Goal: Task Accomplishment & Management: Manage account settings

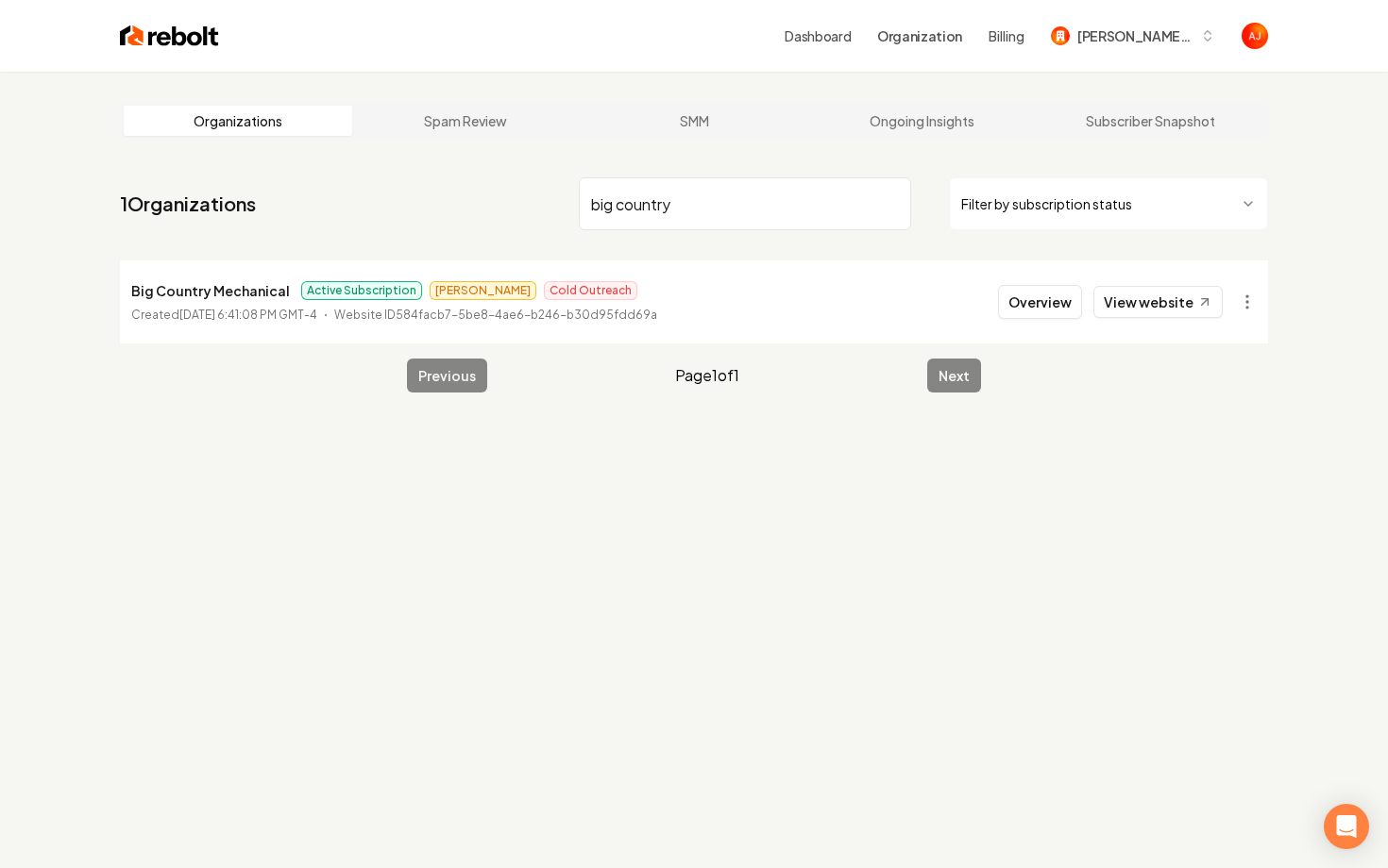
click at [392, 201] on nav "1 Organizations big country Filter by subscription status" at bounding box center [694, 211] width 1148 height 83
type input "cutting edge la"
click at [1060, 306] on button "Overview" at bounding box center [1040, 301] width 84 height 34
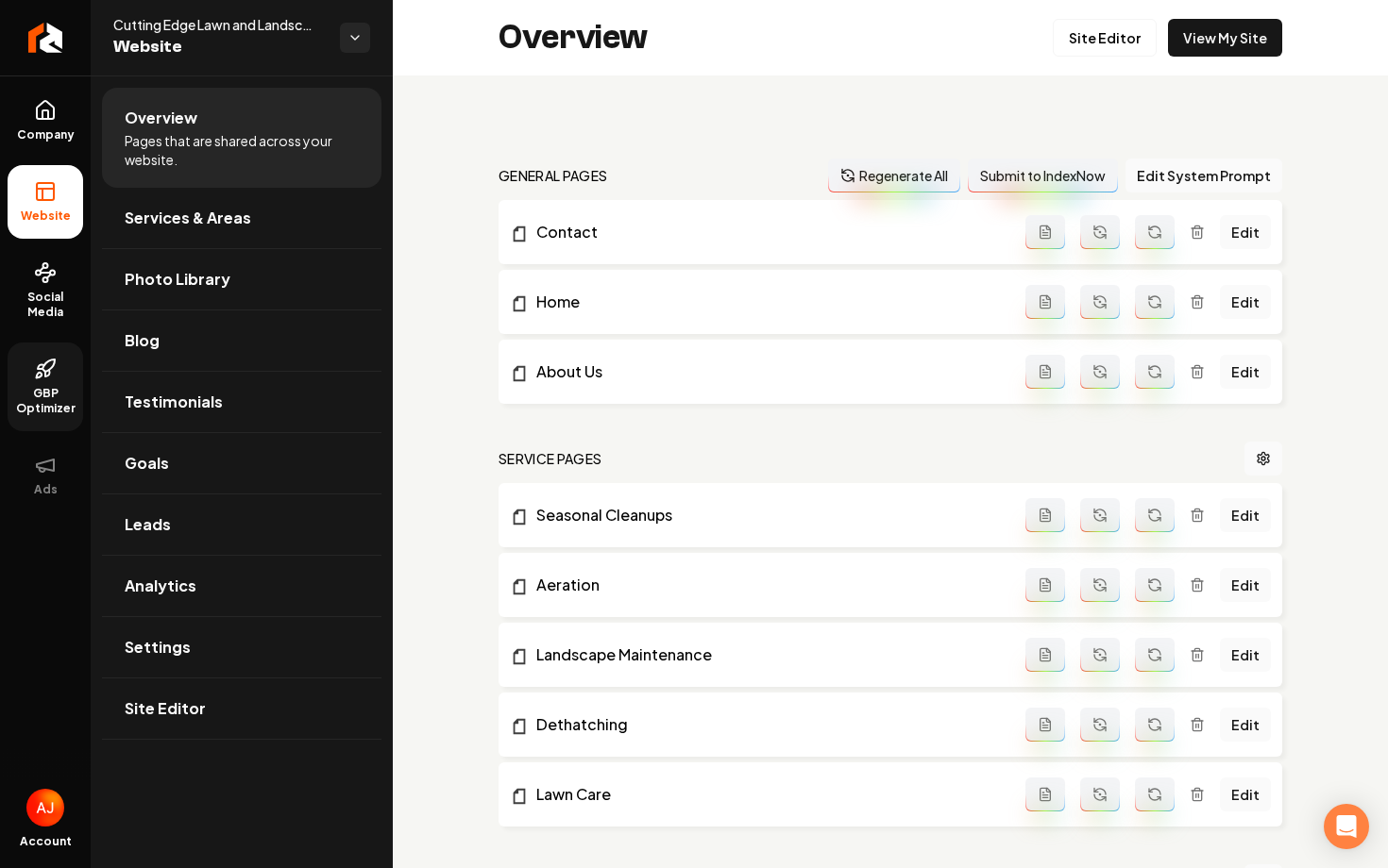
click at [66, 379] on link "GBP Optimizer" at bounding box center [45, 386] width 75 height 89
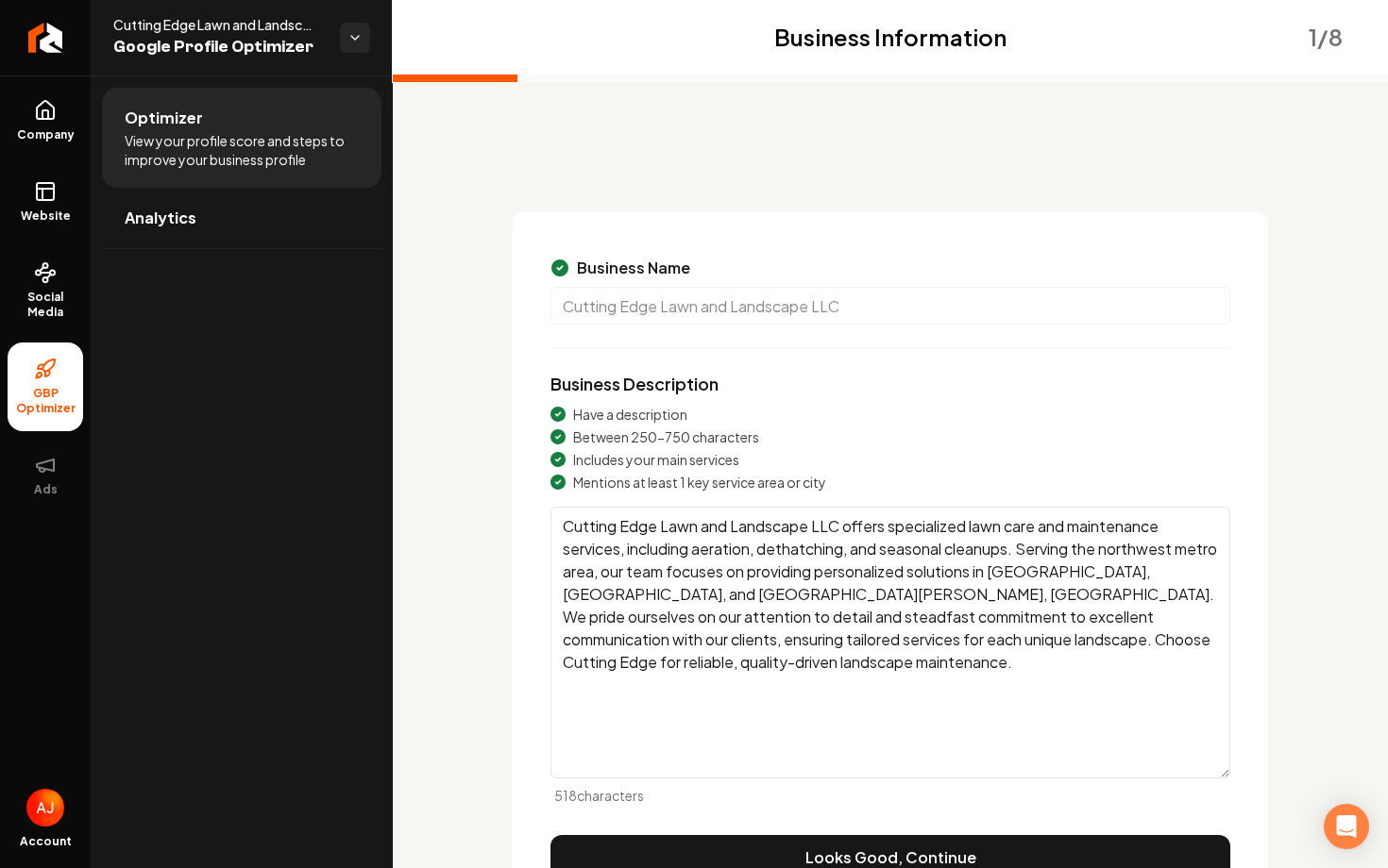
scroll to position [102, 0]
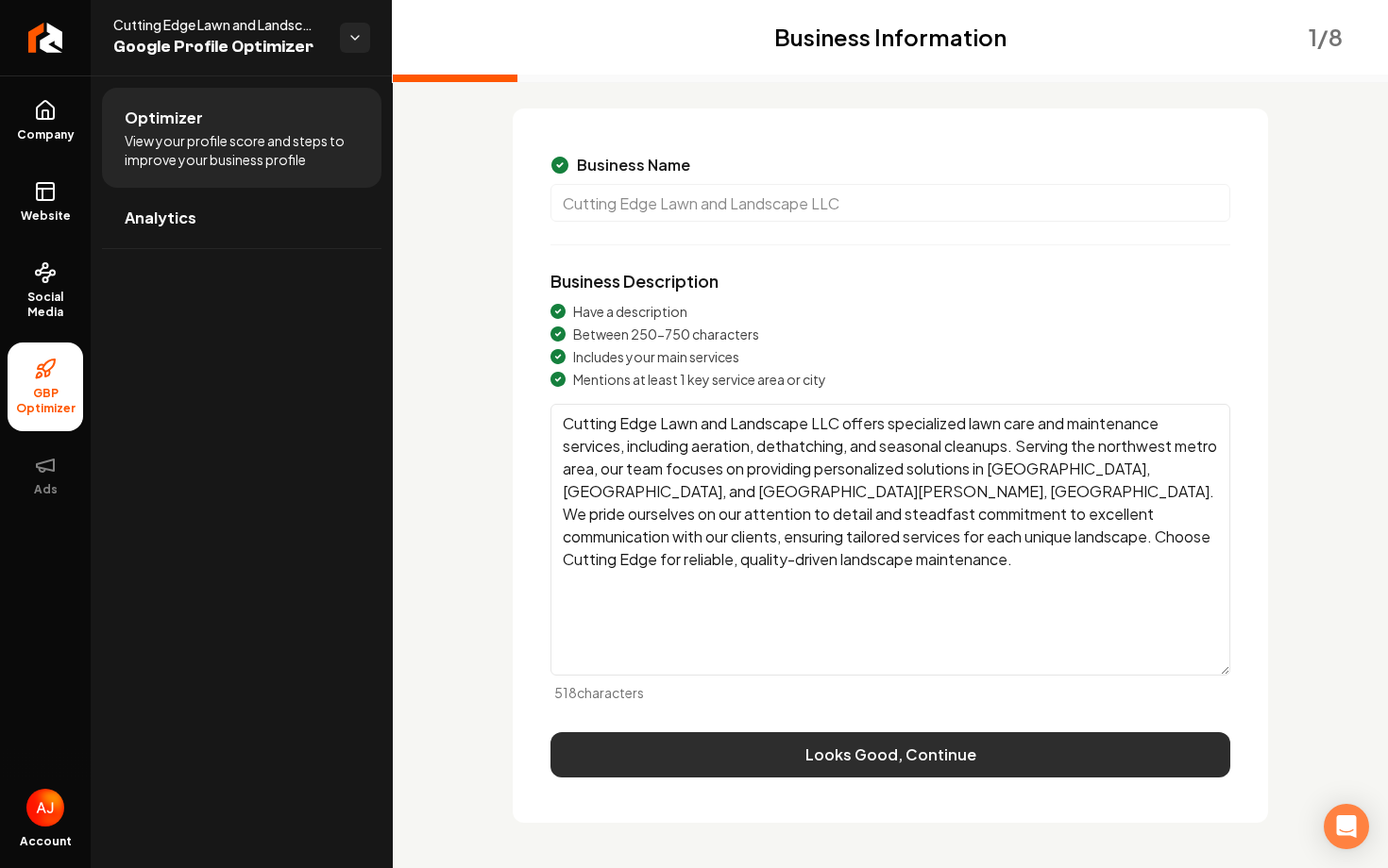
click at [763, 749] on button "Looks Good, Continue" at bounding box center [890, 755] width 680 height 45
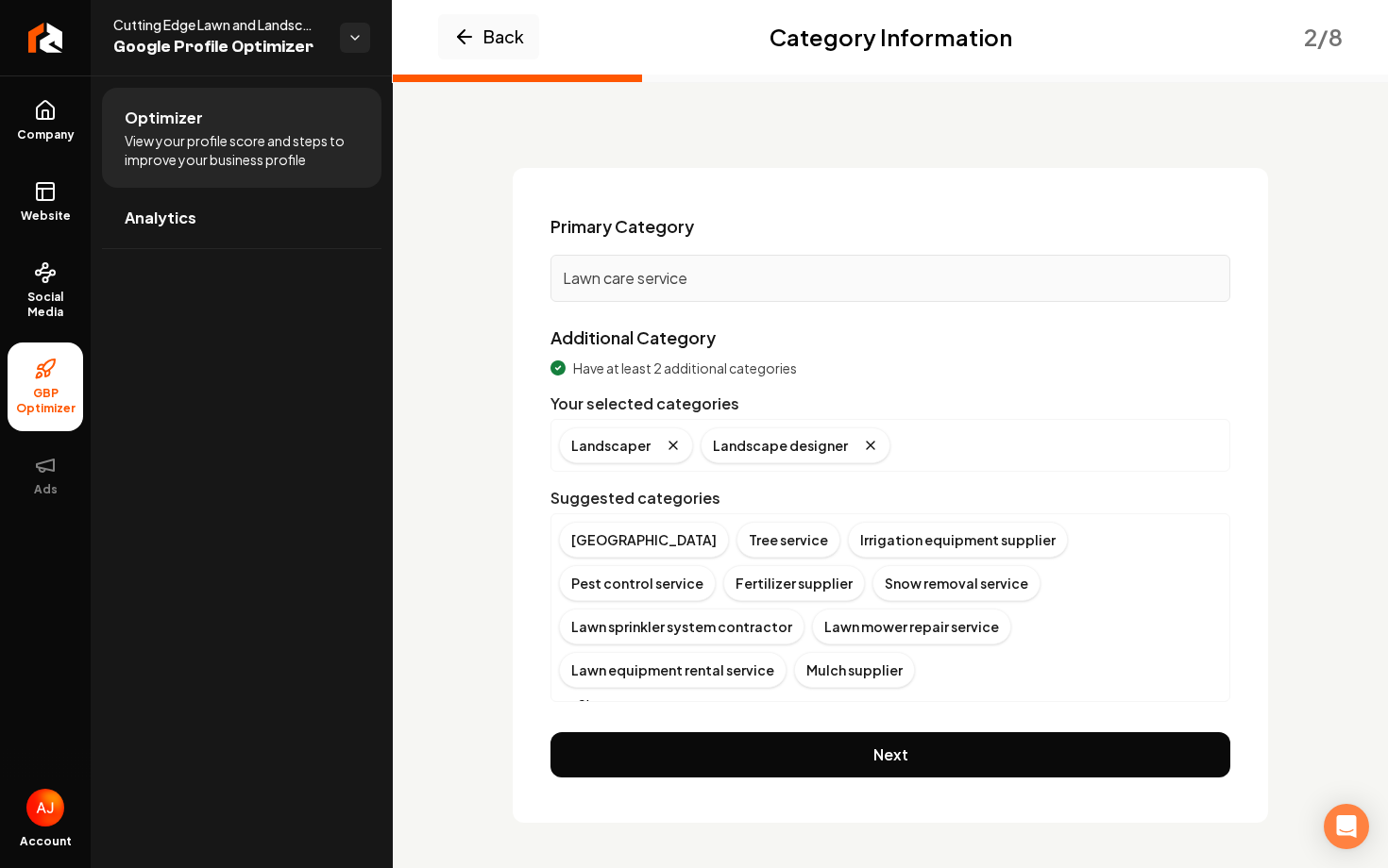
scroll to position [20, 0]
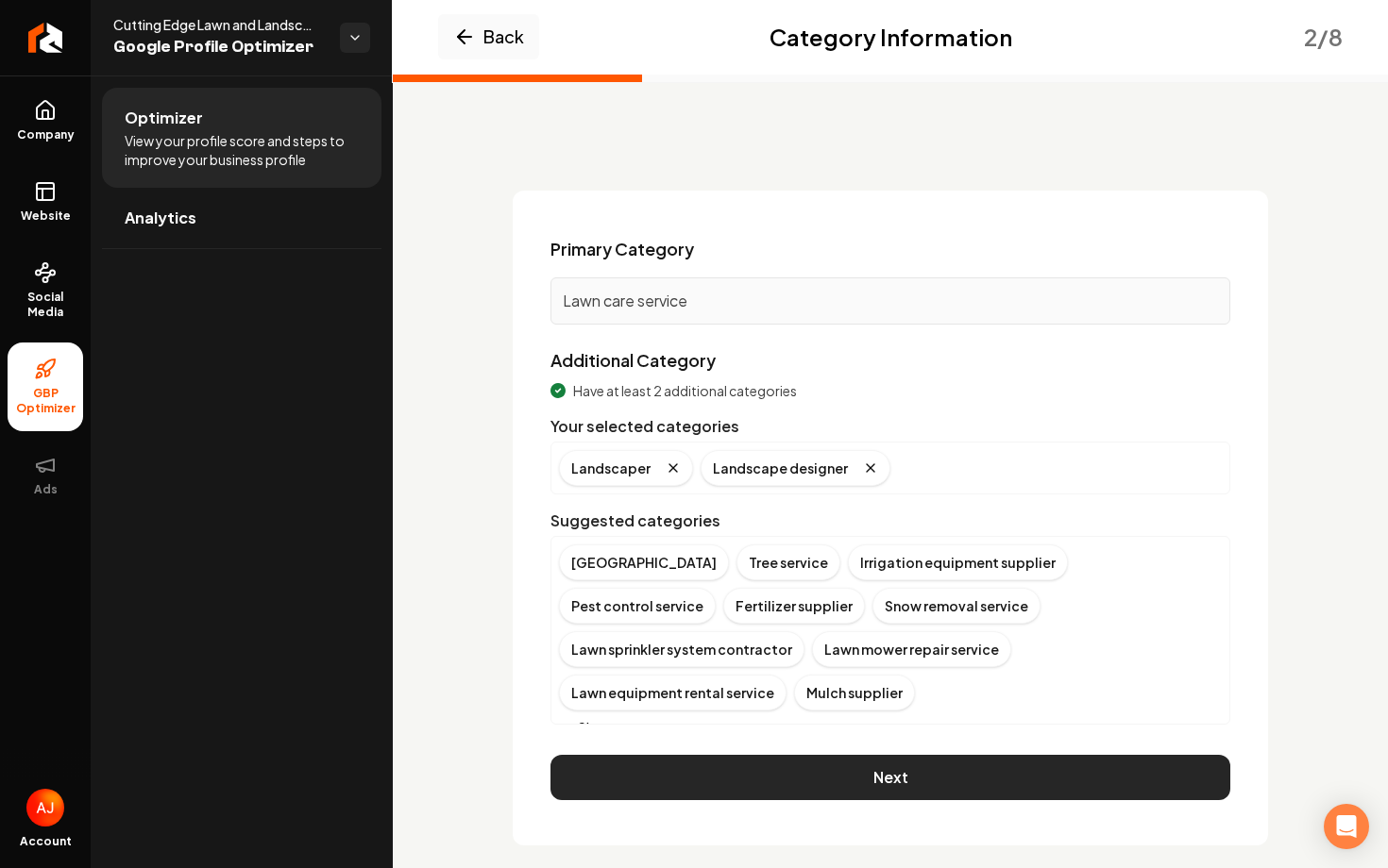
click at [797, 765] on button "Next" at bounding box center [890, 777] width 680 height 45
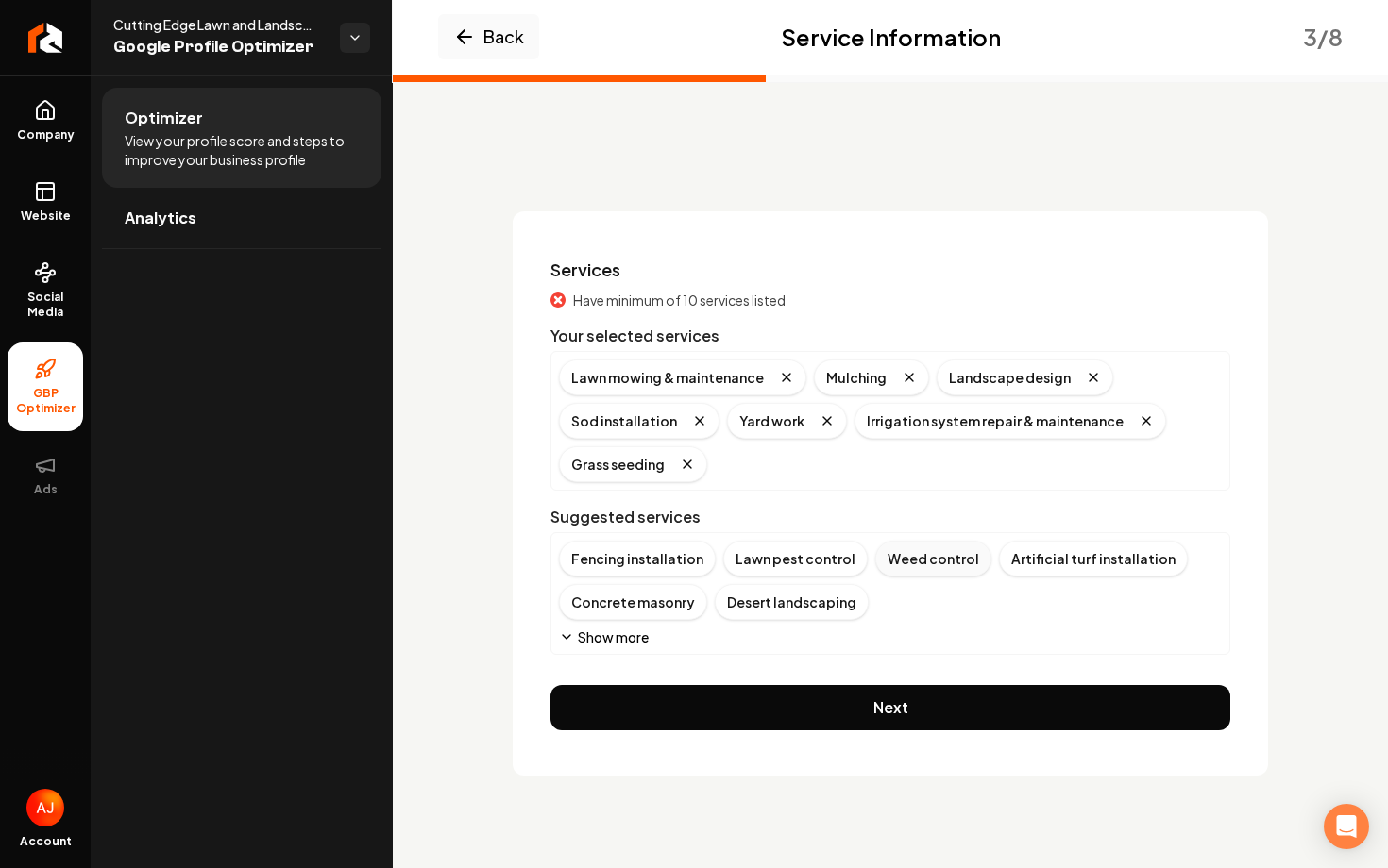
click at [887, 555] on div "Weed control" at bounding box center [932, 558] width 116 height 36
click at [599, 632] on button "Show more" at bounding box center [604, 637] width 90 height 19
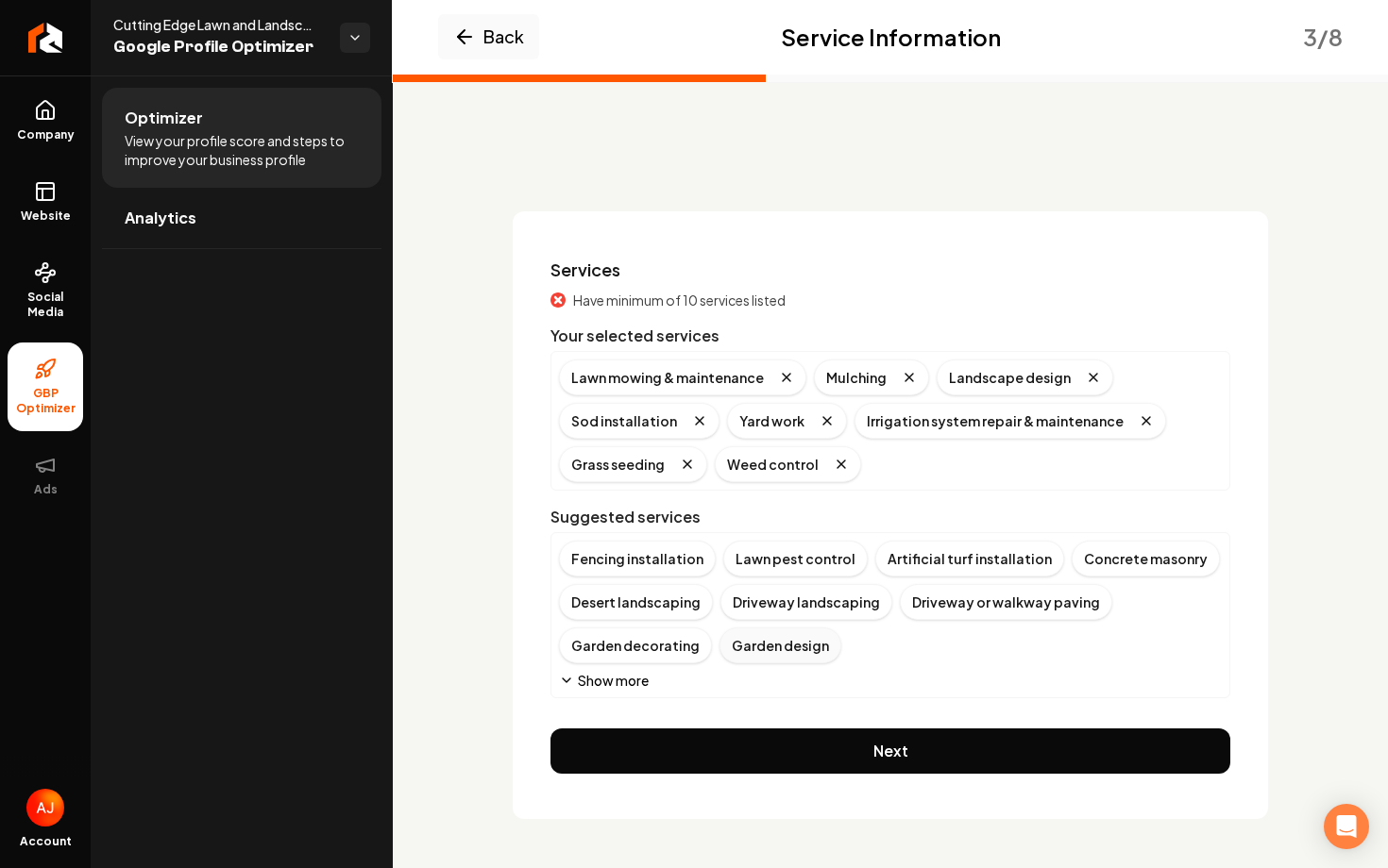
click at [772, 653] on div "Garden design" at bounding box center [779, 646] width 122 height 36
click at [591, 678] on button "Show more" at bounding box center [604, 680] width 90 height 19
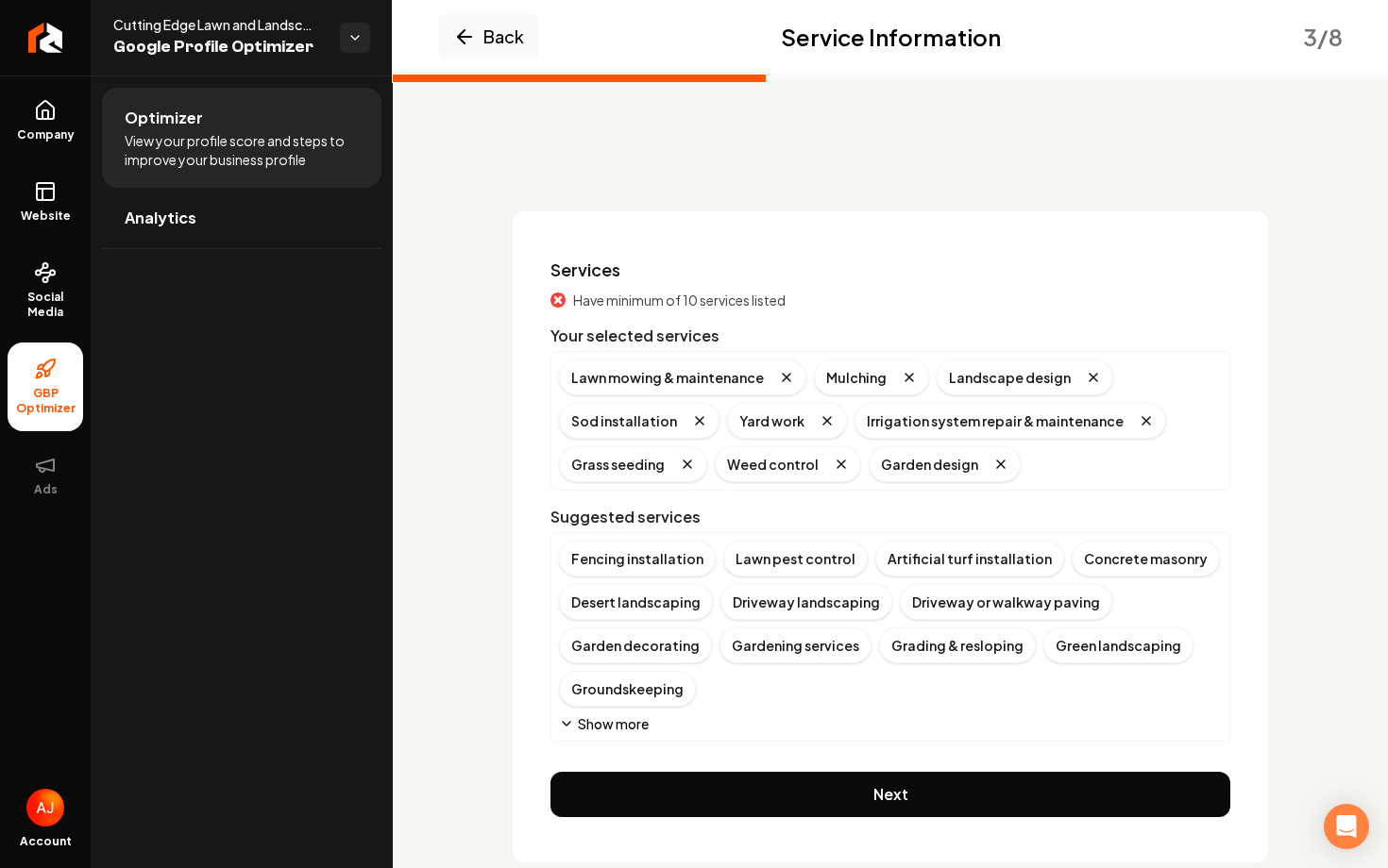
click at [568, 724] on icon "Main content area" at bounding box center [567, 724] width 8 height 4
click at [1013, 675] on div "Landscape installations" at bounding box center [1041, 689] width 184 height 36
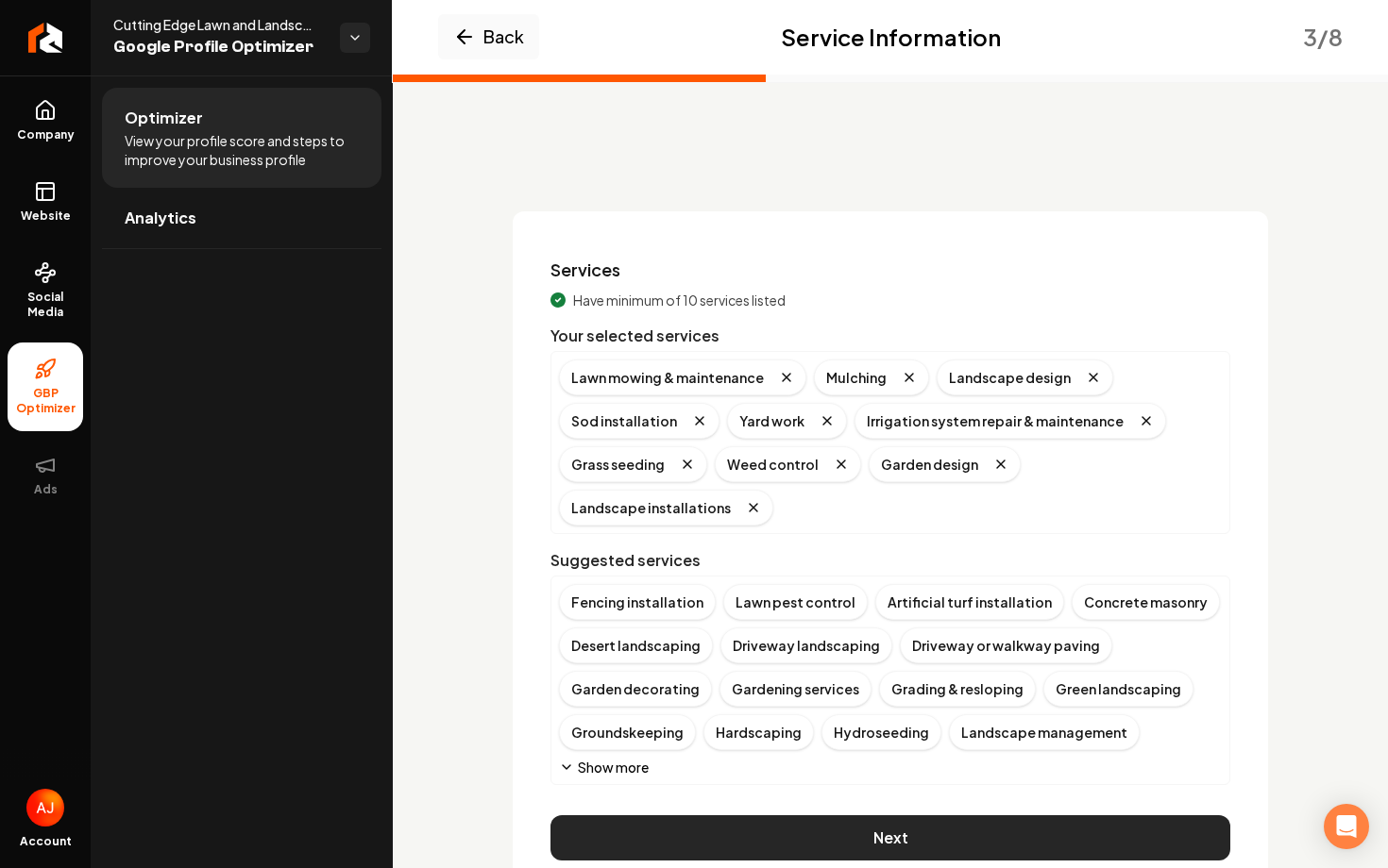
click at [979, 815] on button "Next" at bounding box center [890, 838] width 680 height 45
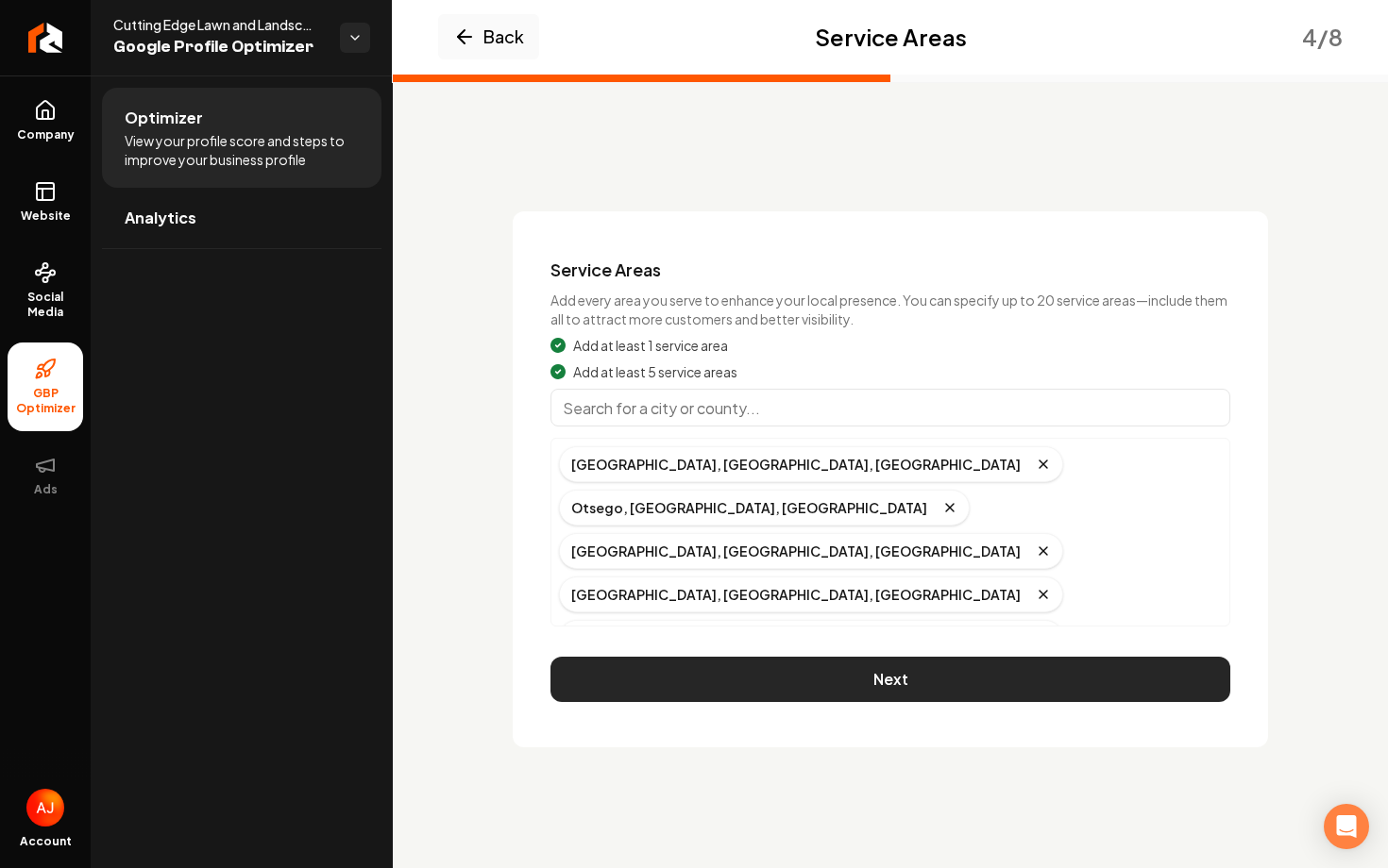
click at [920, 657] on button "Next" at bounding box center [890, 680] width 680 height 45
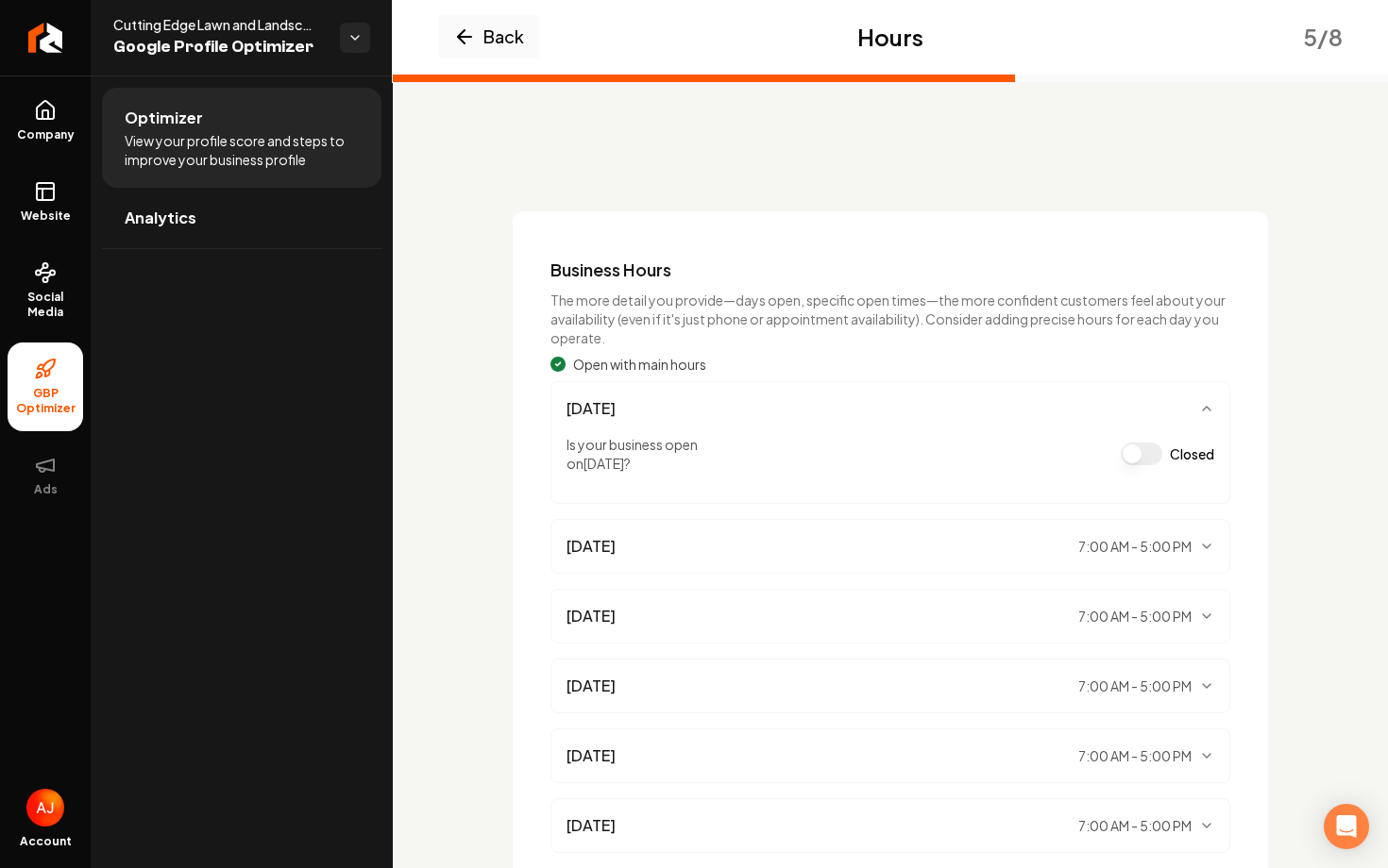
scroll to position [220, 0]
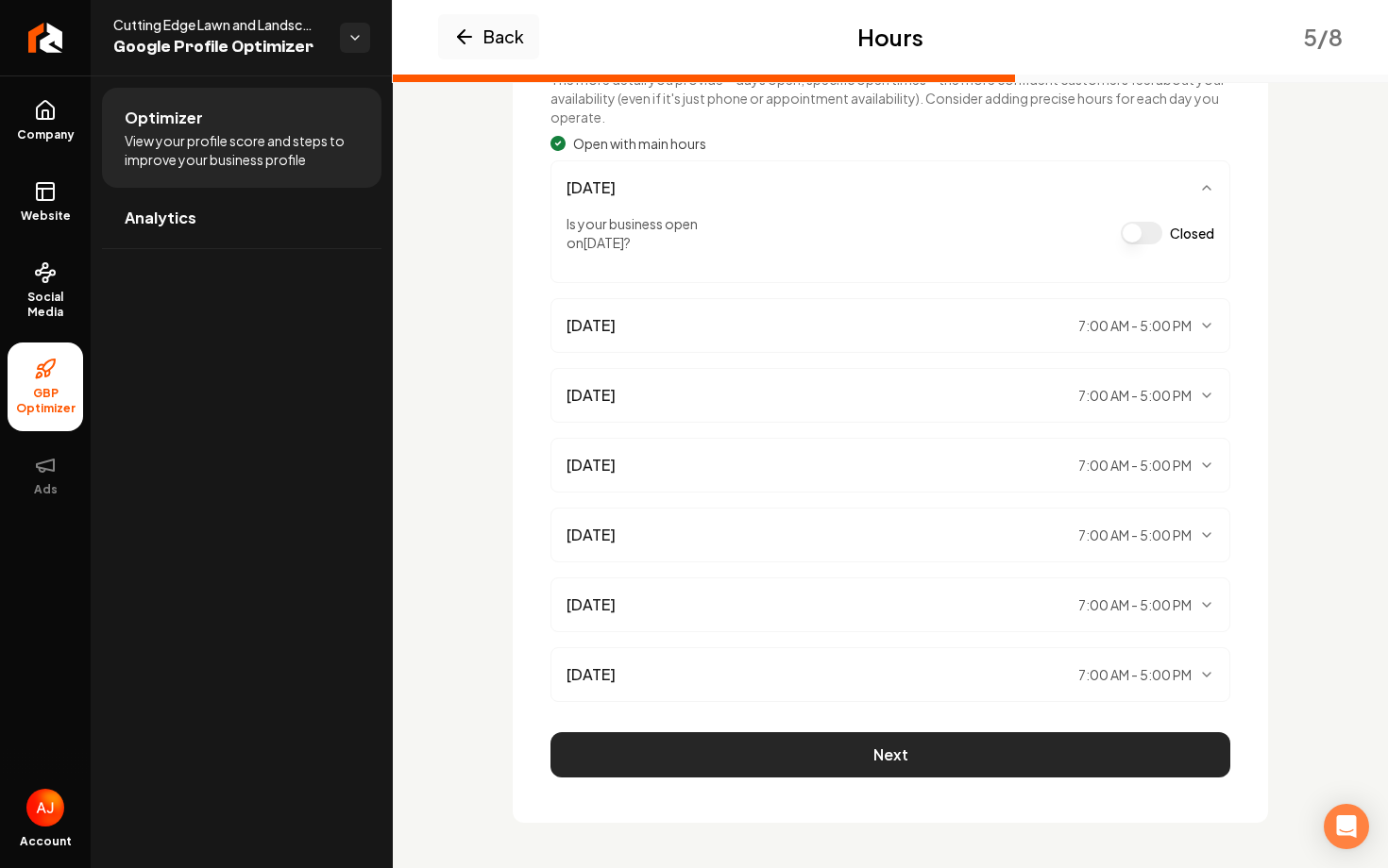
click at [961, 745] on button "Next" at bounding box center [890, 755] width 680 height 45
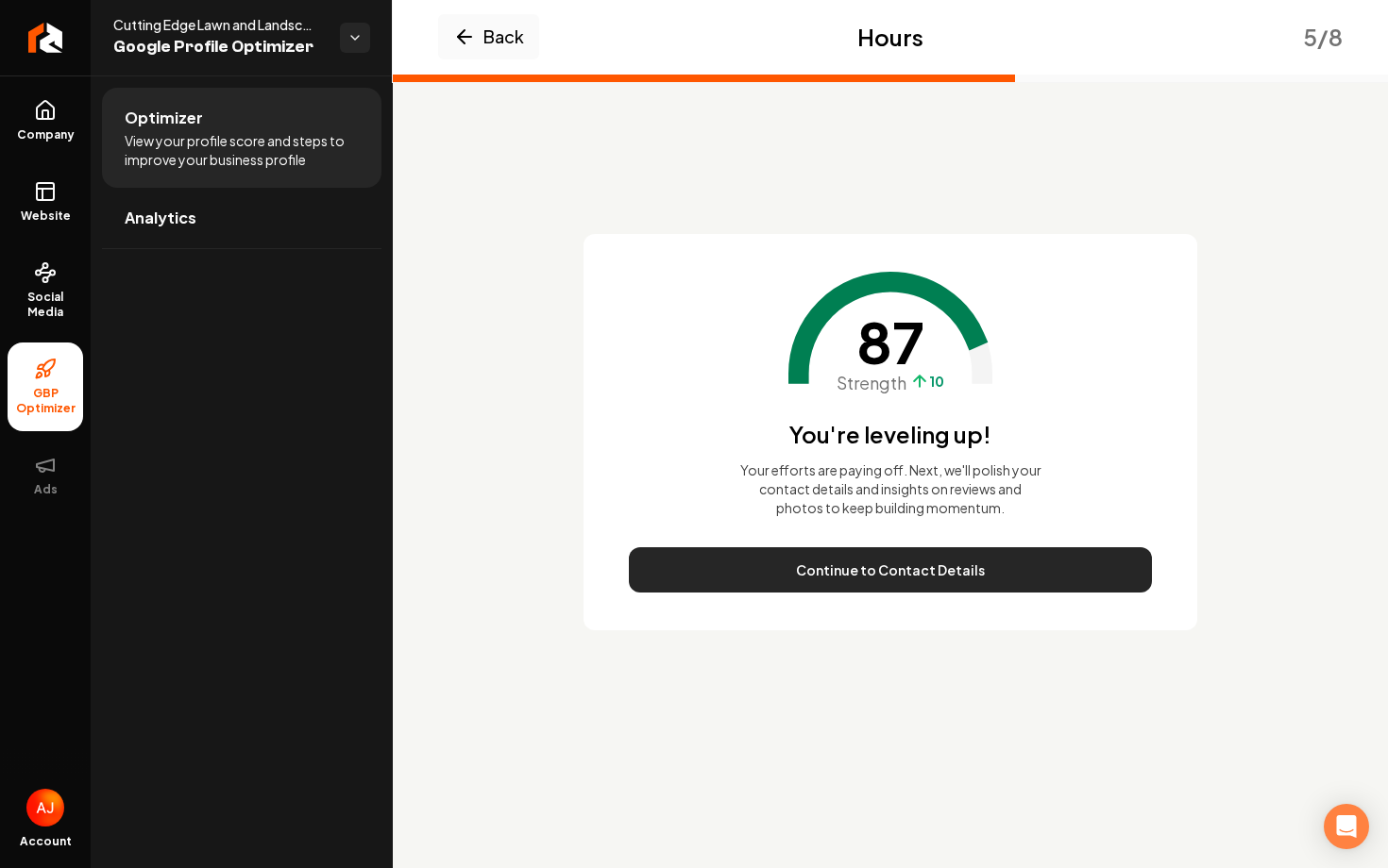
click at [889, 573] on button "Continue to Contact Details" at bounding box center [890, 570] width 523 height 45
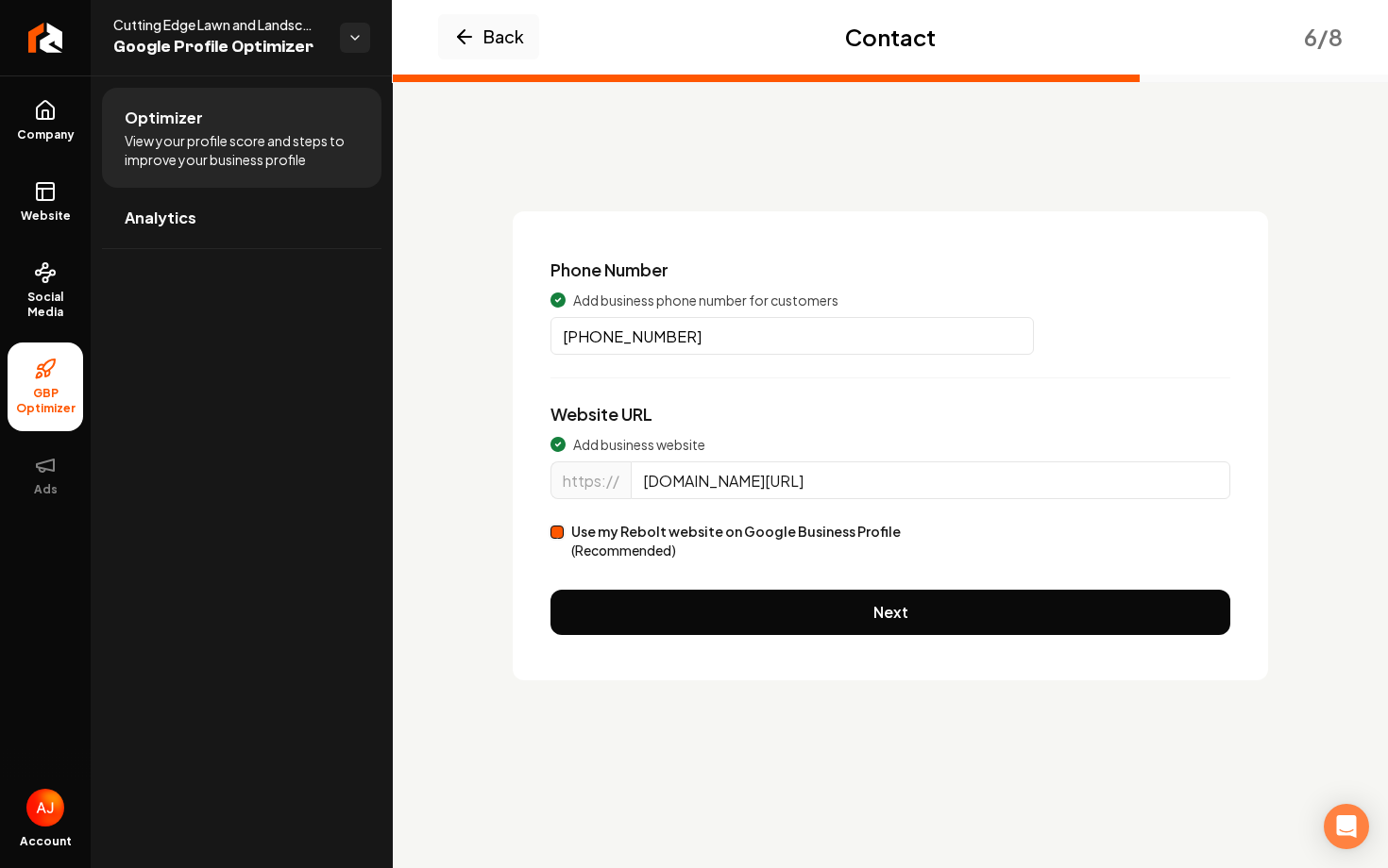
click at [889, 573] on div "Phone Number Add business phone number for customers [PHONE_NUMBER] Website URL…" at bounding box center [890, 446] width 755 height 469
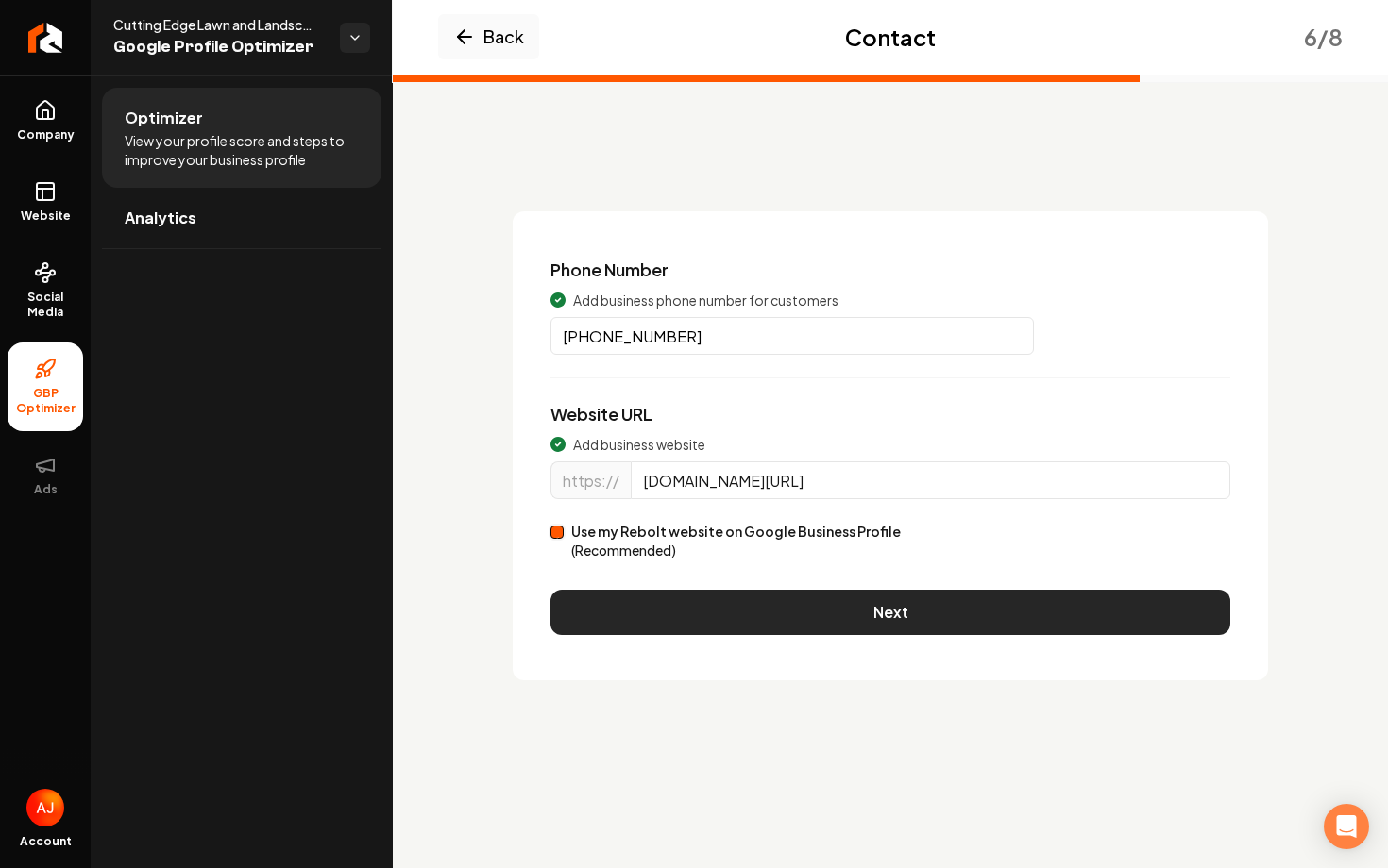
click at [894, 604] on button "Next" at bounding box center [890, 612] width 680 height 45
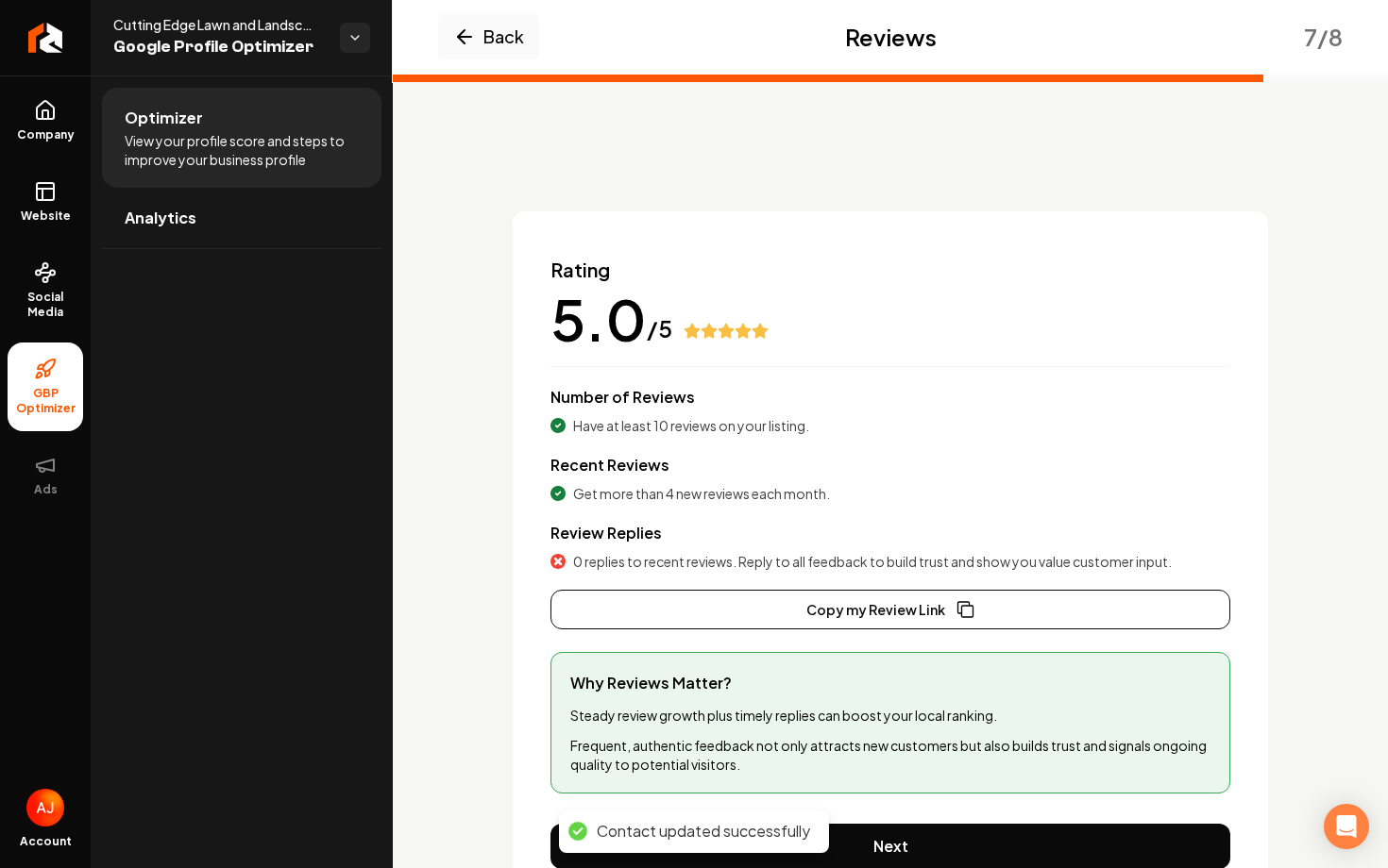
scroll to position [92, 0]
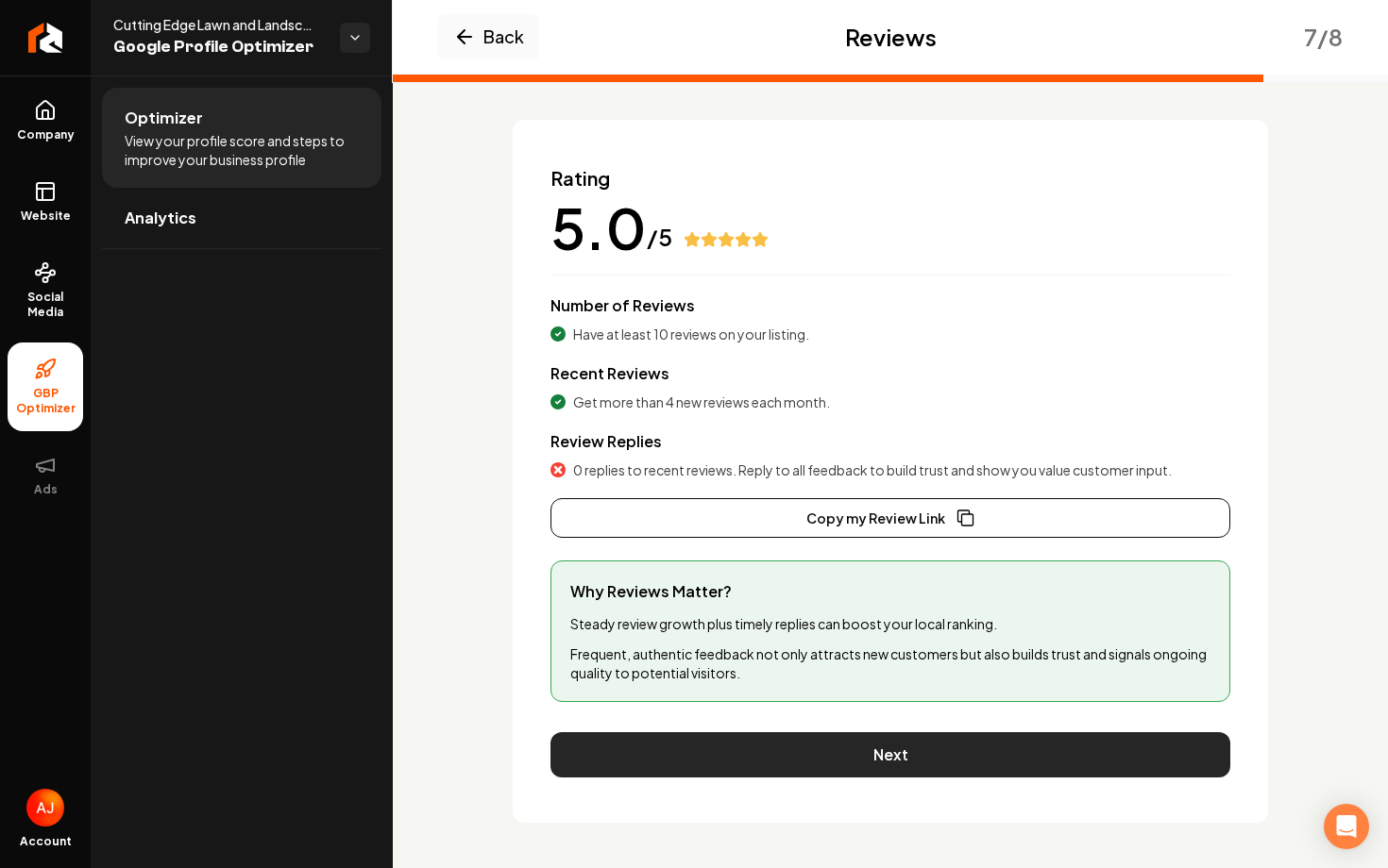
click at [929, 750] on button "Next" at bounding box center [890, 755] width 680 height 45
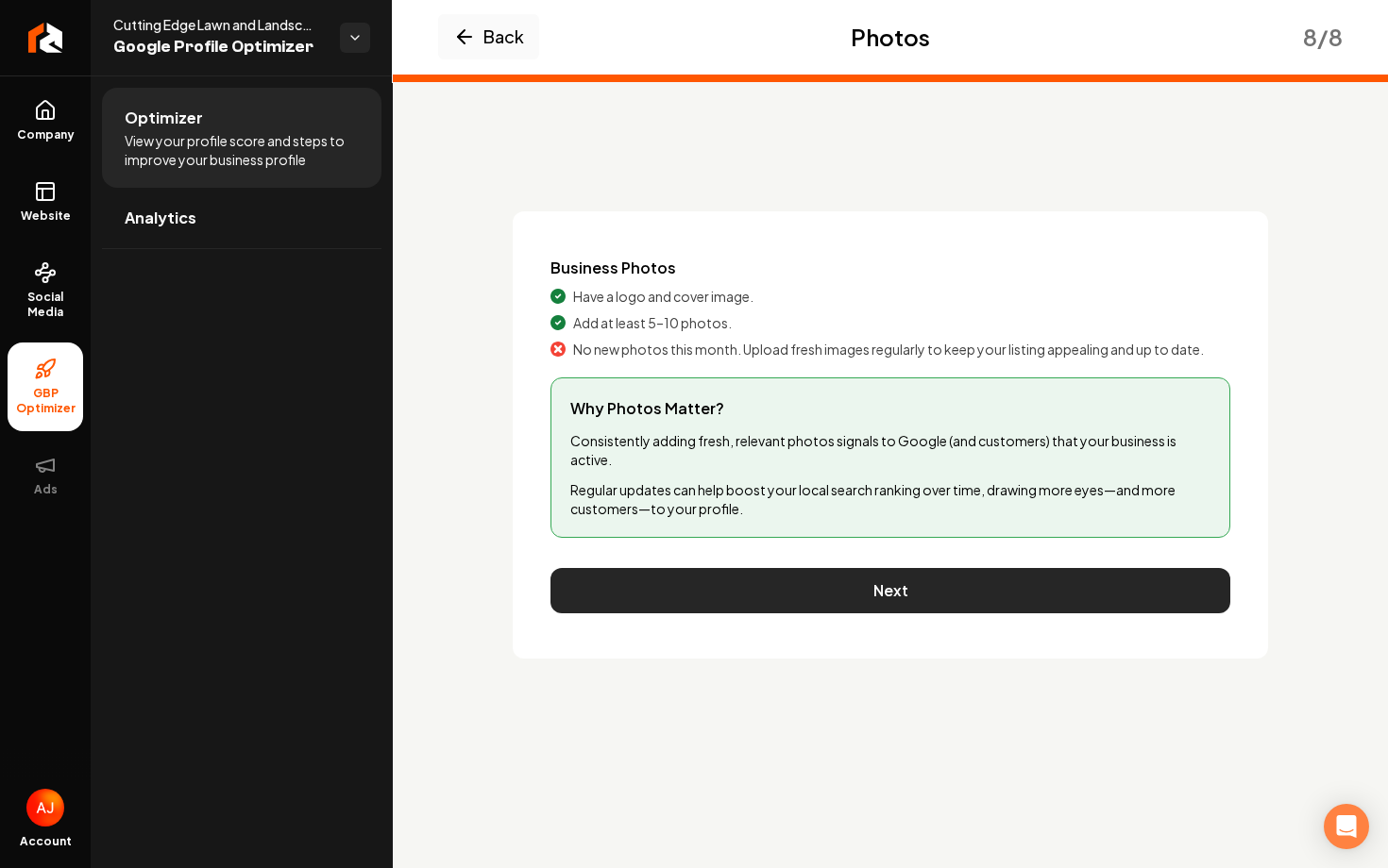
click at [907, 599] on button "Next" at bounding box center [890, 591] width 680 height 45
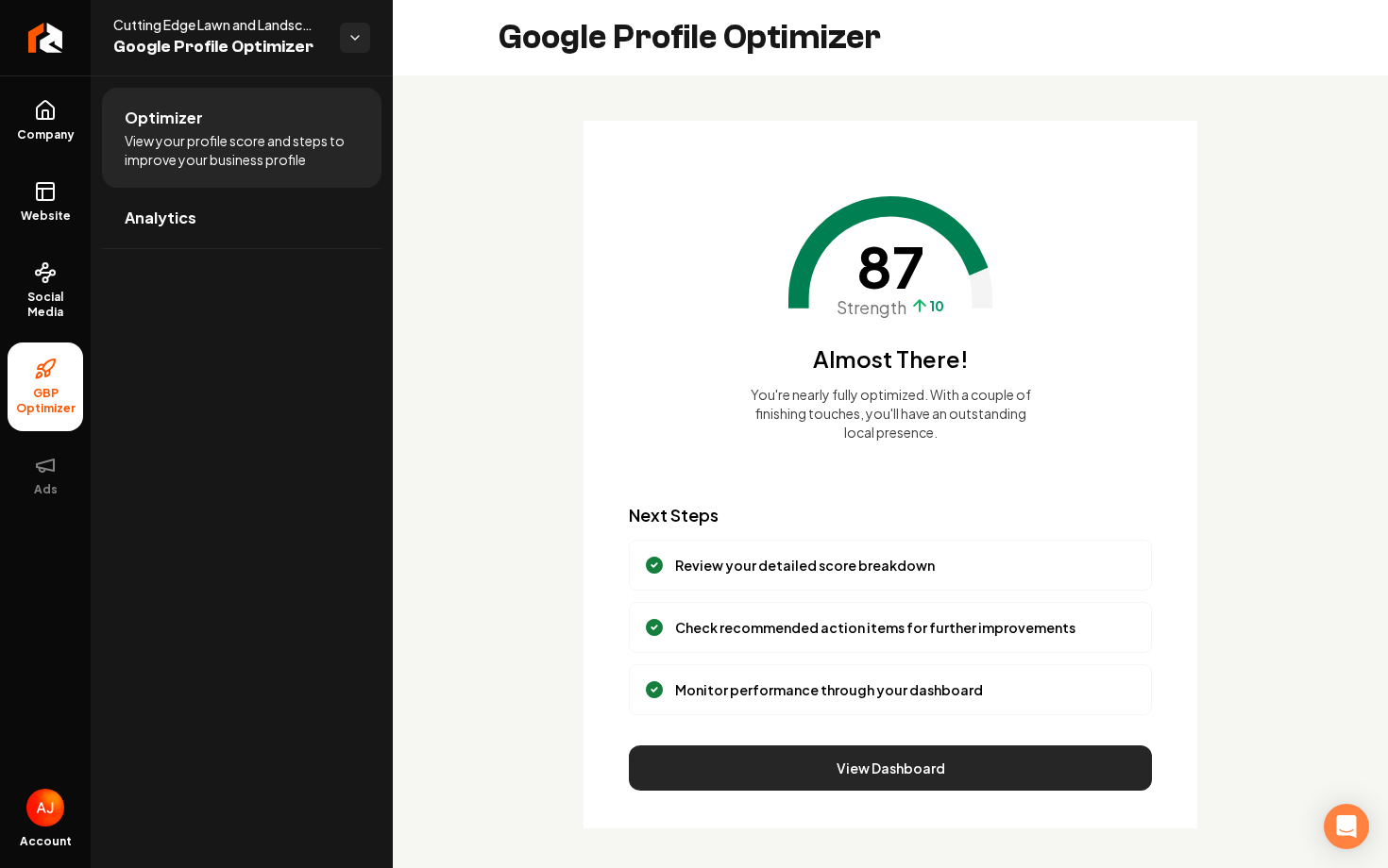
click at [738, 754] on button "View Dashboard" at bounding box center [890, 768] width 523 height 45
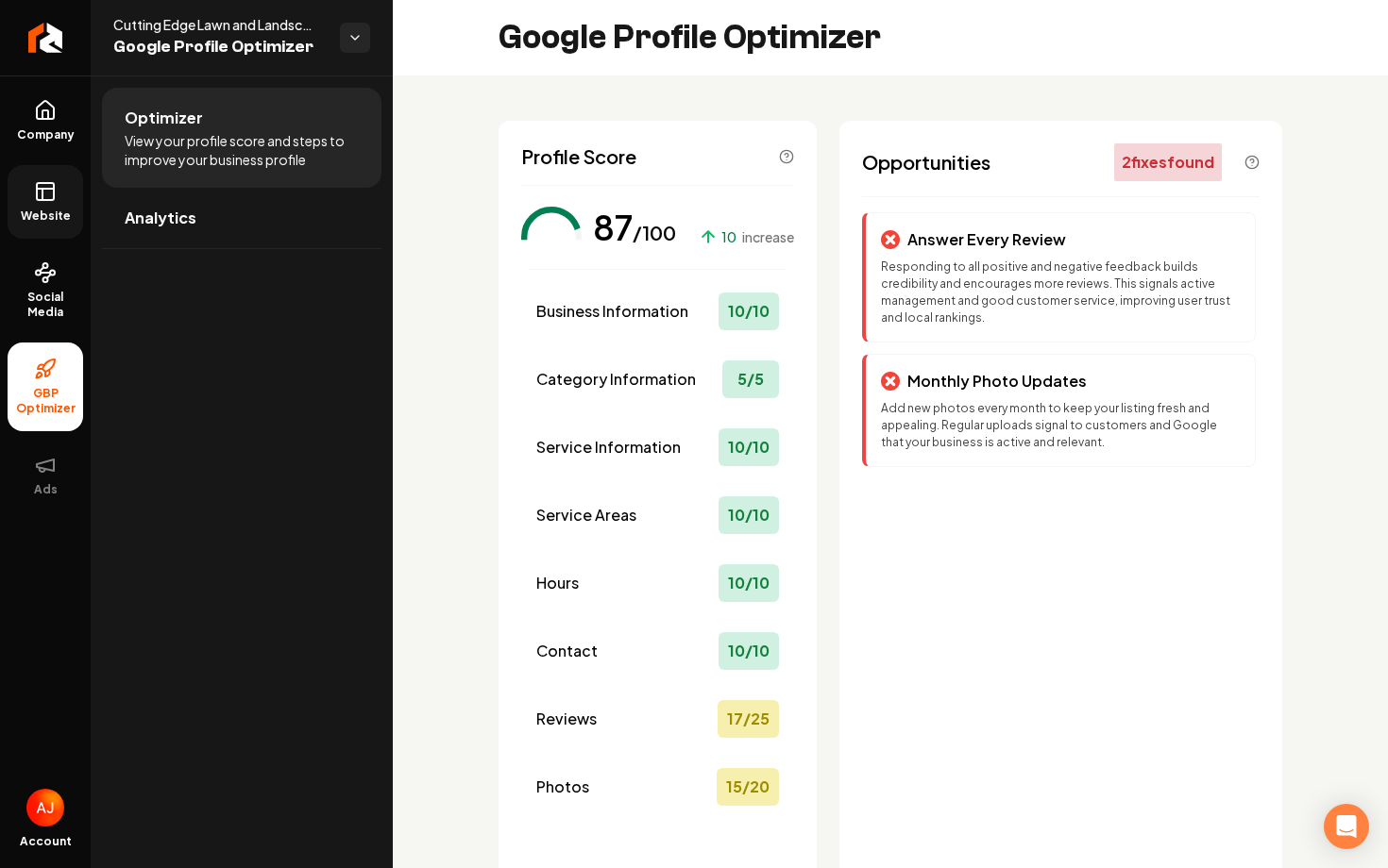
click at [48, 192] on icon at bounding box center [45, 191] width 22 height 22
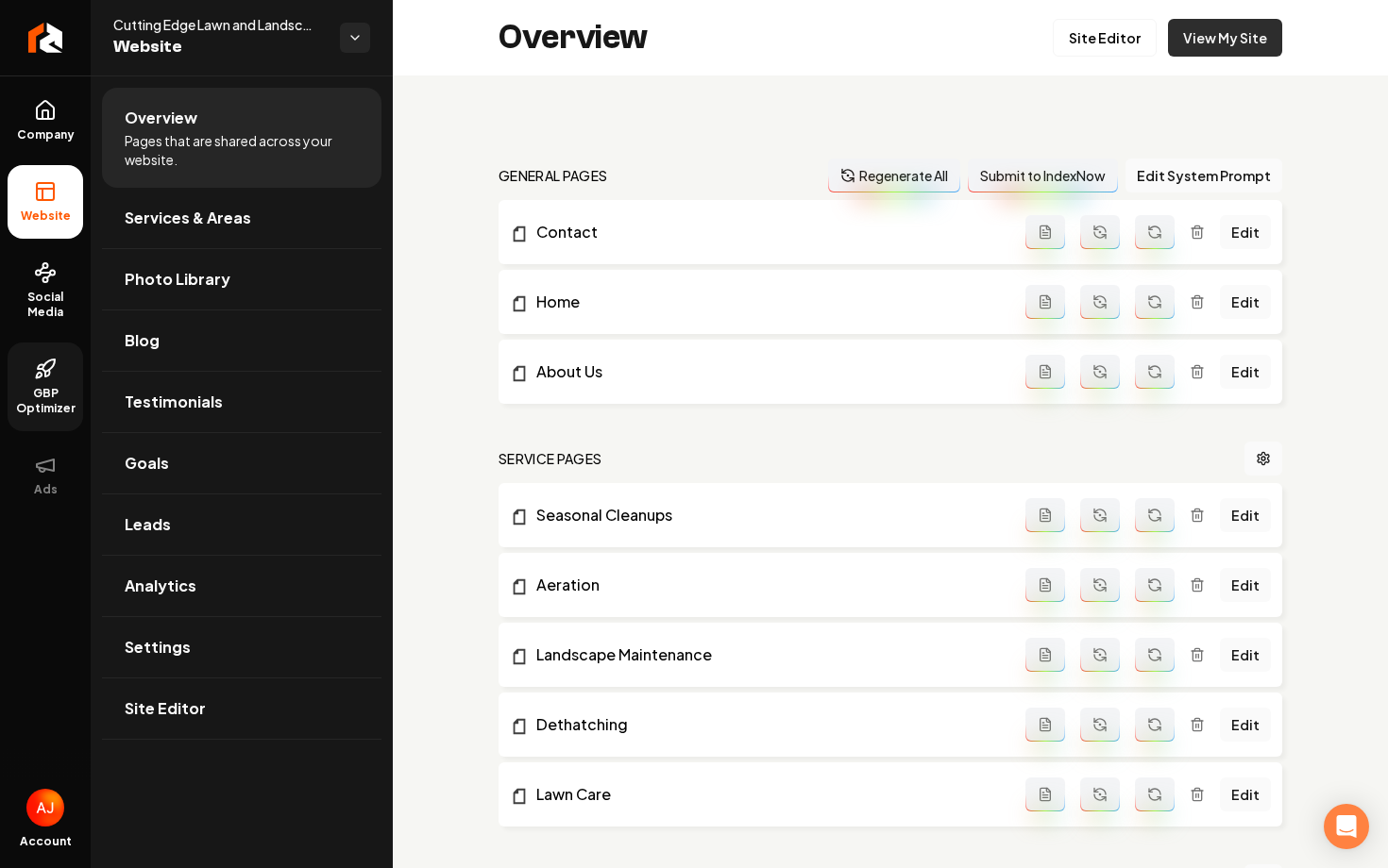
click at [1210, 45] on link "View My Site" at bounding box center [1224, 37] width 114 height 38
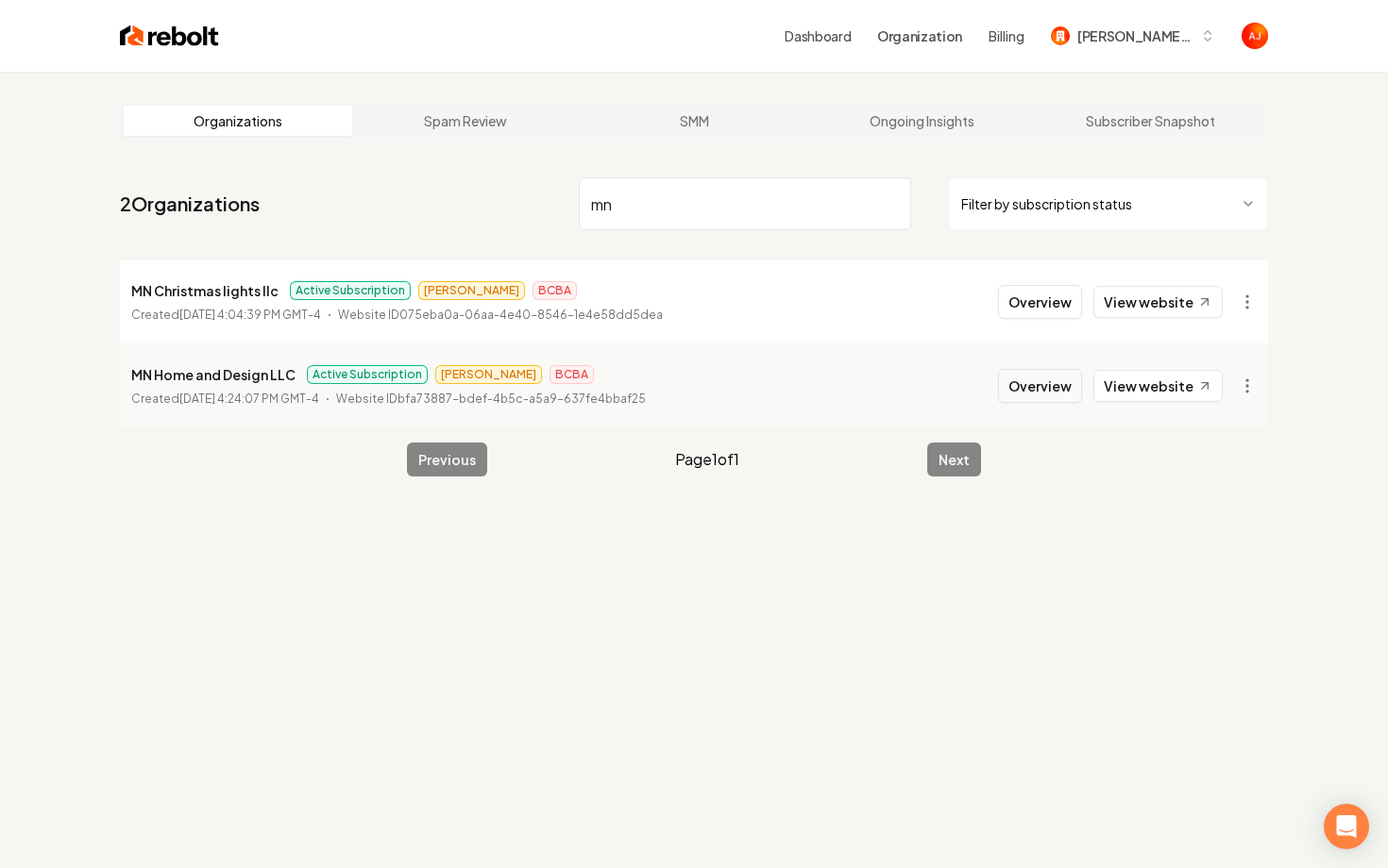
type input "mn"
click at [1012, 388] on button "Overview" at bounding box center [1040, 385] width 84 height 34
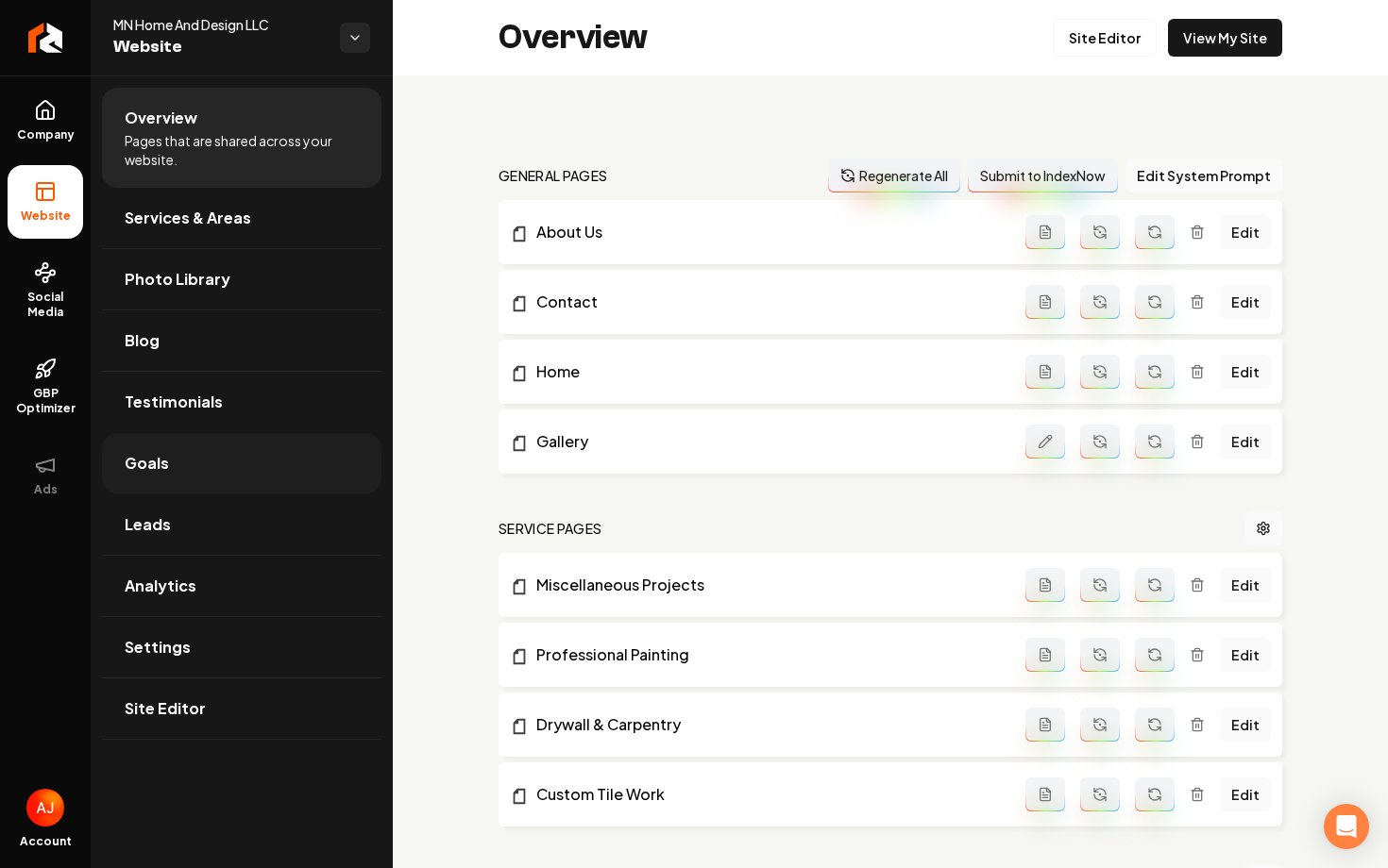
click at [199, 475] on link "Goals" at bounding box center [242, 463] width 279 height 60
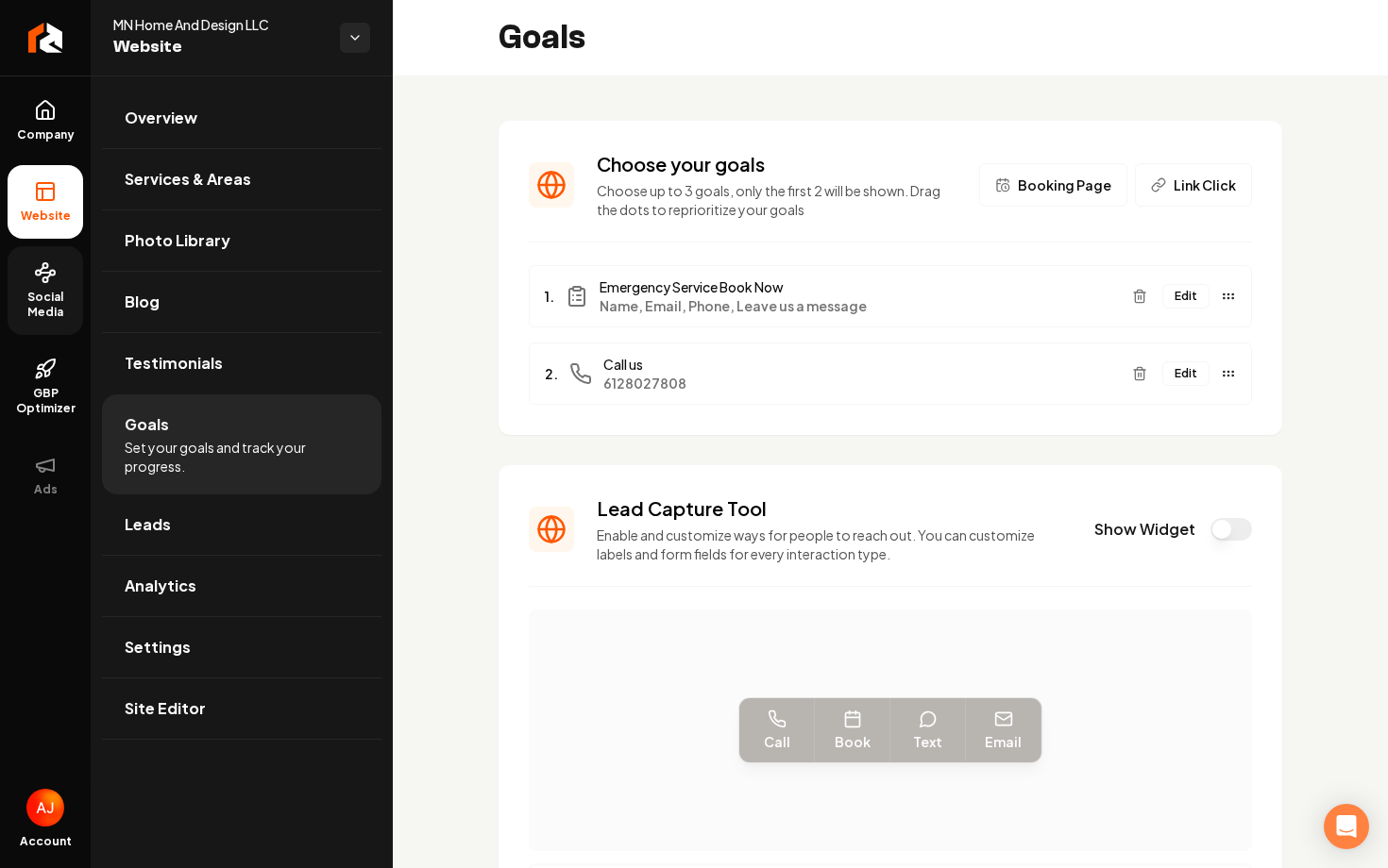
click at [64, 267] on link "Social Media" at bounding box center [45, 291] width 75 height 89
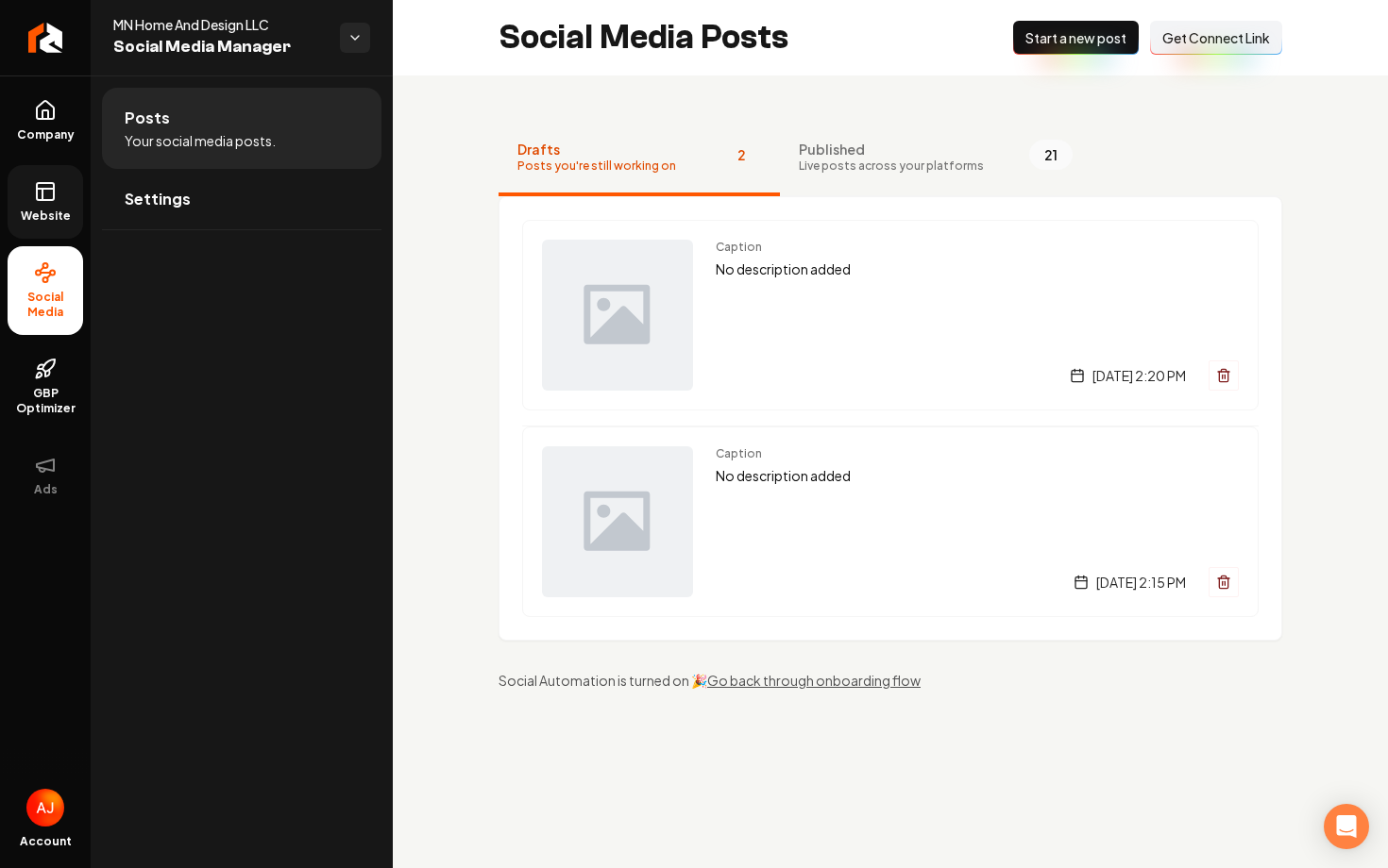
click at [55, 219] on span "Website" at bounding box center [46, 216] width 65 height 15
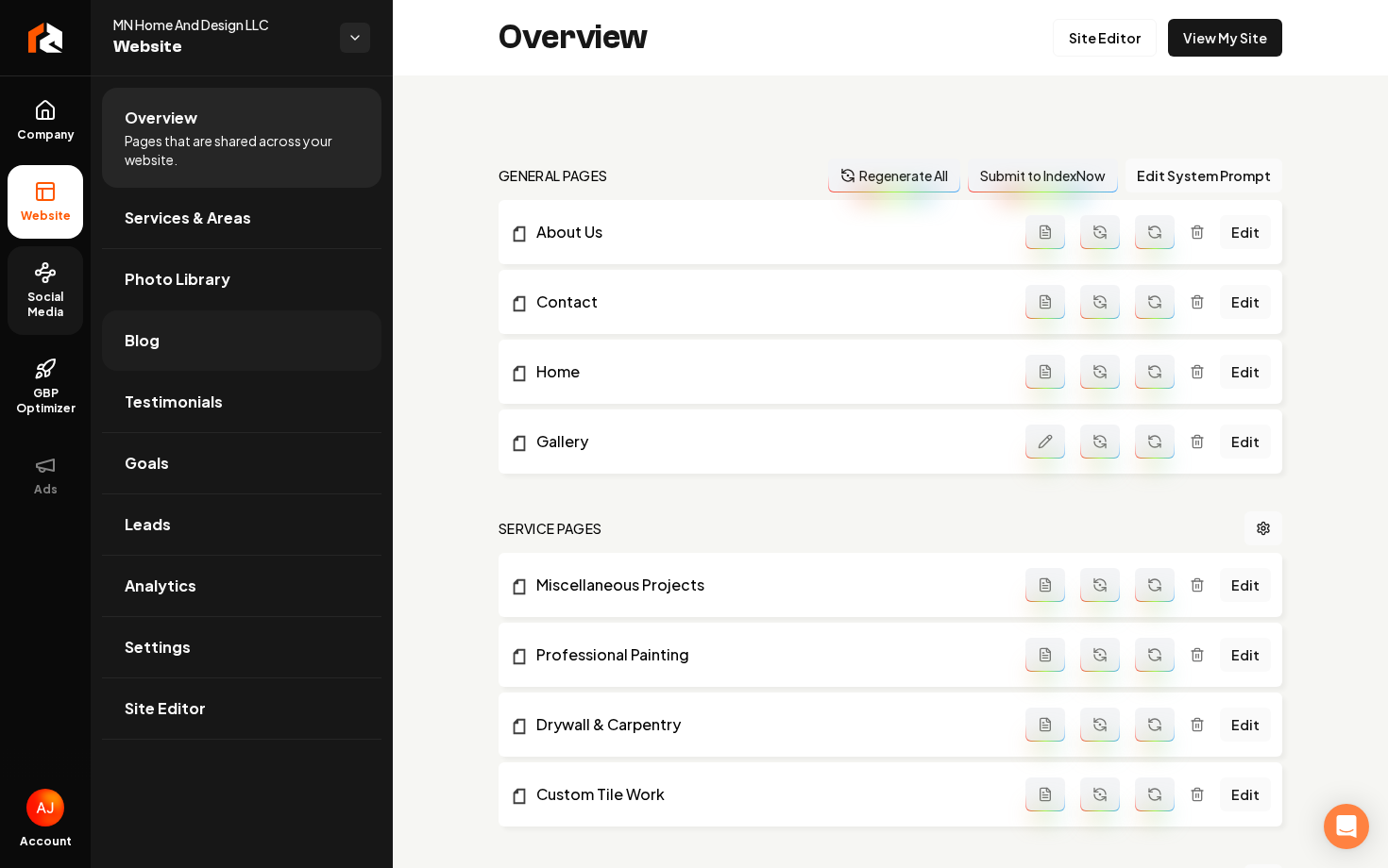
click at [203, 336] on link "Blog" at bounding box center [242, 340] width 279 height 60
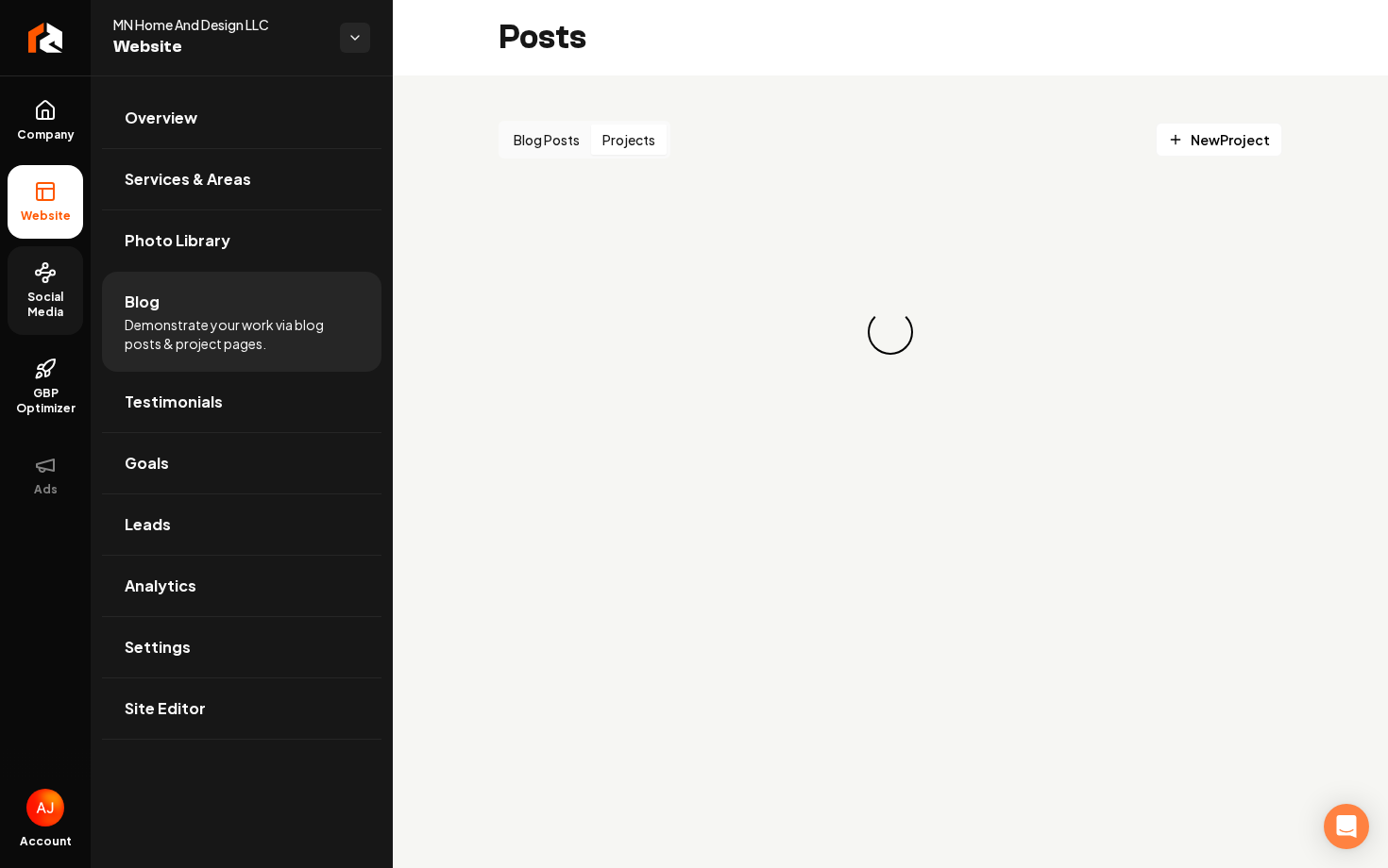
click at [612, 149] on button "Projects" at bounding box center [628, 139] width 75 height 30
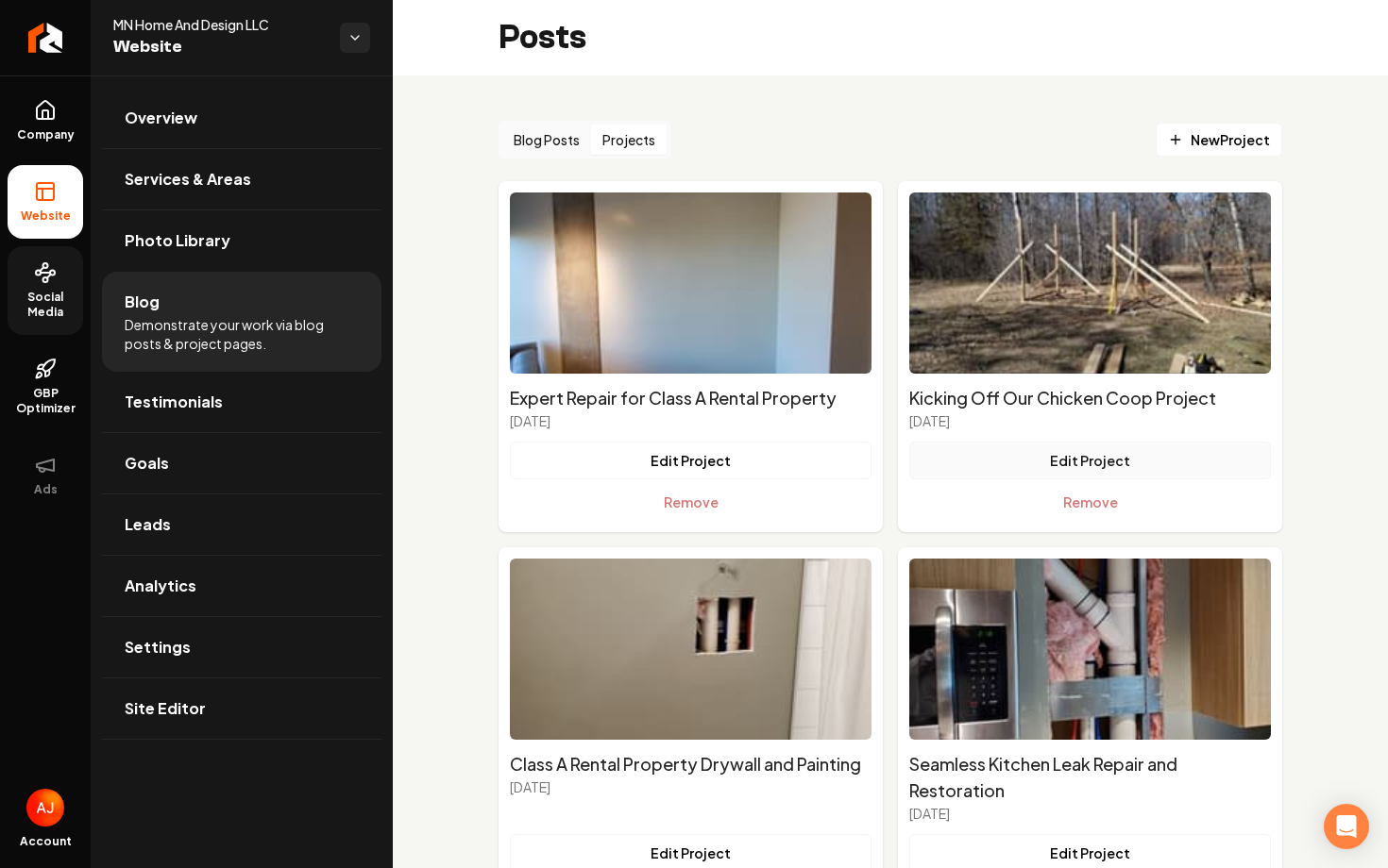
click at [1000, 461] on button "Edit Project" at bounding box center [1090, 460] width 362 height 38
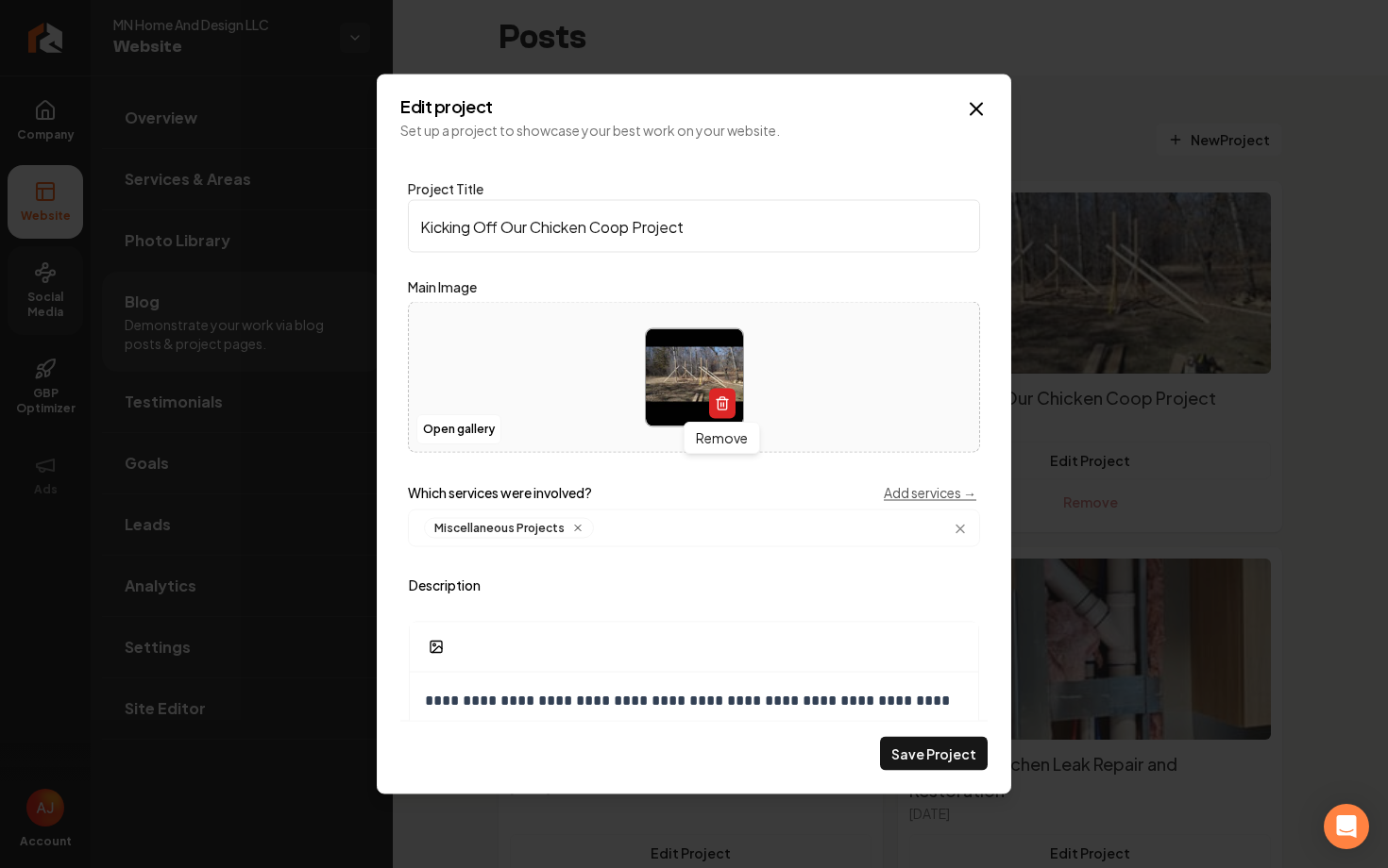
click at [722, 400] on icon "Main content area" at bounding box center [722, 402] width 15 height 15
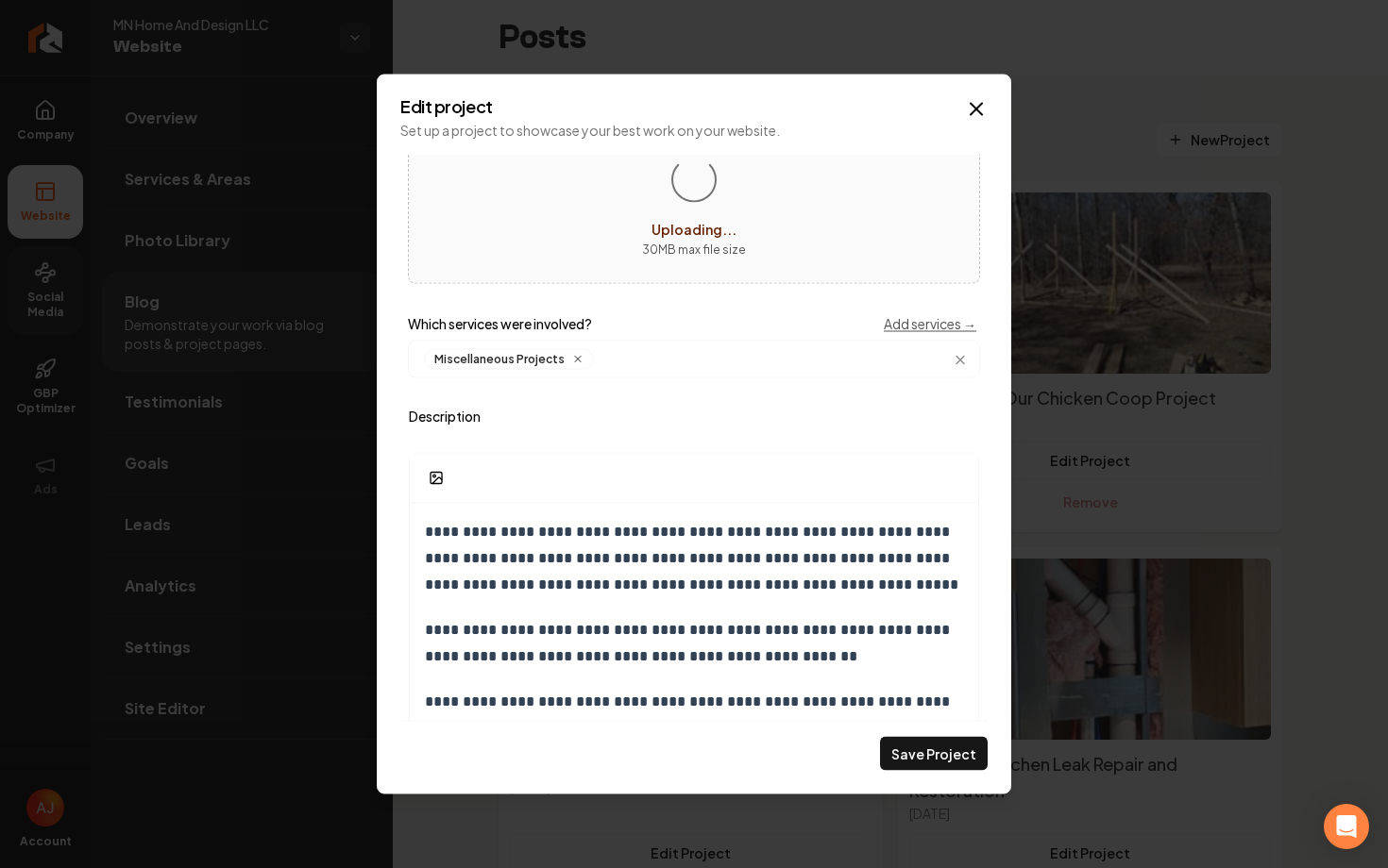
scroll to position [399, 0]
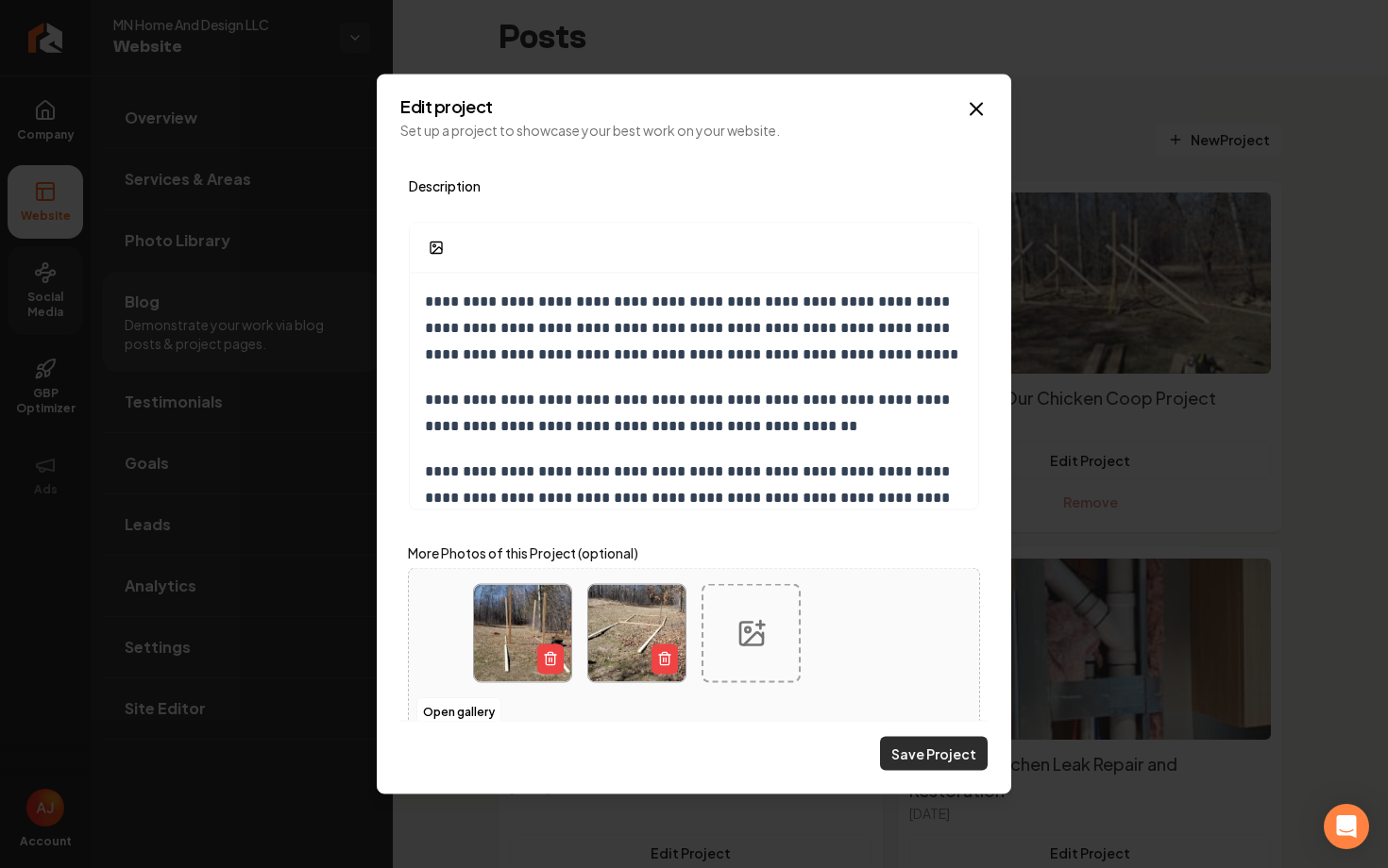
click at [910, 751] on button "Save Project" at bounding box center [933, 754] width 107 height 34
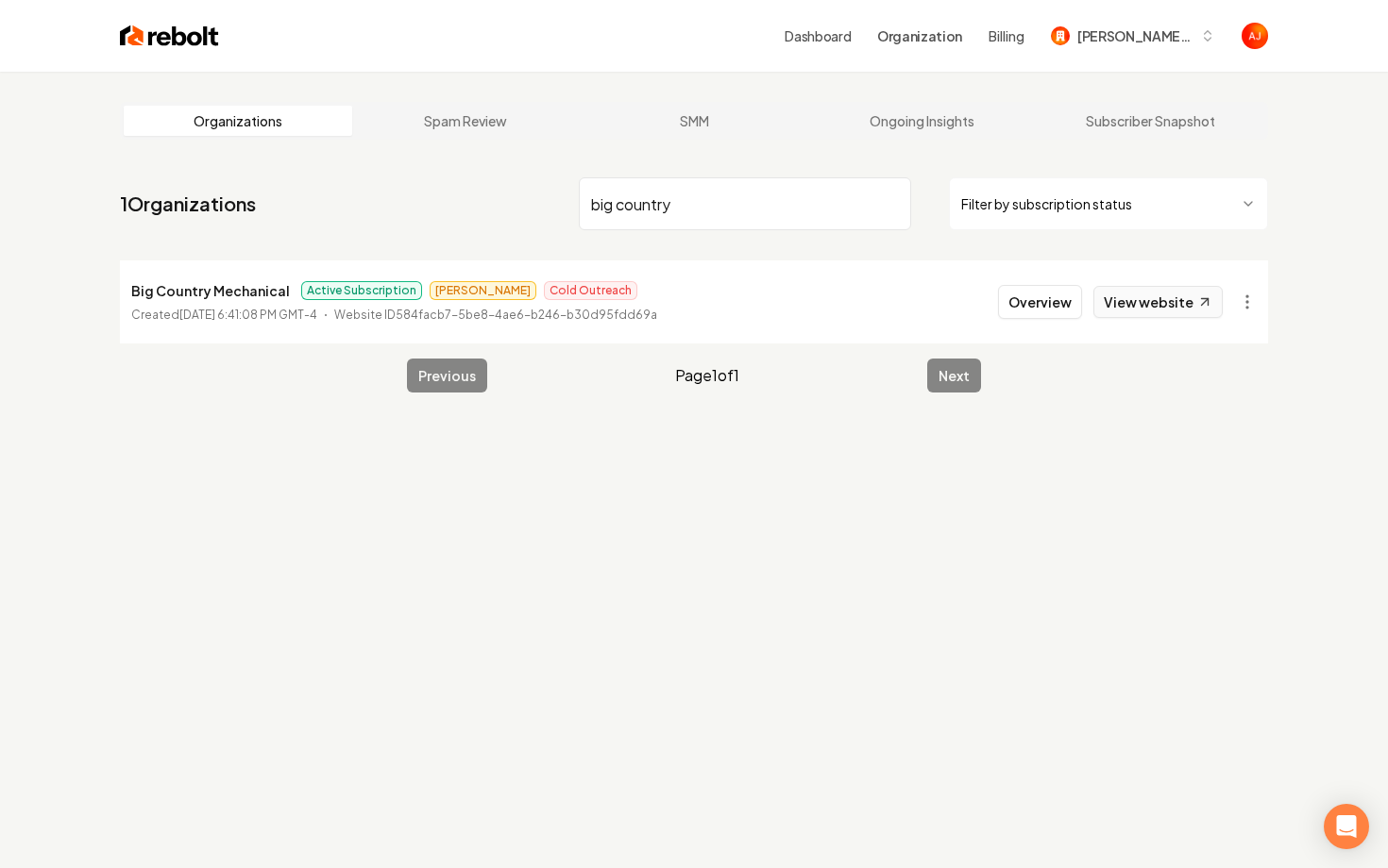
click at [1145, 303] on link "View website" at bounding box center [1158, 301] width 130 height 32
drag, startPoint x: 733, startPoint y: 210, endPoint x: 436, endPoint y: 202, distance: 297.1
click at [440, 202] on nav "1 Organizations big country Filter by subscription status" at bounding box center [694, 211] width 1148 height 83
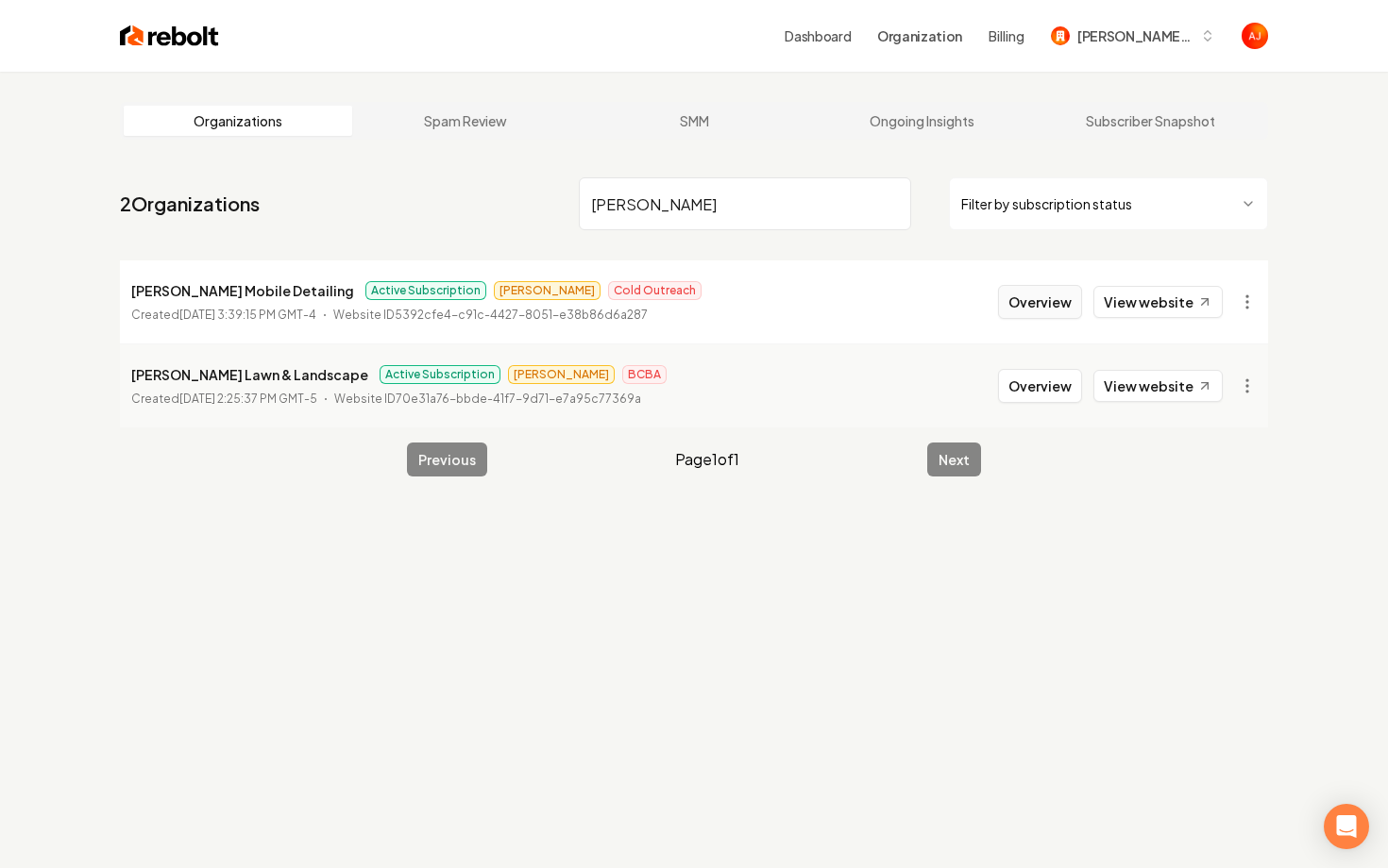
type input "[PERSON_NAME]"
click at [1051, 317] on button "Overview" at bounding box center [1040, 301] width 84 height 34
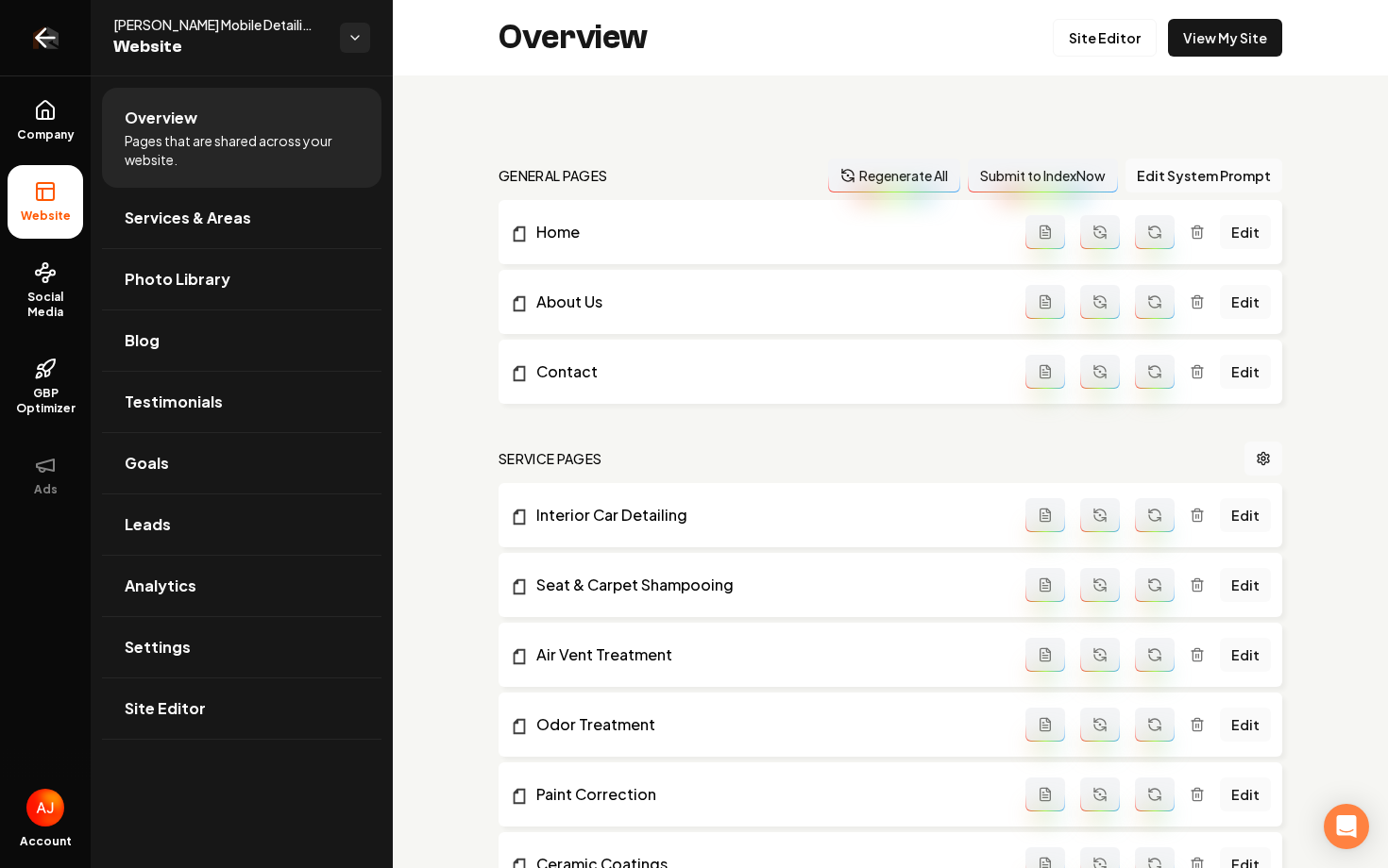
click at [47, 43] on icon "Return to dashboard" at bounding box center [45, 37] width 30 height 30
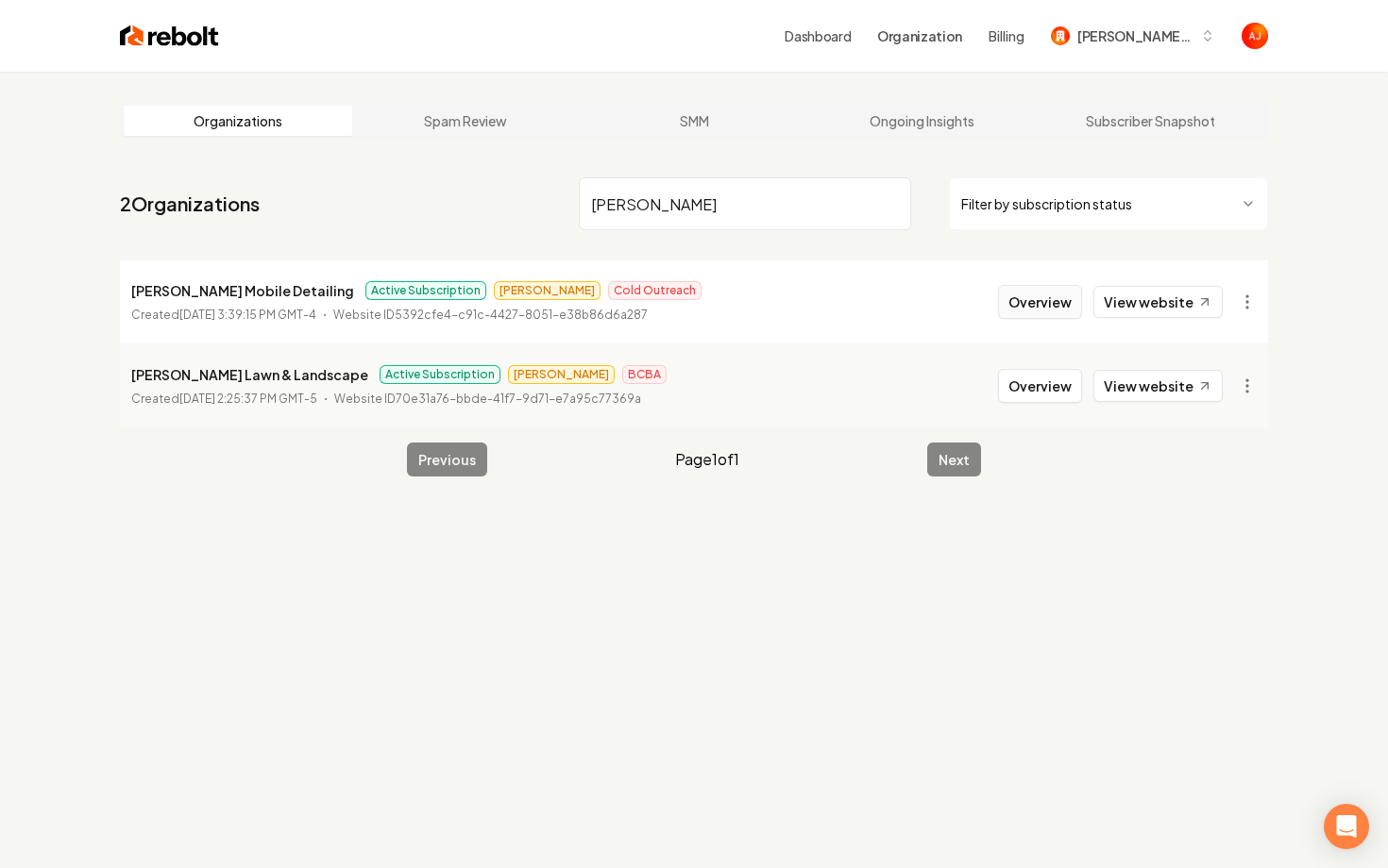
type input "[PERSON_NAME]"
click at [1054, 304] on button "Overview" at bounding box center [1040, 301] width 84 height 34
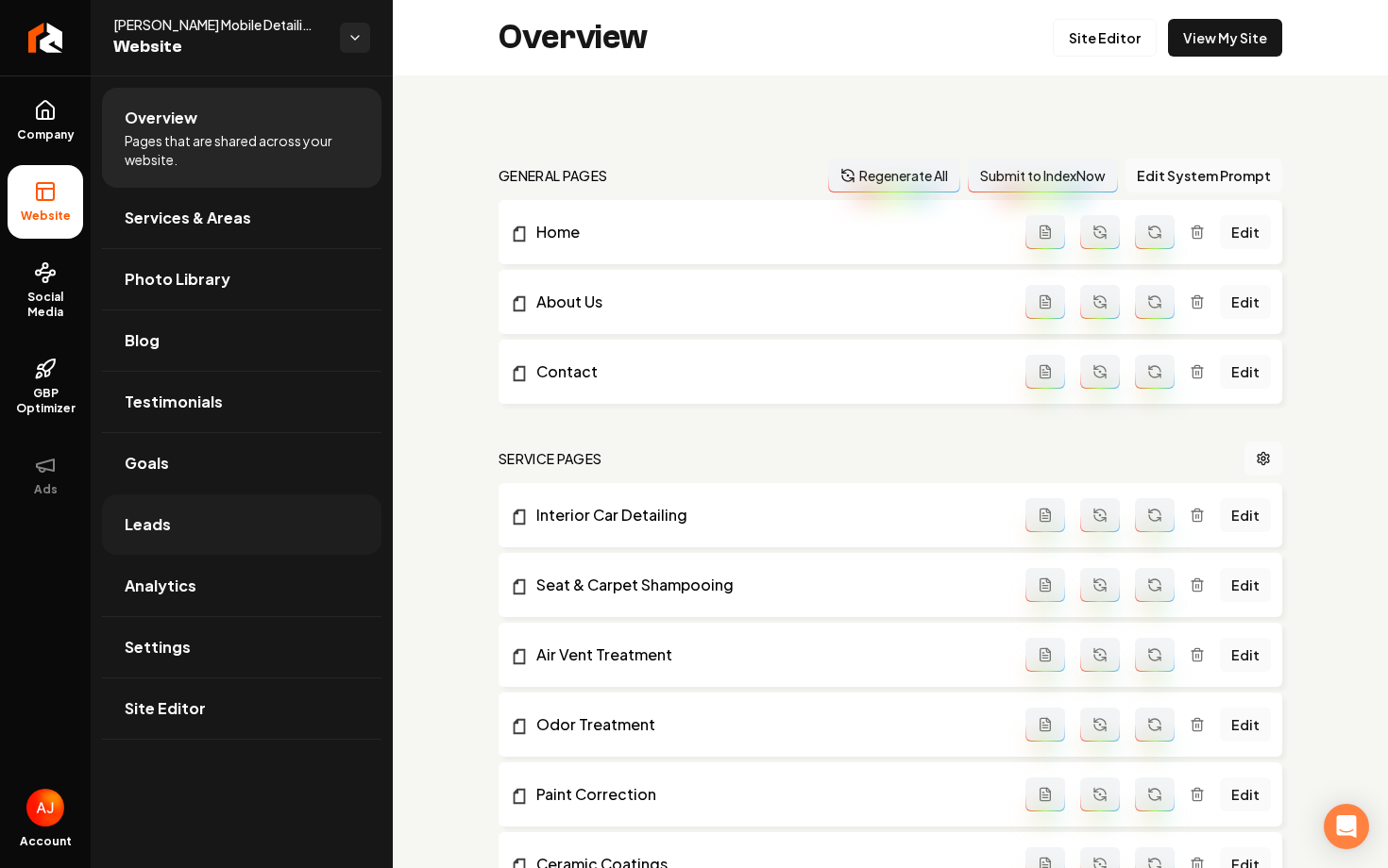
click at [199, 504] on link "Leads" at bounding box center [242, 525] width 279 height 60
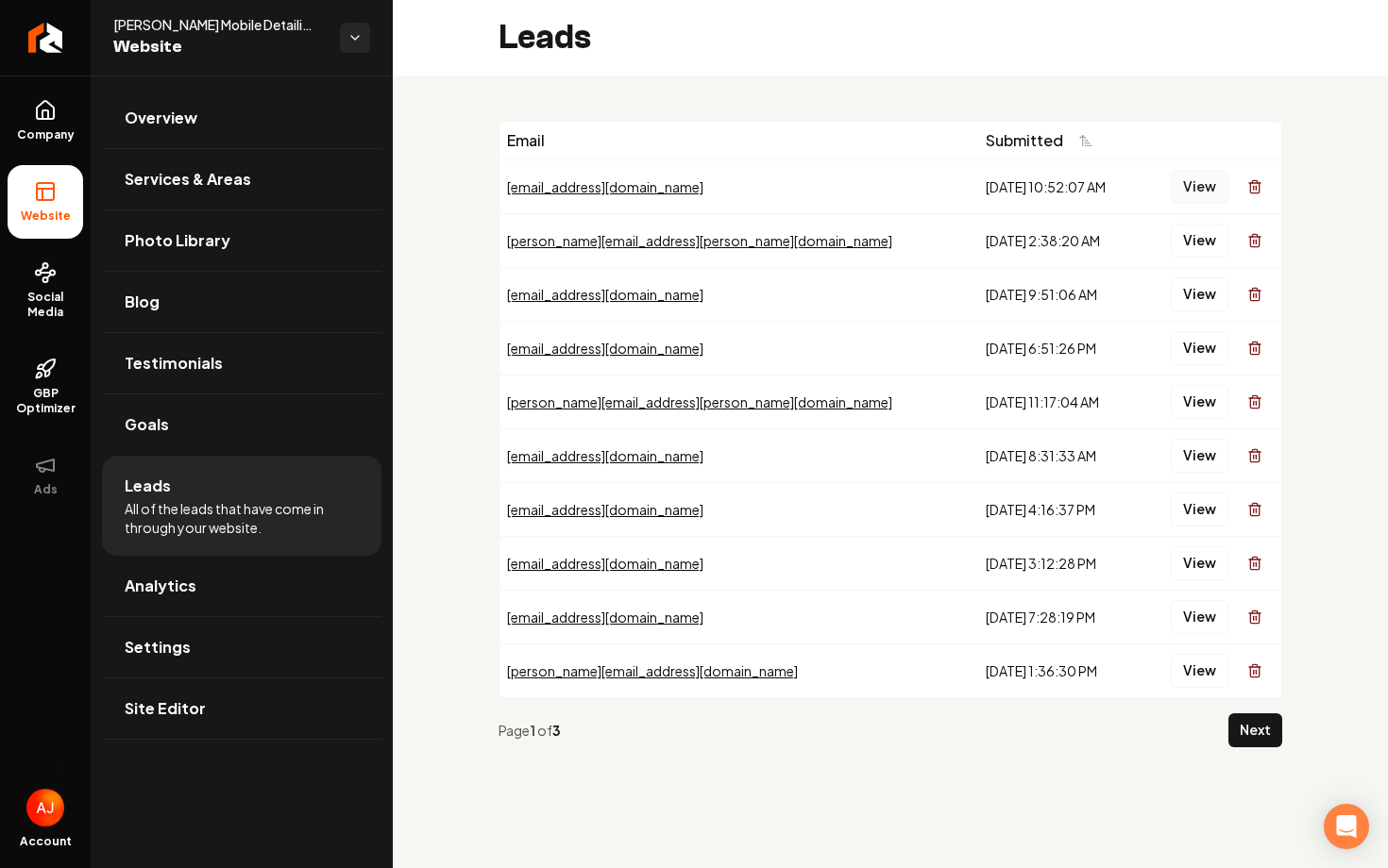
click at [1202, 175] on button "View" at bounding box center [1199, 186] width 58 height 34
click at [48, 133] on span "Company" at bounding box center [46, 135] width 73 height 15
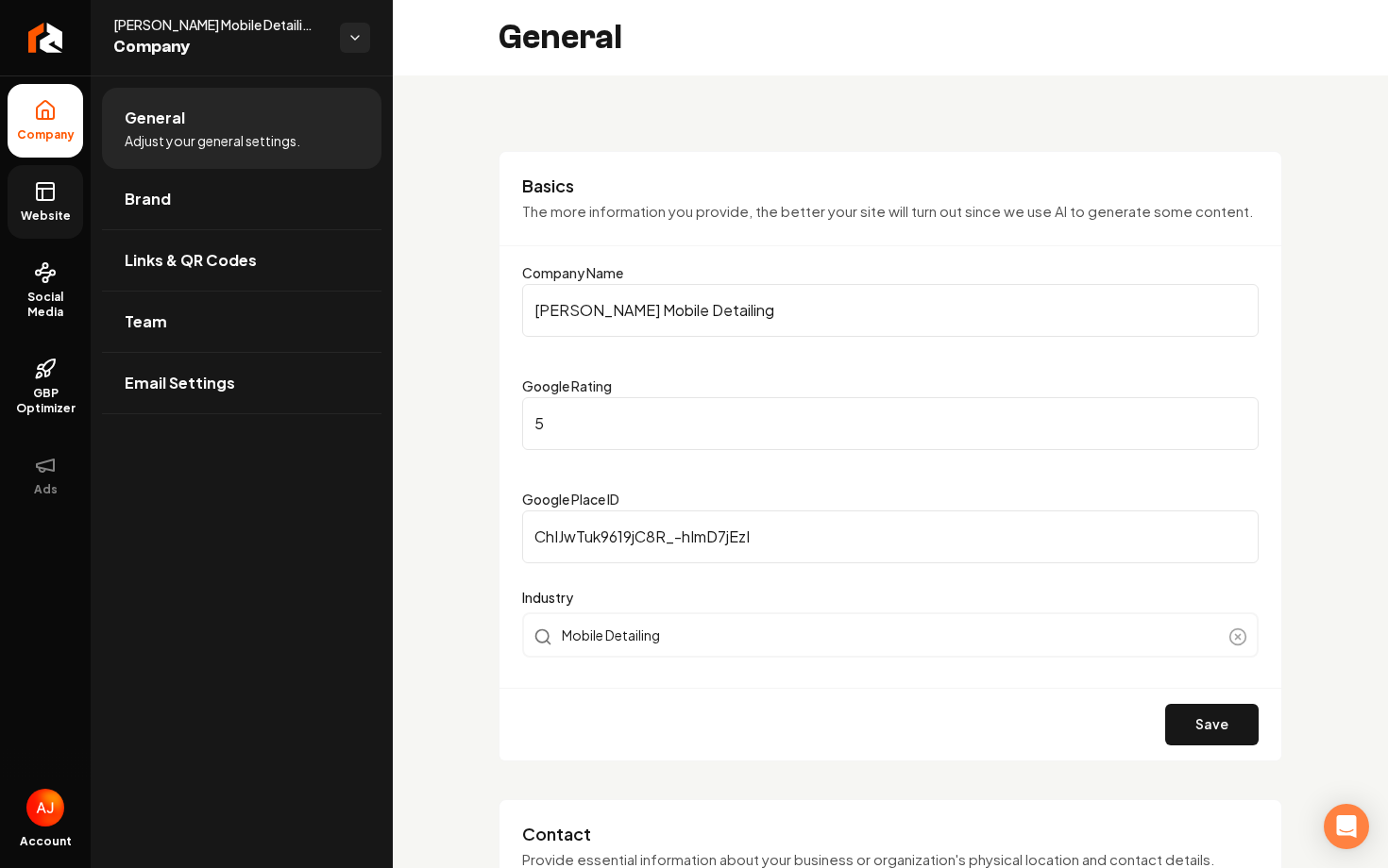
click at [56, 187] on icon at bounding box center [45, 191] width 22 height 22
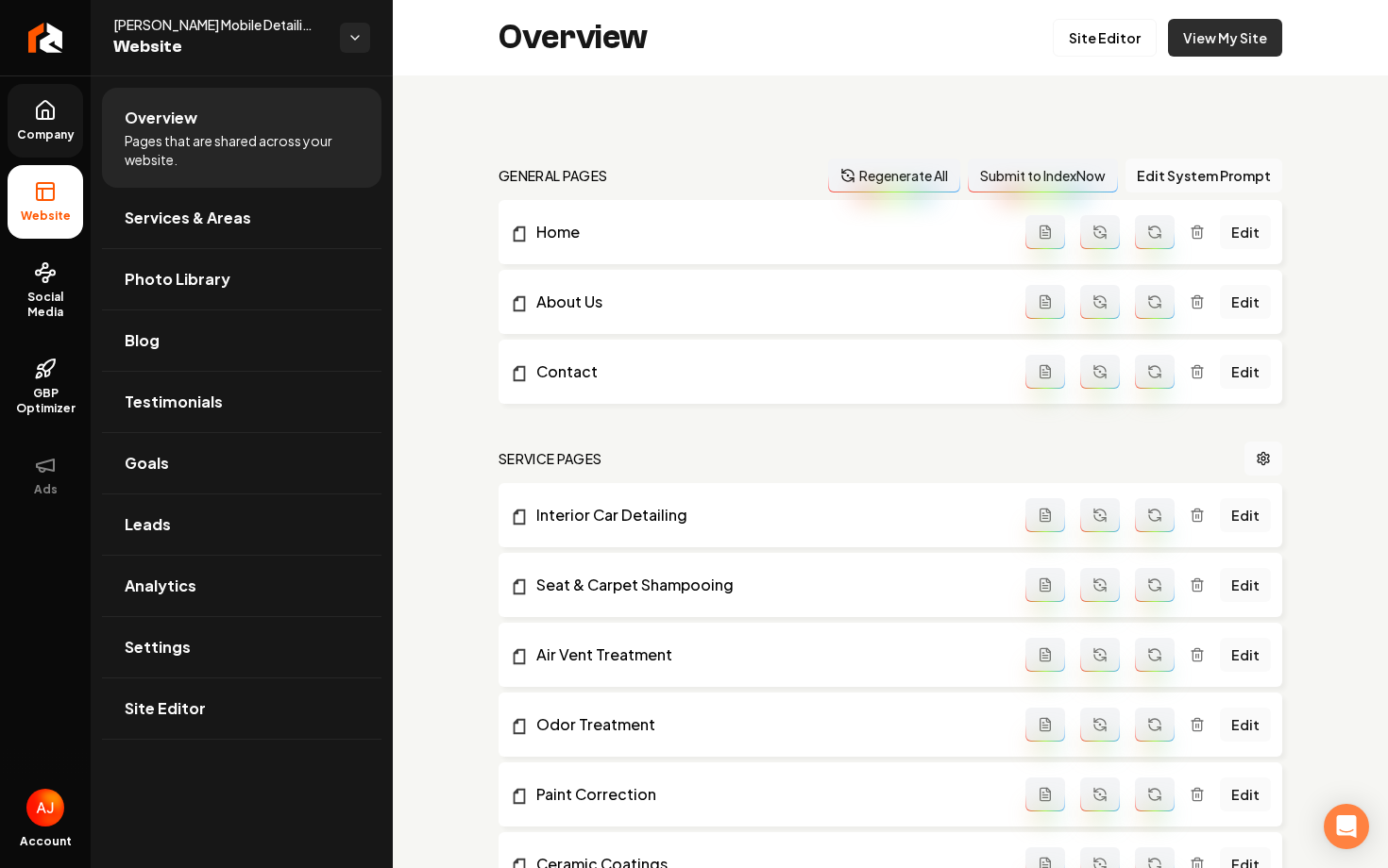
click at [1222, 45] on link "View My Site" at bounding box center [1224, 37] width 114 height 38
click at [28, 283] on link "Social Media" at bounding box center [45, 291] width 75 height 89
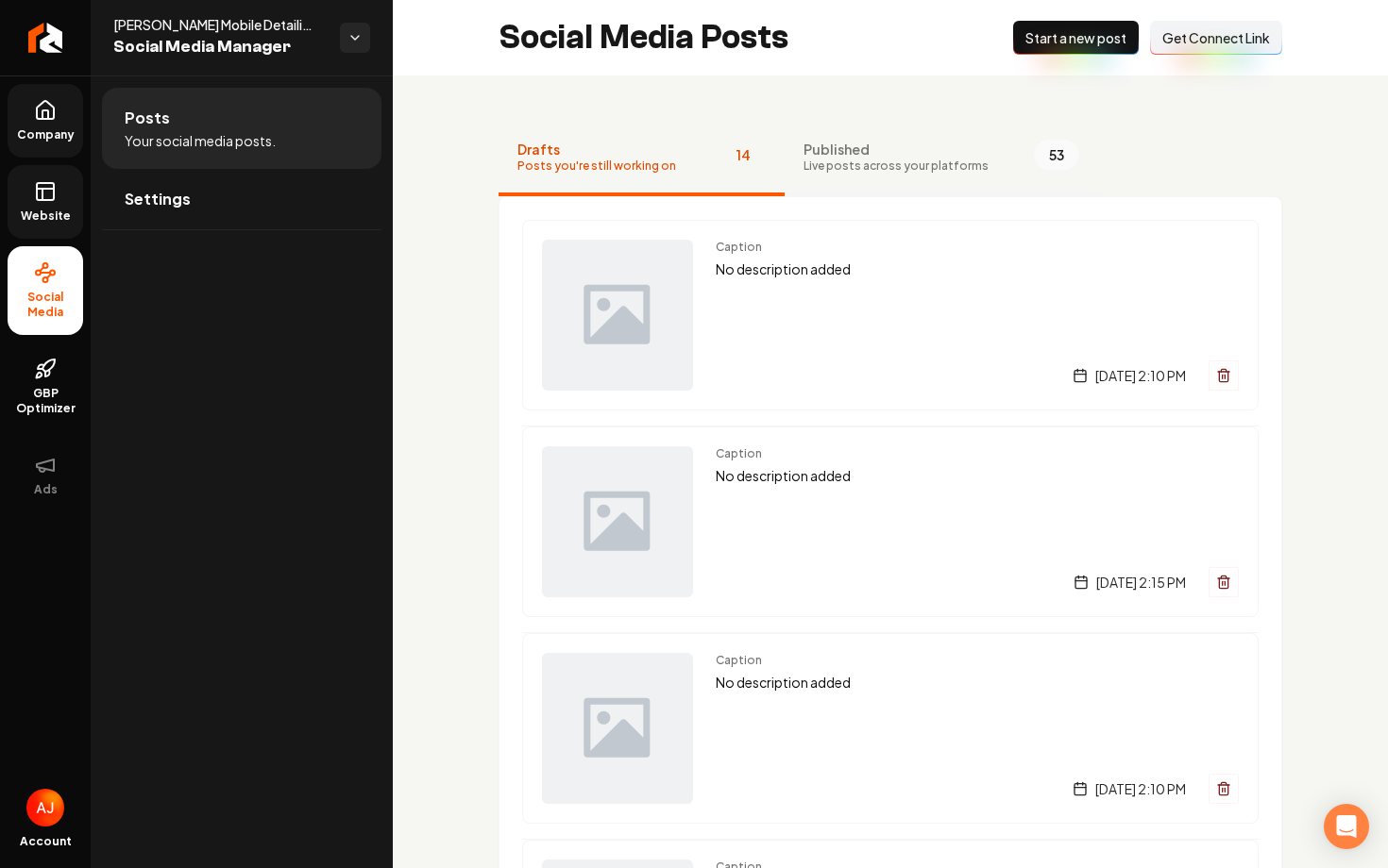
click at [863, 178] on button "Published Live posts across your platforms 53" at bounding box center [940, 158] width 313 height 75
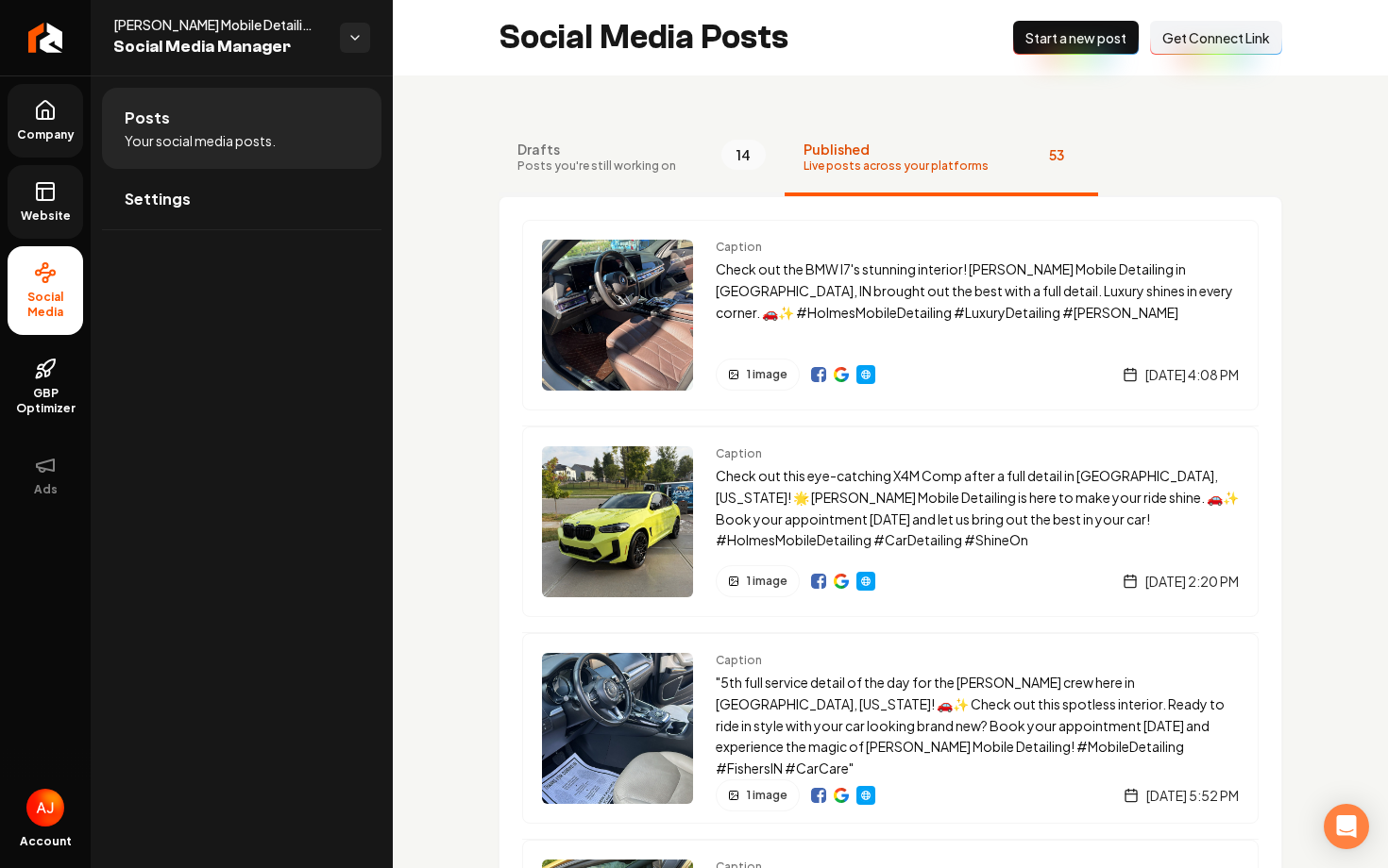
click at [628, 172] on span "Posts you're still working on" at bounding box center [596, 166] width 159 height 15
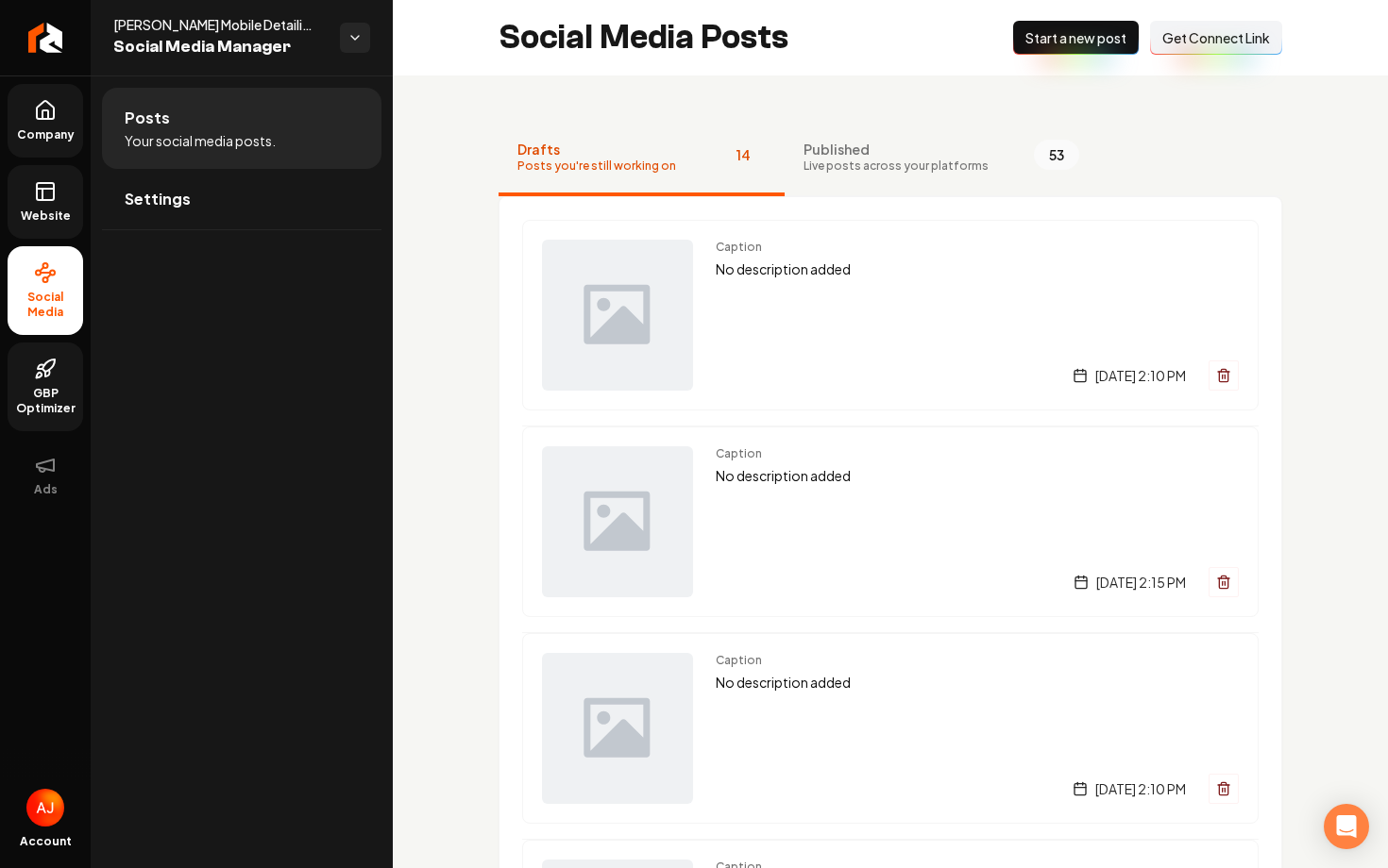
click at [40, 351] on link "GBP Optimizer" at bounding box center [45, 386] width 75 height 89
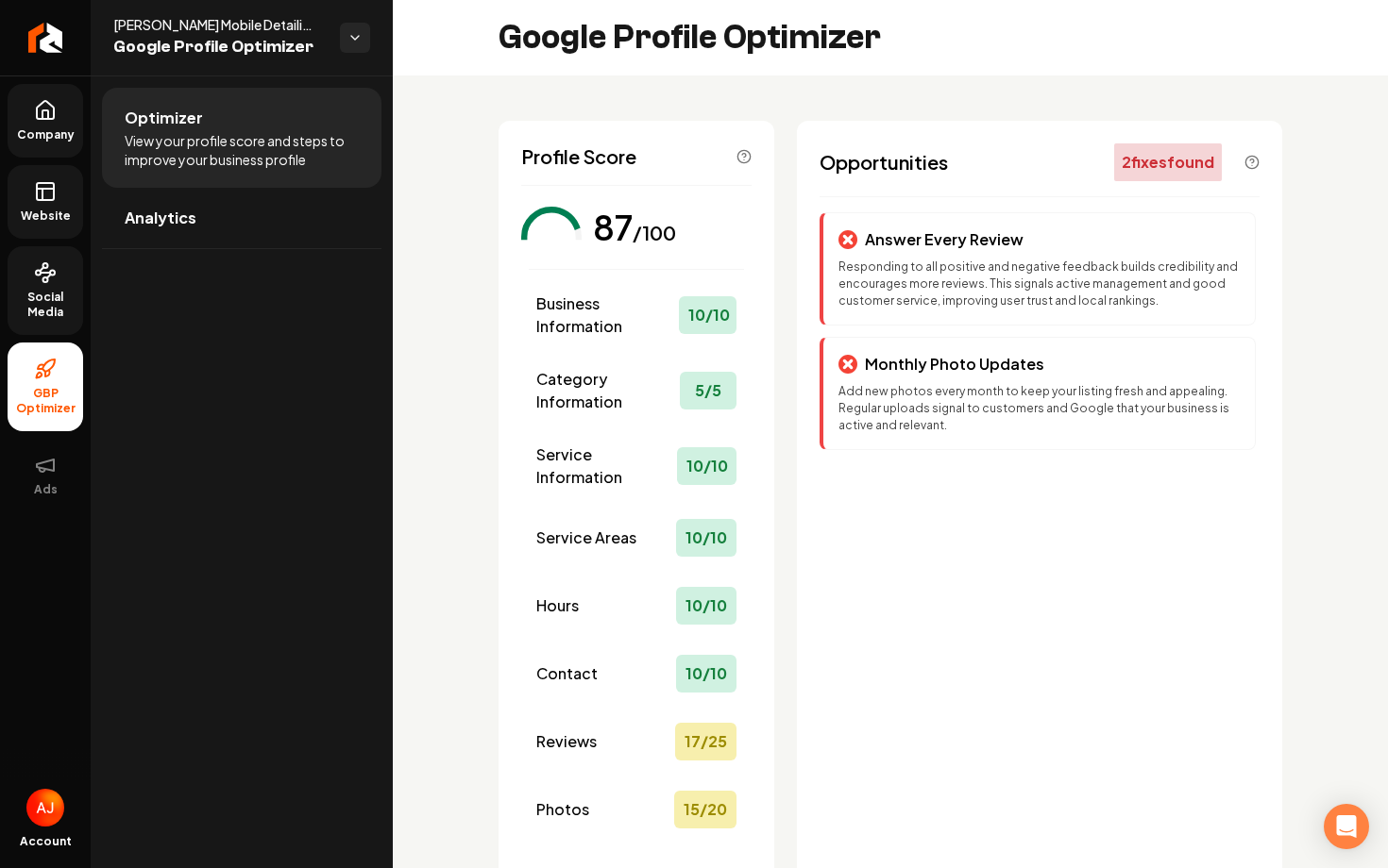
click at [59, 207] on link "Website" at bounding box center [45, 201] width 75 height 73
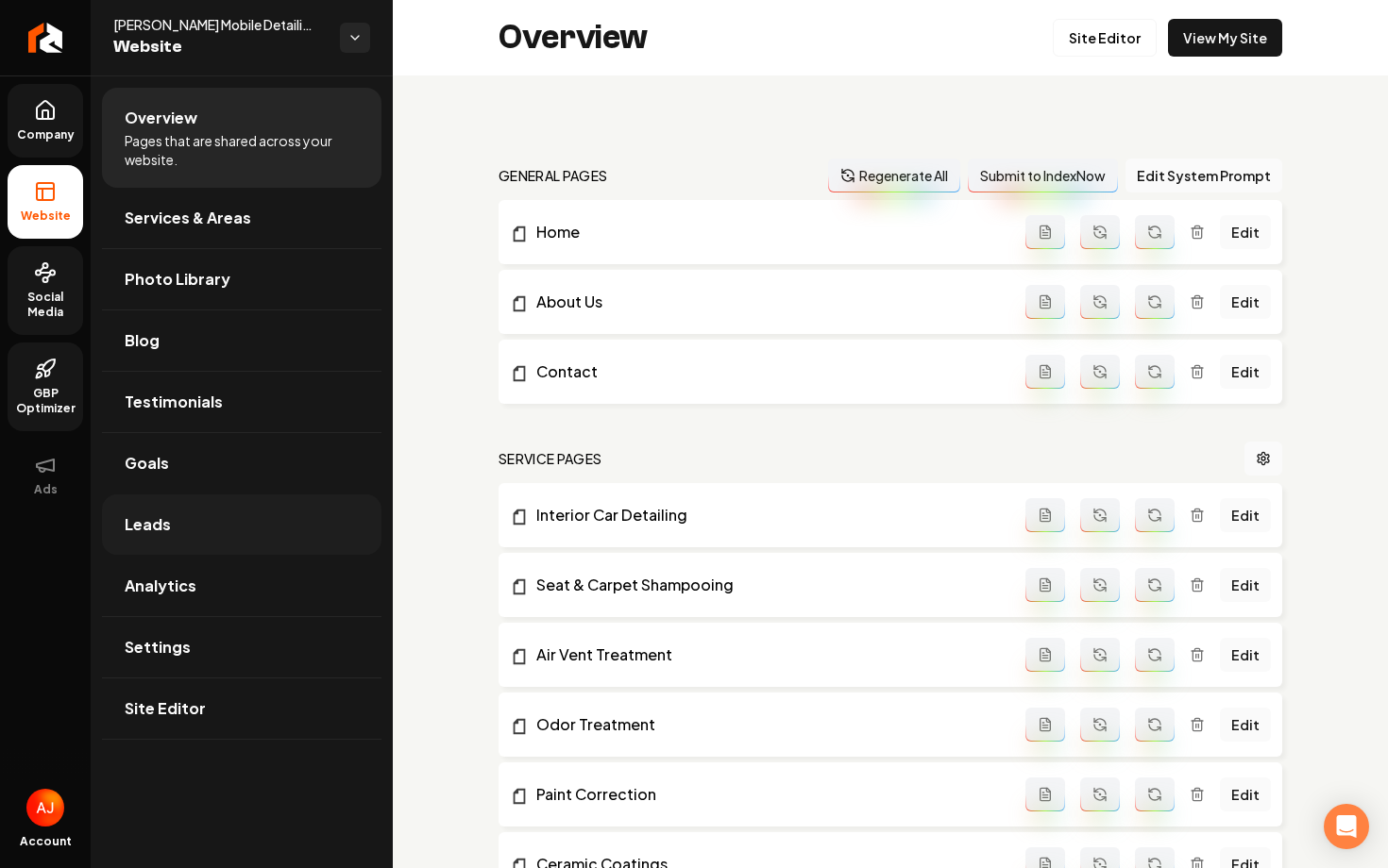
click at [255, 513] on link "Leads" at bounding box center [242, 525] width 279 height 60
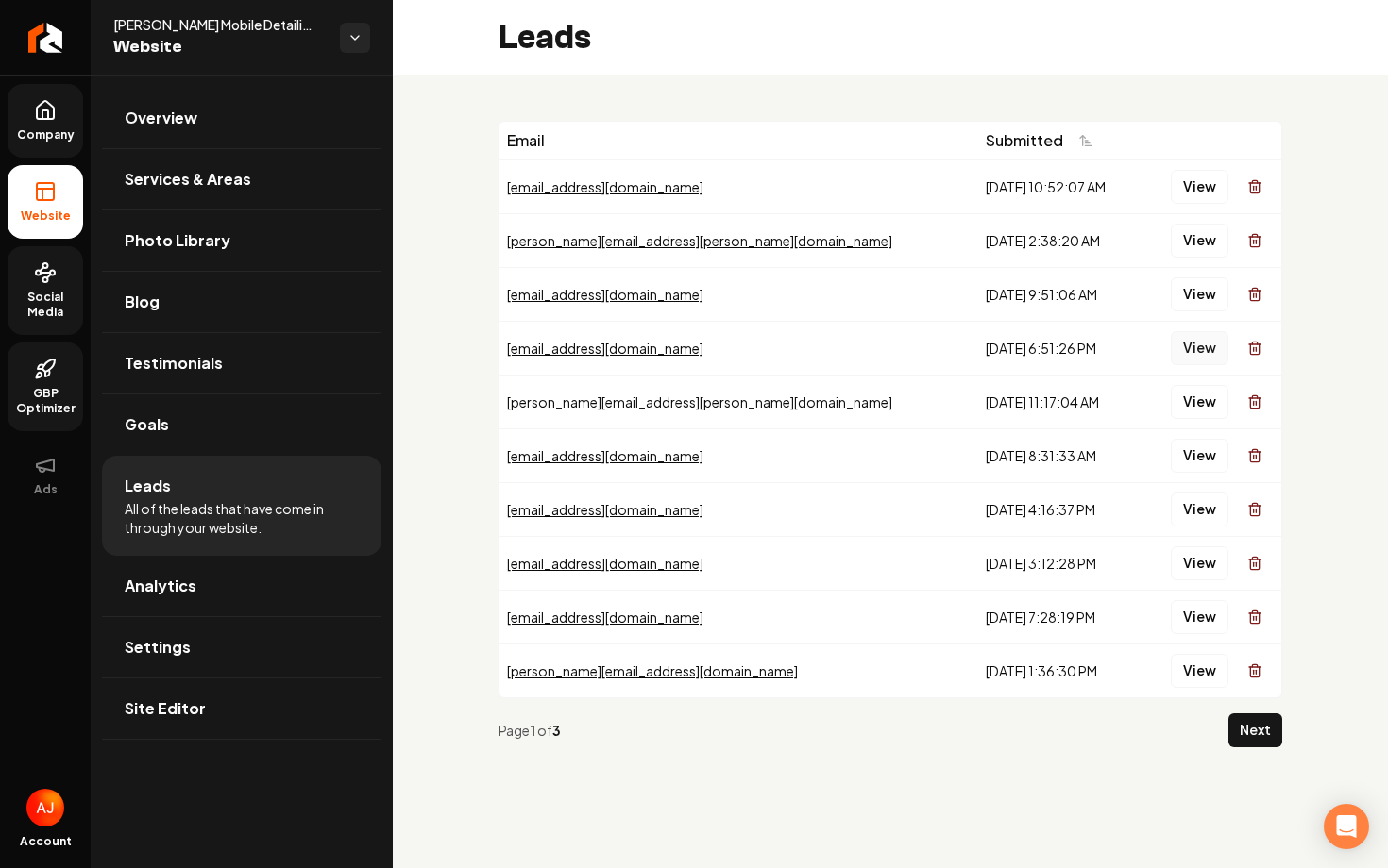
click at [1193, 349] on button "View" at bounding box center [1199, 348] width 58 height 34
click at [1269, 731] on button "Next" at bounding box center [1254, 730] width 54 height 34
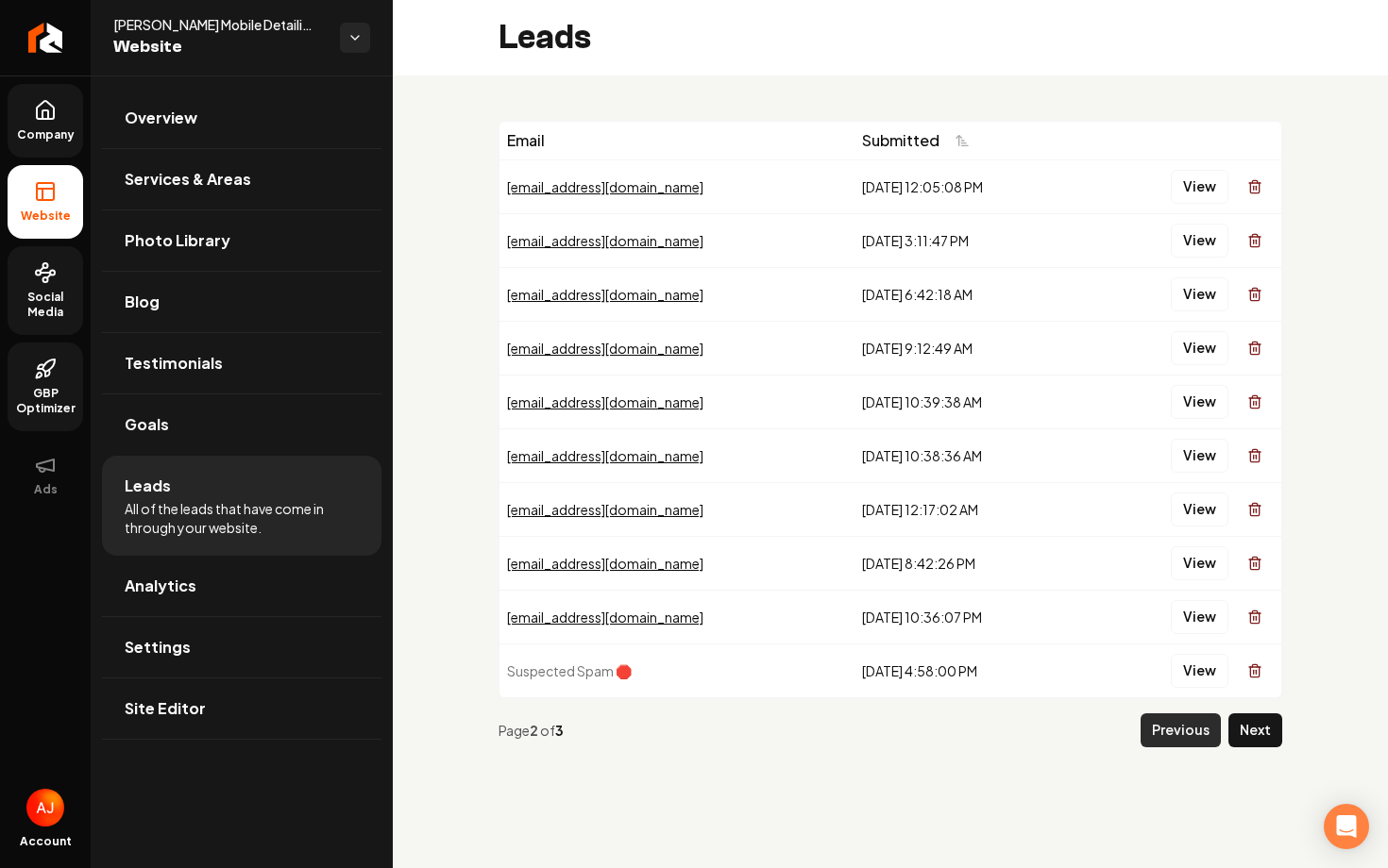
click at [1180, 730] on button "Previous" at bounding box center [1180, 730] width 80 height 34
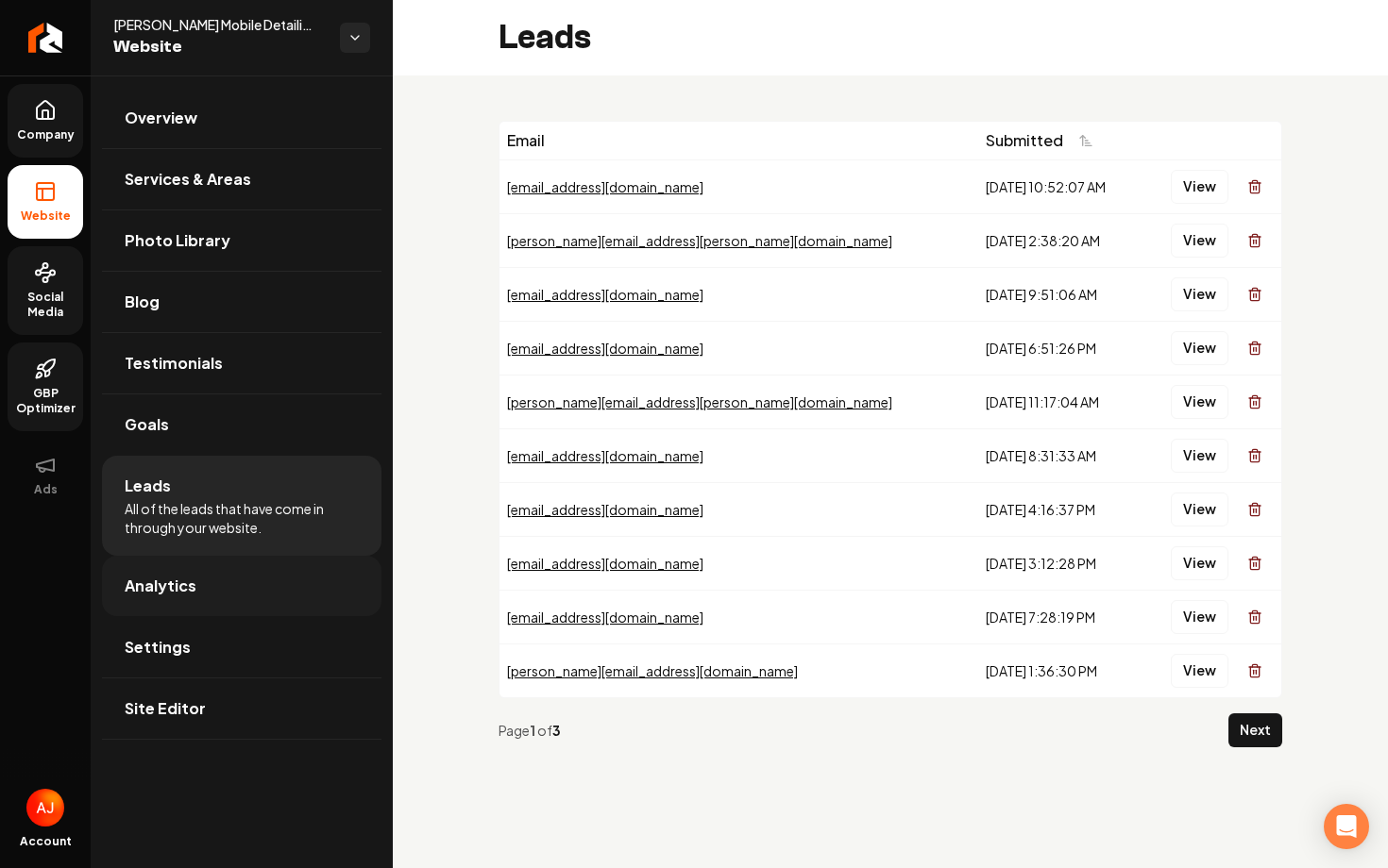
click at [240, 570] on link "Analytics" at bounding box center [242, 586] width 279 height 60
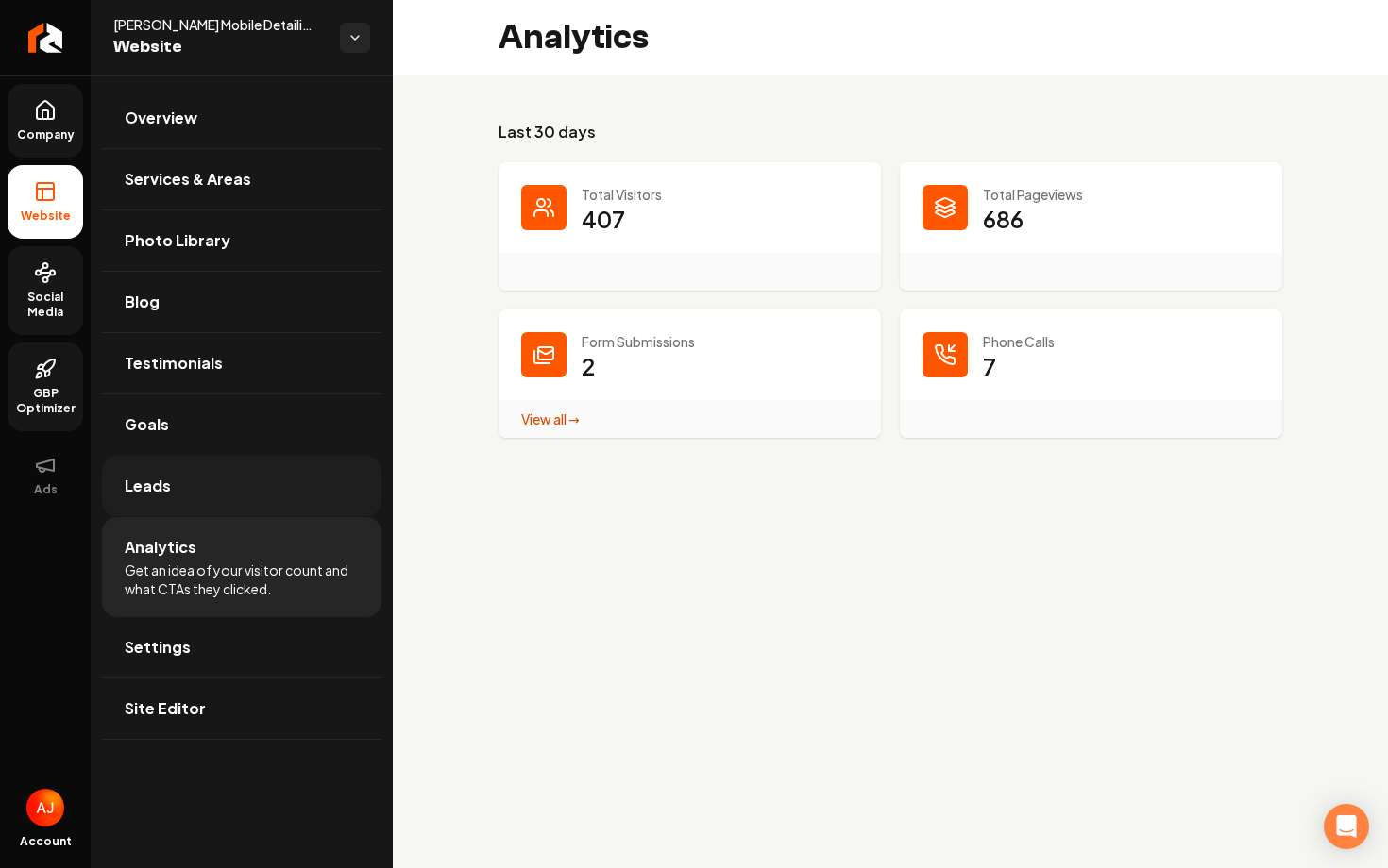
click at [212, 496] on link "Leads" at bounding box center [242, 486] width 279 height 60
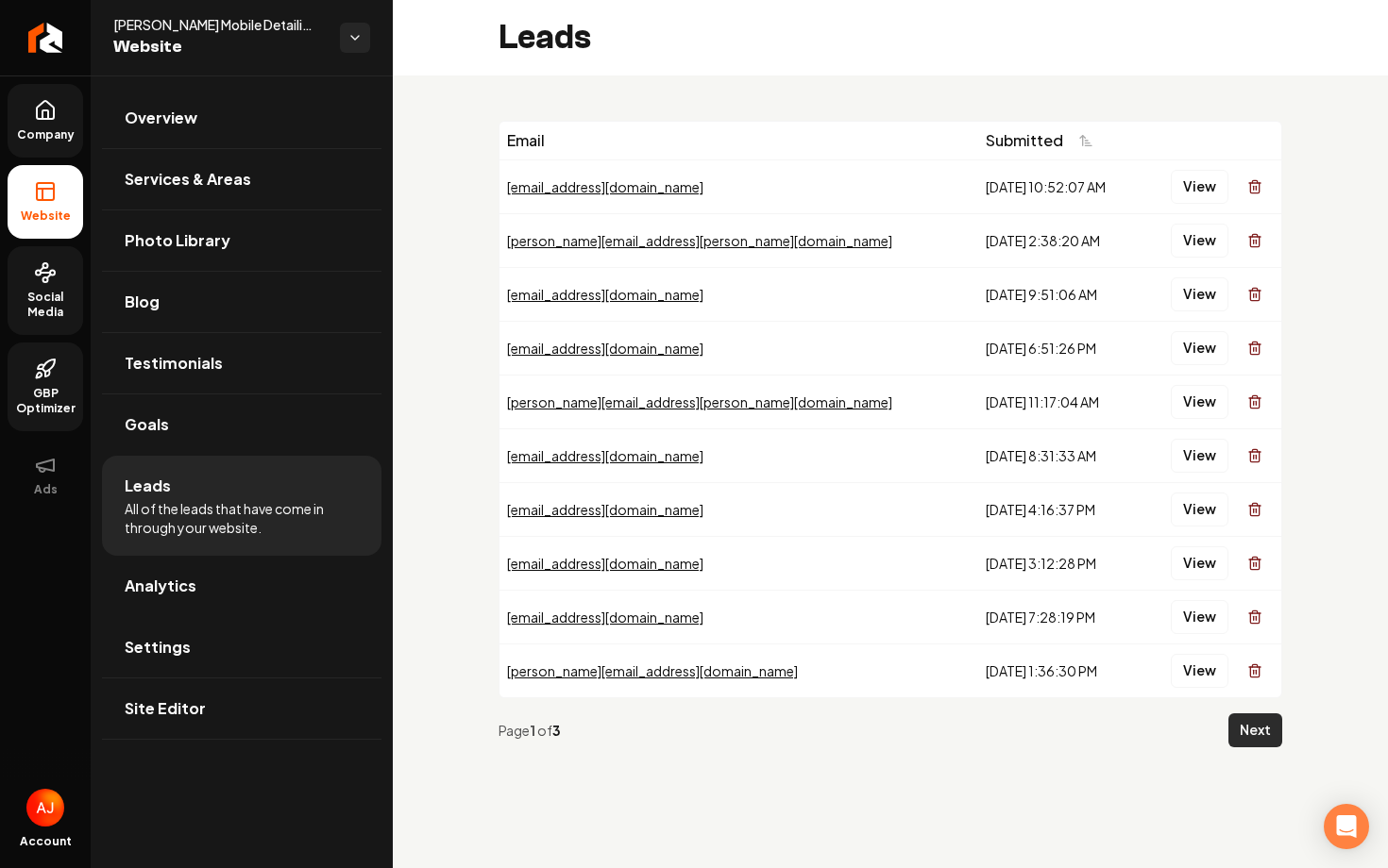
click at [1262, 730] on button "Next" at bounding box center [1254, 730] width 54 height 34
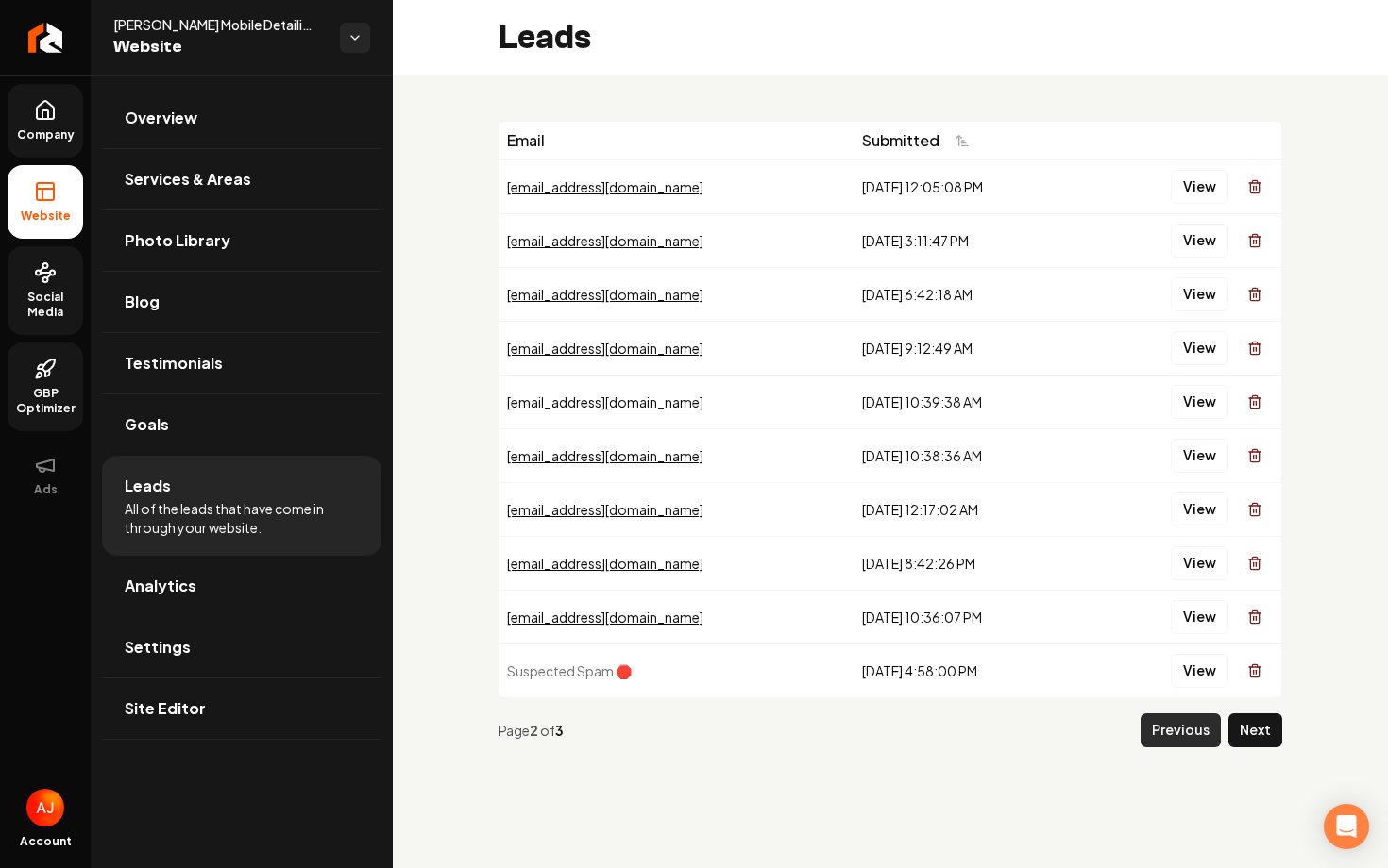
click at [1193, 733] on button "Previous" at bounding box center [1180, 730] width 80 height 34
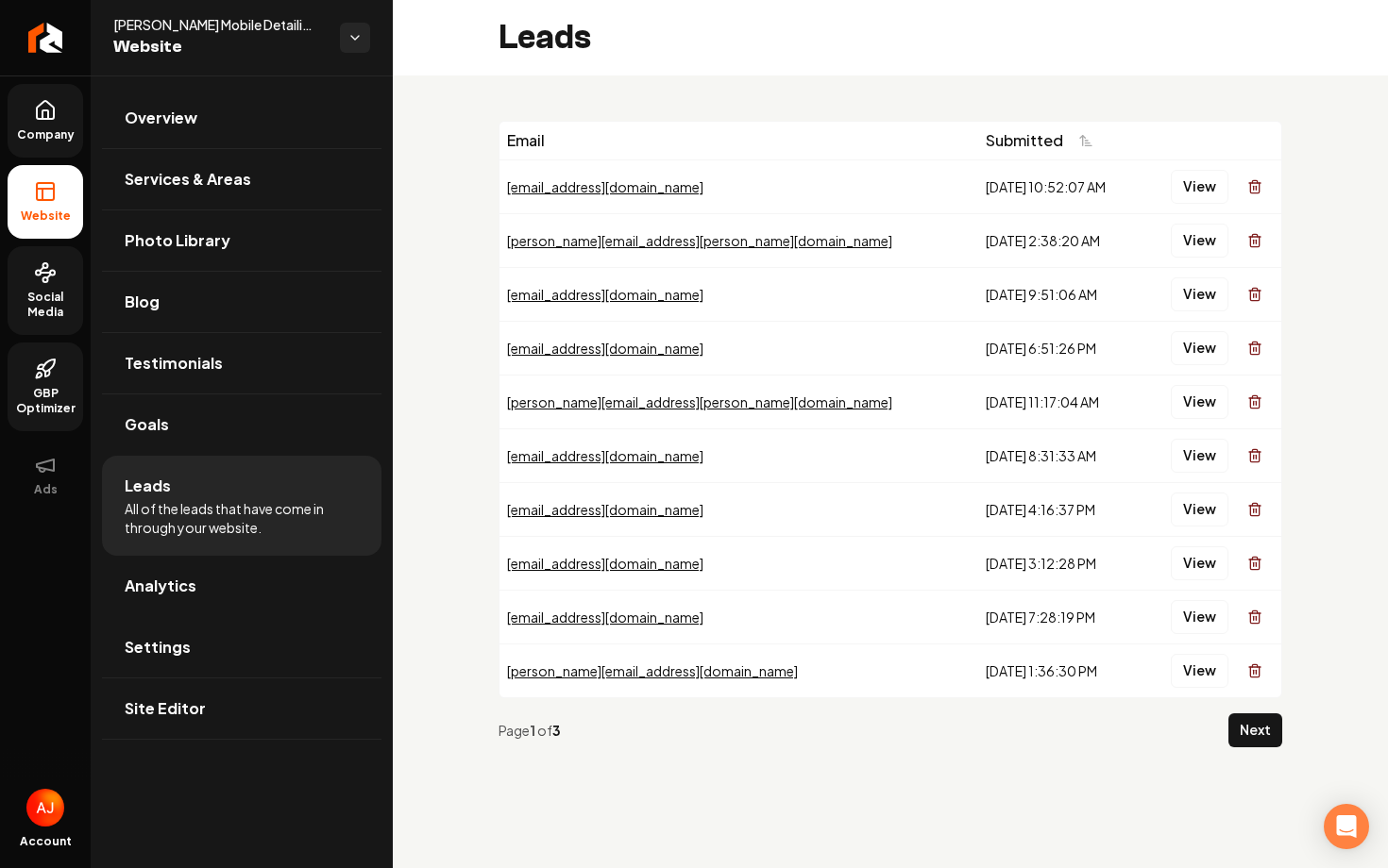
click at [38, 282] on icon at bounding box center [45, 272] width 22 height 22
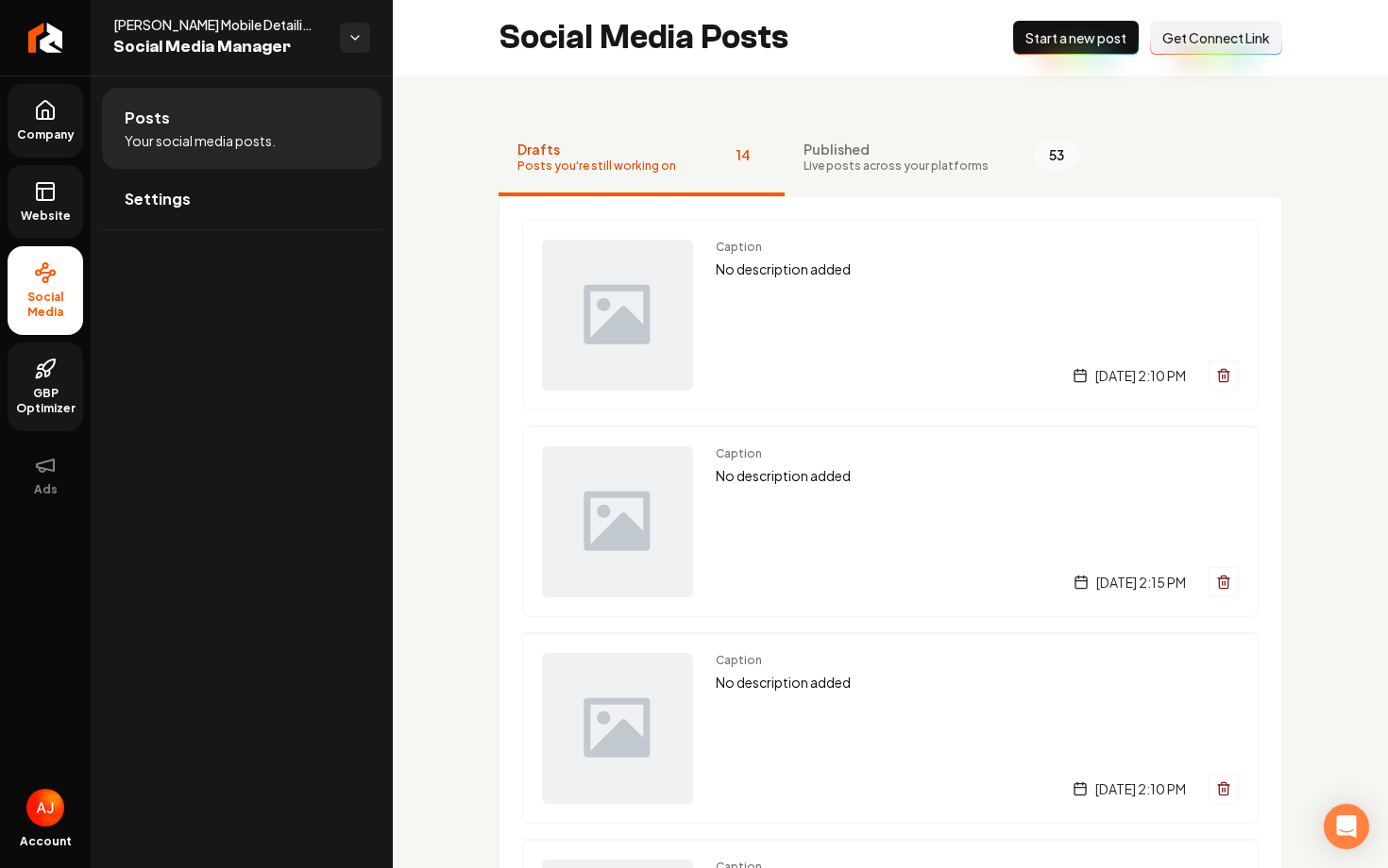
click at [48, 174] on link "Website" at bounding box center [45, 201] width 75 height 73
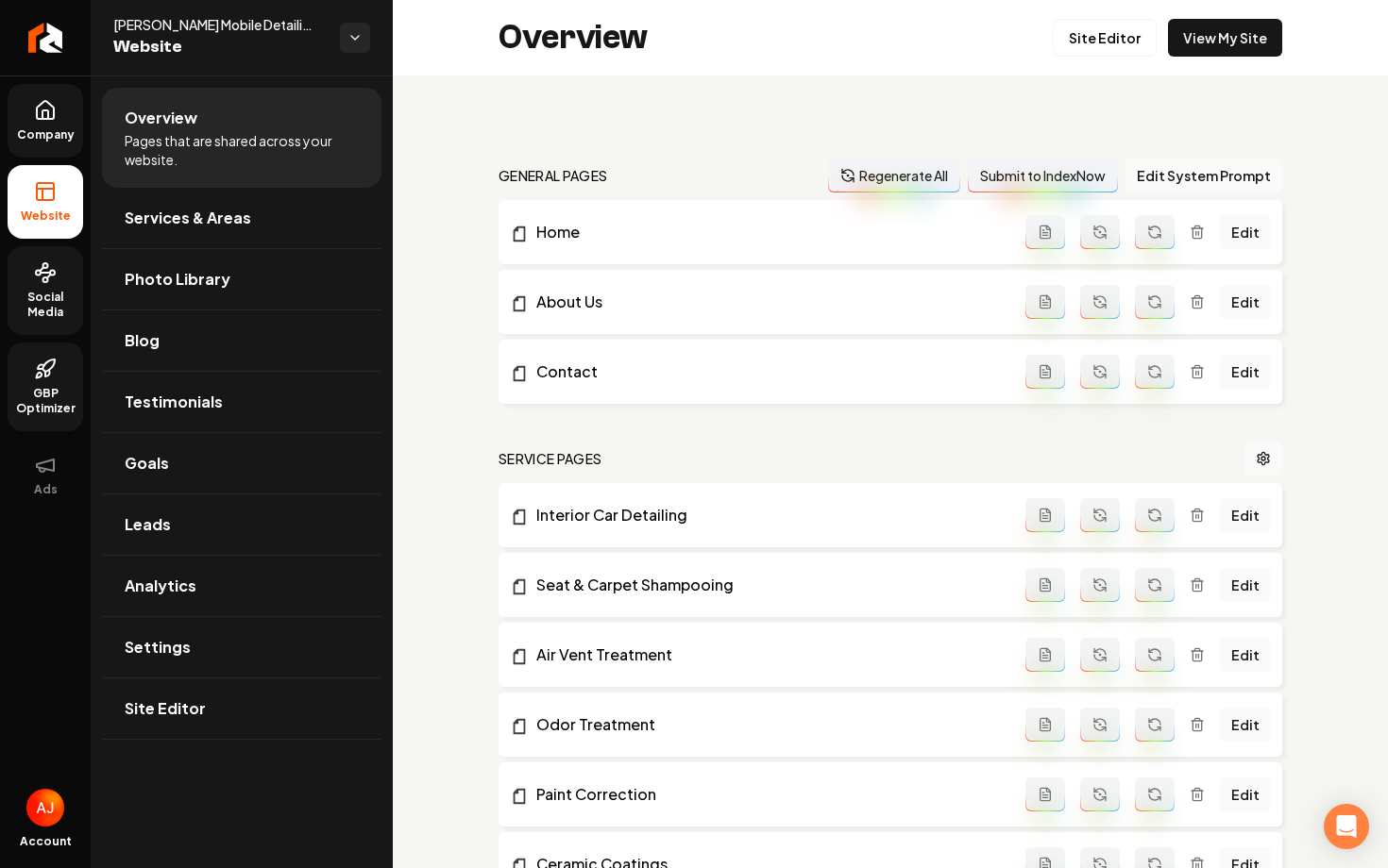
click at [44, 392] on span "GBP Optimizer" at bounding box center [45, 401] width 75 height 30
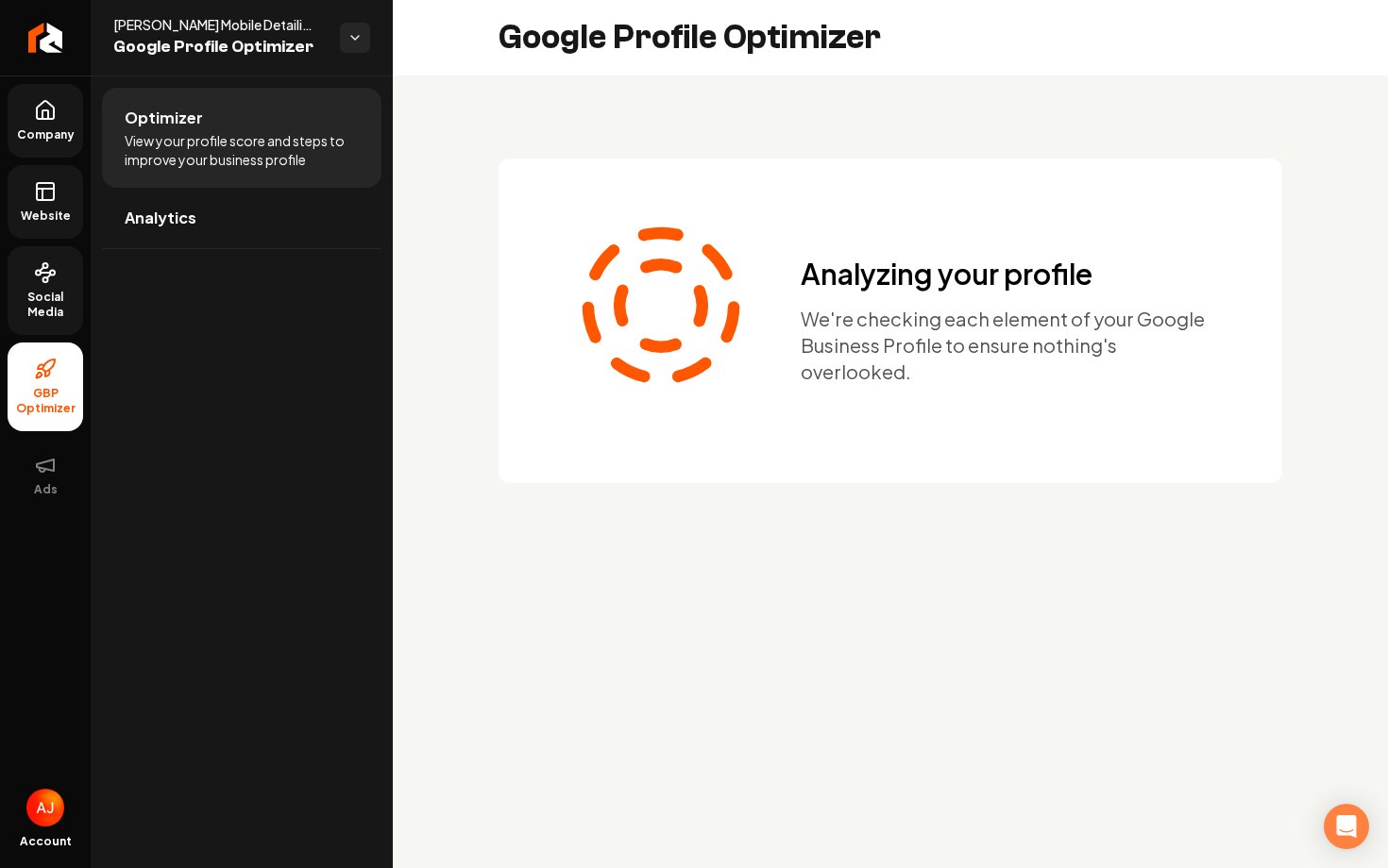
drag, startPoint x: 31, startPoint y: 475, endPoint x: 45, endPoint y: 541, distance: 67.5
click at [45, 541] on div "Company Website Social Media GBP Optimizer Ads" at bounding box center [45, 428] width 91 height 706
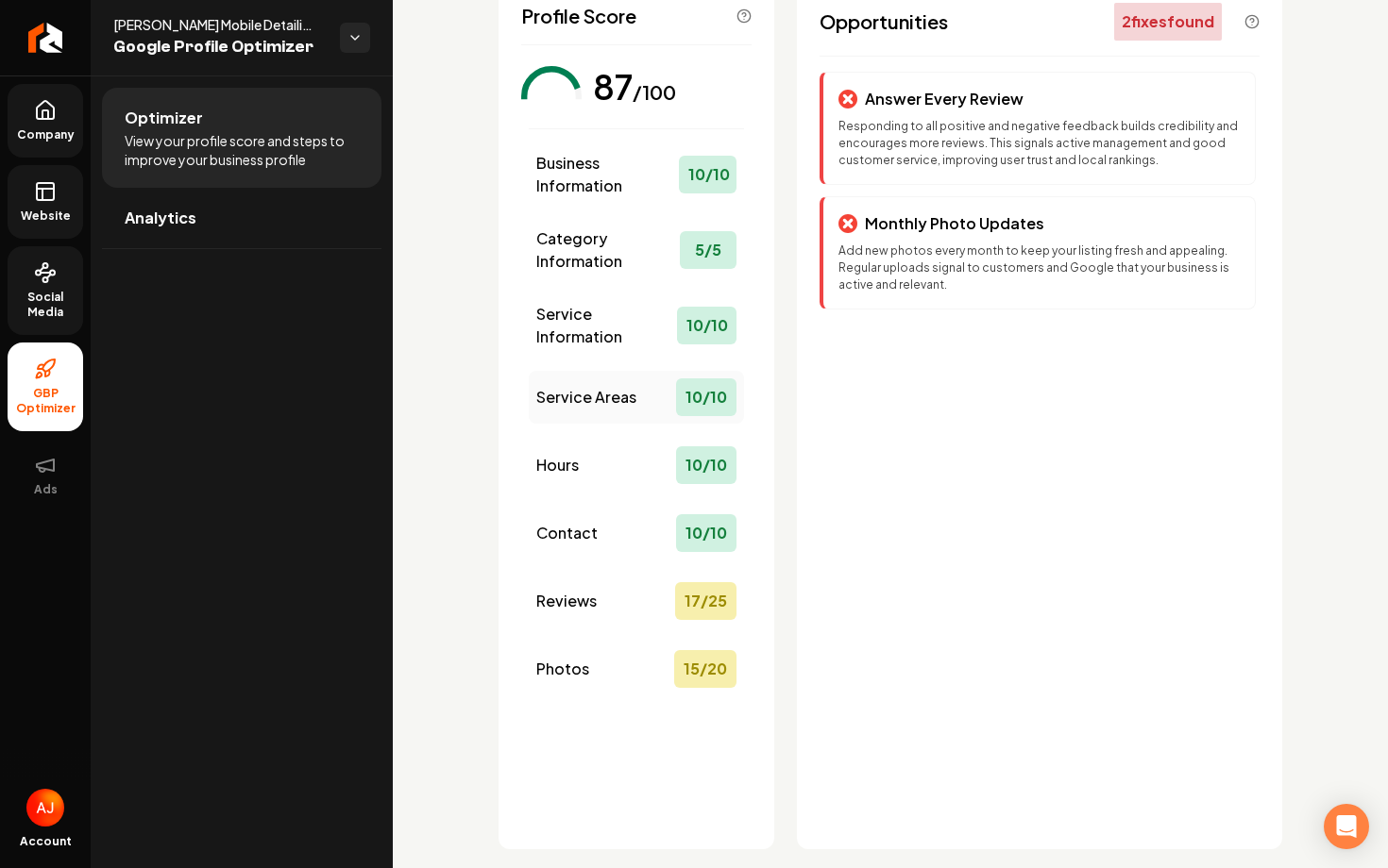
scroll to position [142, 0]
click at [30, 216] on span "Website" at bounding box center [46, 216] width 65 height 15
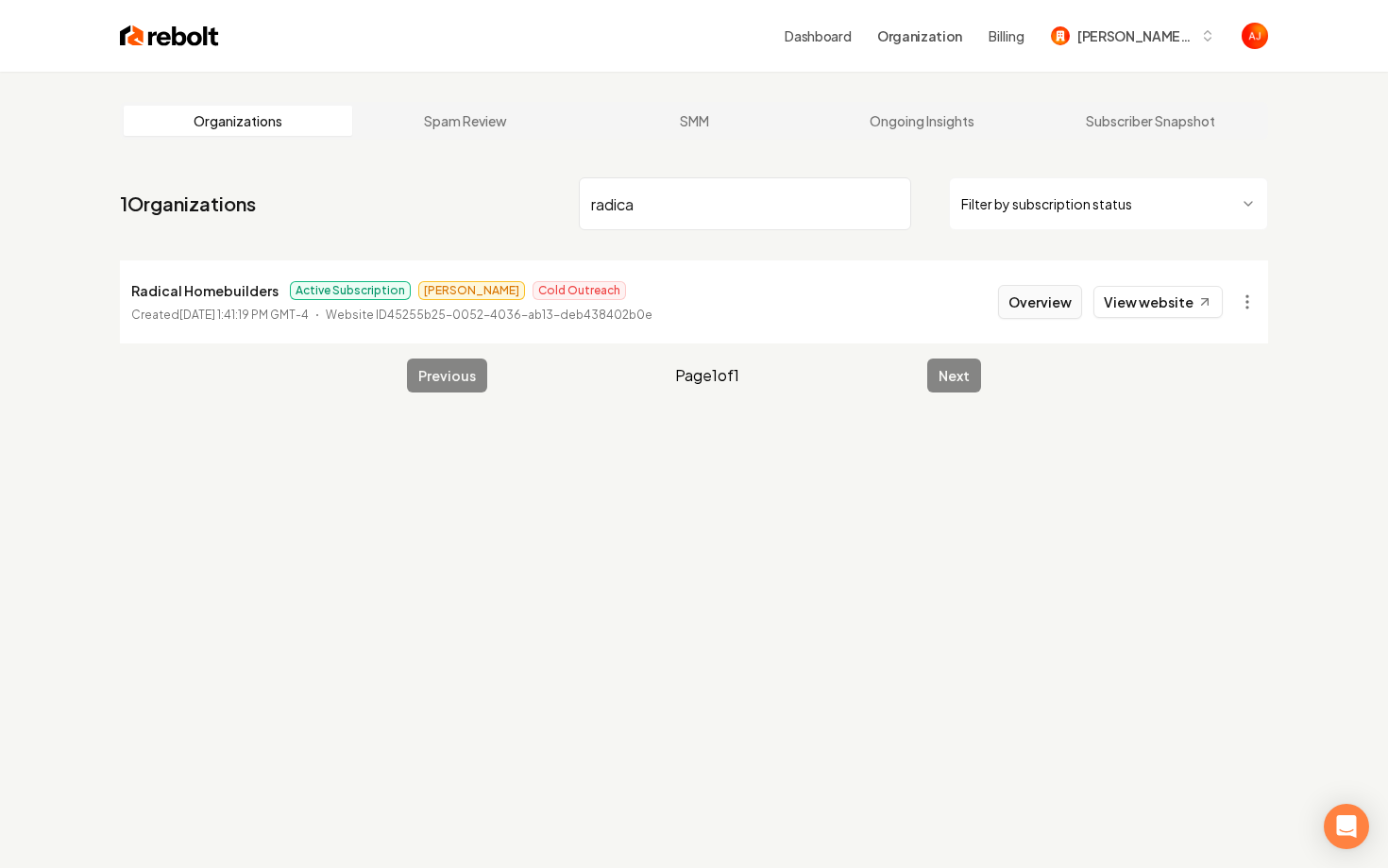
type input "radica"
click at [1028, 306] on button "Overview" at bounding box center [1040, 301] width 84 height 34
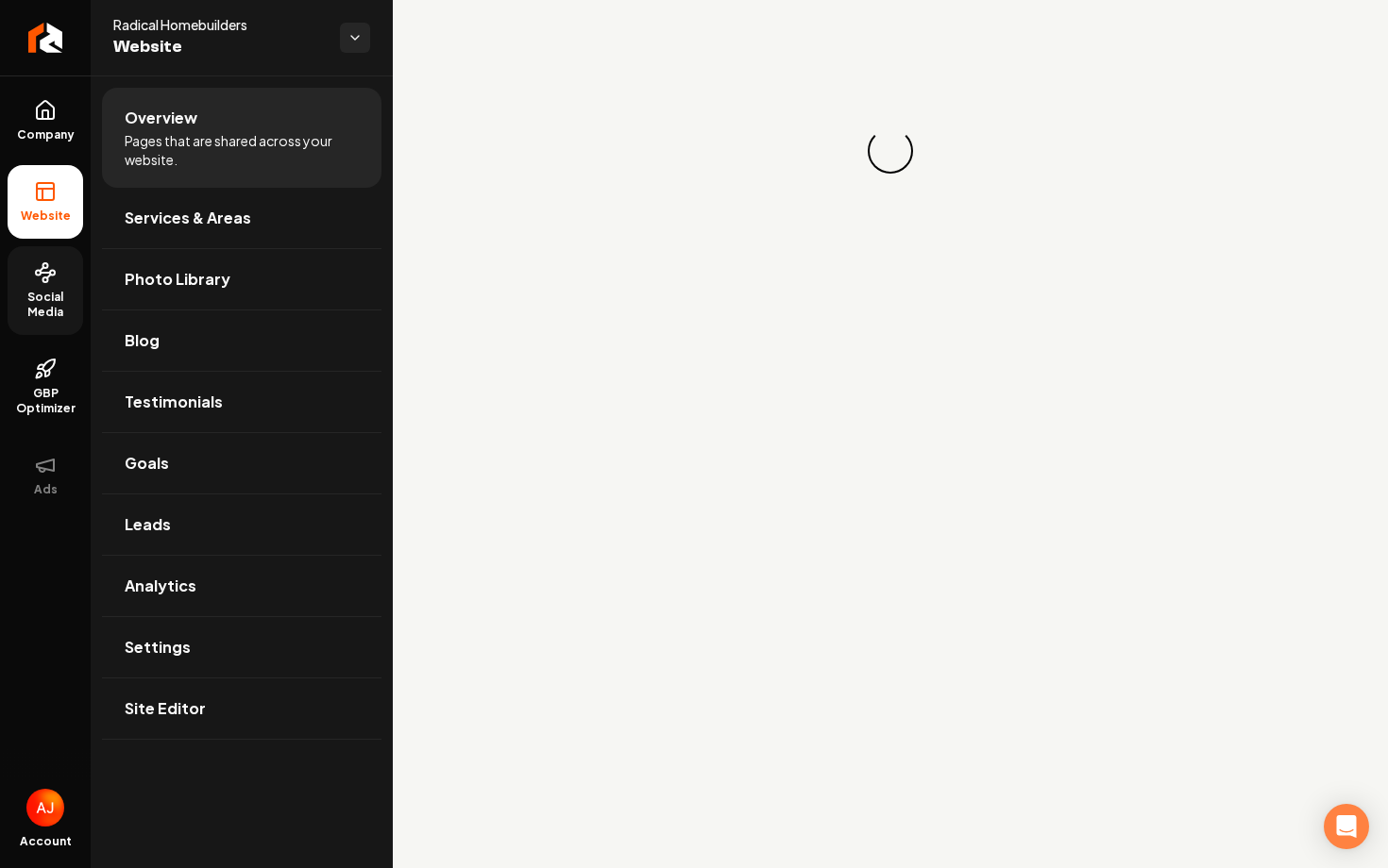
click at [61, 290] on span "Social Media" at bounding box center [45, 304] width 75 height 30
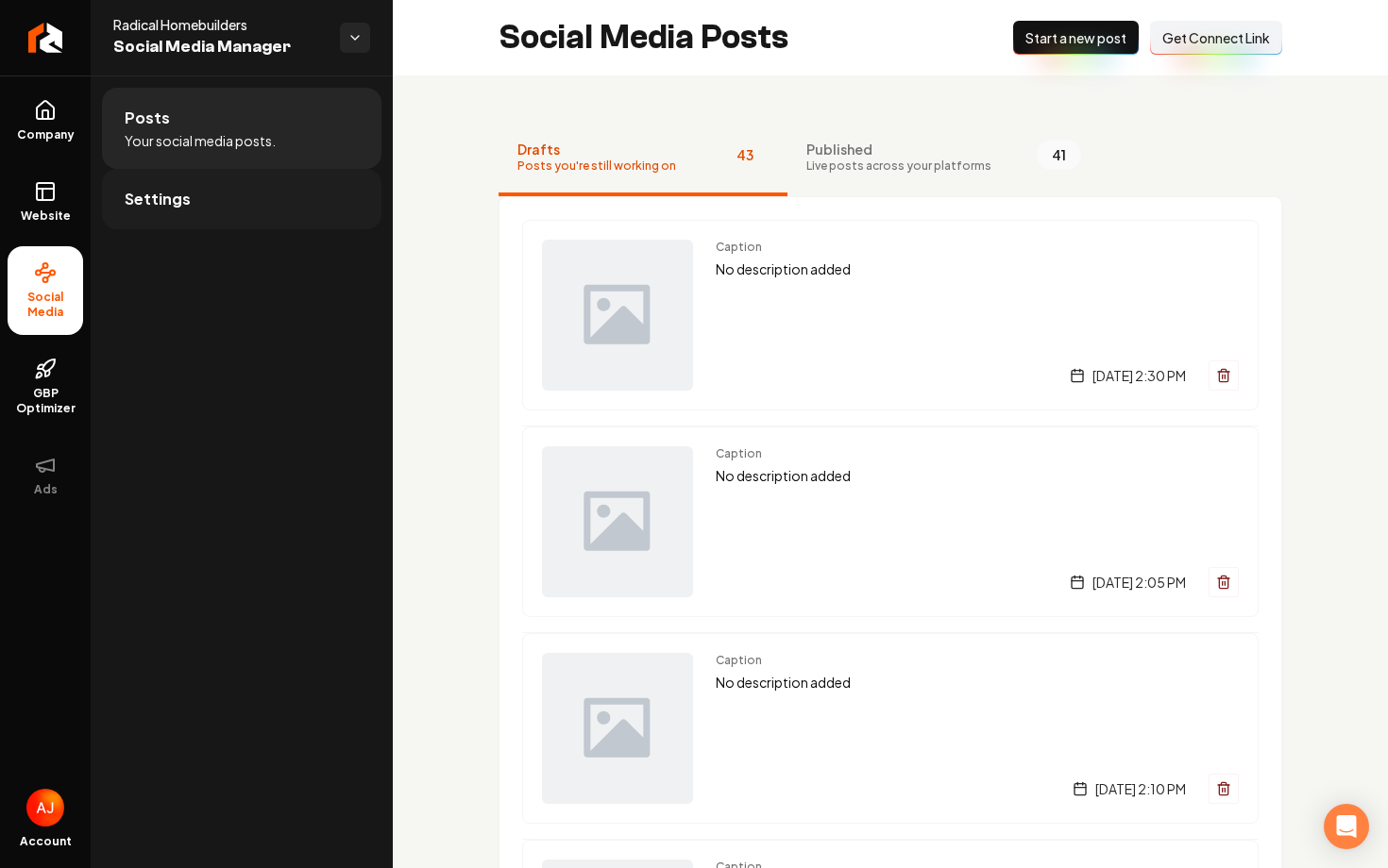
click at [219, 202] on link "Settings" at bounding box center [242, 199] width 279 height 60
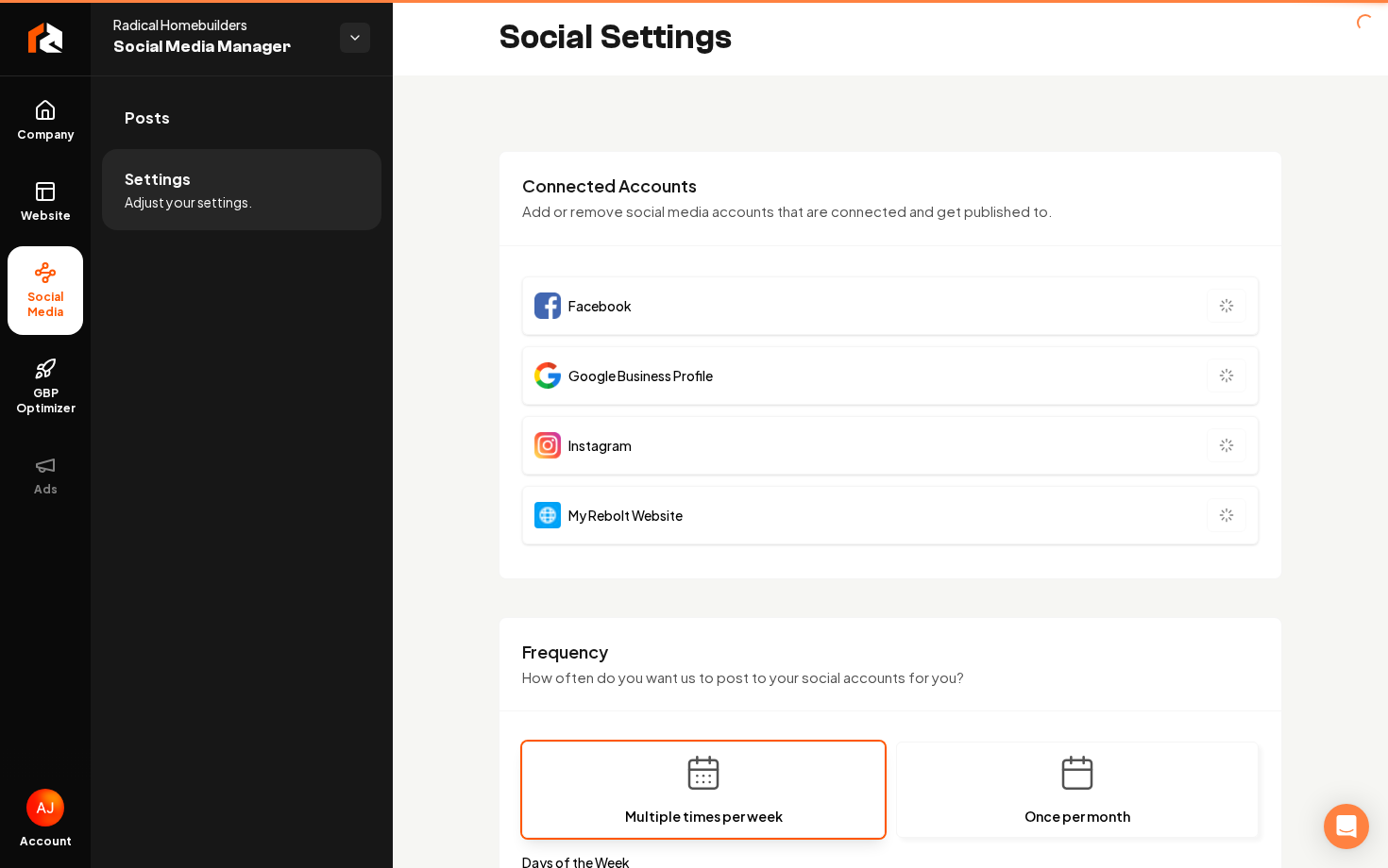
type input "**********"
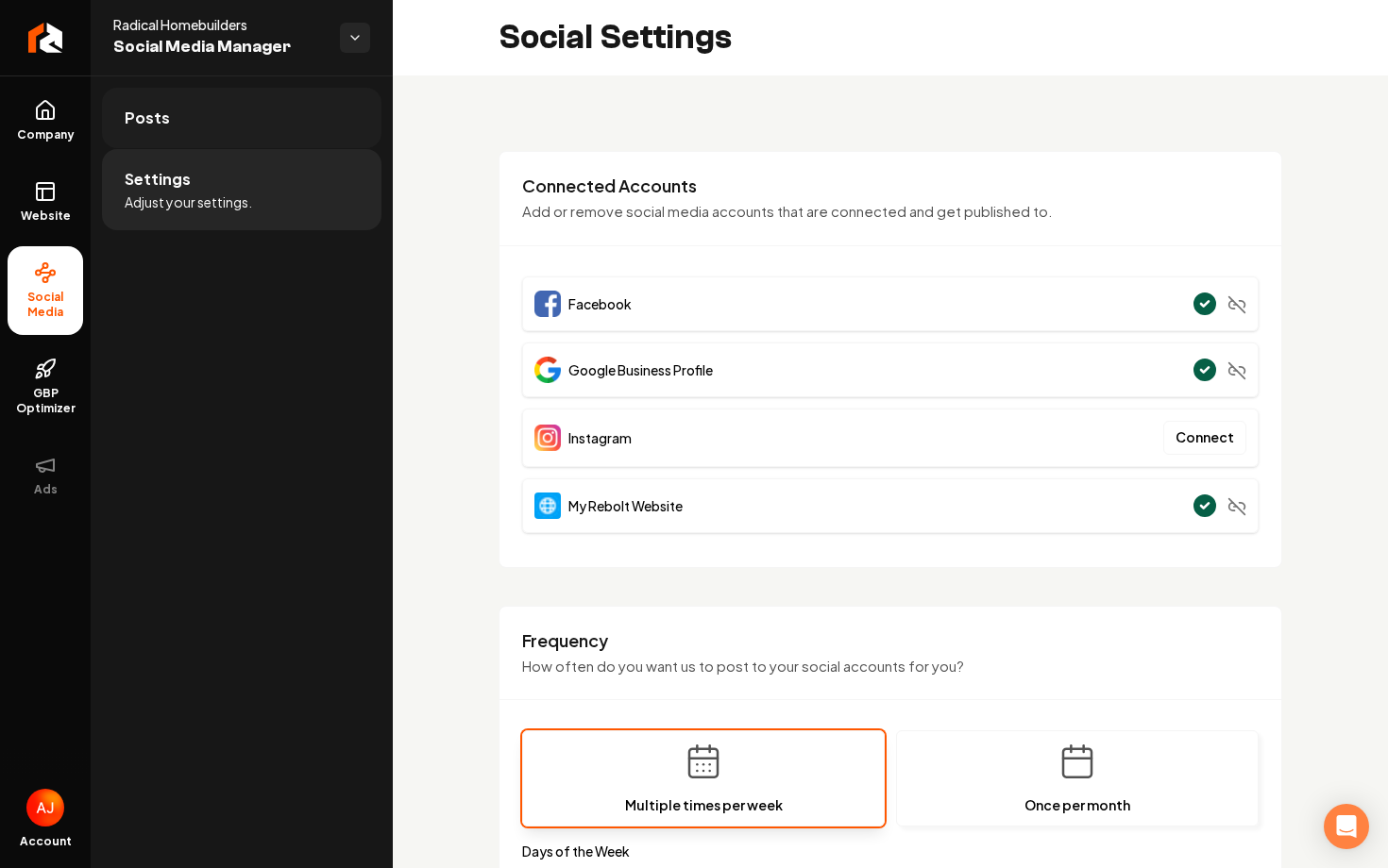
click at [214, 97] on link "Posts" at bounding box center [242, 118] width 279 height 60
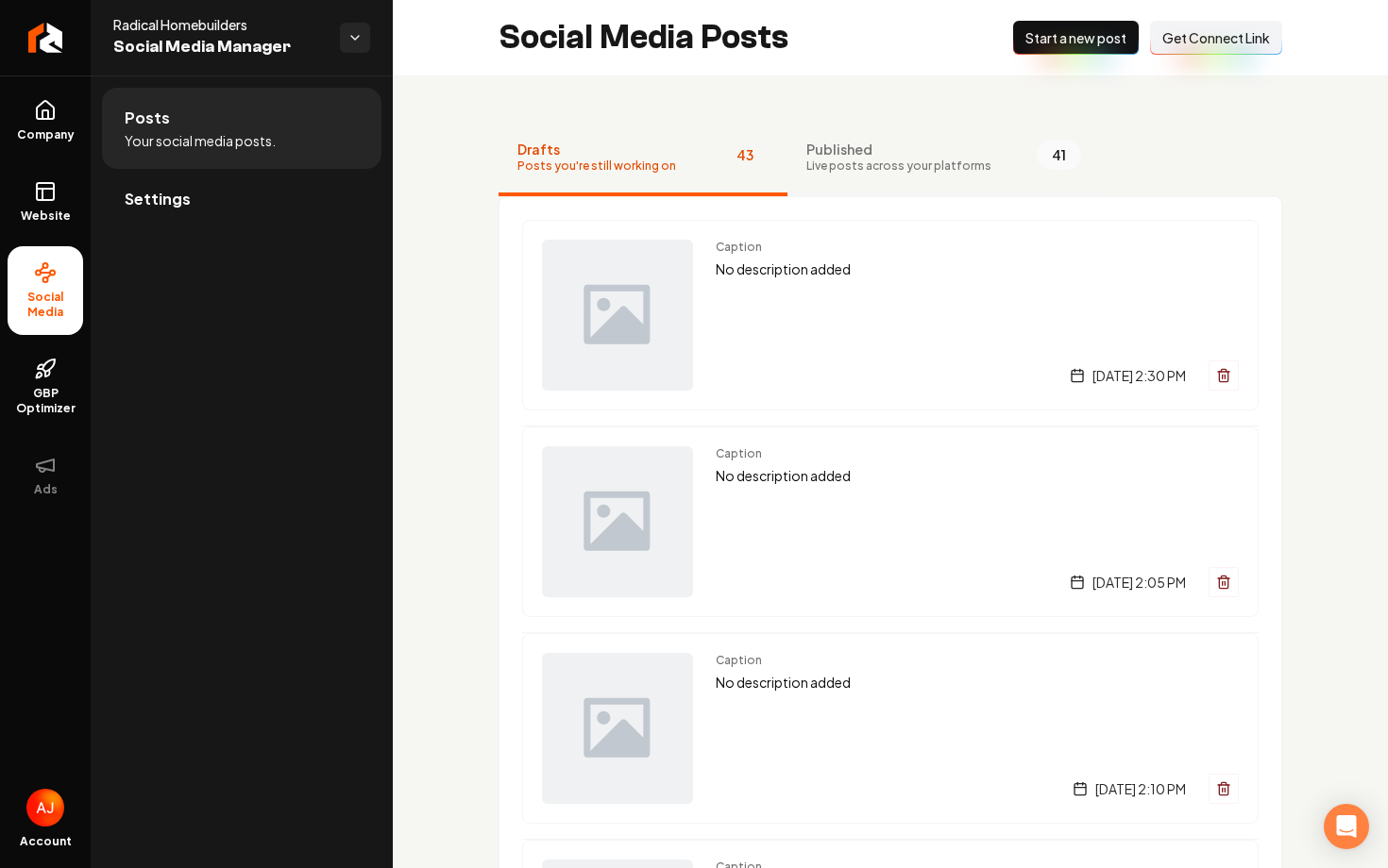
click at [927, 179] on button "Published Live posts across your platforms 41" at bounding box center [943, 158] width 312 height 75
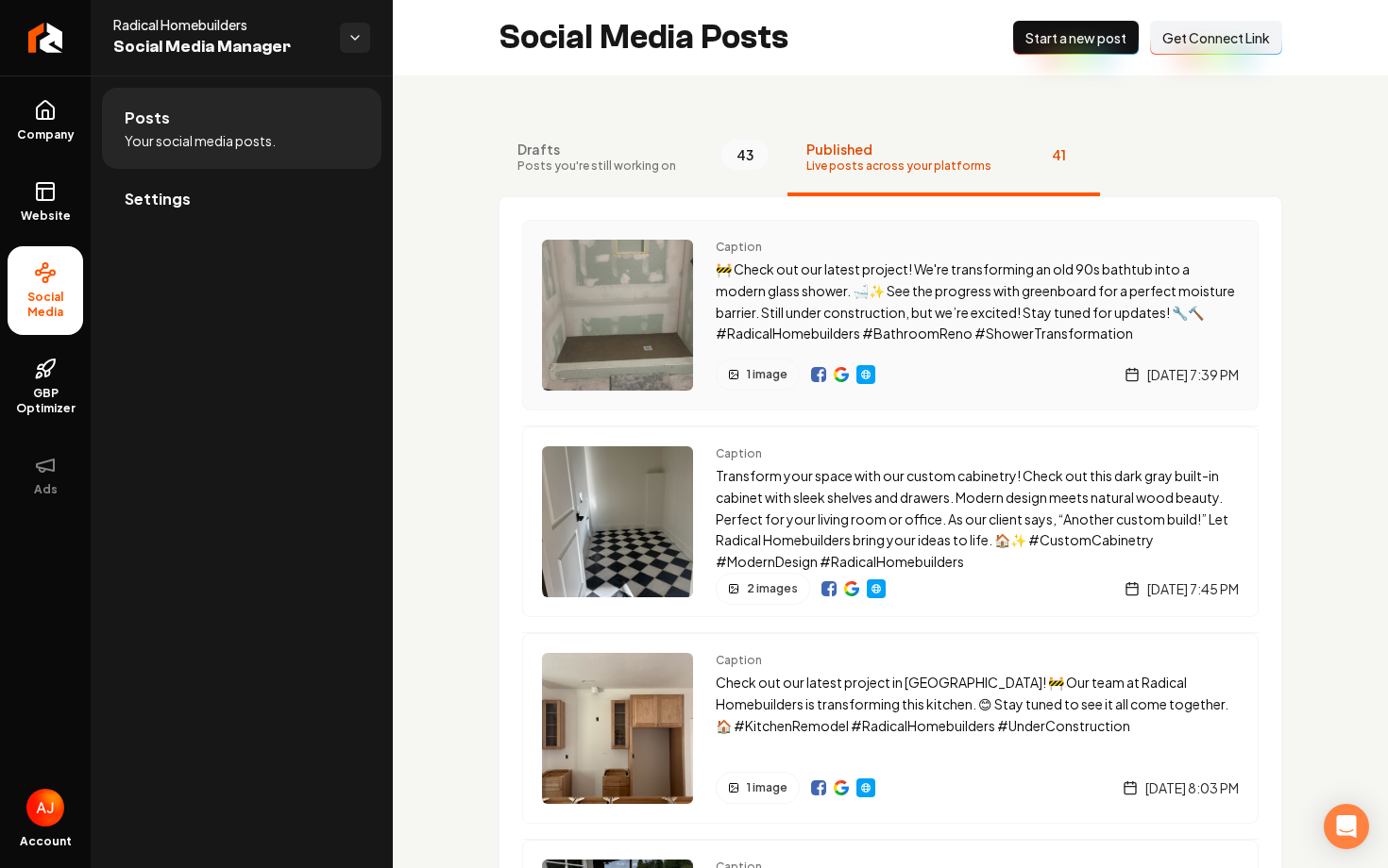
click at [813, 375] on img "Main content area" at bounding box center [817, 374] width 15 height 15
click at [837, 380] on img "Main content area" at bounding box center [840, 374] width 15 height 15
click at [833, 381] on link "Main content area" at bounding box center [840, 374] width 15 height 15
click at [814, 376] on img "Main content area" at bounding box center [817, 374] width 15 height 15
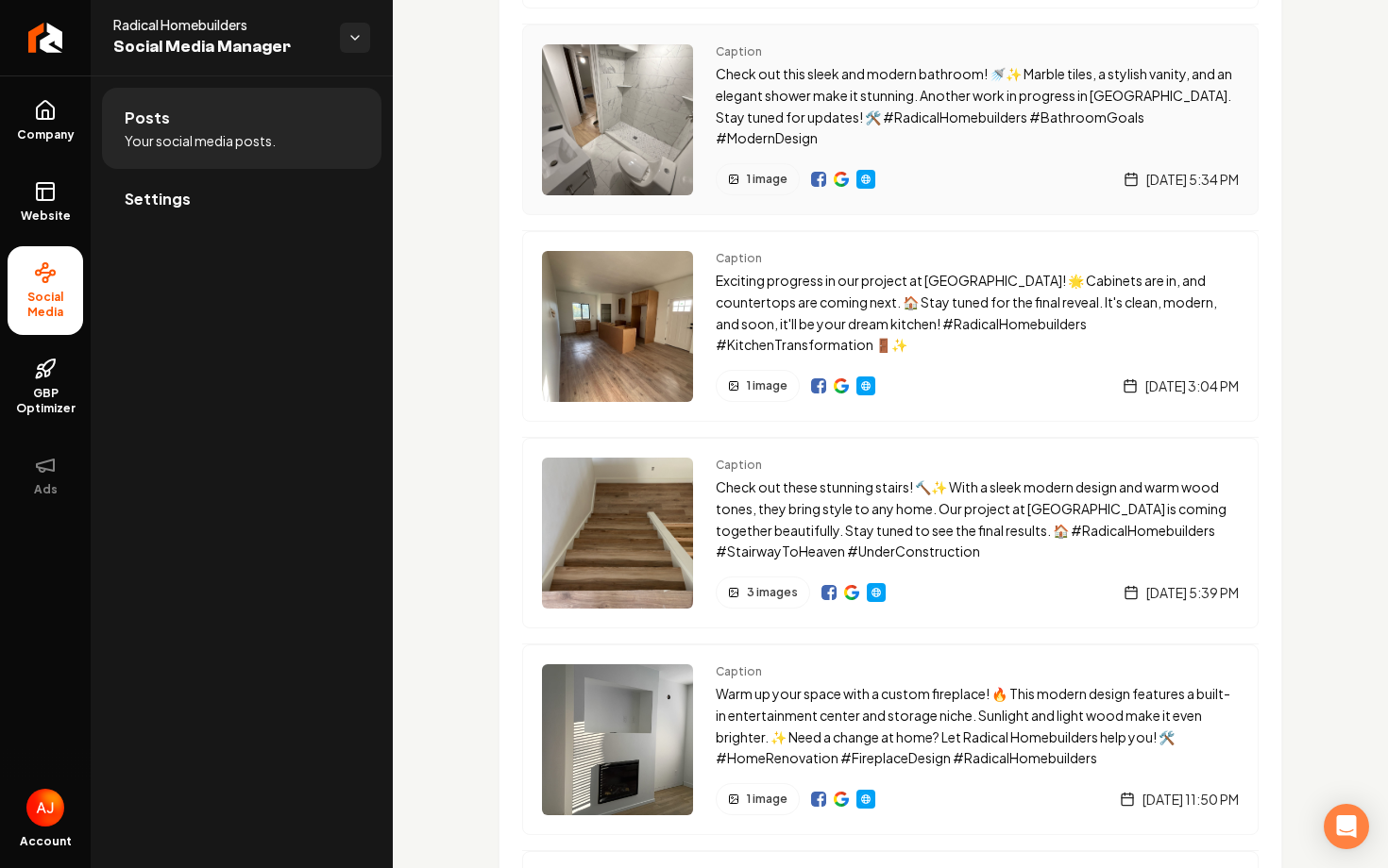
scroll to position [1027, 0]
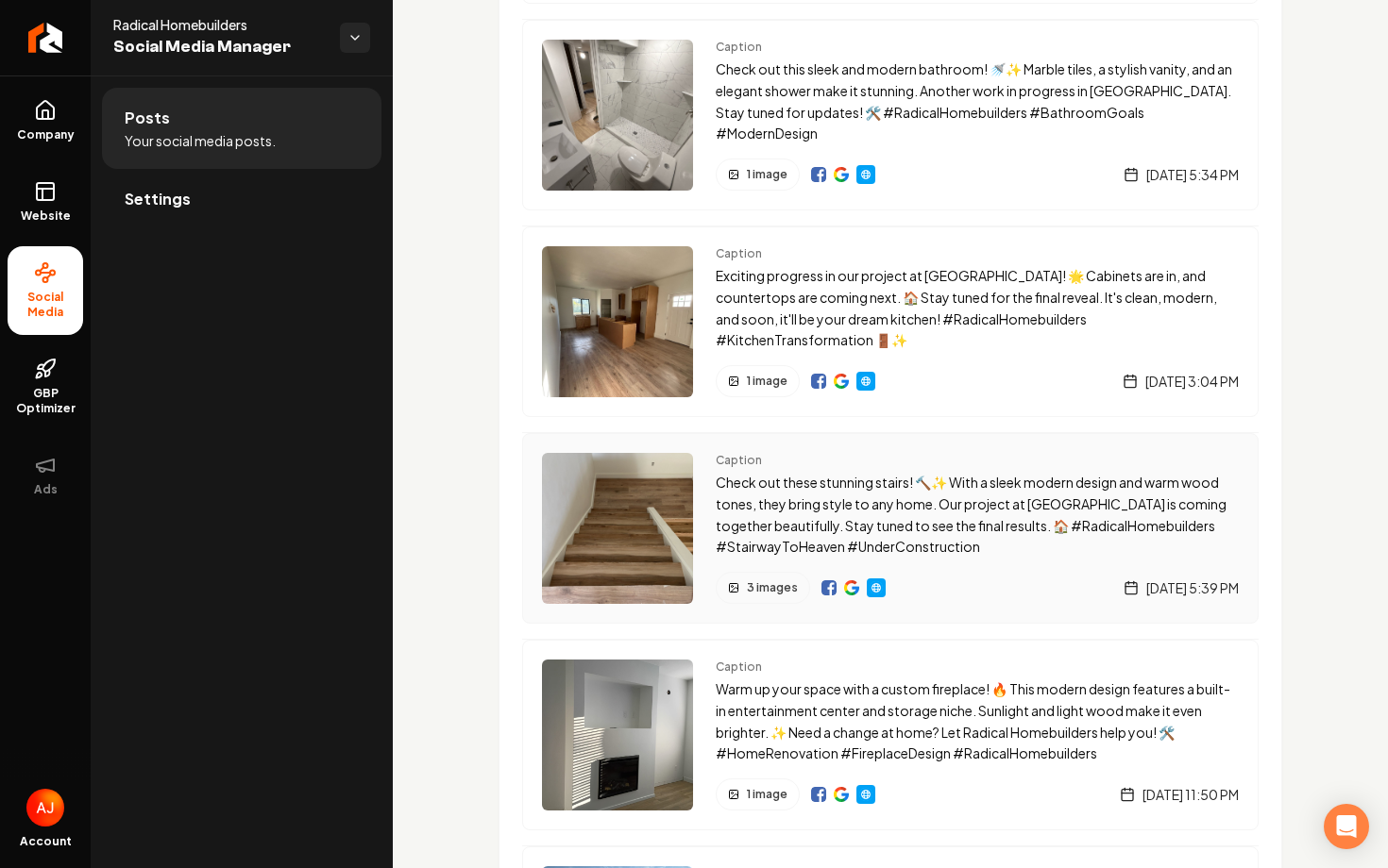
click at [844, 594] on img "Main content area" at bounding box center [851, 587] width 15 height 15
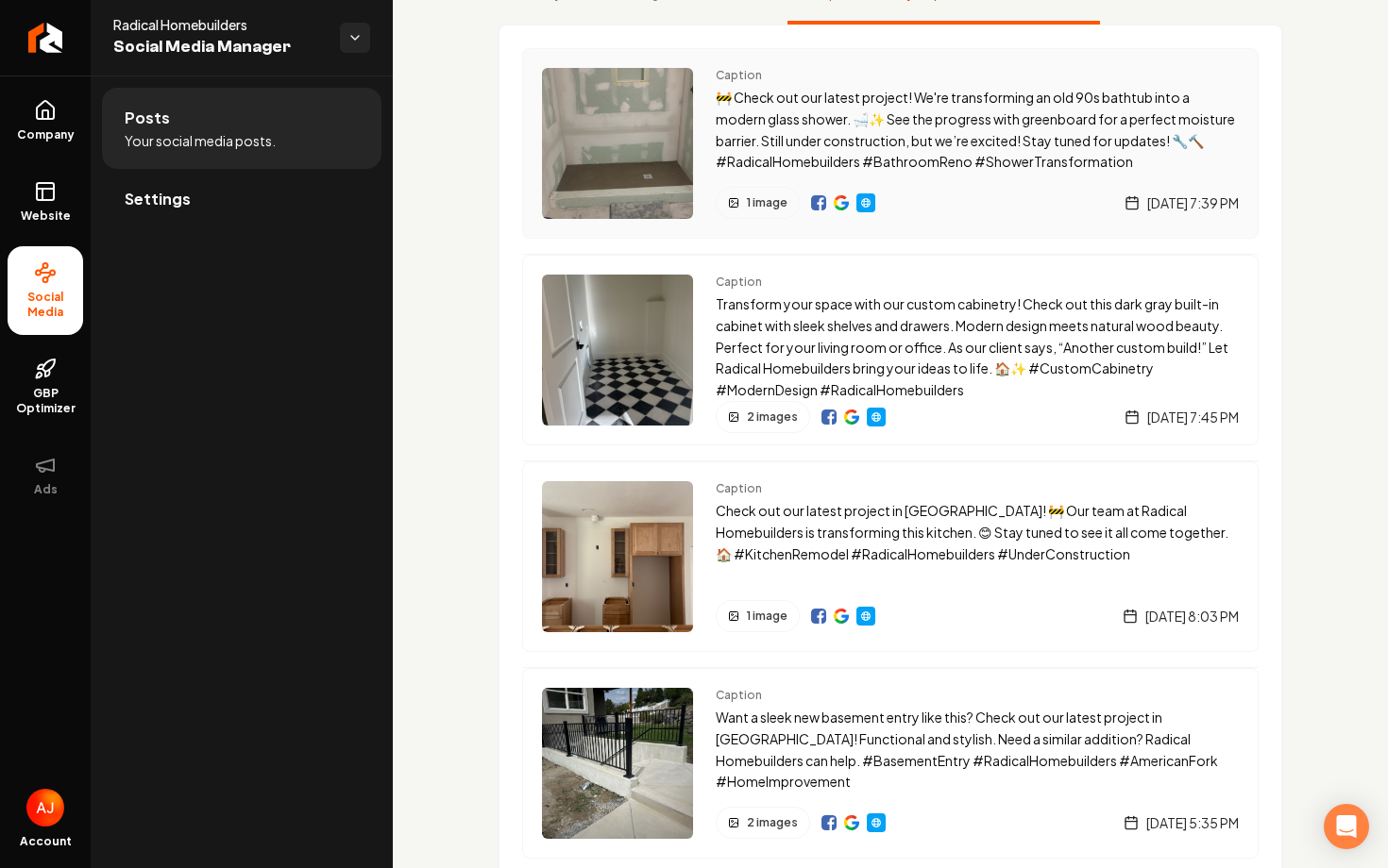
scroll to position [173, 0]
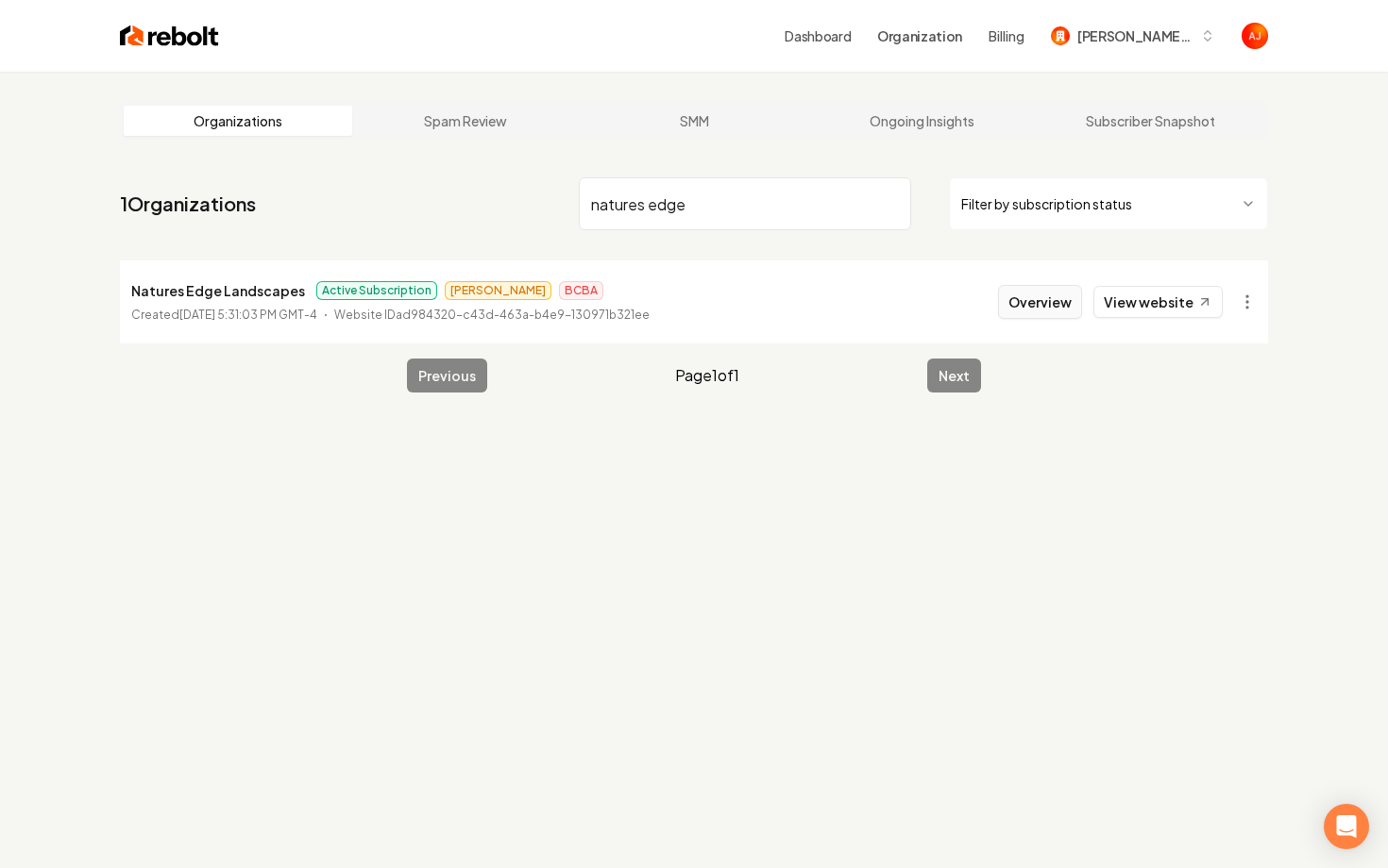
type input "natures edge"
click at [1043, 316] on button "Overview" at bounding box center [1040, 301] width 84 height 34
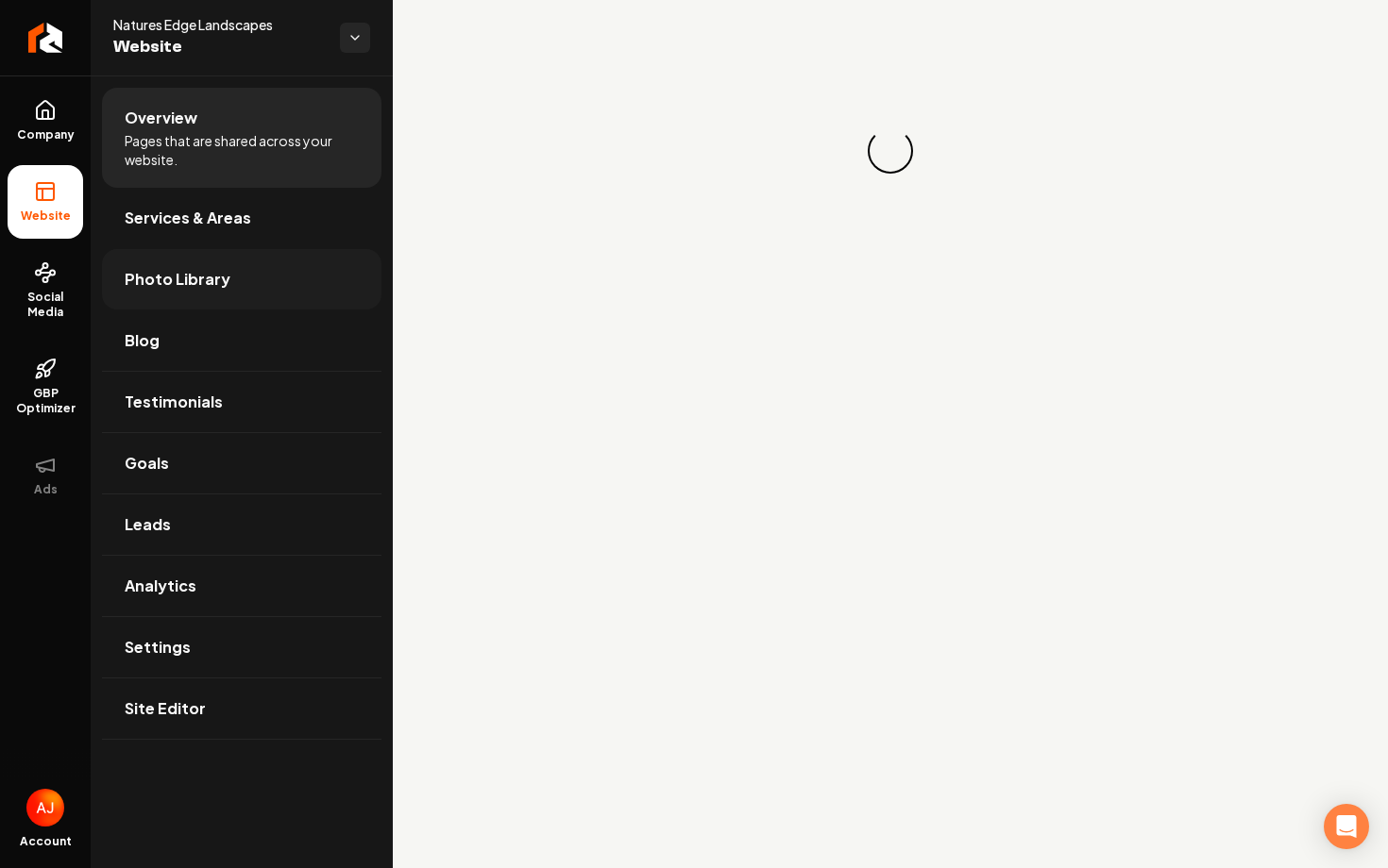
click at [154, 260] on link "Photo Library" at bounding box center [242, 279] width 279 height 60
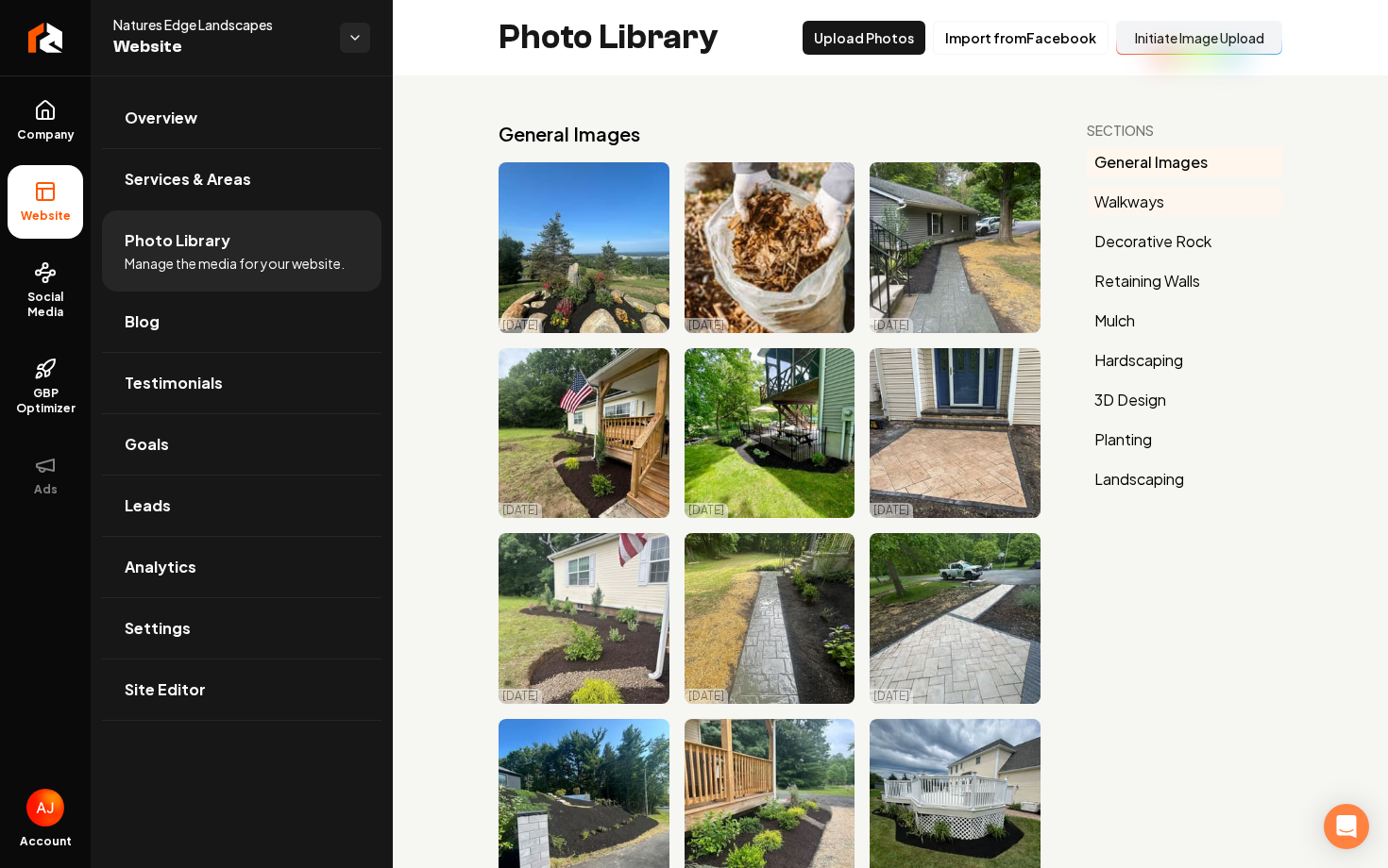
click at [1128, 208] on button "Walkways" at bounding box center [1184, 202] width 195 height 30
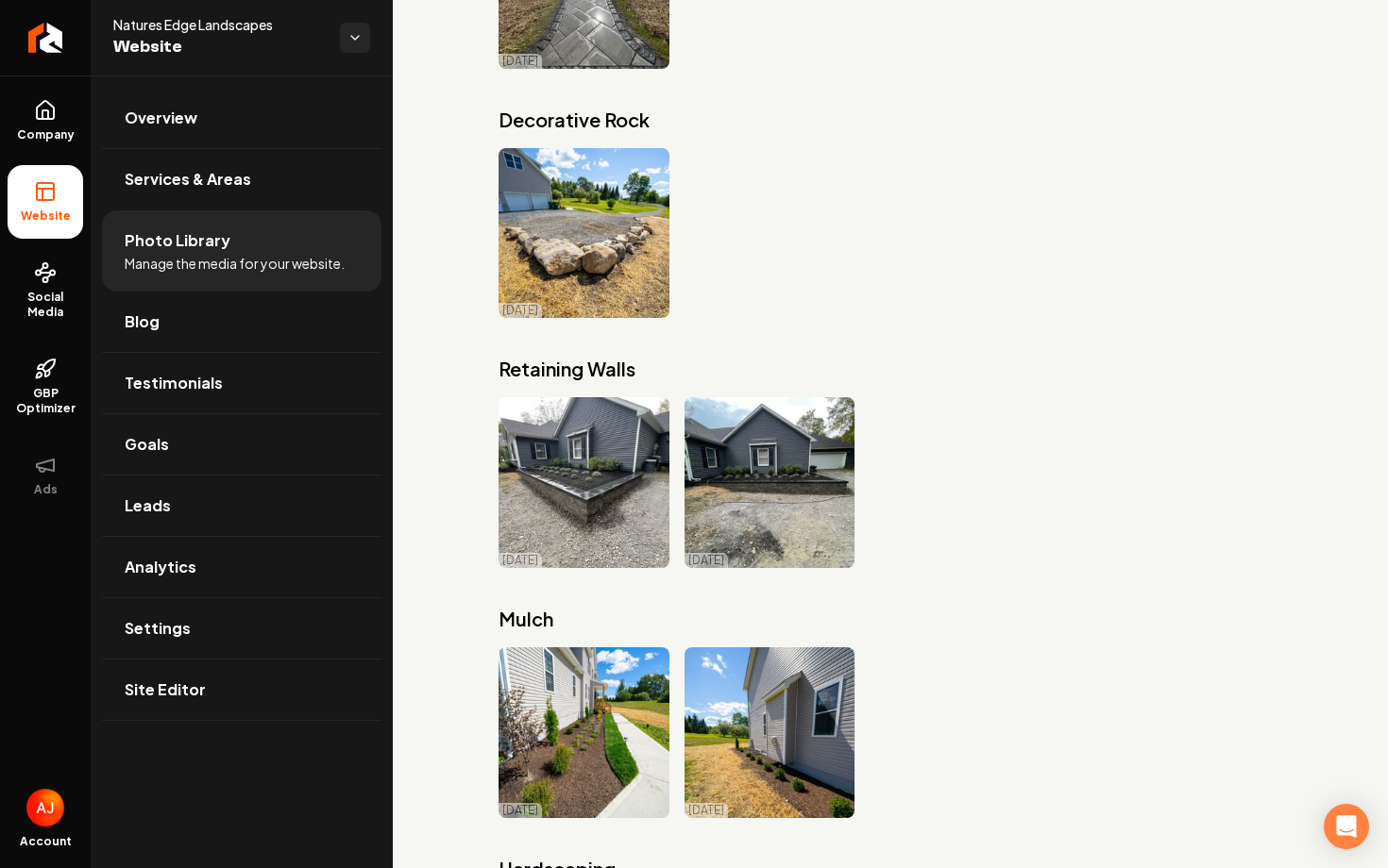
scroll to position [6339, 0]
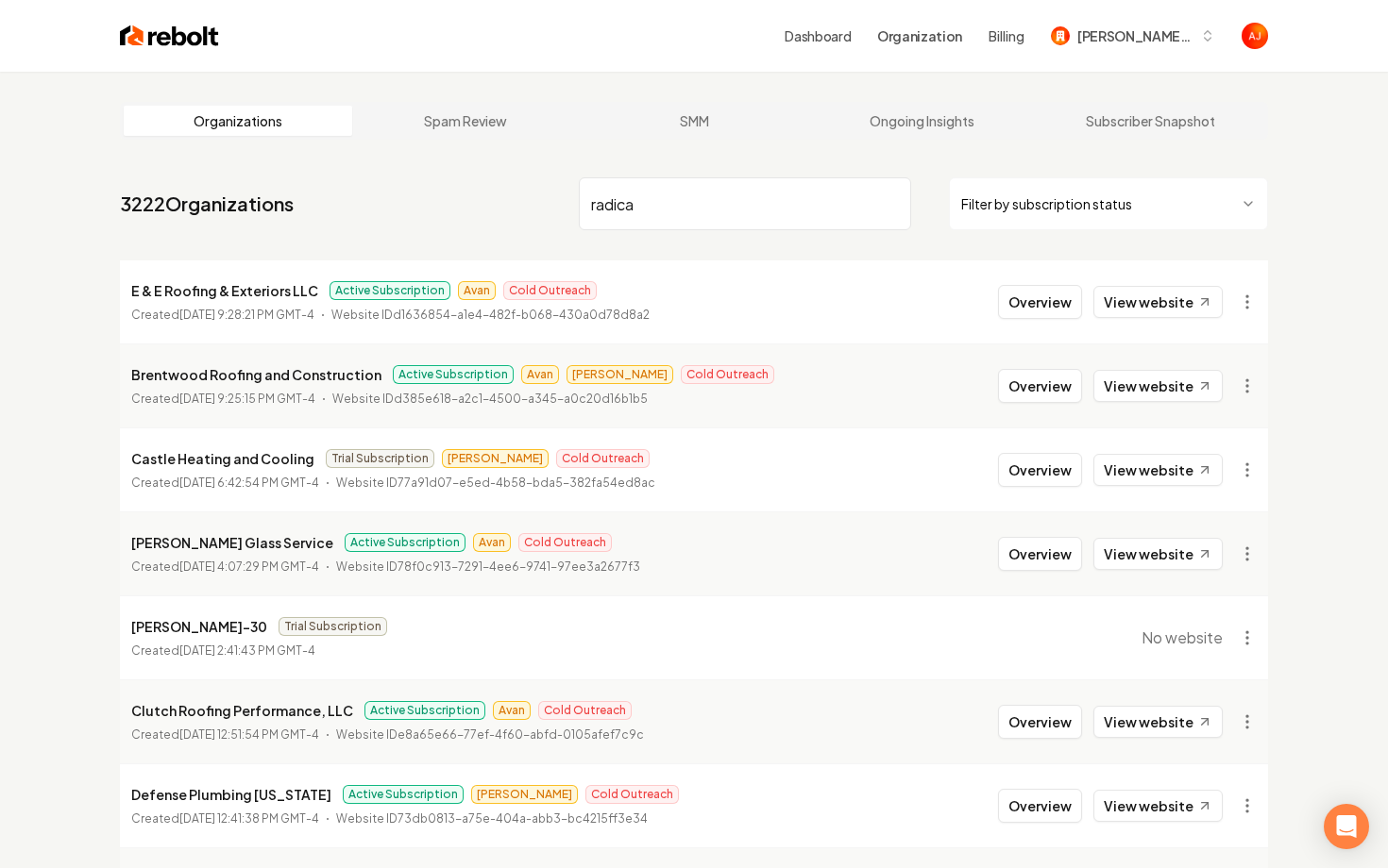
type input "radical"
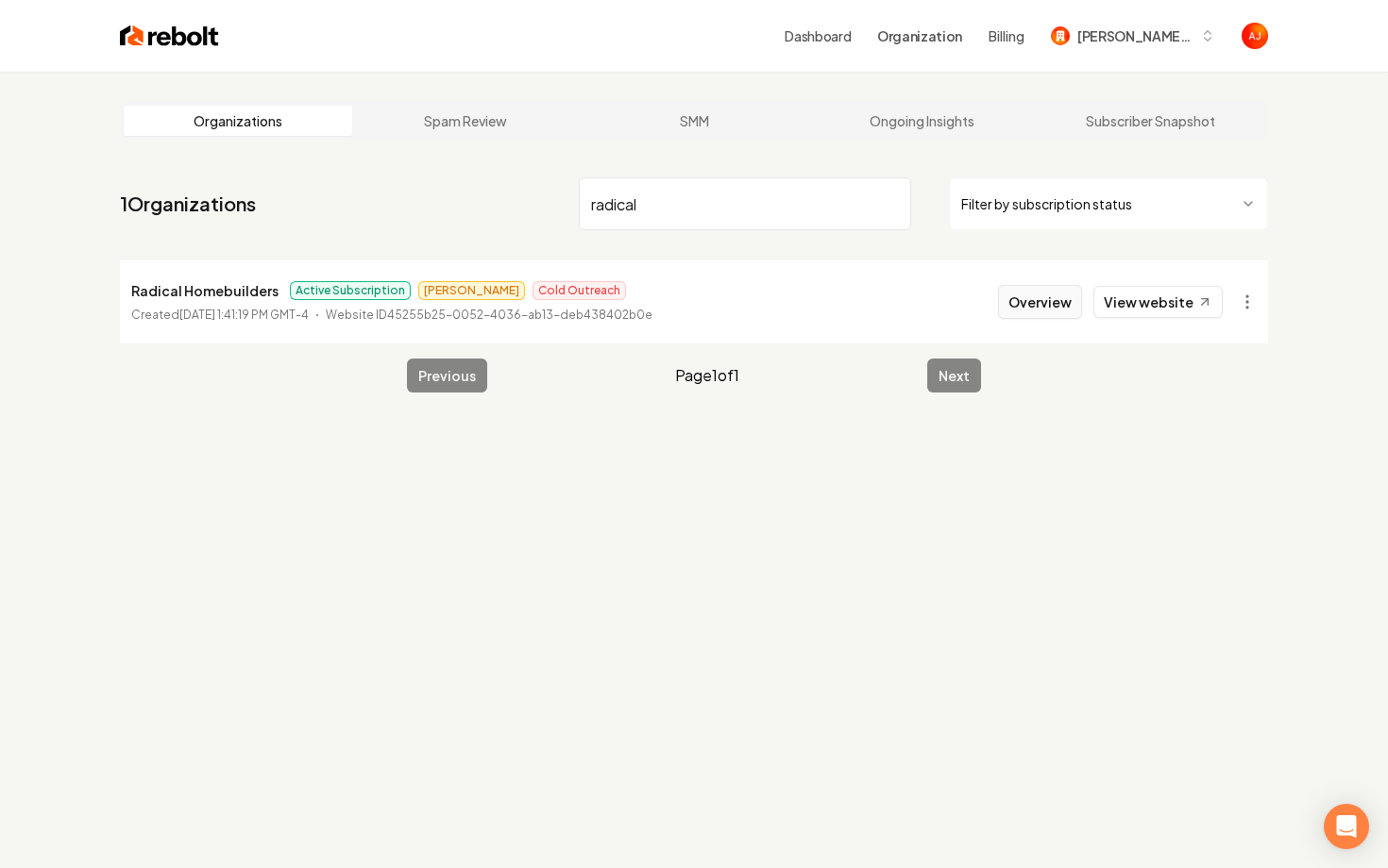
click at [1048, 300] on button "Overview" at bounding box center [1040, 301] width 84 height 34
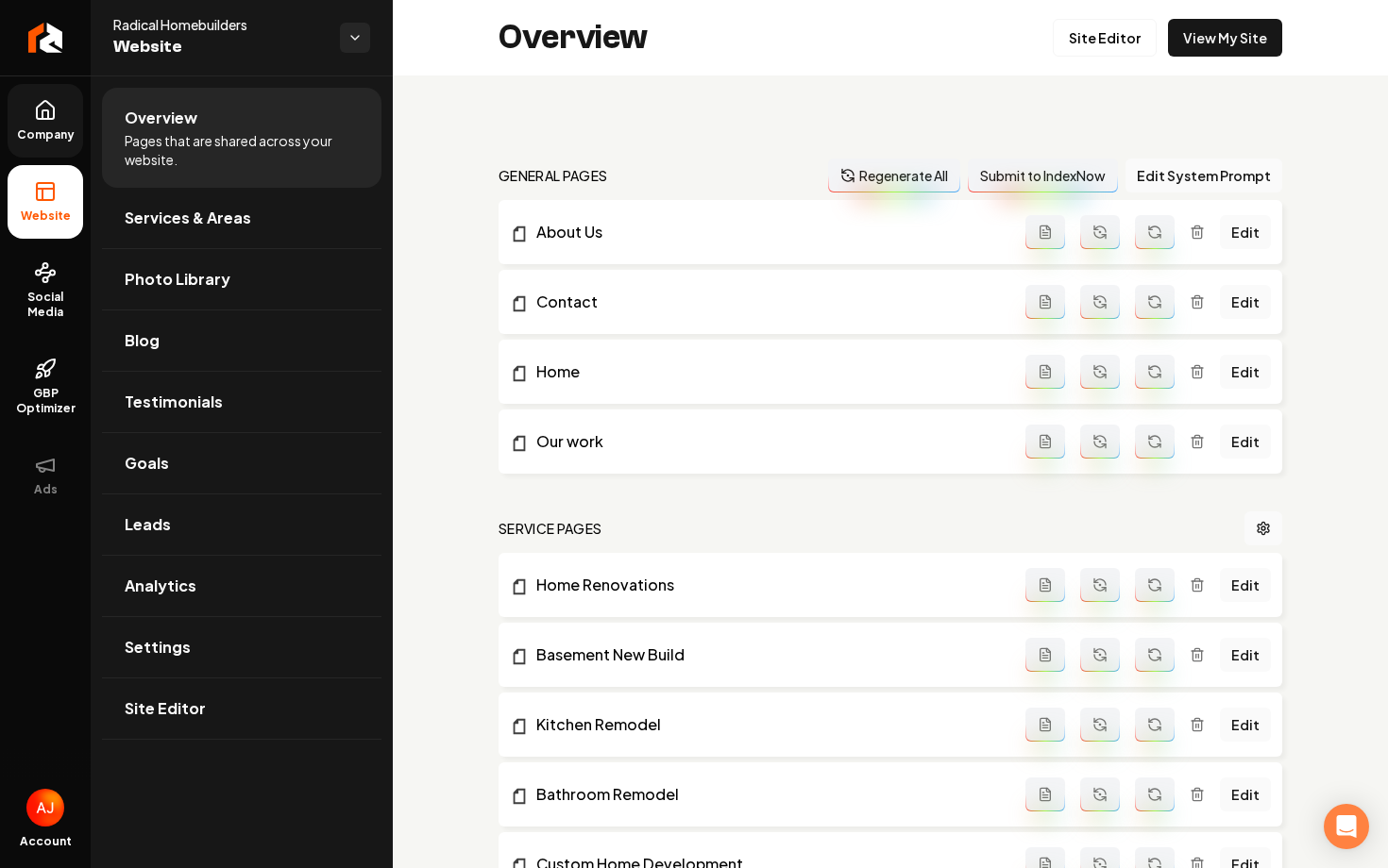
click at [40, 131] on span "Company" at bounding box center [46, 135] width 73 height 15
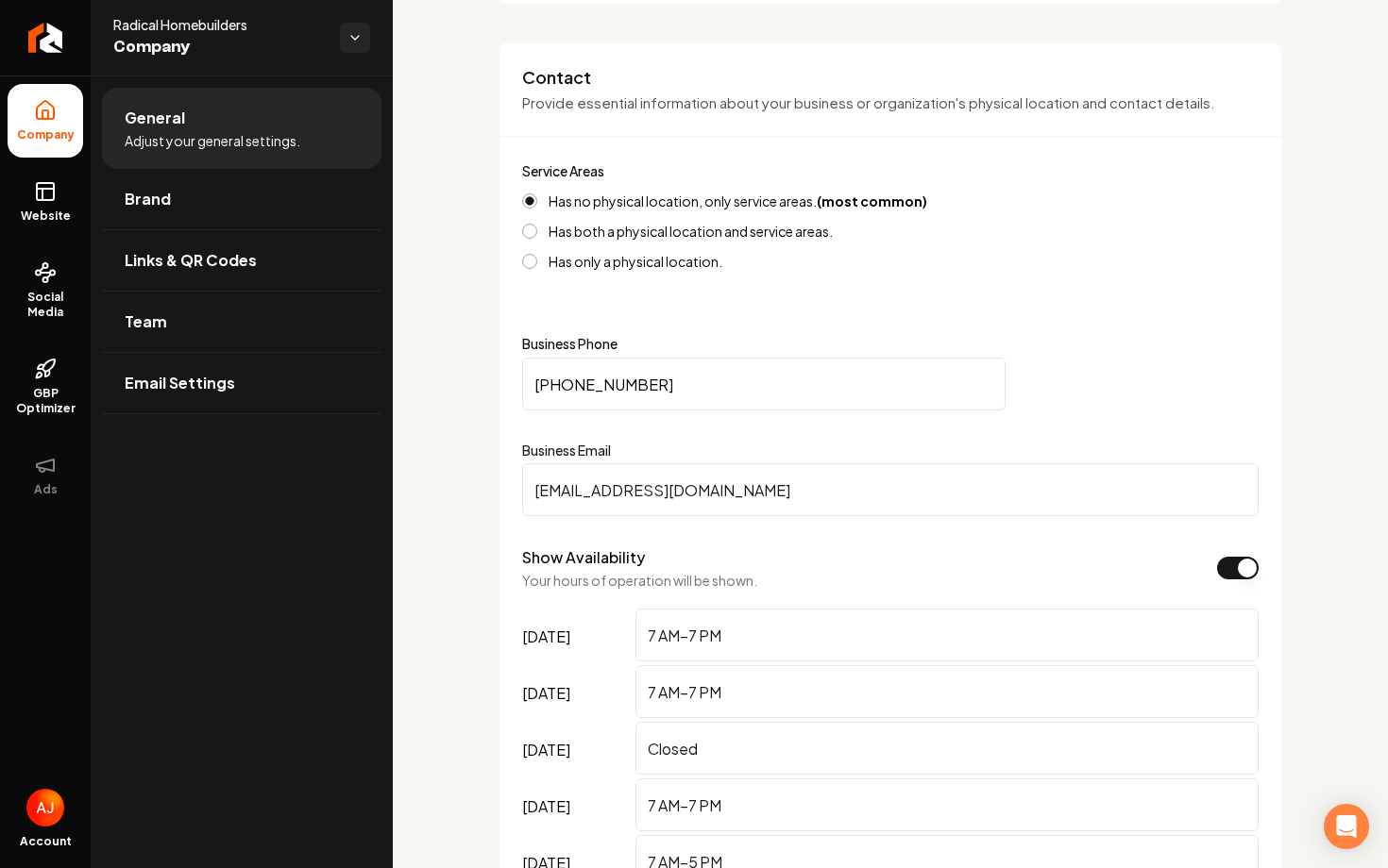
scroll to position [761, 0]
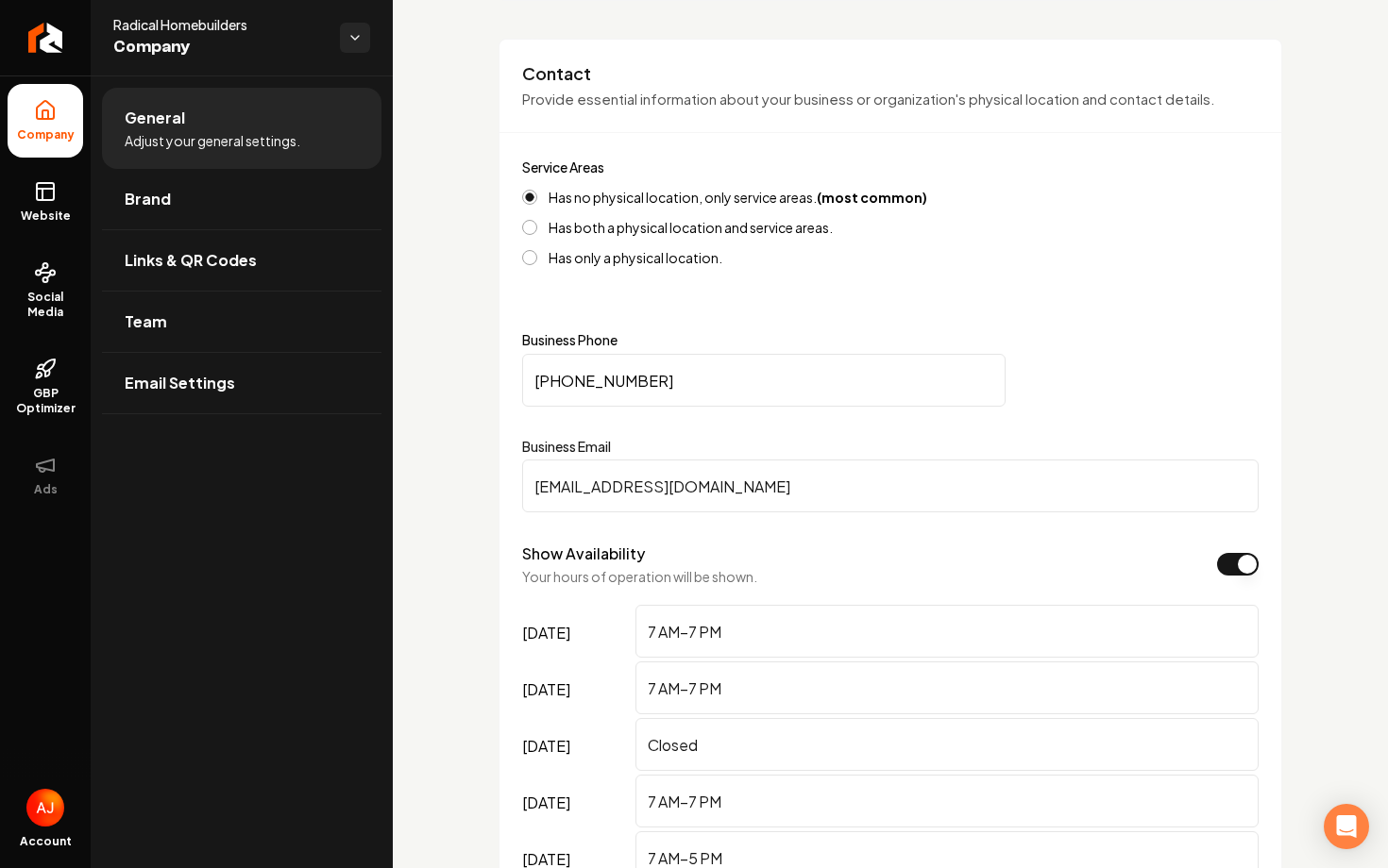
drag, startPoint x: 806, startPoint y: 485, endPoint x: 446, endPoint y: 477, distance: 360.1
click at [42, 282] on icon at bounding box center [45, 272] width 22 height 22
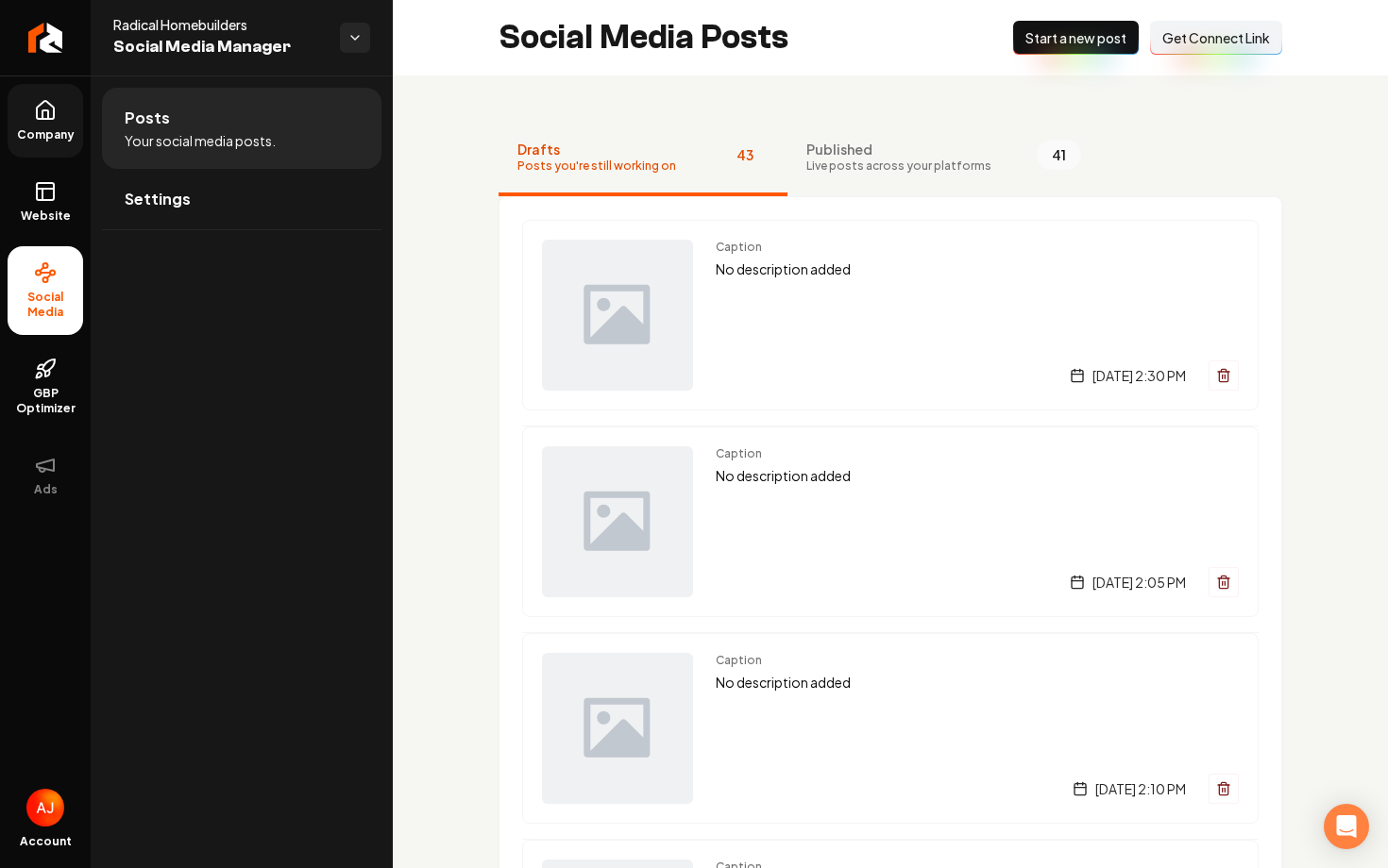
click at [1171, 36] on span "Get Connect Link" at bounding box center [1215, 37] width 107 height 19
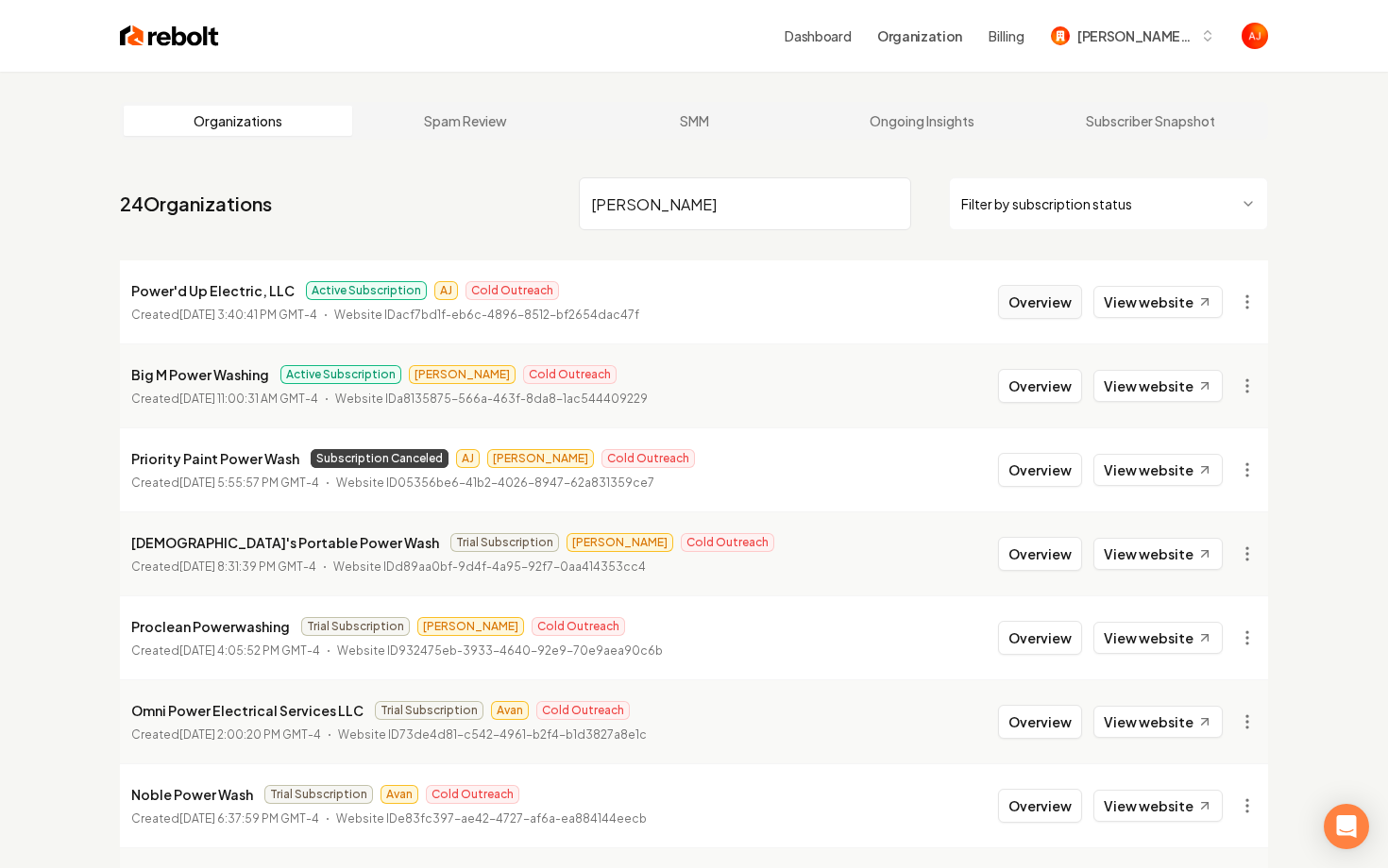
type input "[PERSON_NAME]"
click at [1040, 303] on button "Overview" at bounding box center [1040, 301] width 84 height 34
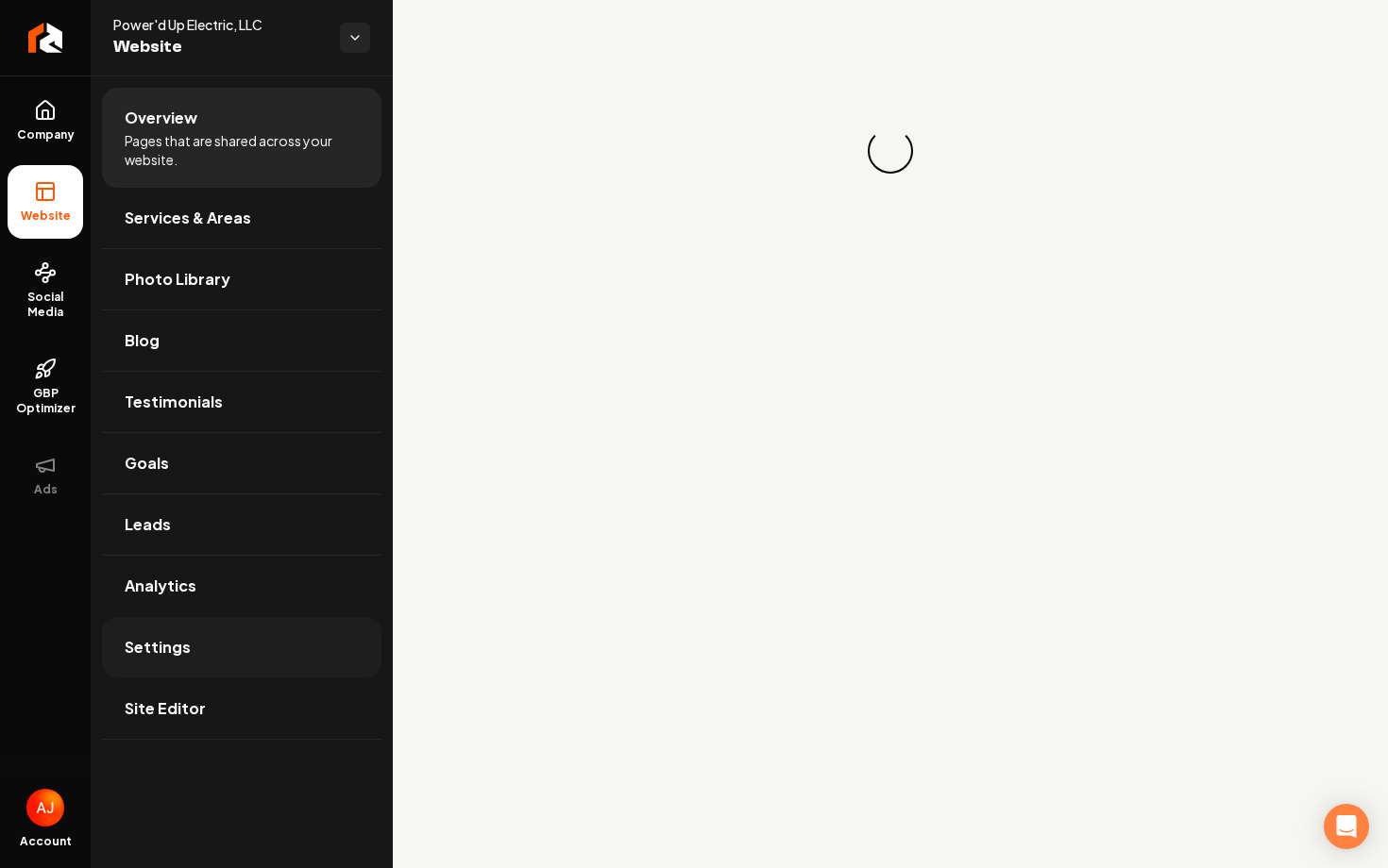
click at [233, 651] on link "Settings" at bounding box center [242, 648] width 279 height 60
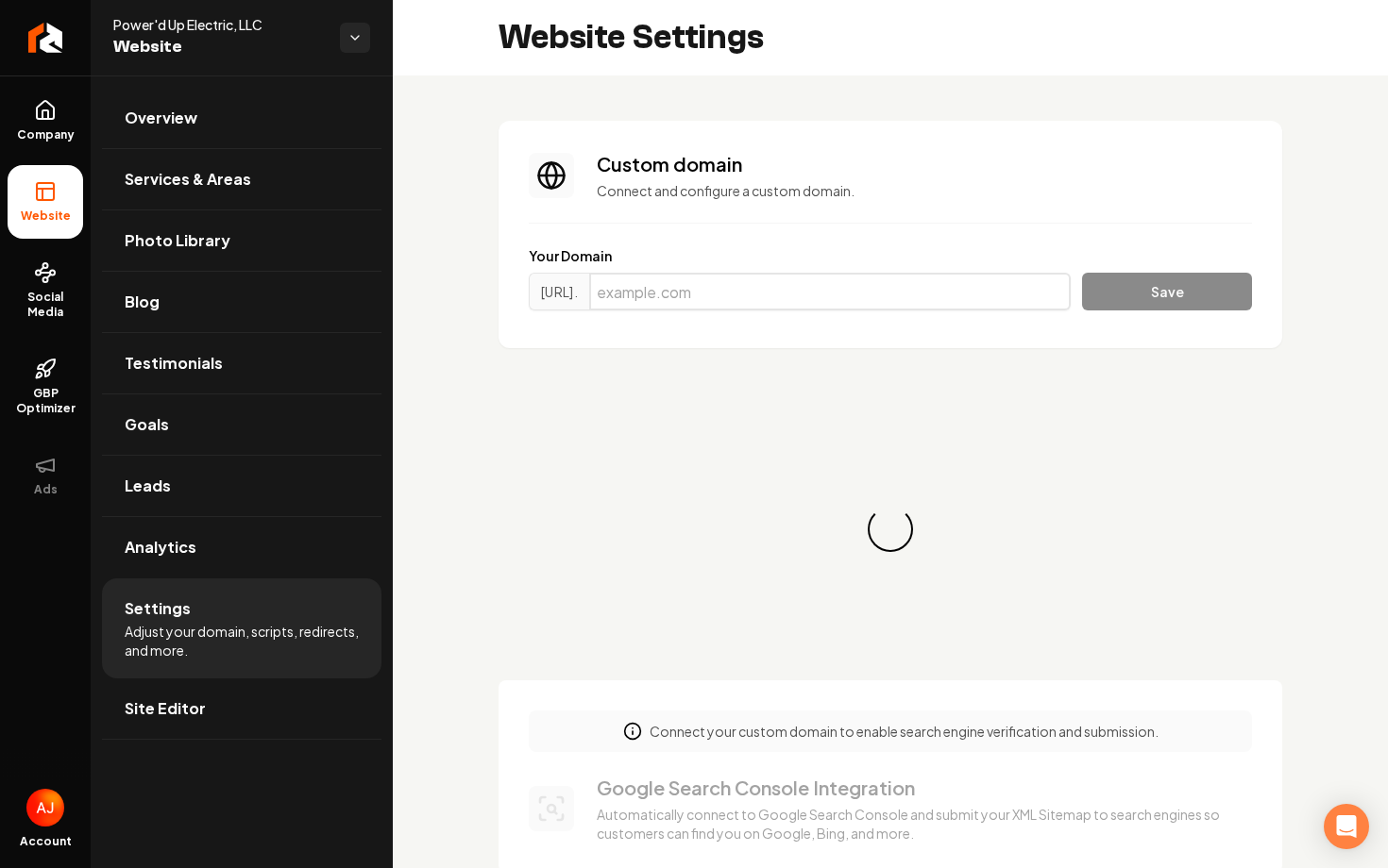
click at [780, 286] on input "Main content area" at bounding box center [830, 292] width 482 height 38
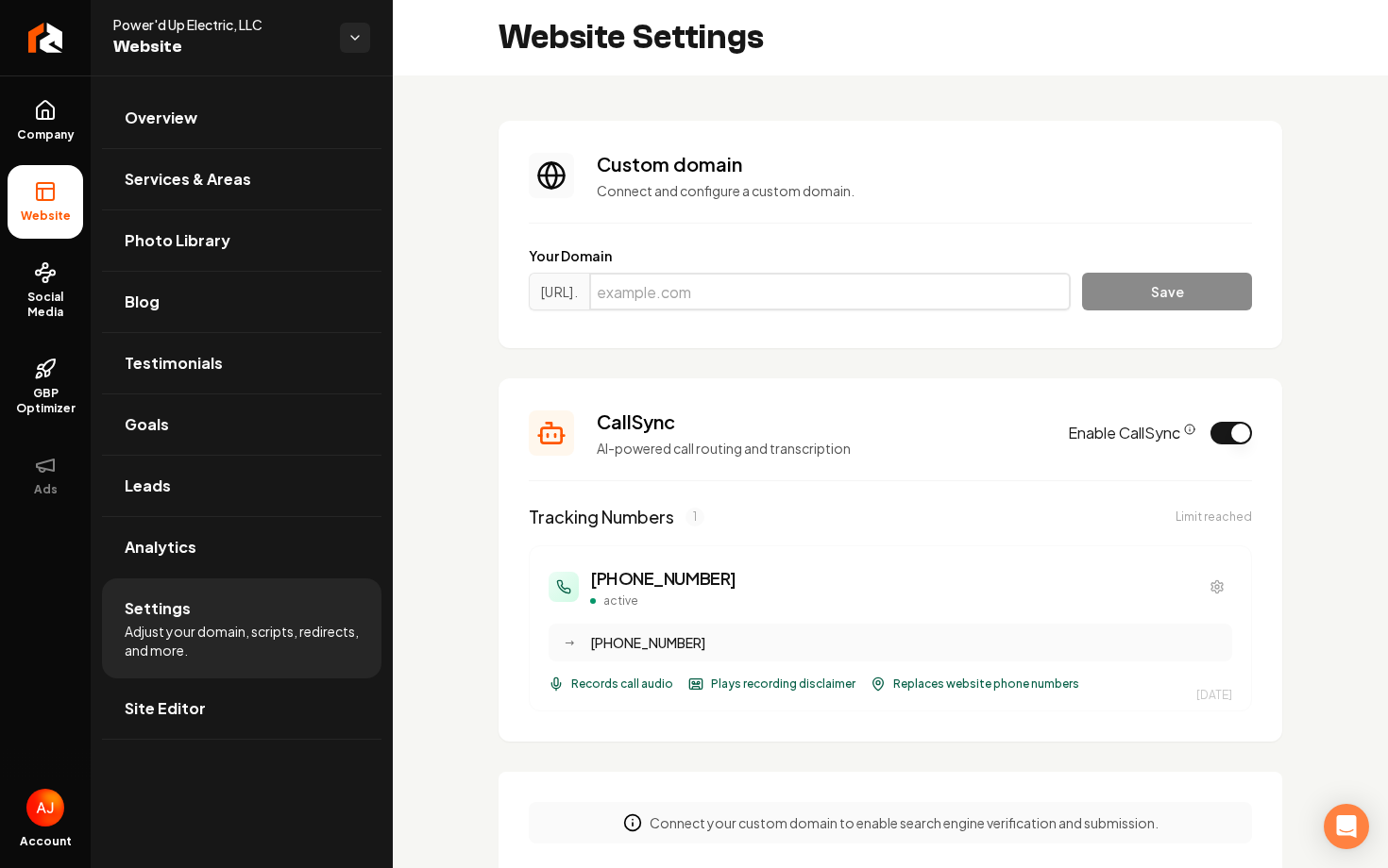
paste input "[DOMAIN_NAME]"
type input "[DOMAIN_NAME]"
click at [1106, 295] on button "Save" at bounding box center [1167, 292] width 170 height 38
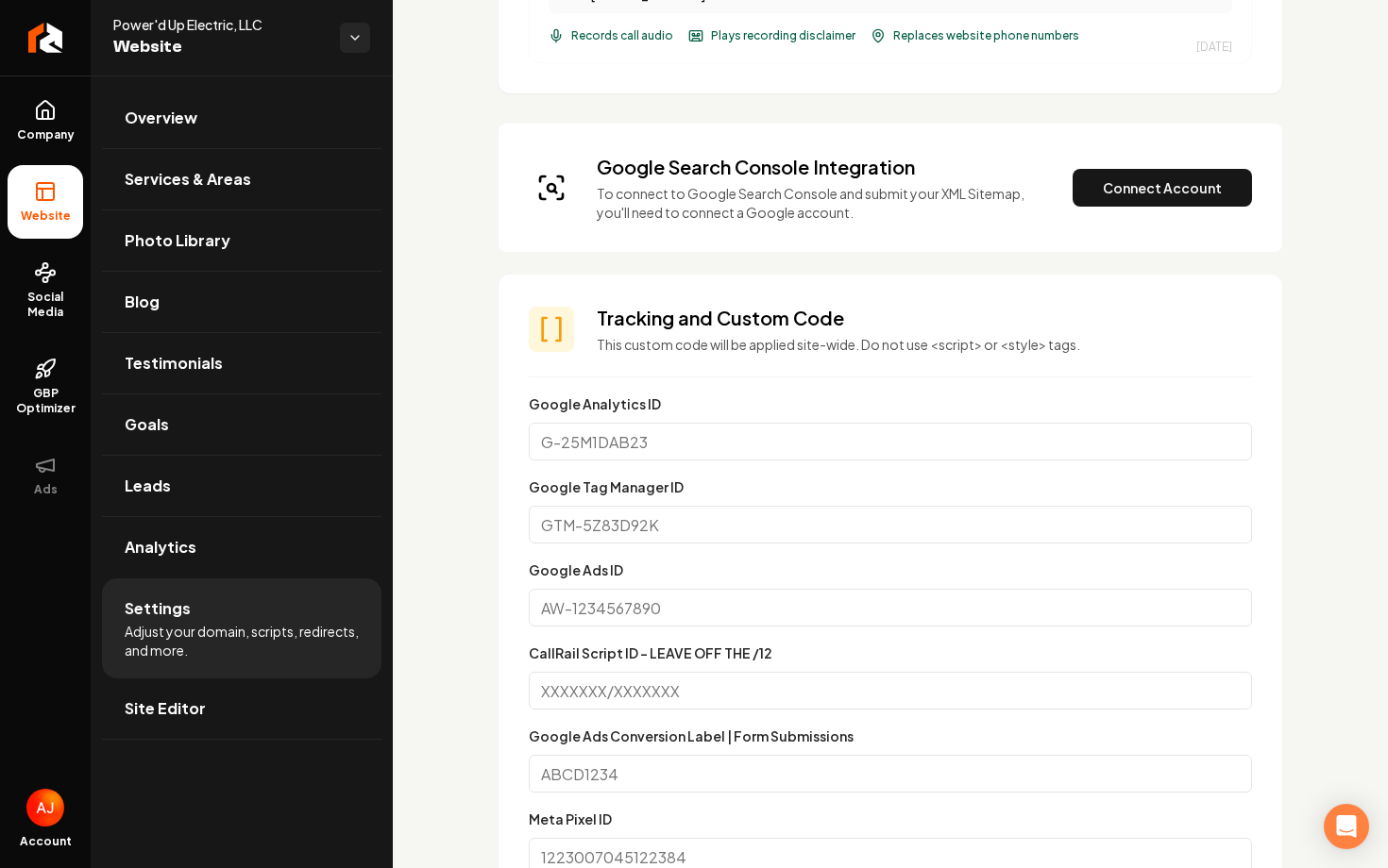
scroll to position [703, 0]
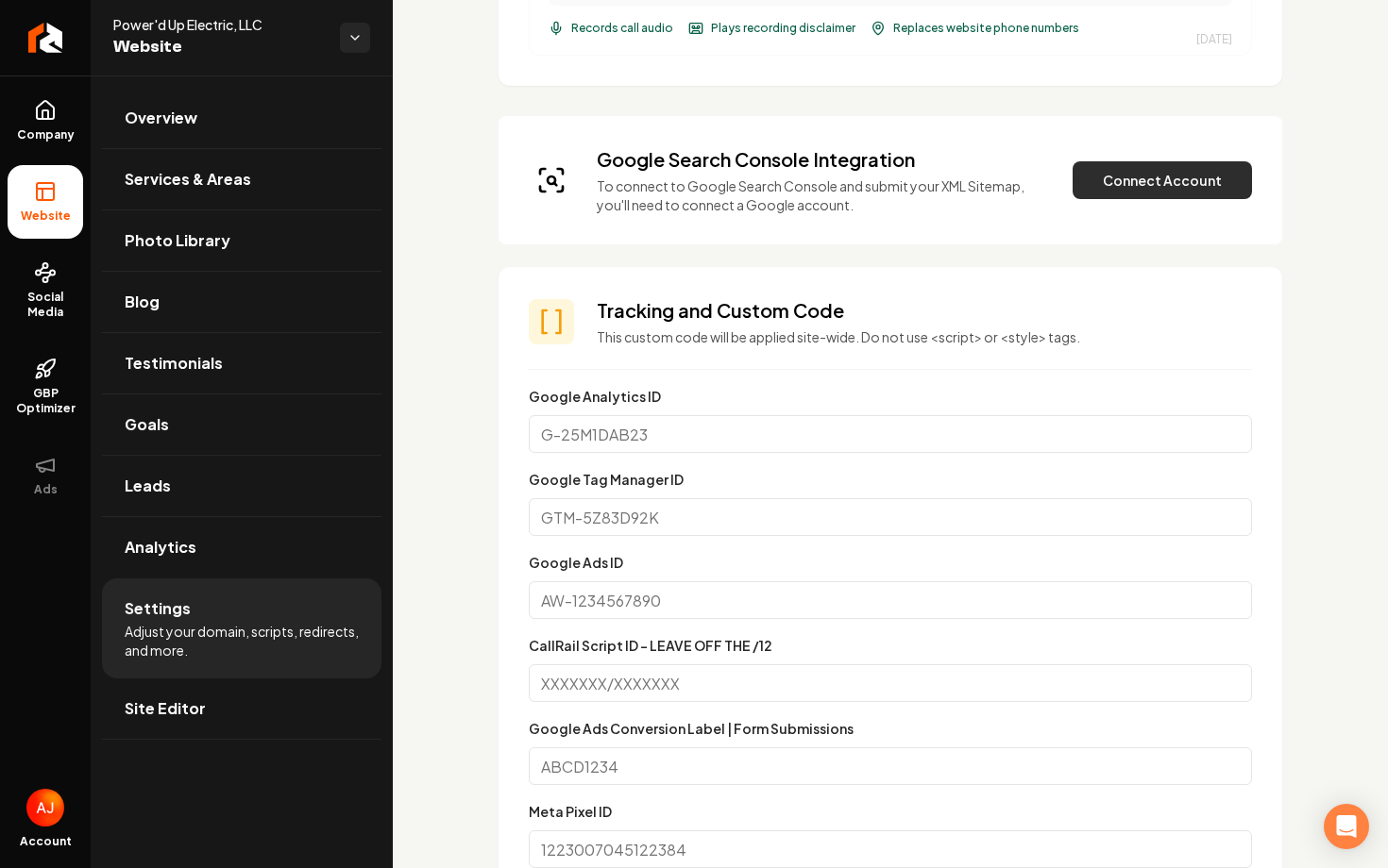
click at [1138, 184] on button "Connect Account" at bounding box center [1162, 179] width 179 height 38
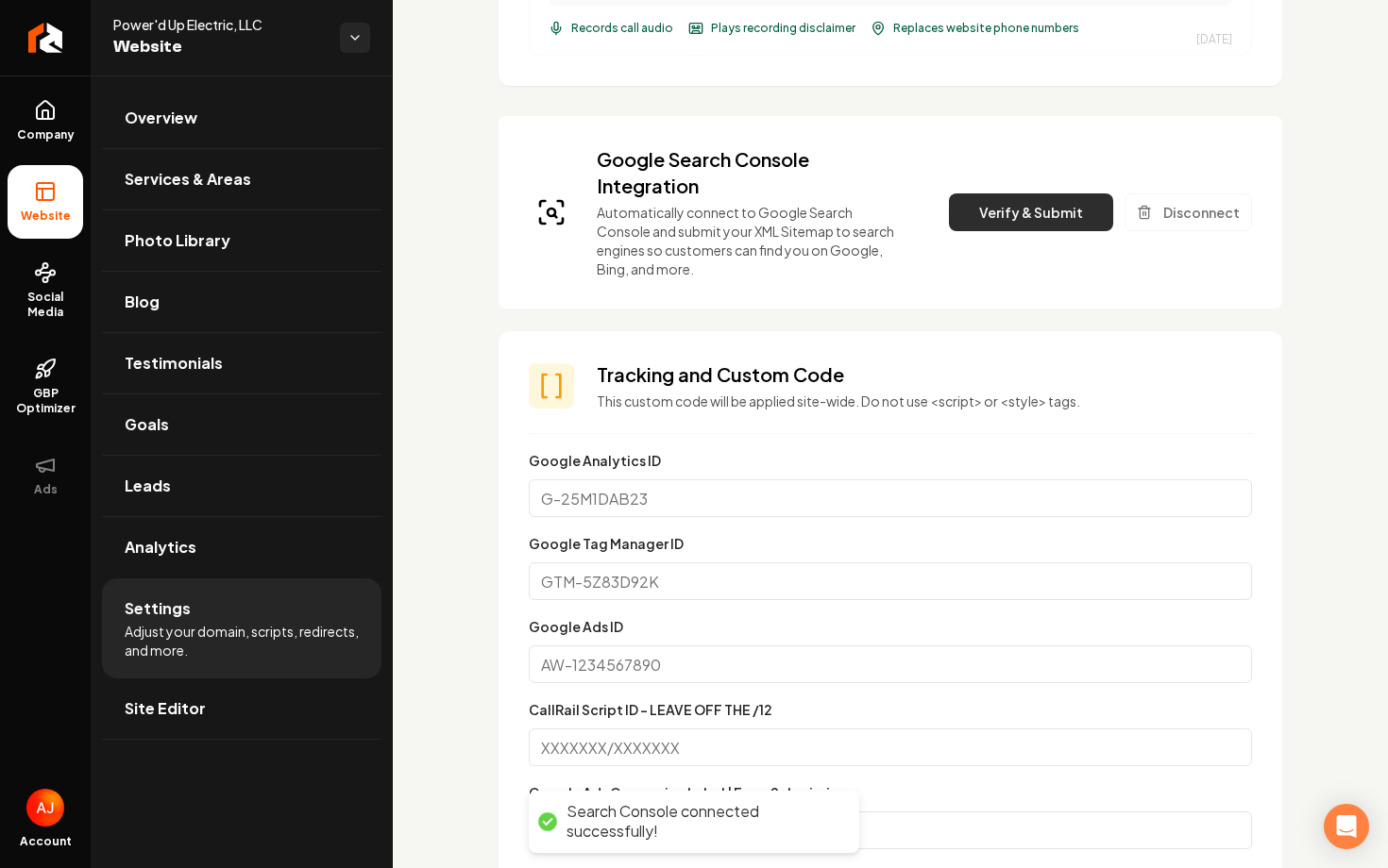
click at [1021, 220] on button "Verify & Submit" at bounding box center [1031, 212] width 164 height 38
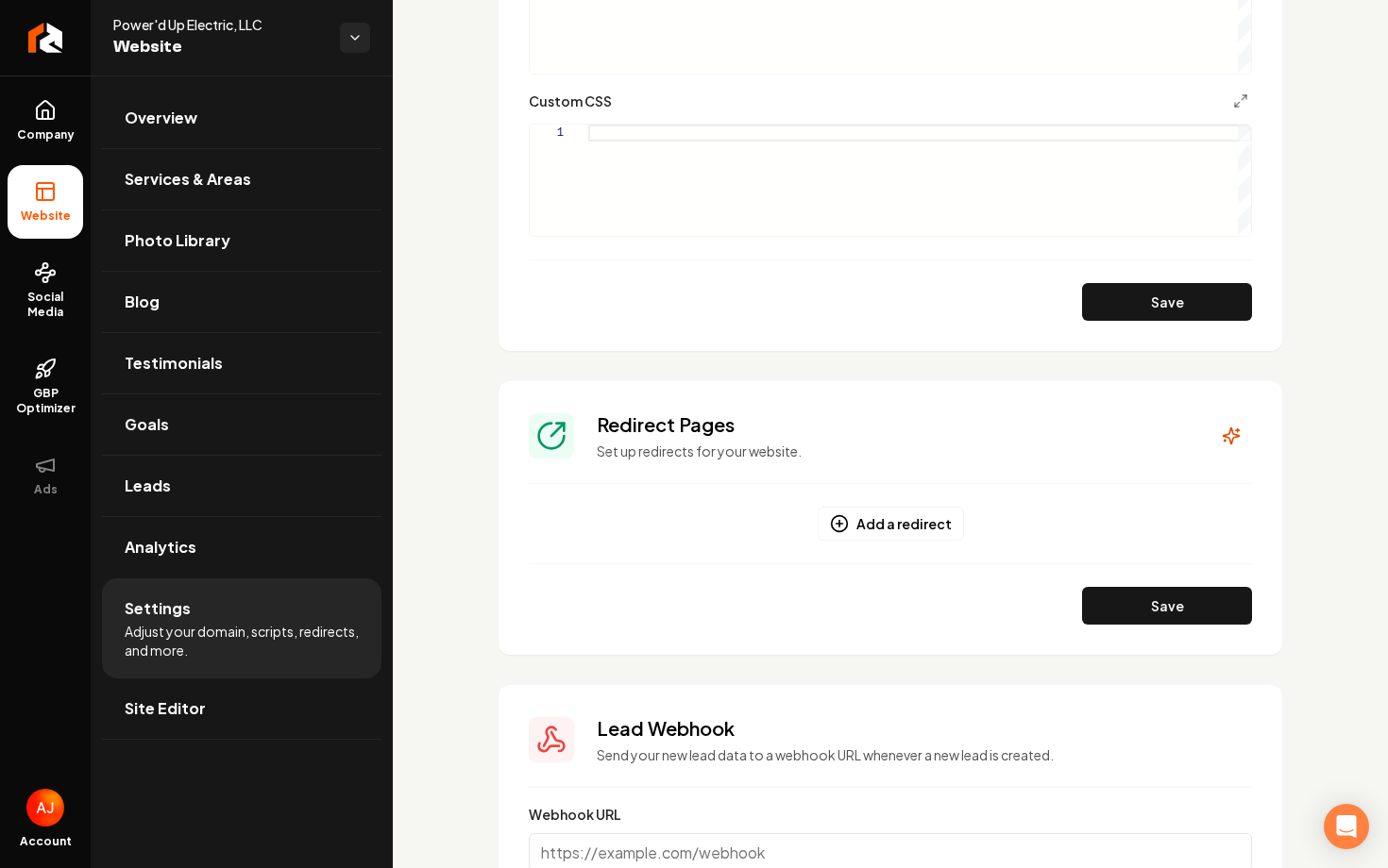
scroll to position [1909, 0]
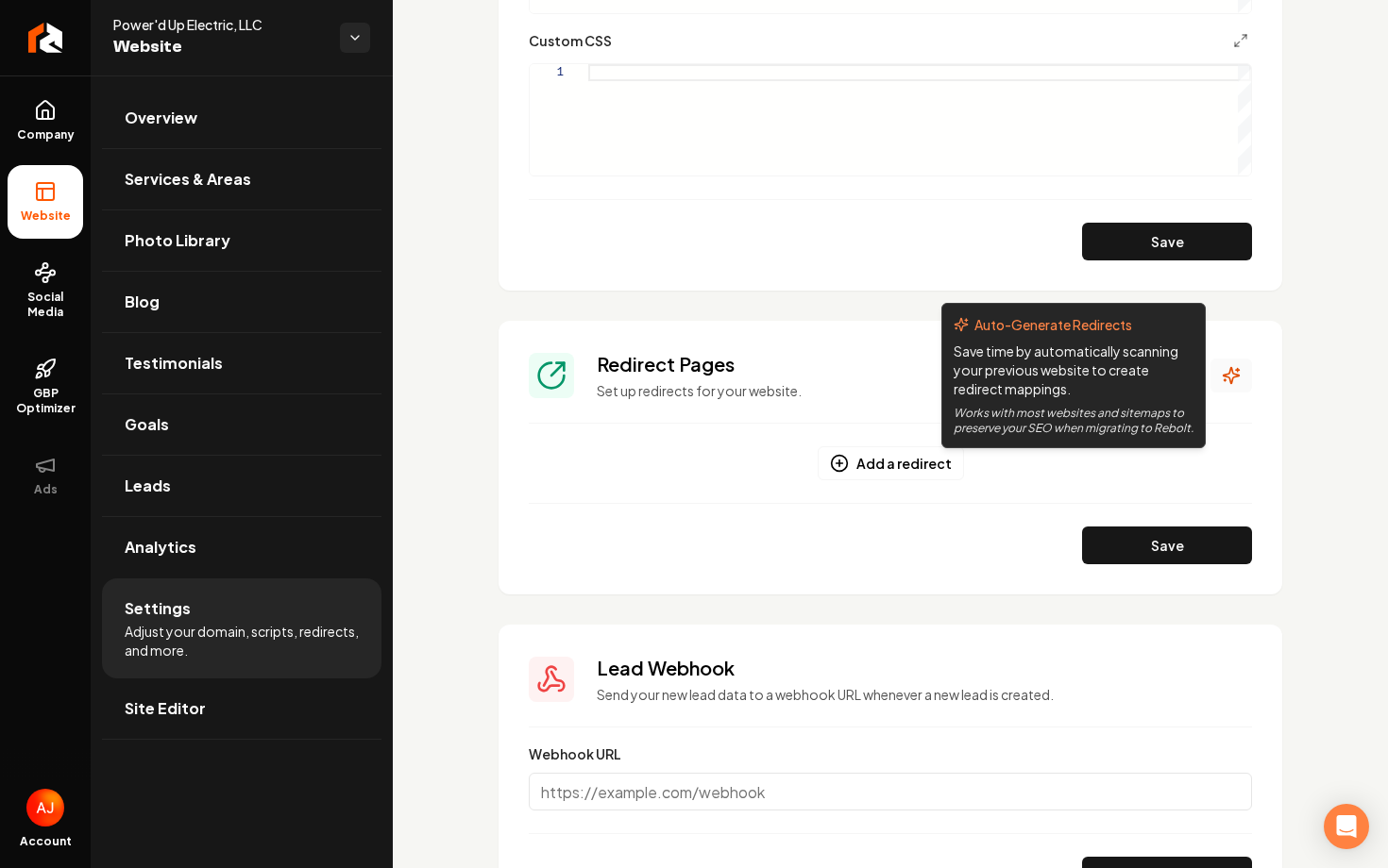
click at [1225, 371] on icon "Main content area" at bounding box center [1230, 375] width 19 height 19
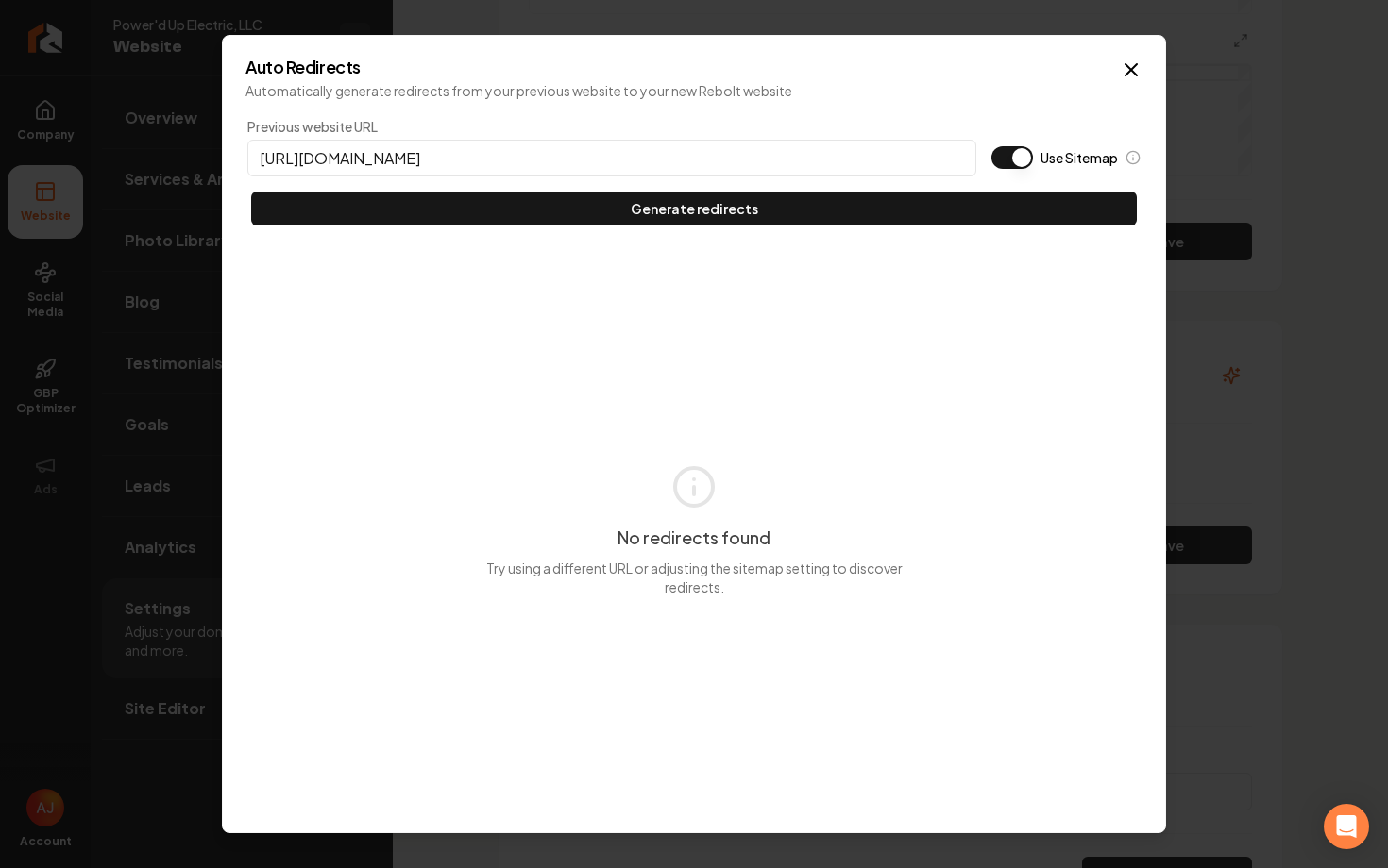
type input "[URL][DOMAIN_NAME]"
click at [1010, 160] on button "Use Sitemap" at bounding box center [1011, 157] width 42 height 22
click at [983, 185] on div "Previous website URL [URL][DOMAIN_NAME] Use Sitemap Generate redirects" at bounding box center [694, 171] width 896 height 112
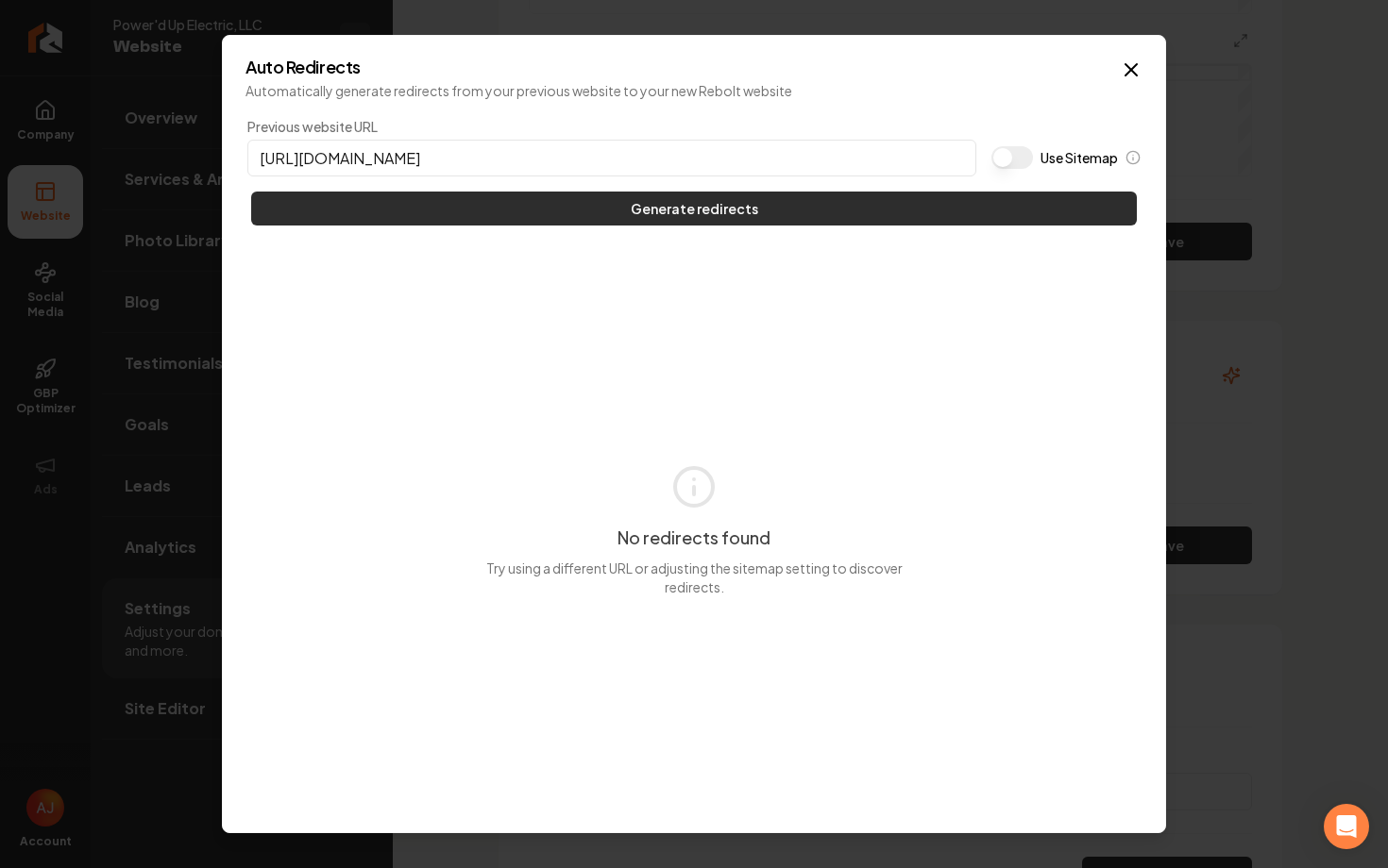
click at [983, 191] on button "Generate redirects" at bounding box center [694, 208] width 886 height 34
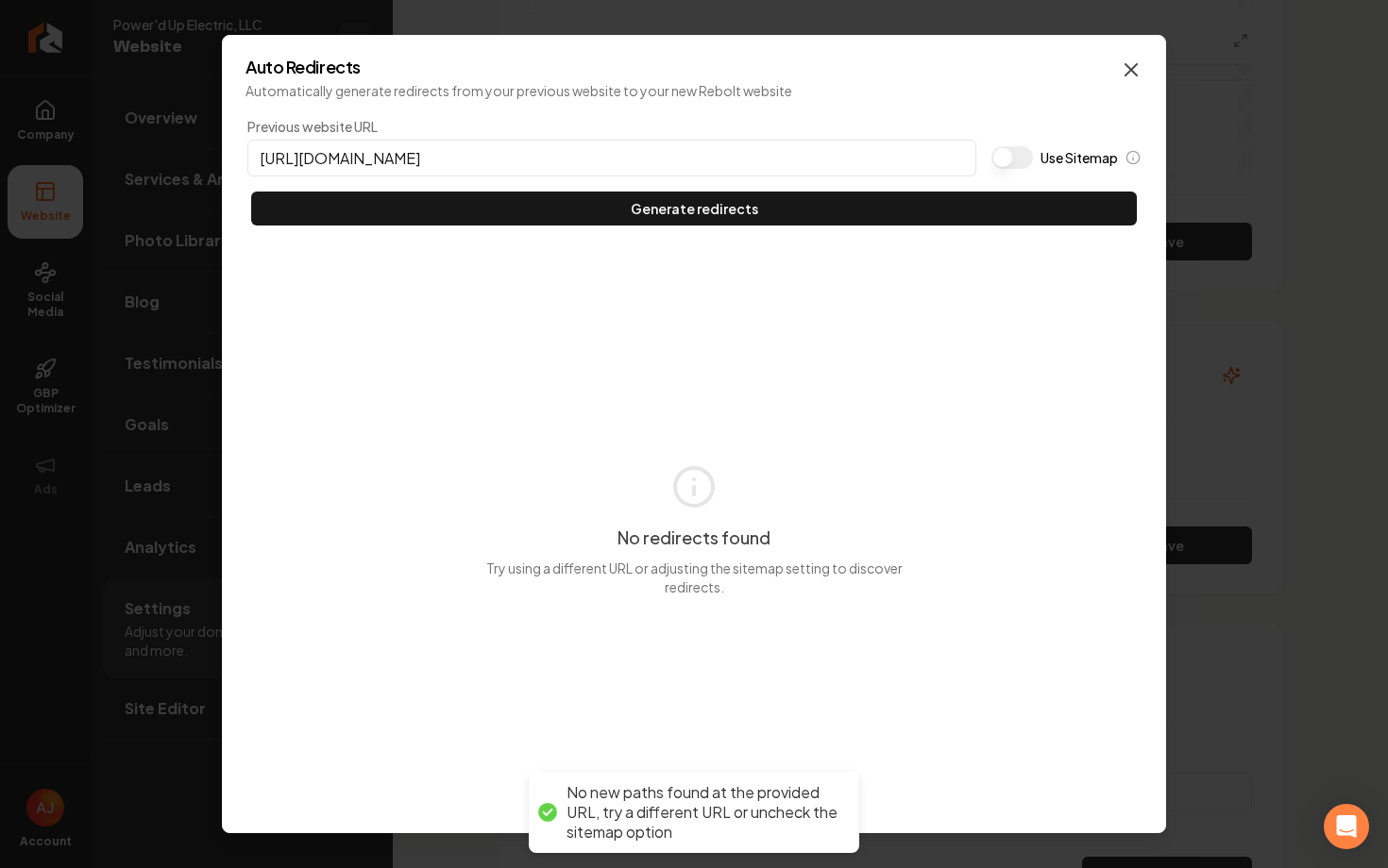
click at [1131, 78] on icon "button" at bounding box center [1130, 69] width 22 height 22
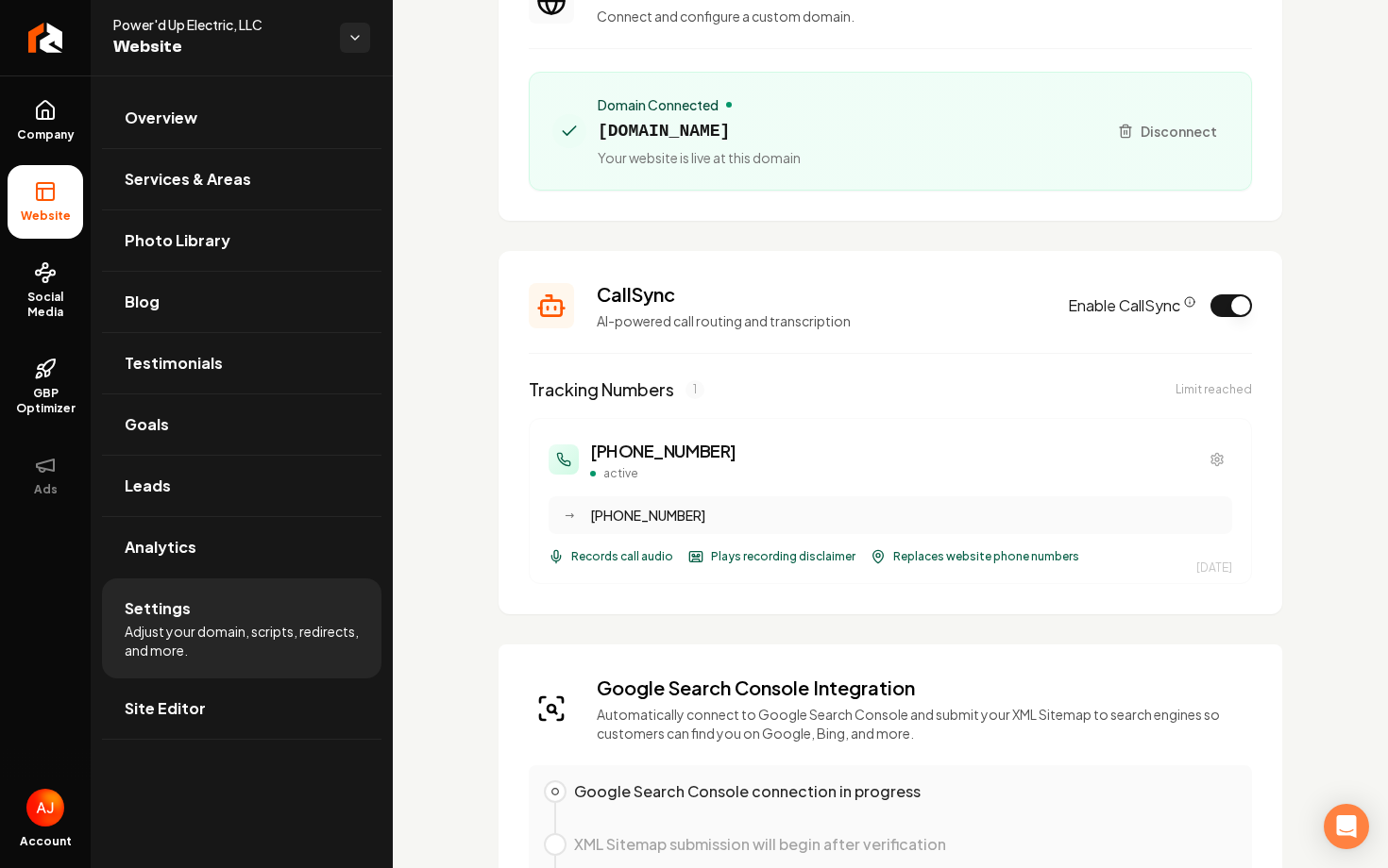
scroll to position [0, 0]
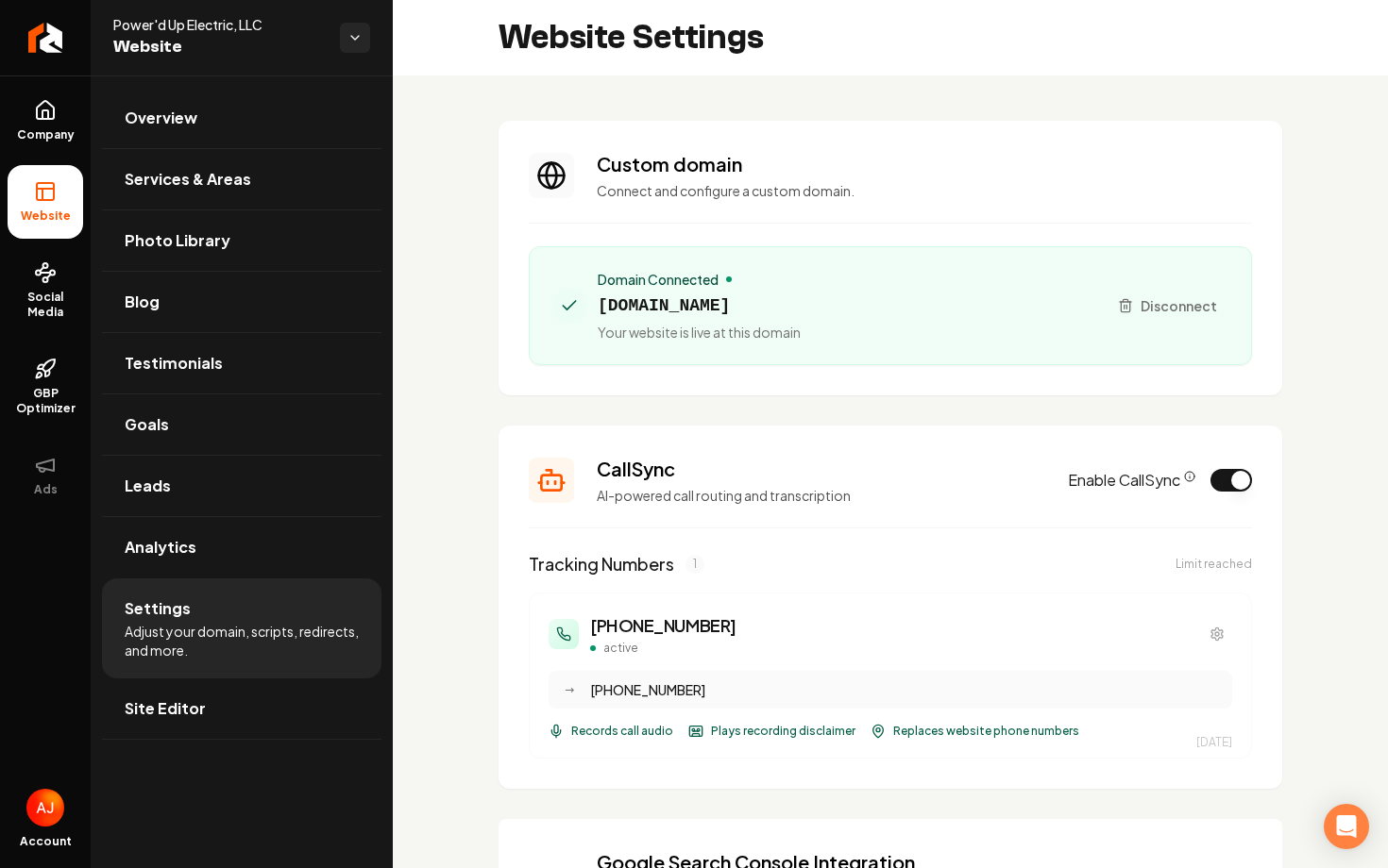
drag, startPoint x: 826, startPoint y: 304, endPoint x: 598, endPoint y: 305, distance: 228.0
click at [598, 305] on div "Domain Connected [DOMAIN_NAME] Your website is live at this domain" at bounding box center [821, 306] width 539 height 72
click at [570, 343] on div "Domain Connected [DOMAIN_NAME] Your website is live at this domain Disconnect" at bounding box center [890, 306] width 723 height 119
drag, startPoint x: 817, startPoint y: 304, endPoint x: 572, endPoint y: 305, distance: 245.0
click at [572, 304] on div "Domain Connected [DOMAIN_NAME] Your website is live at this domain" at bounding box center [821, 306] width 539 height 72
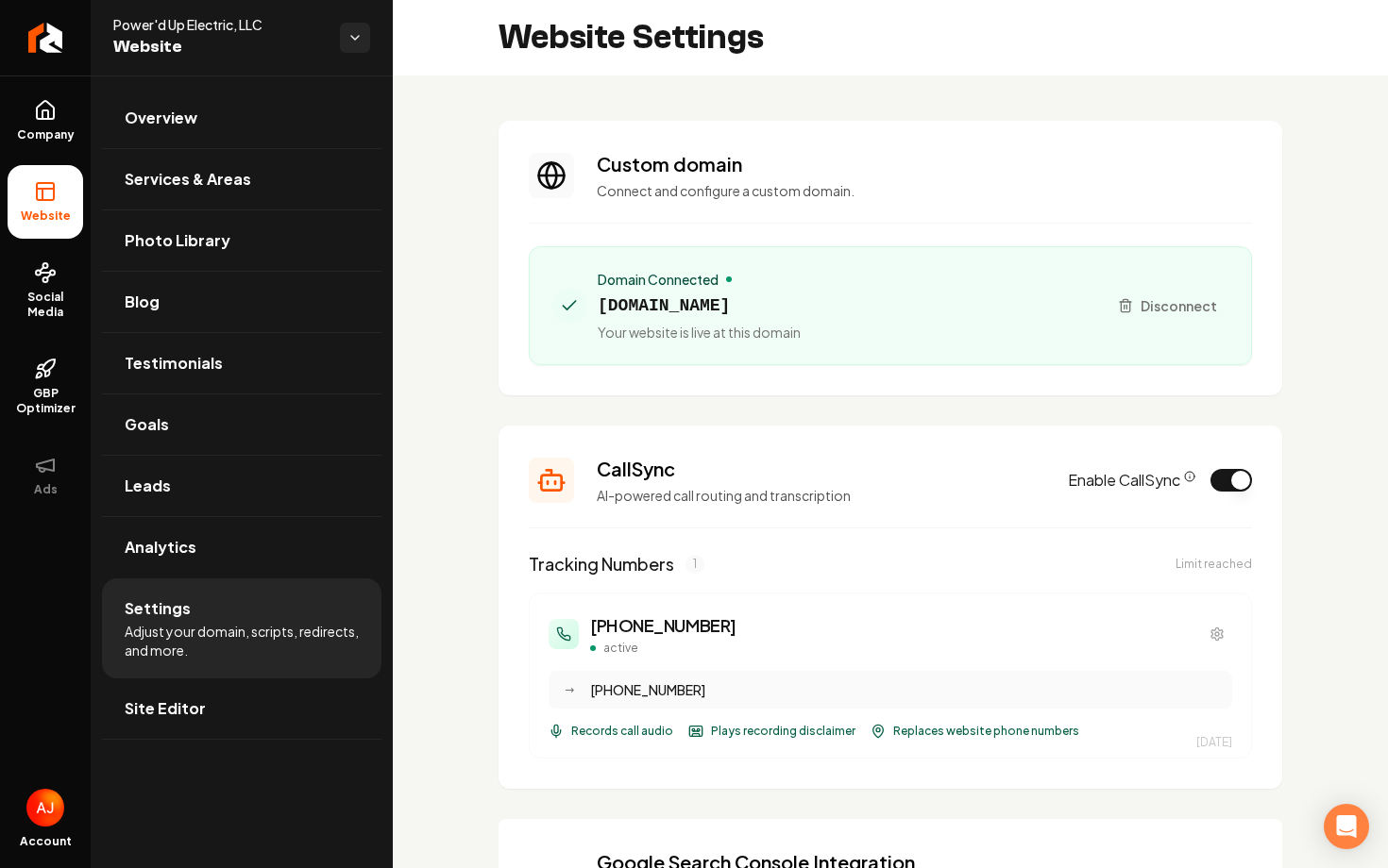
click at [530, 395] on section "Custom domain Connect and configure a custom domain. Domain Connected [DOMAIN_N…" at bounding box center [890, 258] width 783 height 275
drag, startPoint x: 589, startPoint y: 311, endPoint x: 913, endPoint y: 327, distance: 324.4
click at [913, 327] on div "Domain Connected [DOMAIN_NAME] Your website is live at this domain" at bounding box center [821, 306] width 539 height 72
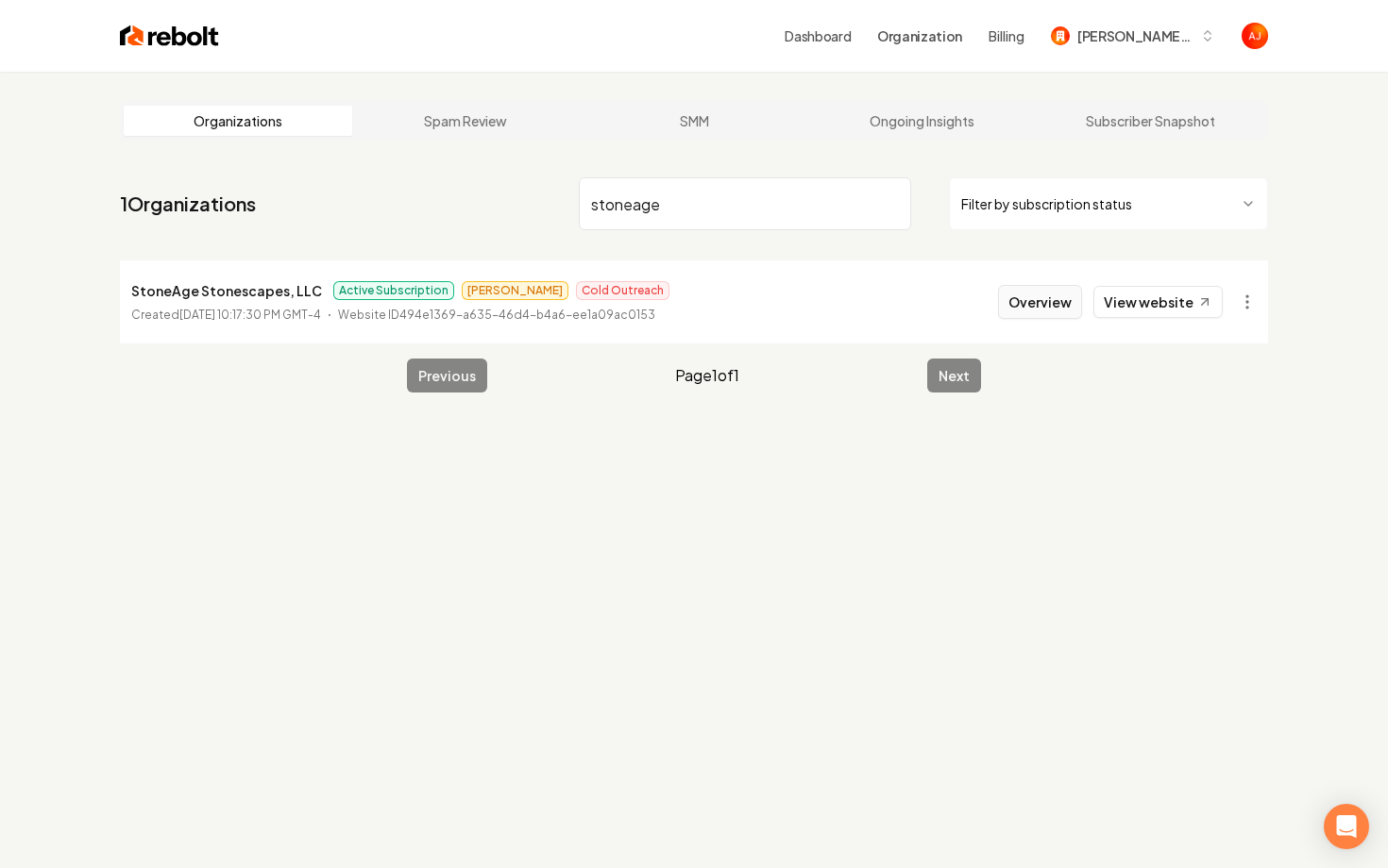
type input "stoneage"
click at [1055, 296] on button "Overview" at bounding box center [1040, 301] width 84 height 34
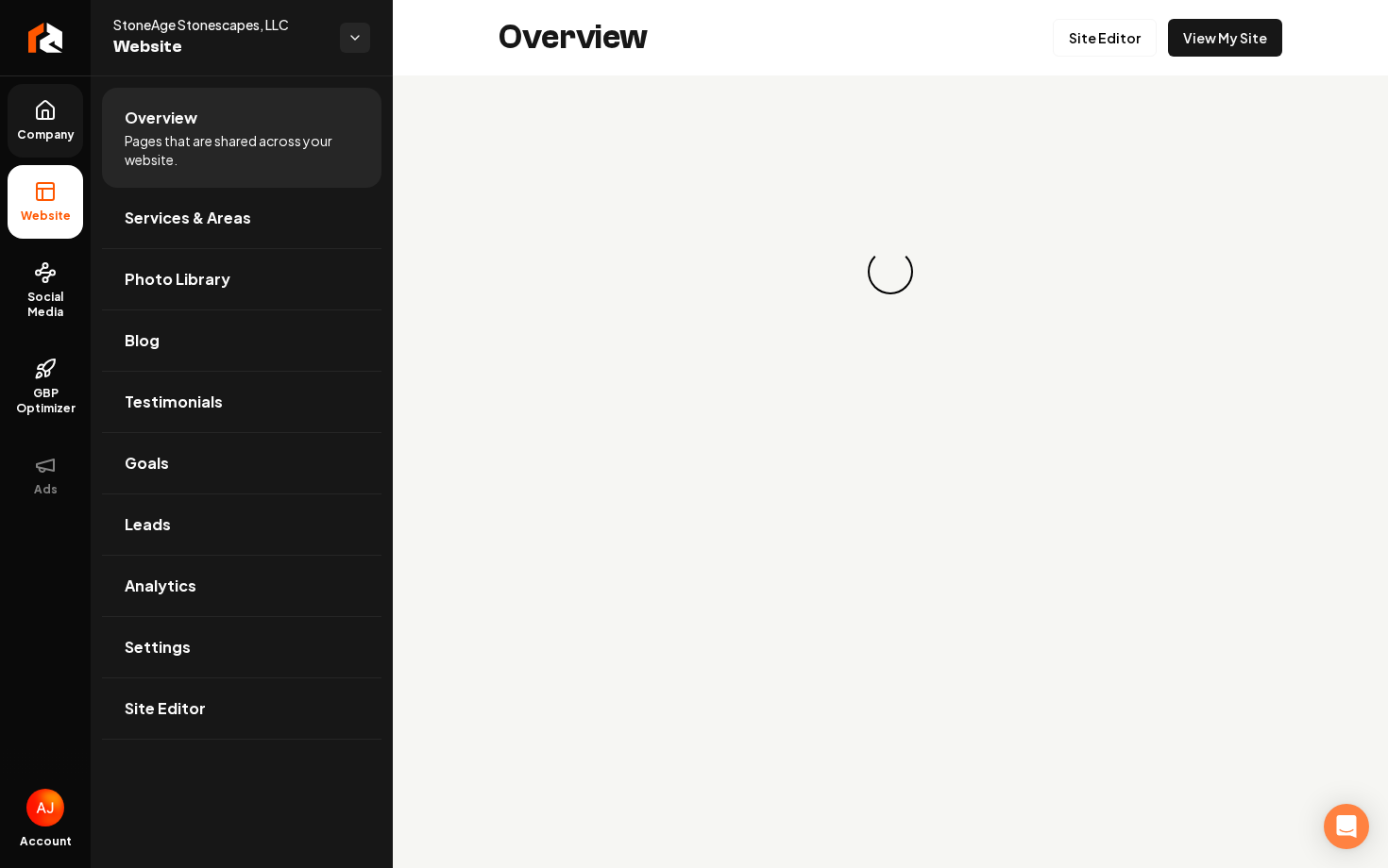
click at [54, 138] on span "Company" at bounding box center [46, 135] width 73 height 15
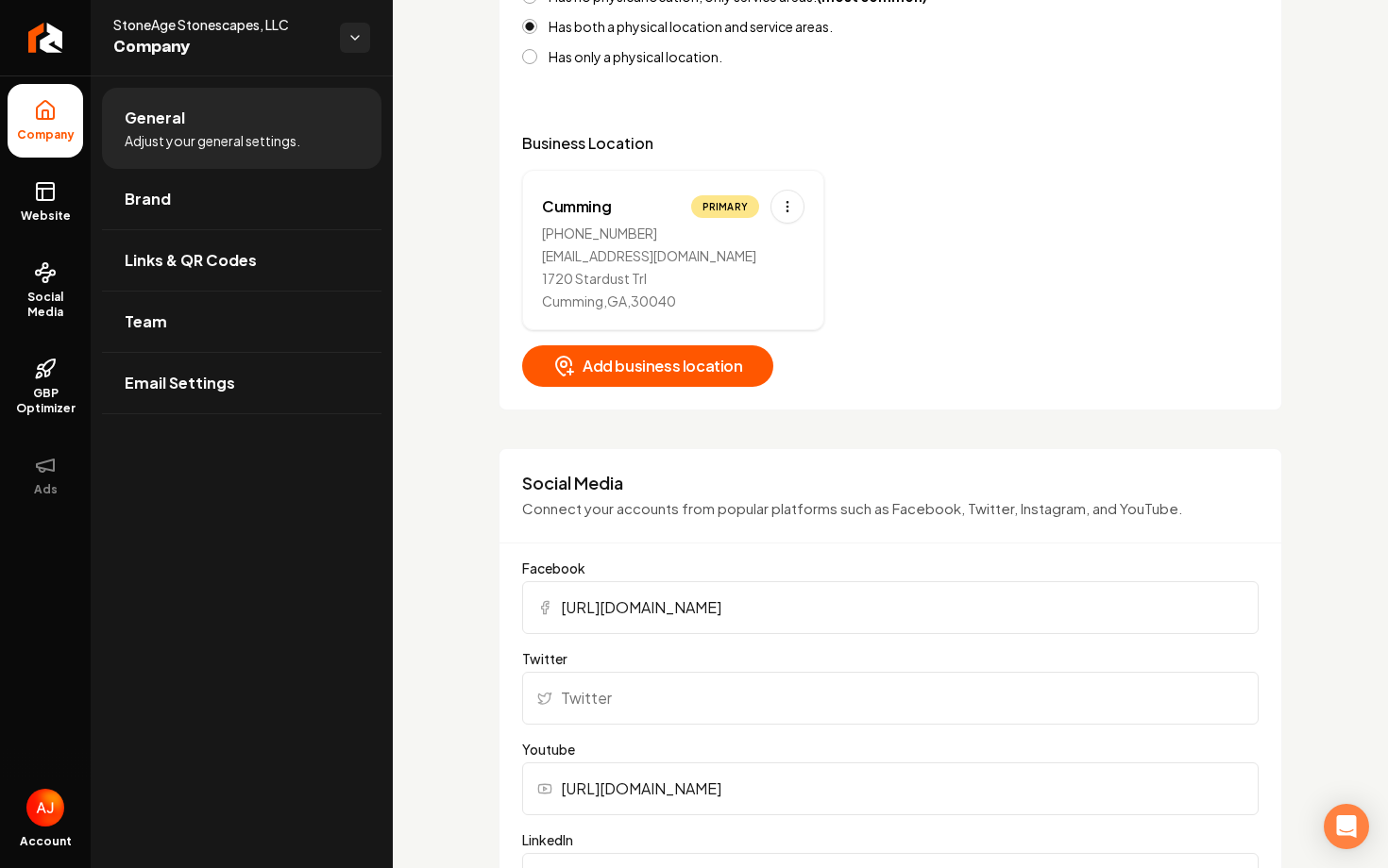
scroll to position [532, 0]
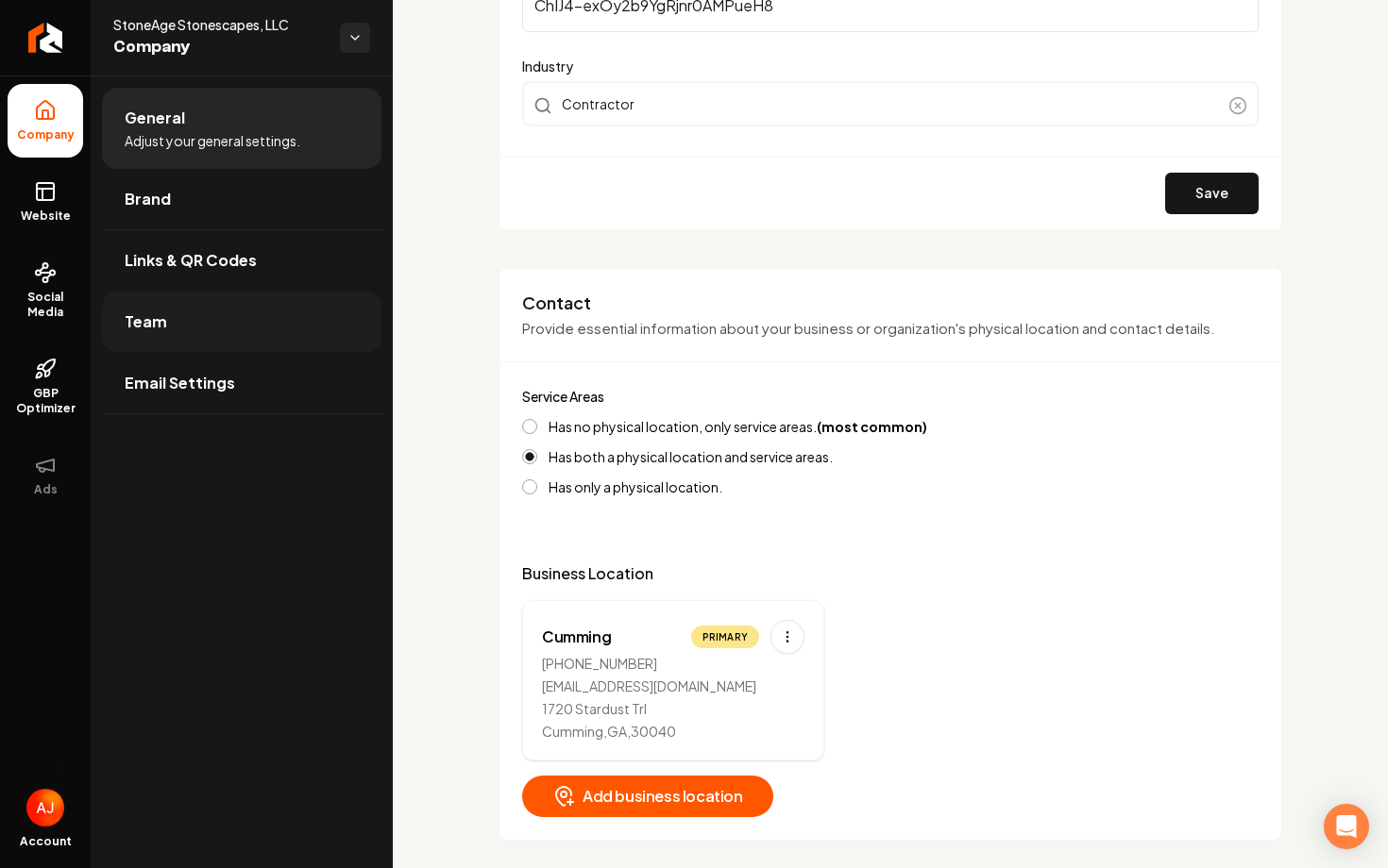
click at [198, 328] on link "Team" at bounding box center [242, 322] width 279 height 60
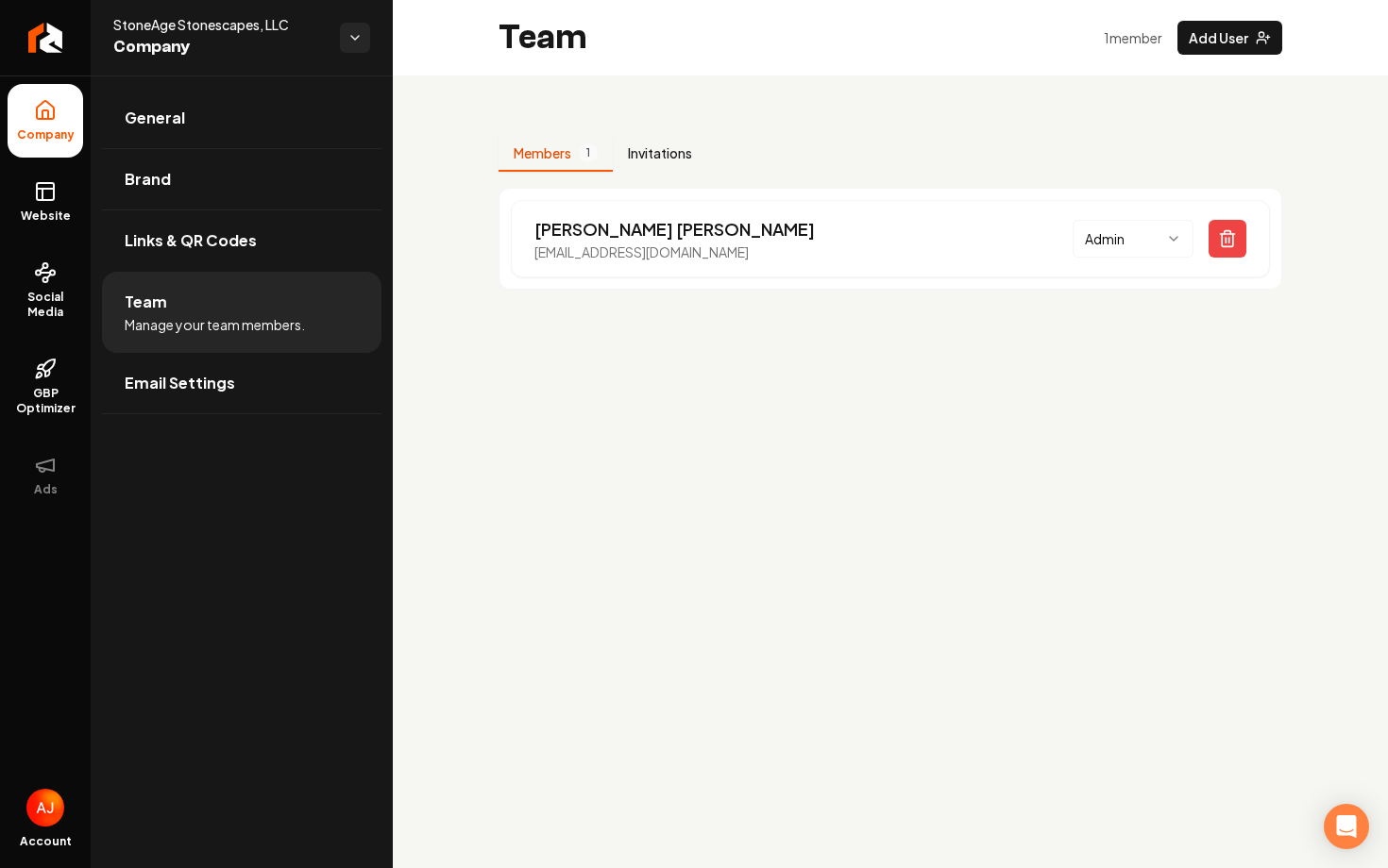
click at [680, 152] on button "Invitations" at bounding box center [659, 153] width 95 height 36
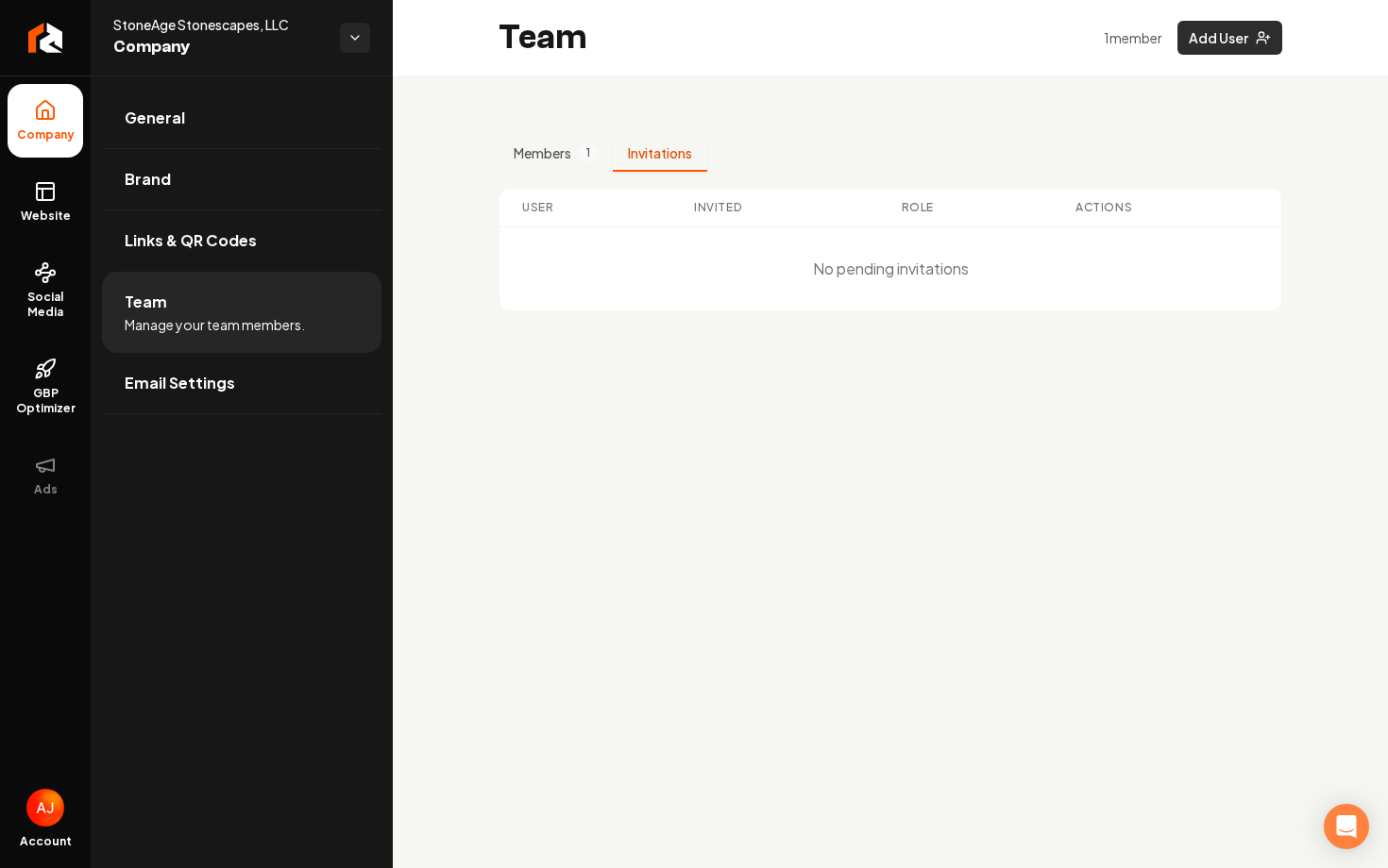
click at [1267, 36] on icon "Main content area" at bounding box center [1262, 37] width 15 height 15
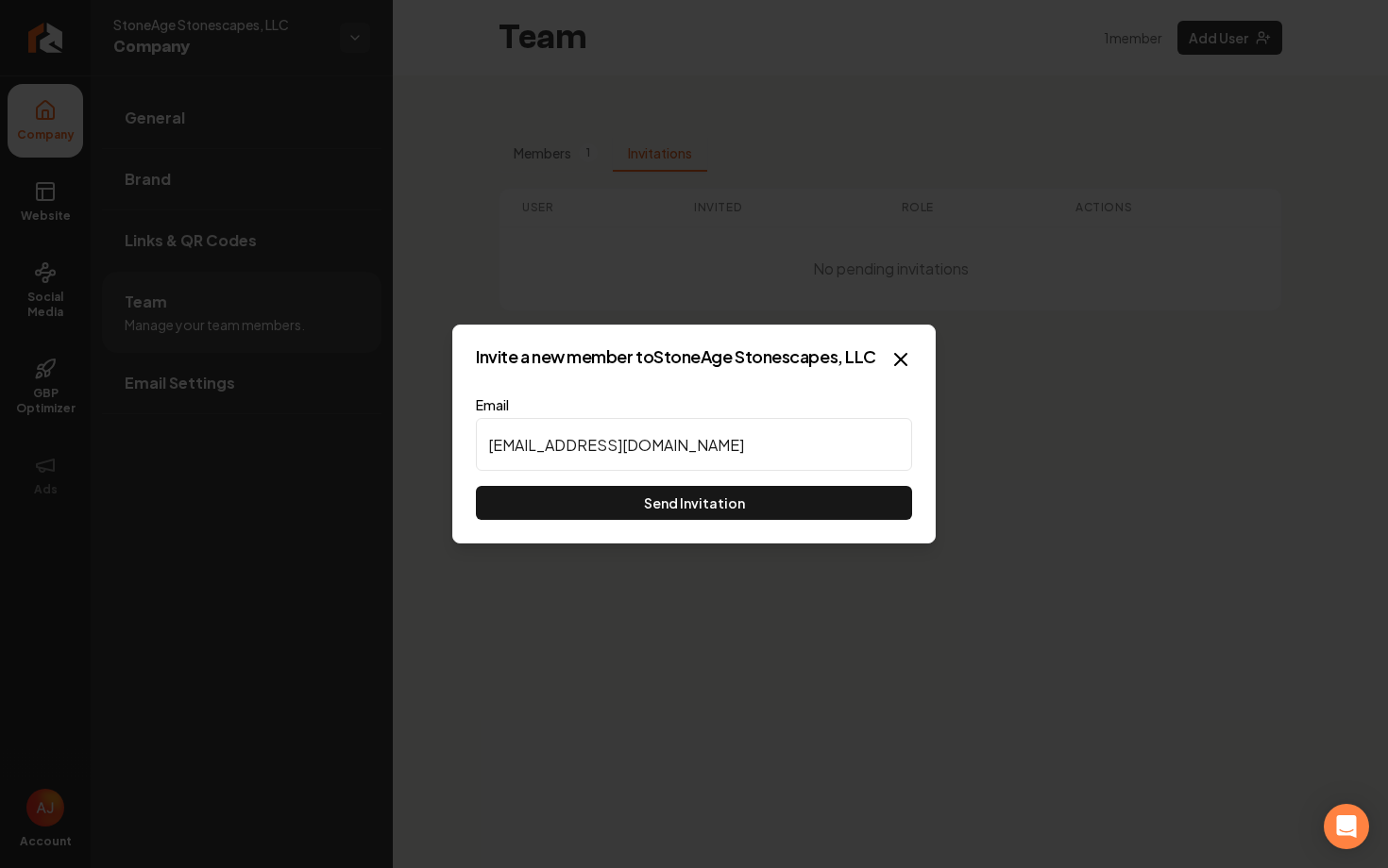
type input "[EMAIL_ADDRESS][DOMAIN_NAME]"
click at [756, 524] on div "Invite a new member to StoneAge Stonescapes, LLC Email [EMAIL_ADDRESS][DOMAIN_N…" at bounding box center [694, 434] width 483 height 219
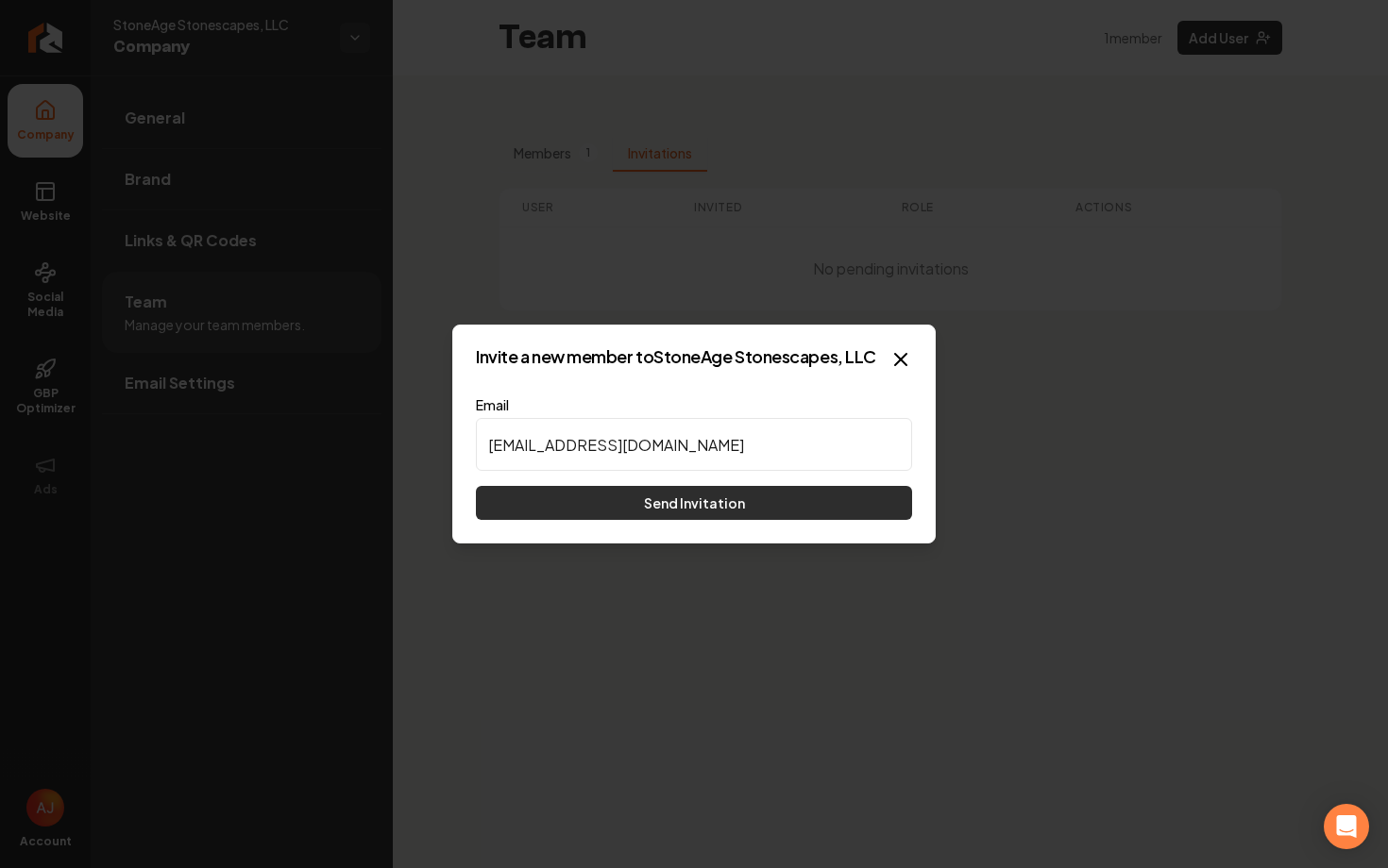
click at [746, 509] on button "Send Invitation" at bounding box center [694, 502] width 436 height 34
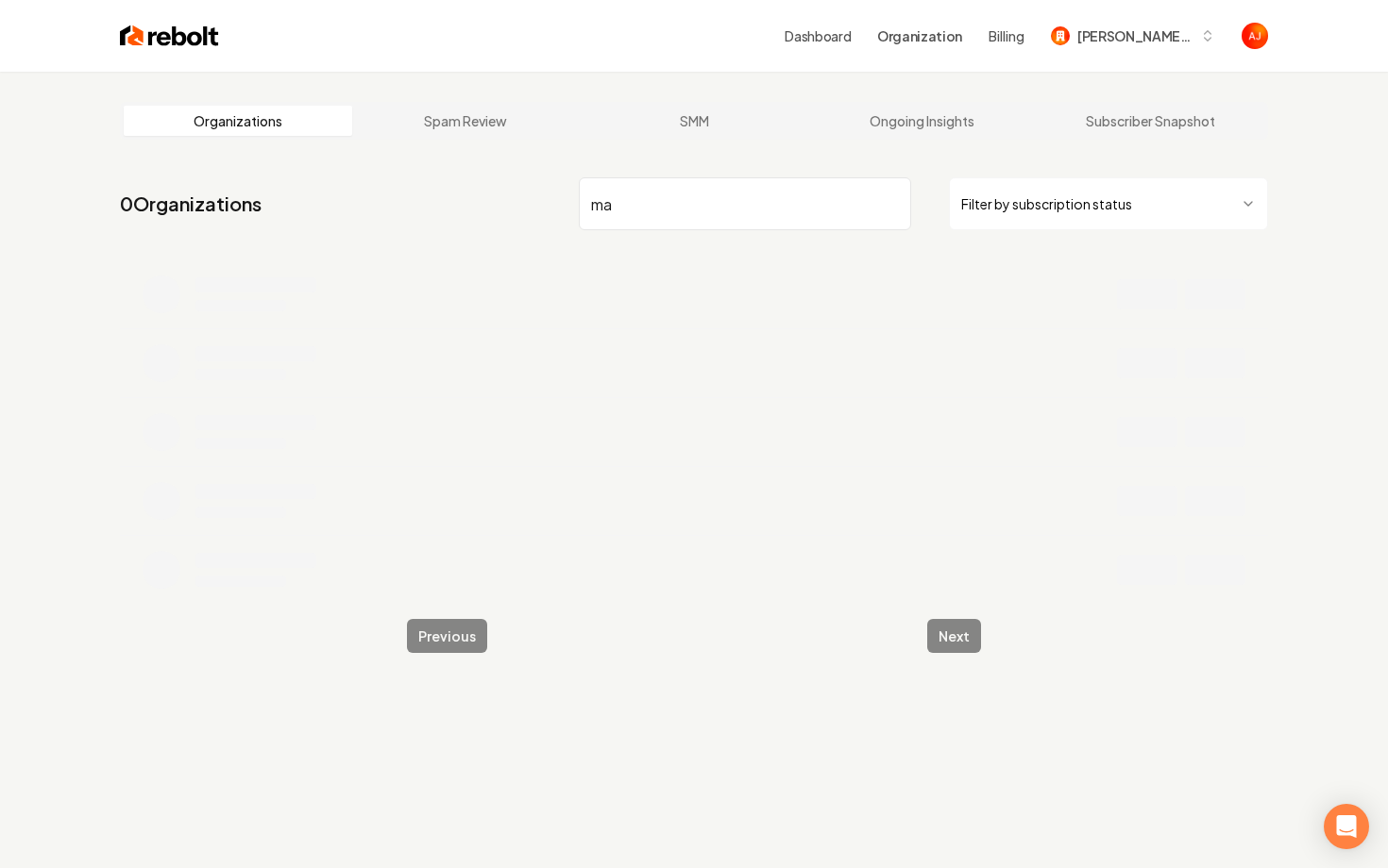
type input "m"
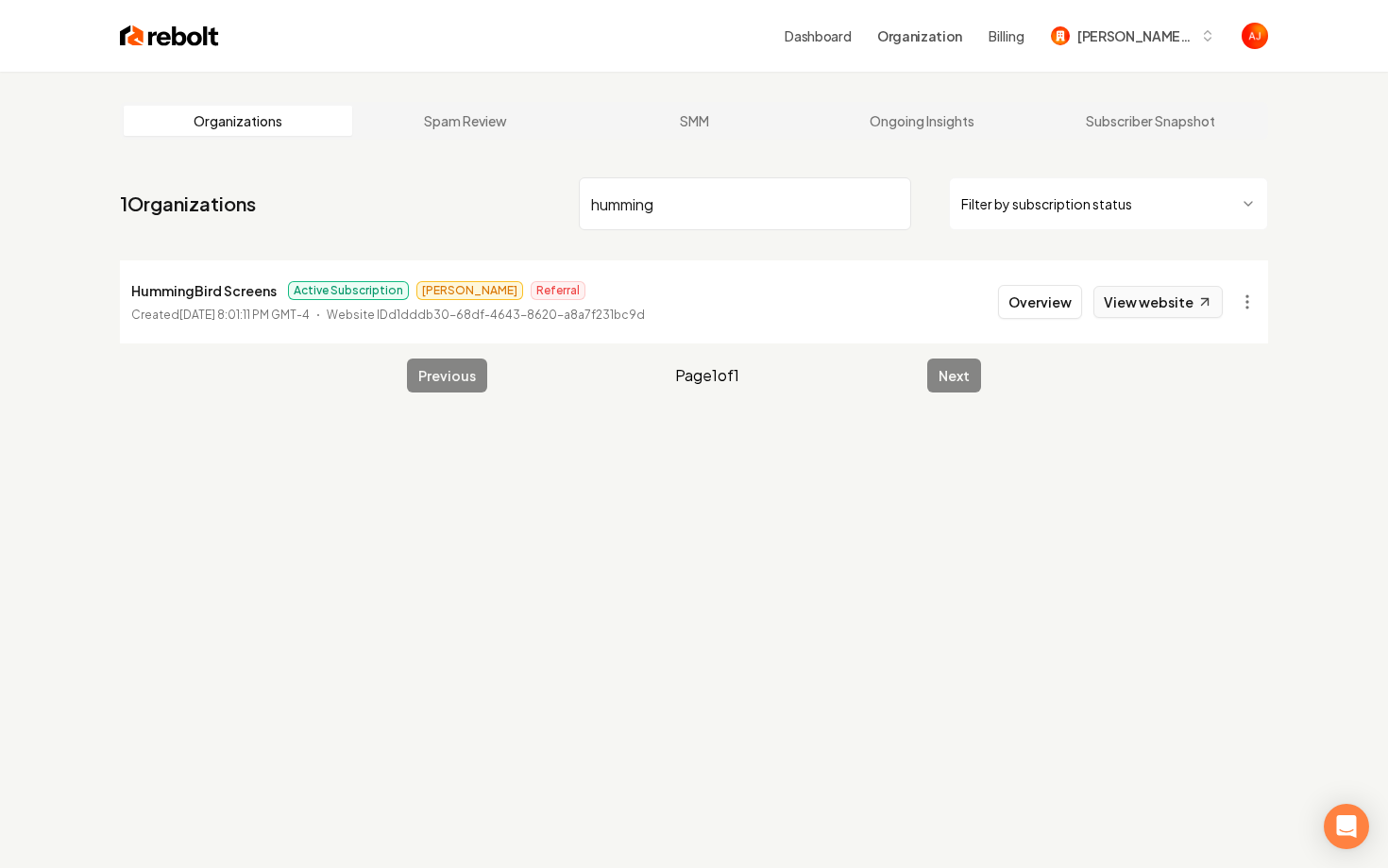
click at [1126, 309] on link "View website" at bounding box center [1158, 301] width 130 height 32
click at [668, 195] on input "humming" at bounding box center [744, 204] width 333 height 53
type input "radica"
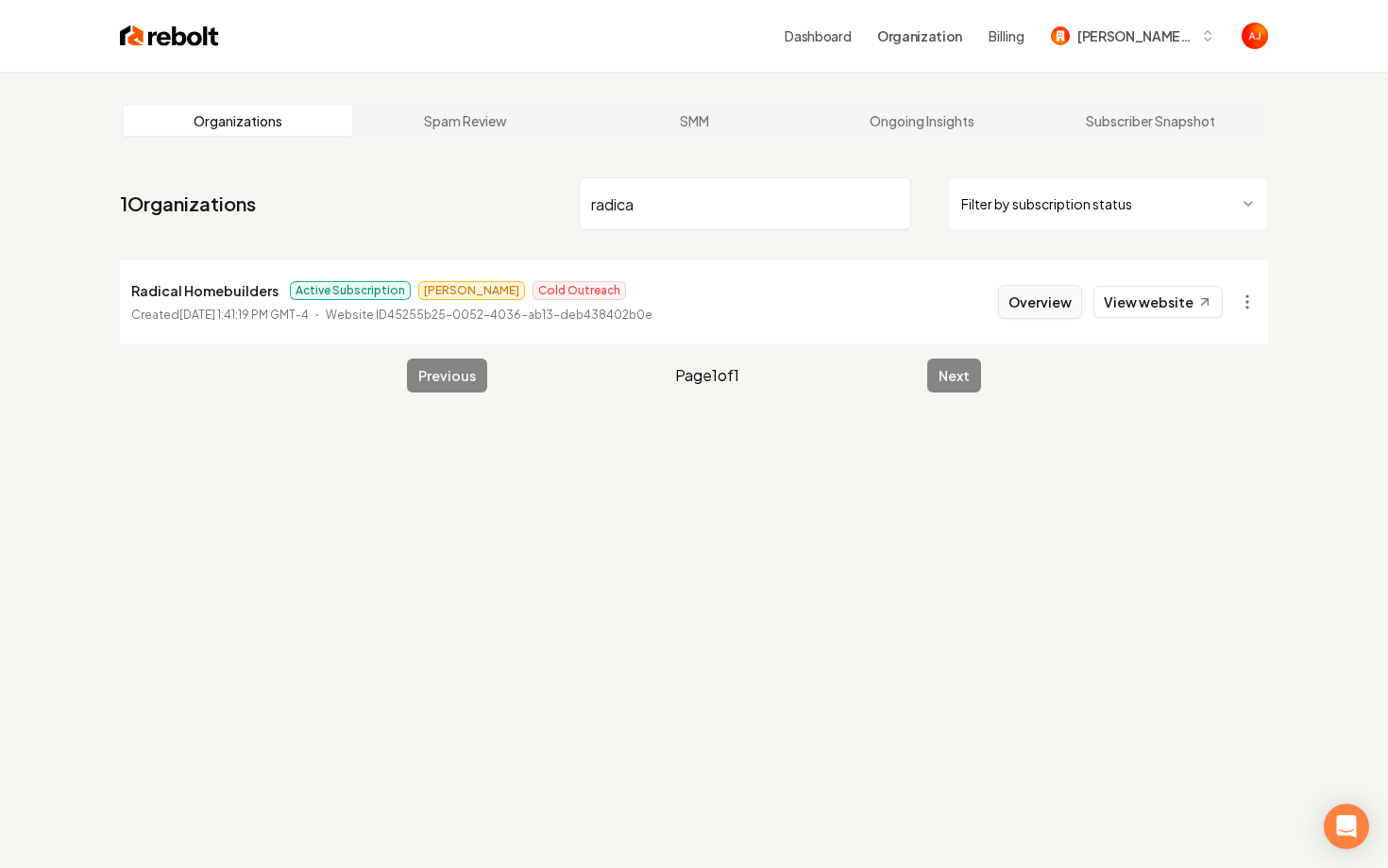
click at [1027, 296] on button "Overview" at bounding box center [1040, 301] width 84 height 34
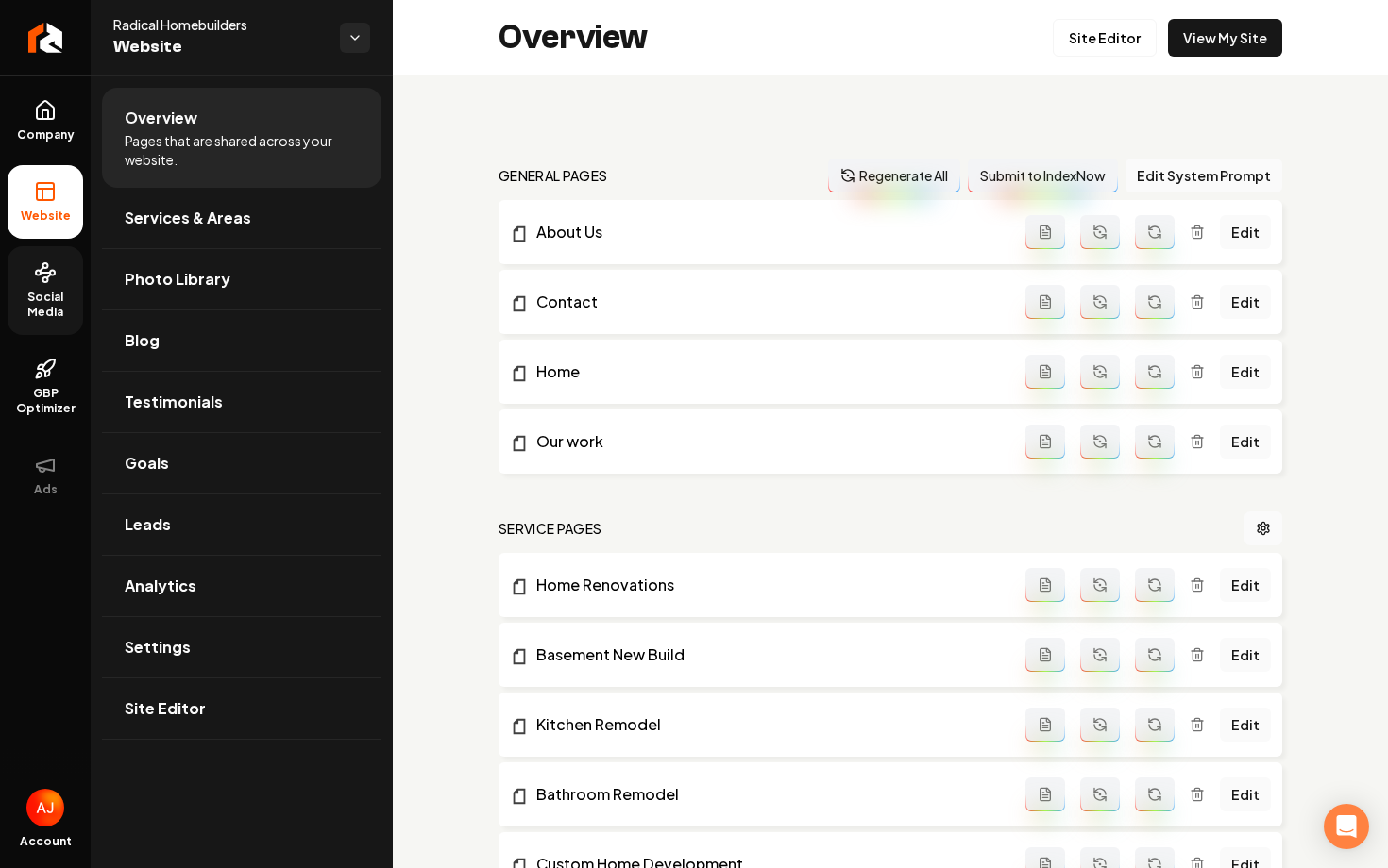
click at [54, 302] on span "Social Media" at bounding box center [45, 304] width 75 height 30
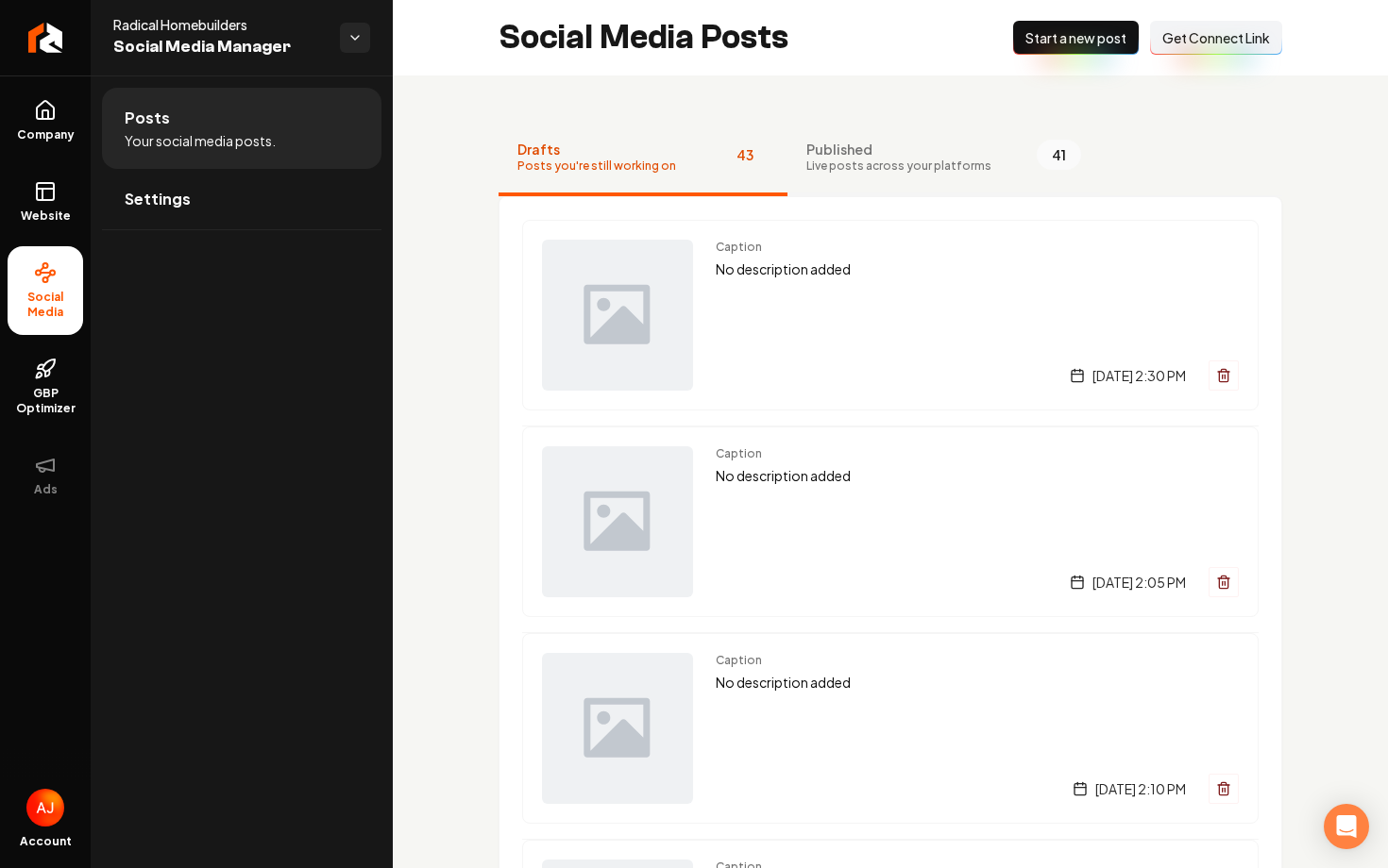
click at [895, 155] on span "Published" at bounding box center [898, 148] width 185 height 19
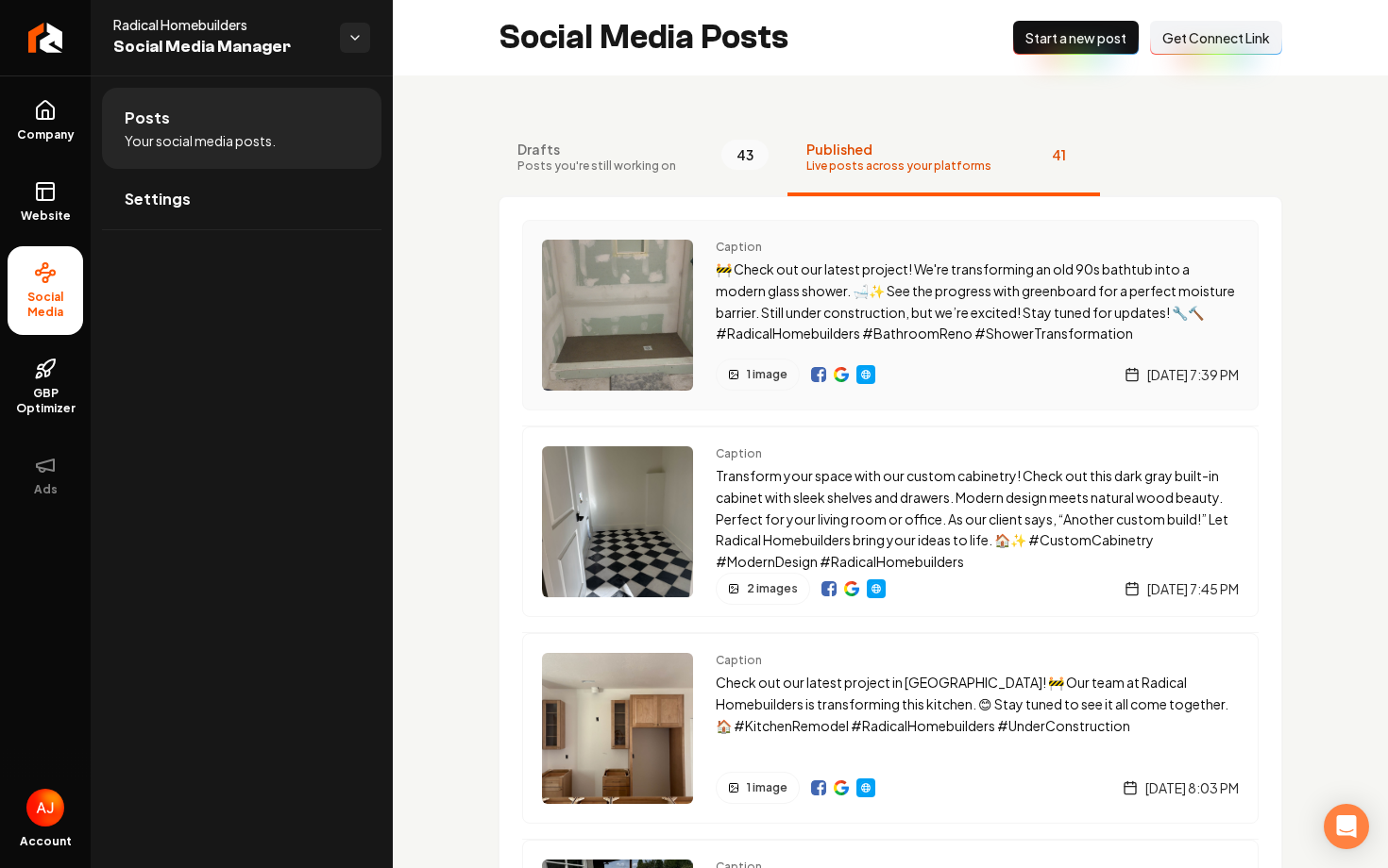
click at [821, 377] on img "Main content area" at bounding box center [817, 374] width 15 height 15
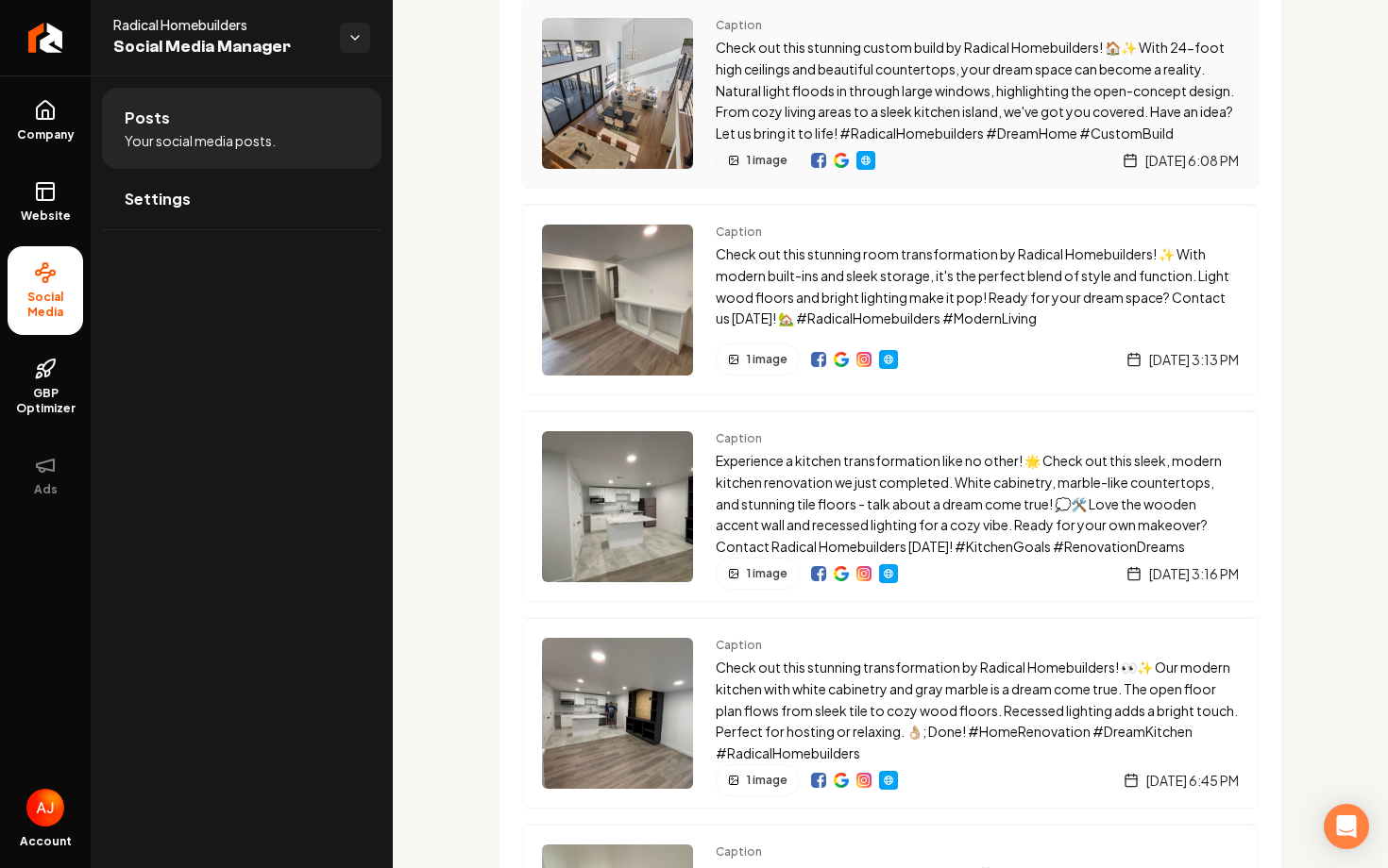
scroll to position [2720, 0]
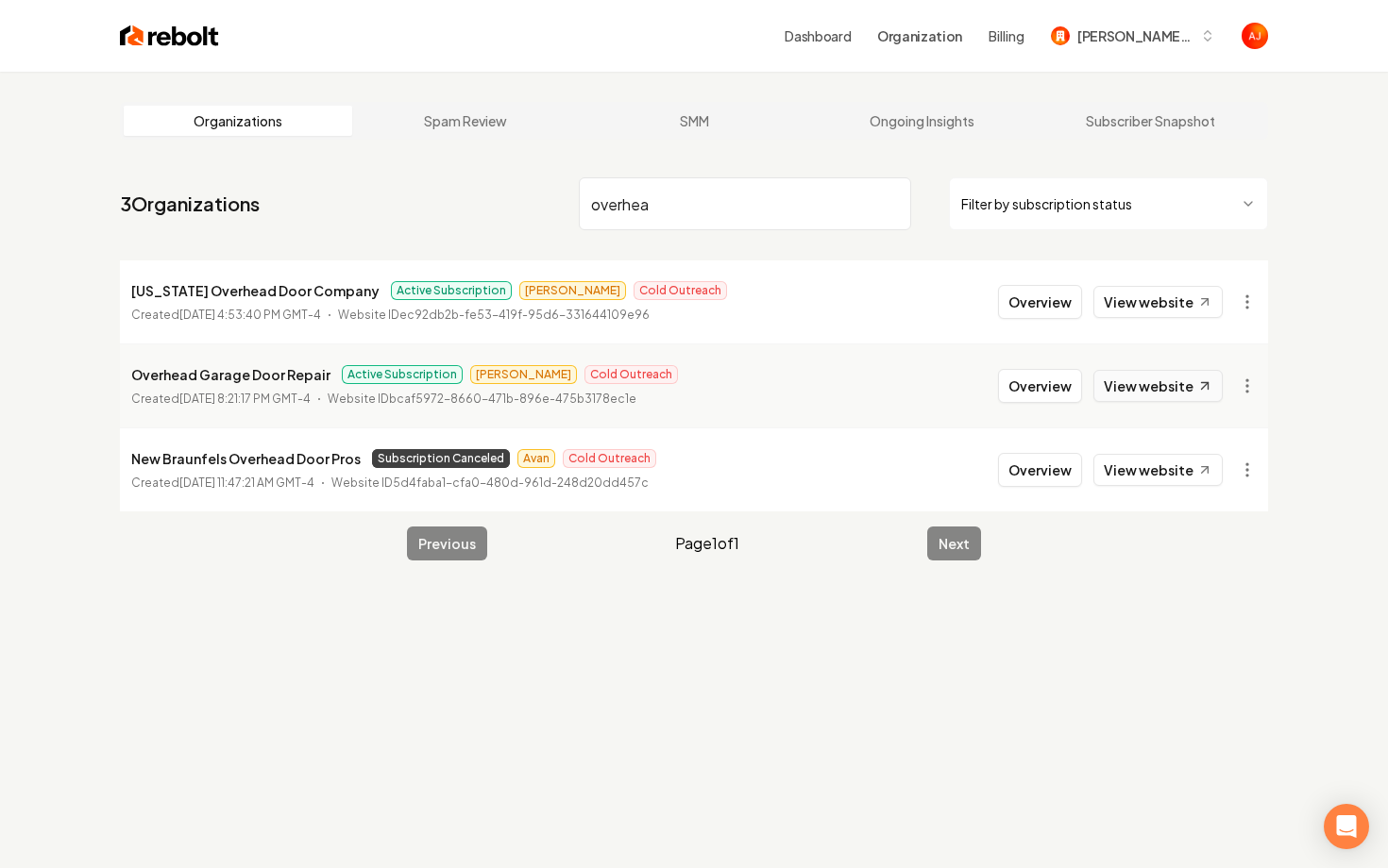
type input "overhea"
click at [1119, 388] on link "View website" at bounding box center [1158, 385] width 130 height 32
click at [1016, 390] on button "Overview" at bounding box center [1040, 385] width 84 height 34
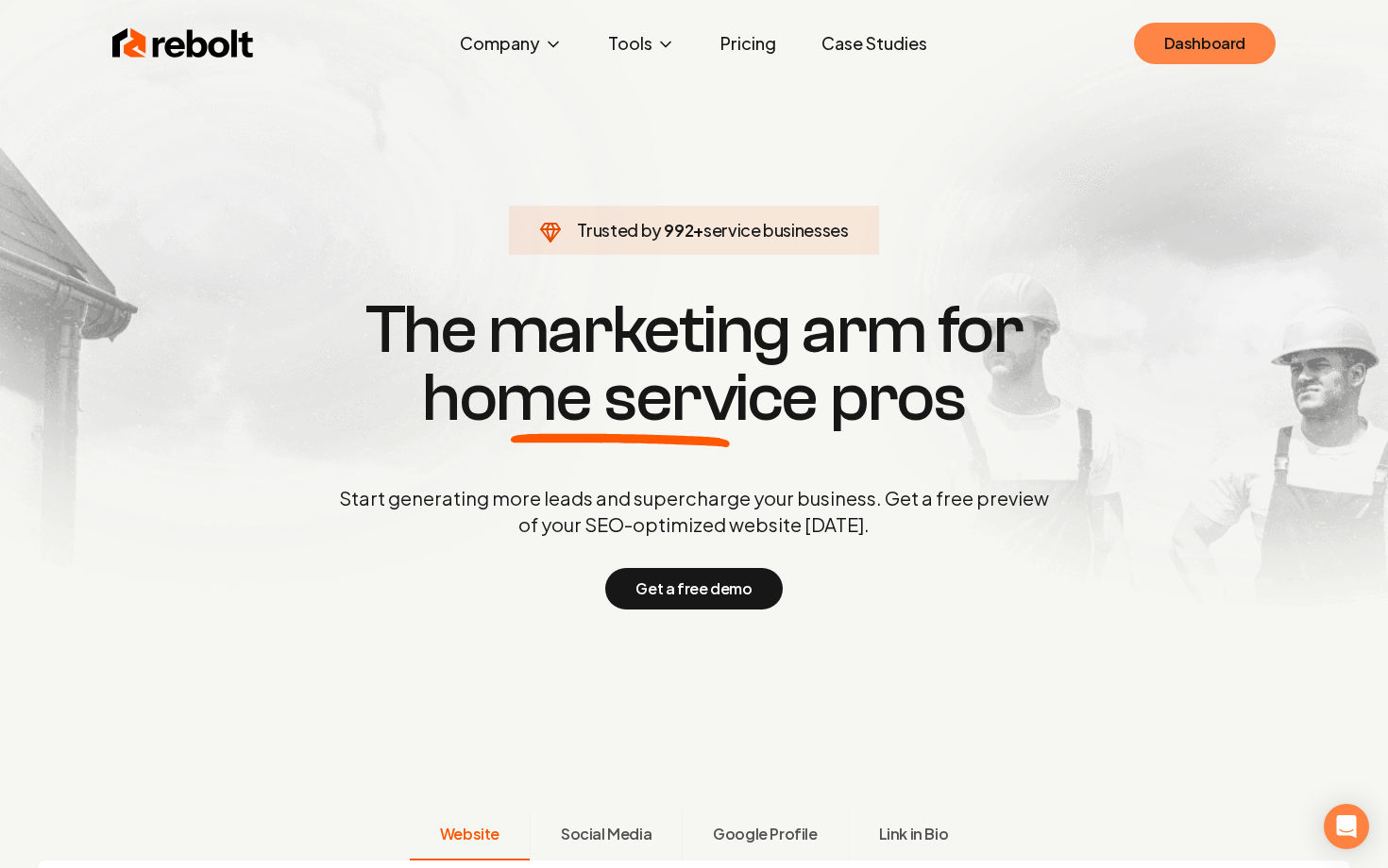
click at [1188, 51] on link "Dashboard" at bounding box center [1204, 43] width 141 height 42
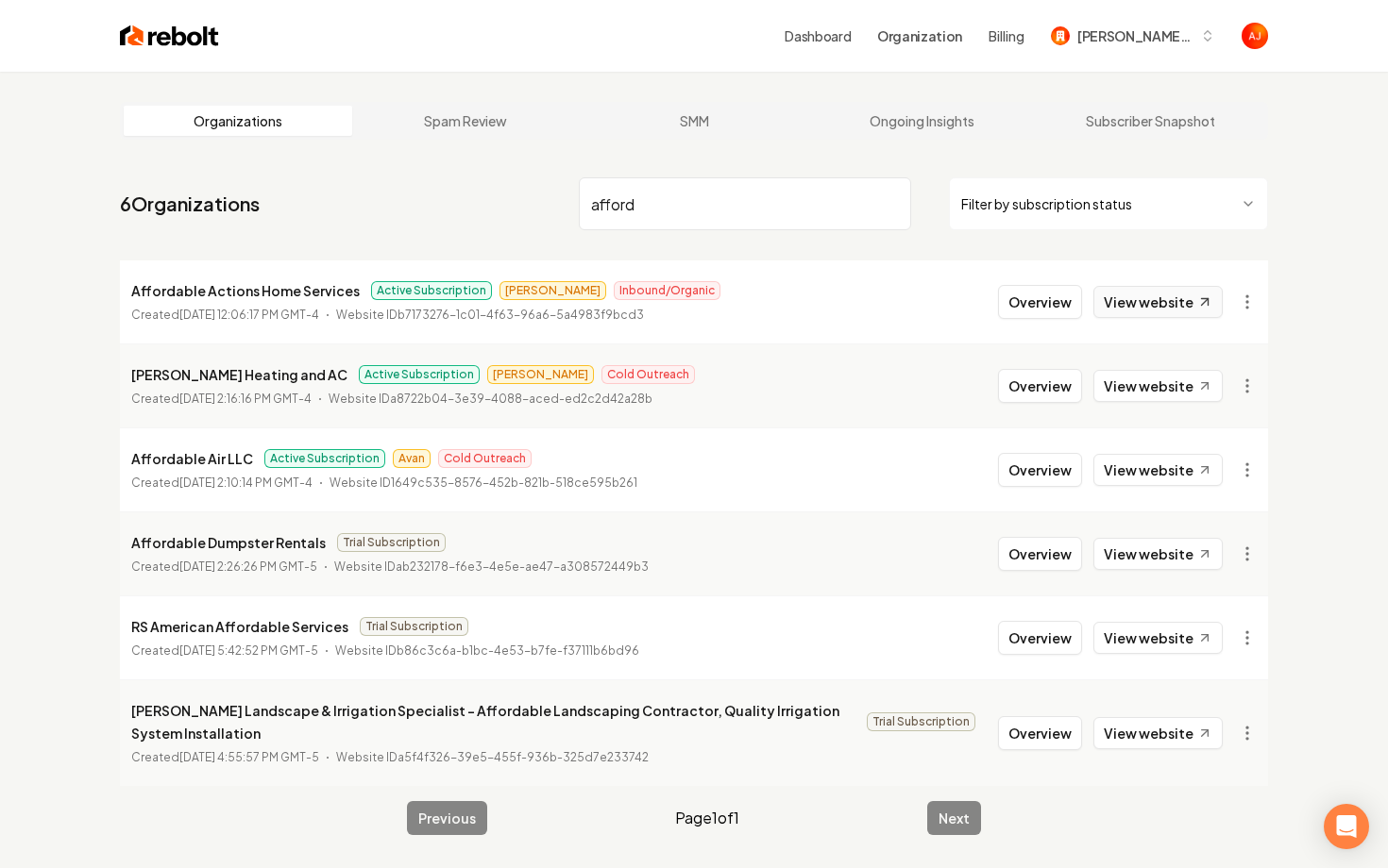
type input "afford"
click at [1126, 286] on link "View website" at bounding box center [1158, 301] width 130 height 32
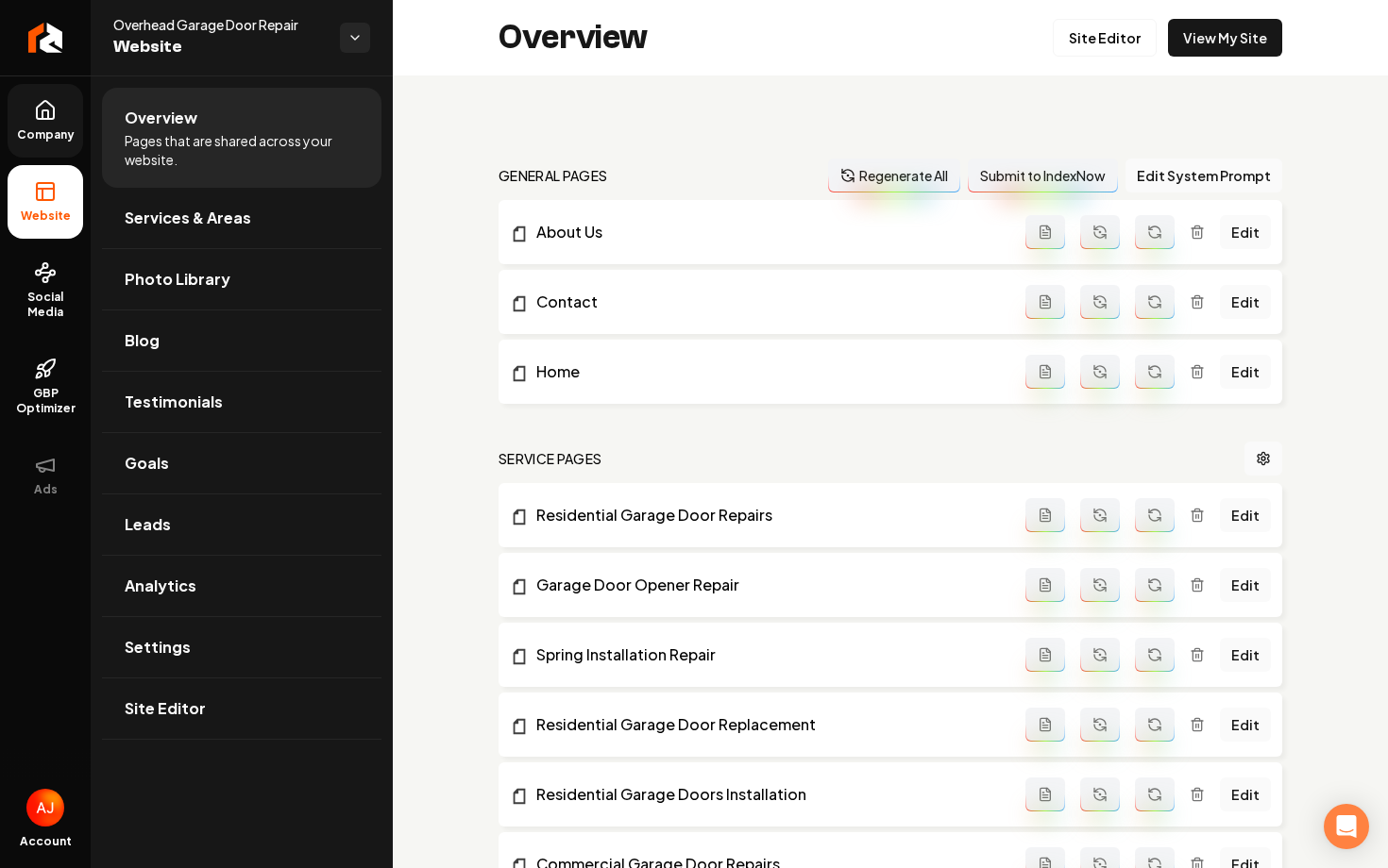
click at [55, 135] on span "Company" at bounding box center [46, 135] width 73 height 15
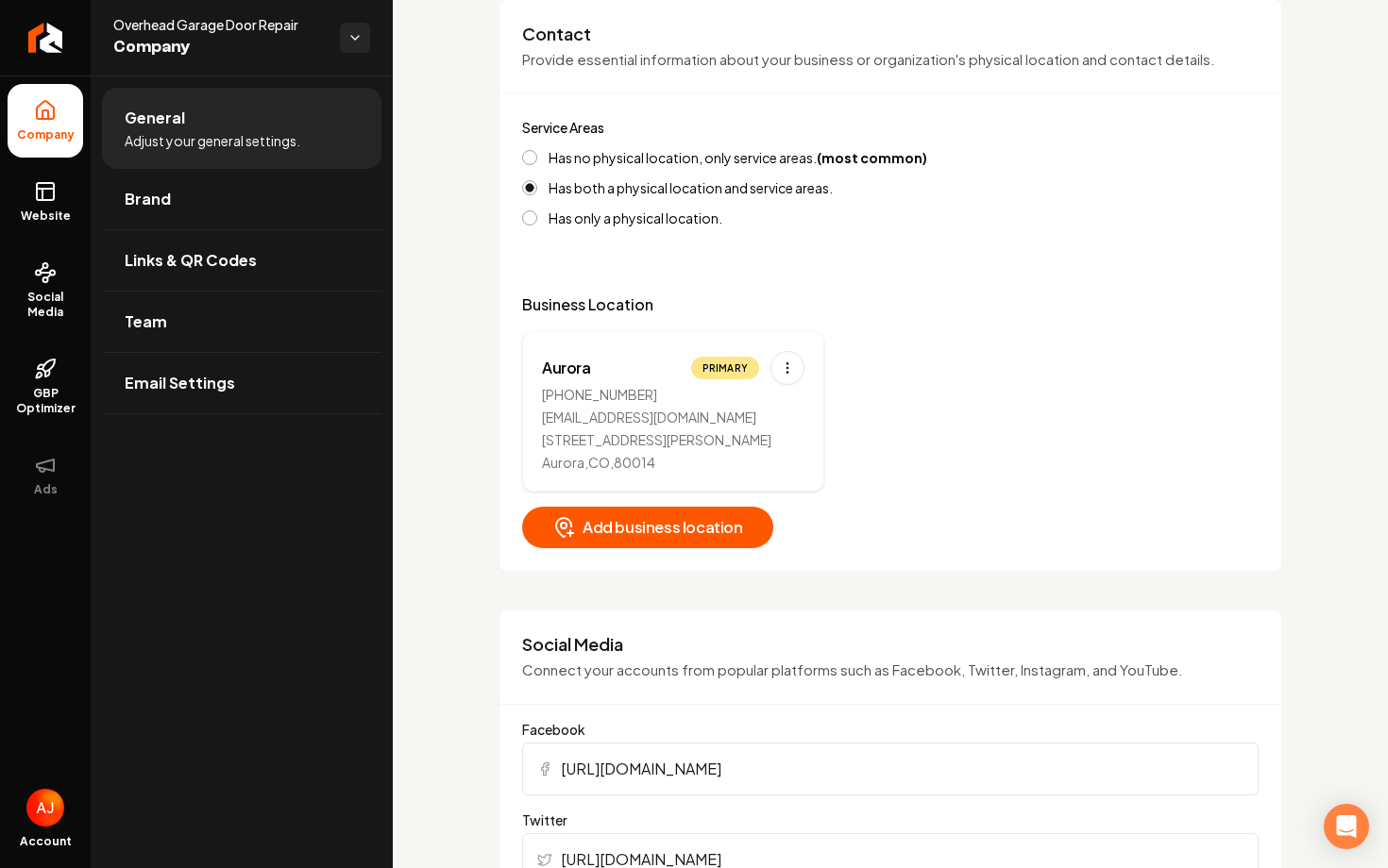
scroll to position [835, 0]
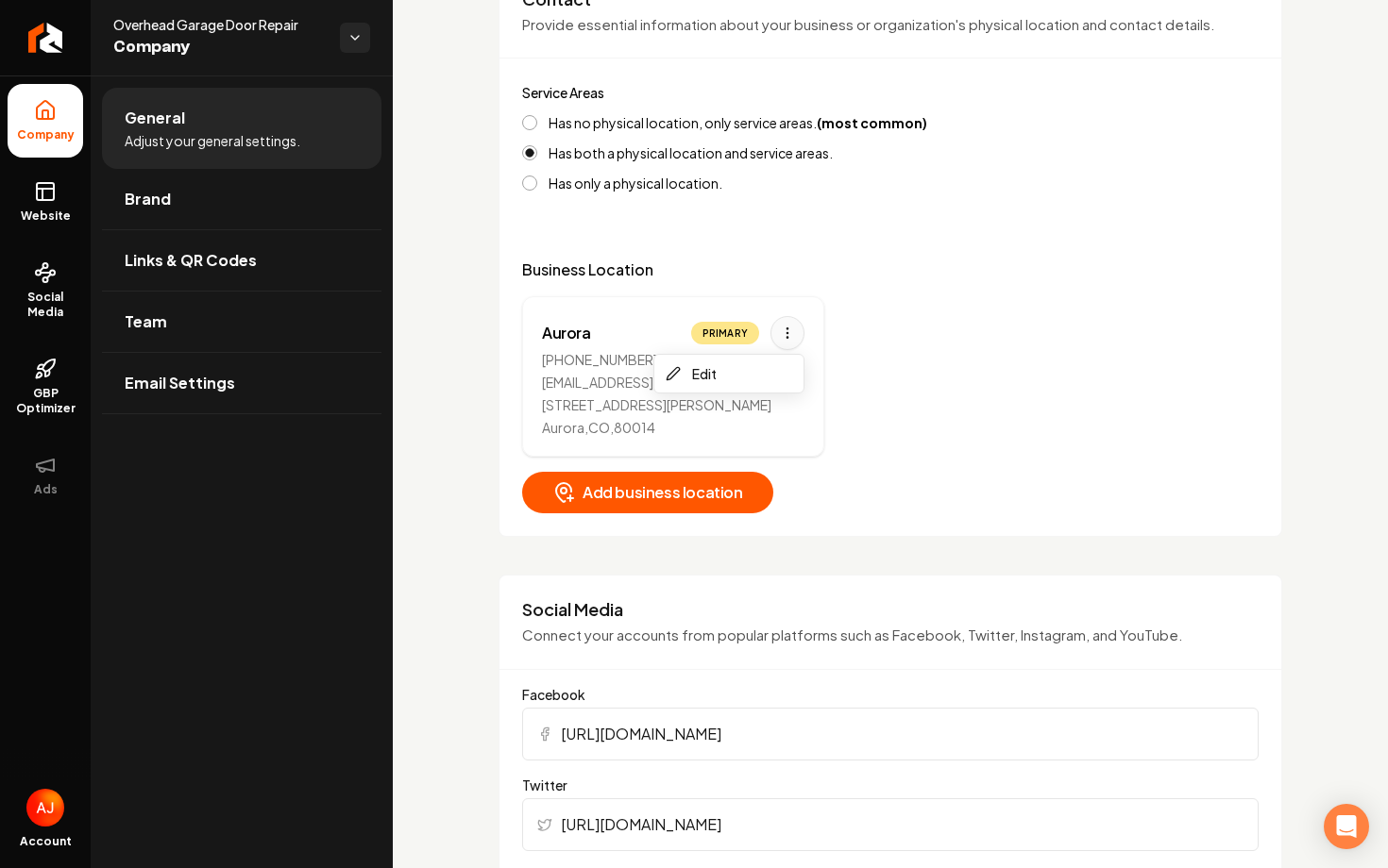
click at [782, 336] on html "Company Website Social Media GBP Optimizer Ads Account Overhead Garage Door Rep…" at bounding box center [694, 434] width 1388 height 868
click at [766, 369] on div "Edit" at bounding box center [728, 374] width 141 height 30
select select "**"
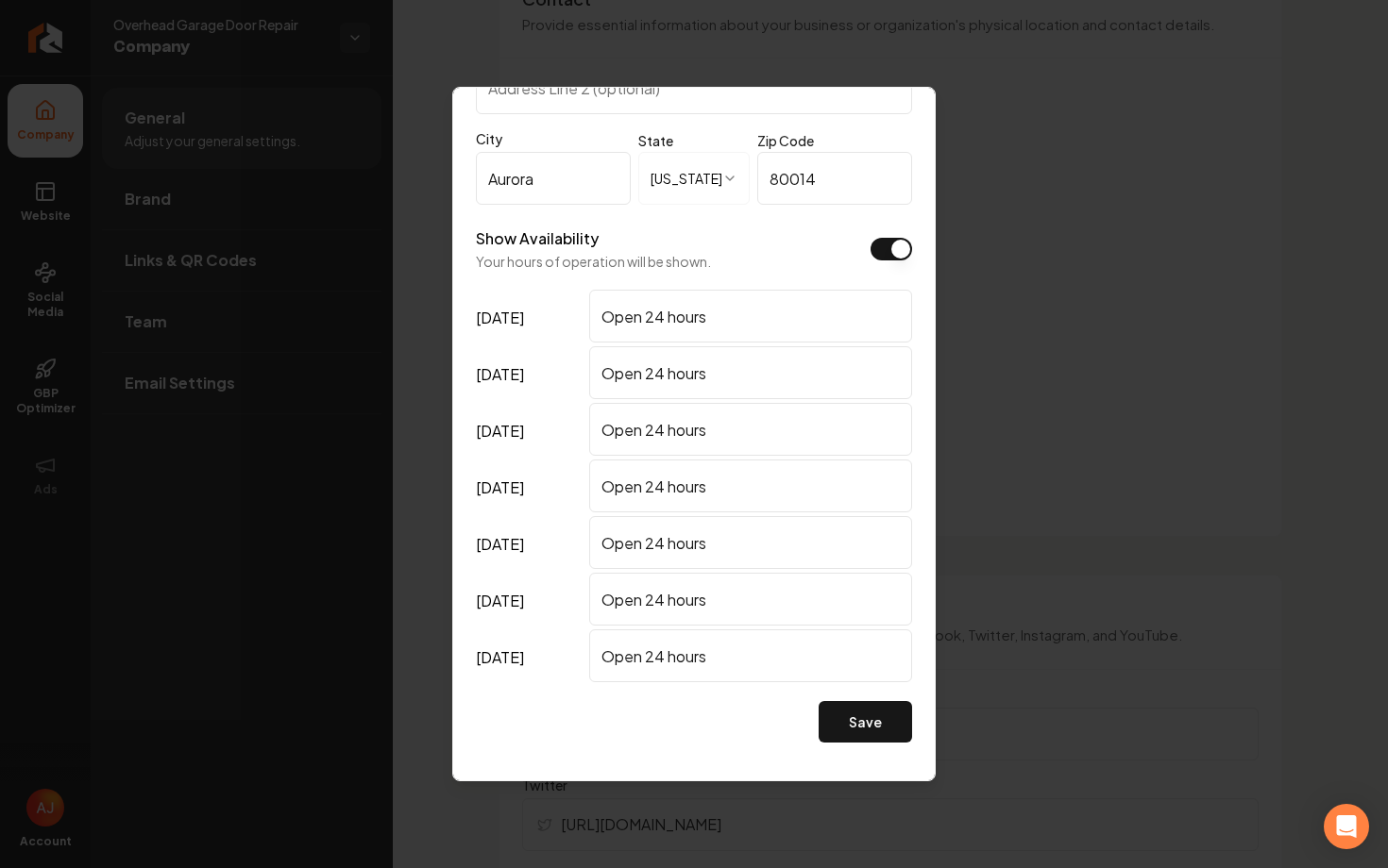
scroll to position [0, 0]
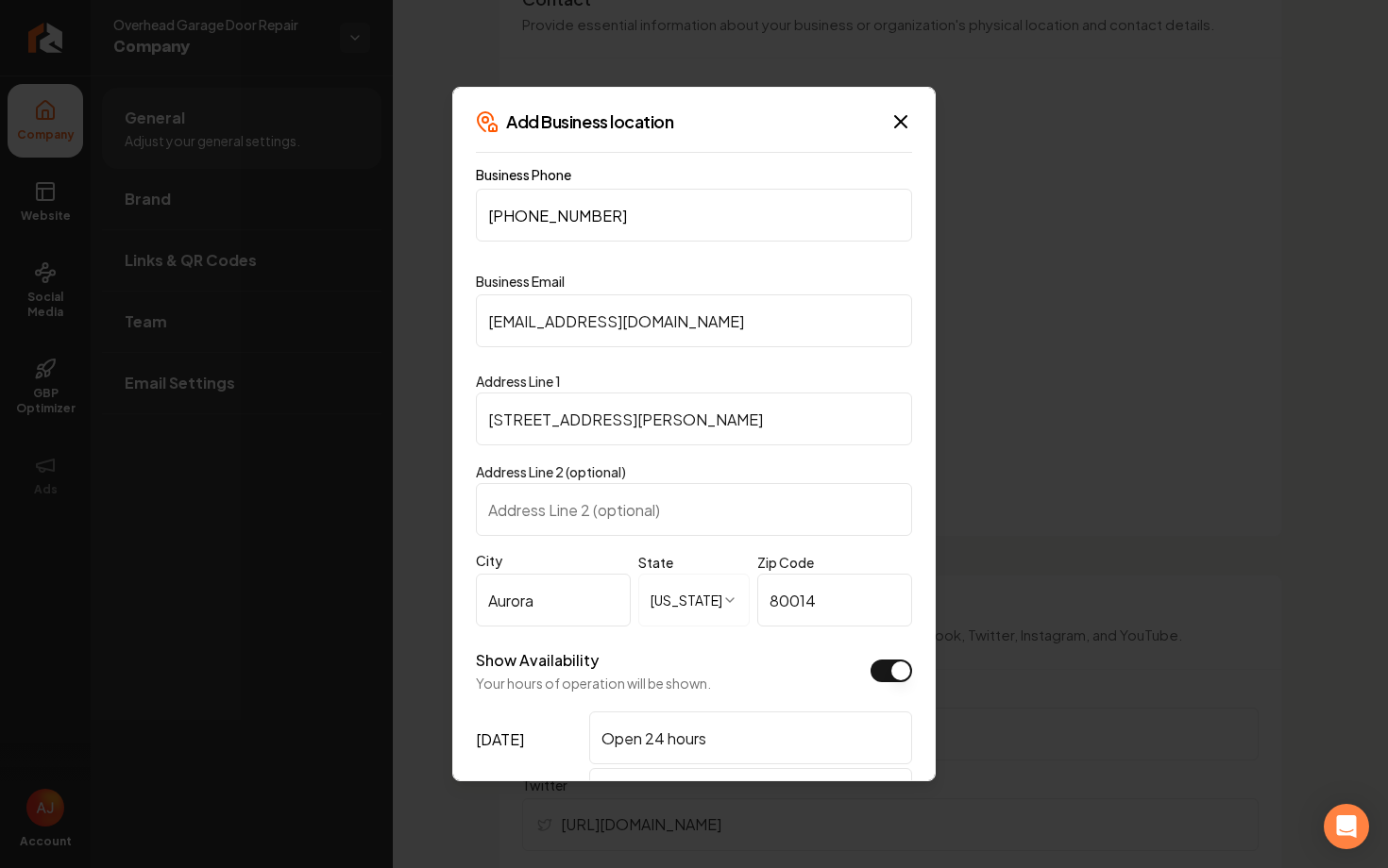
paste input "303) 489-075"
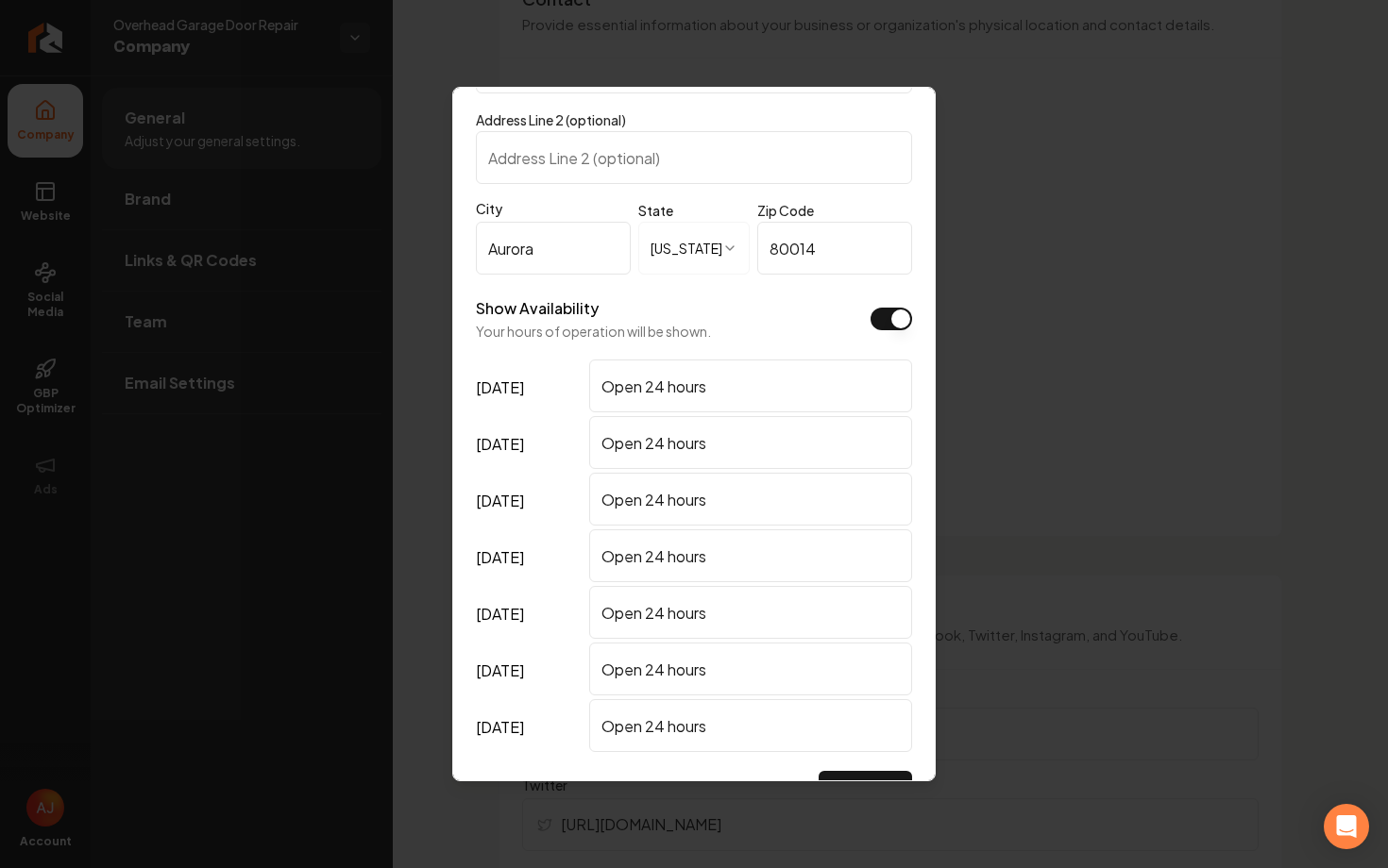
scroll to position [422, 0]
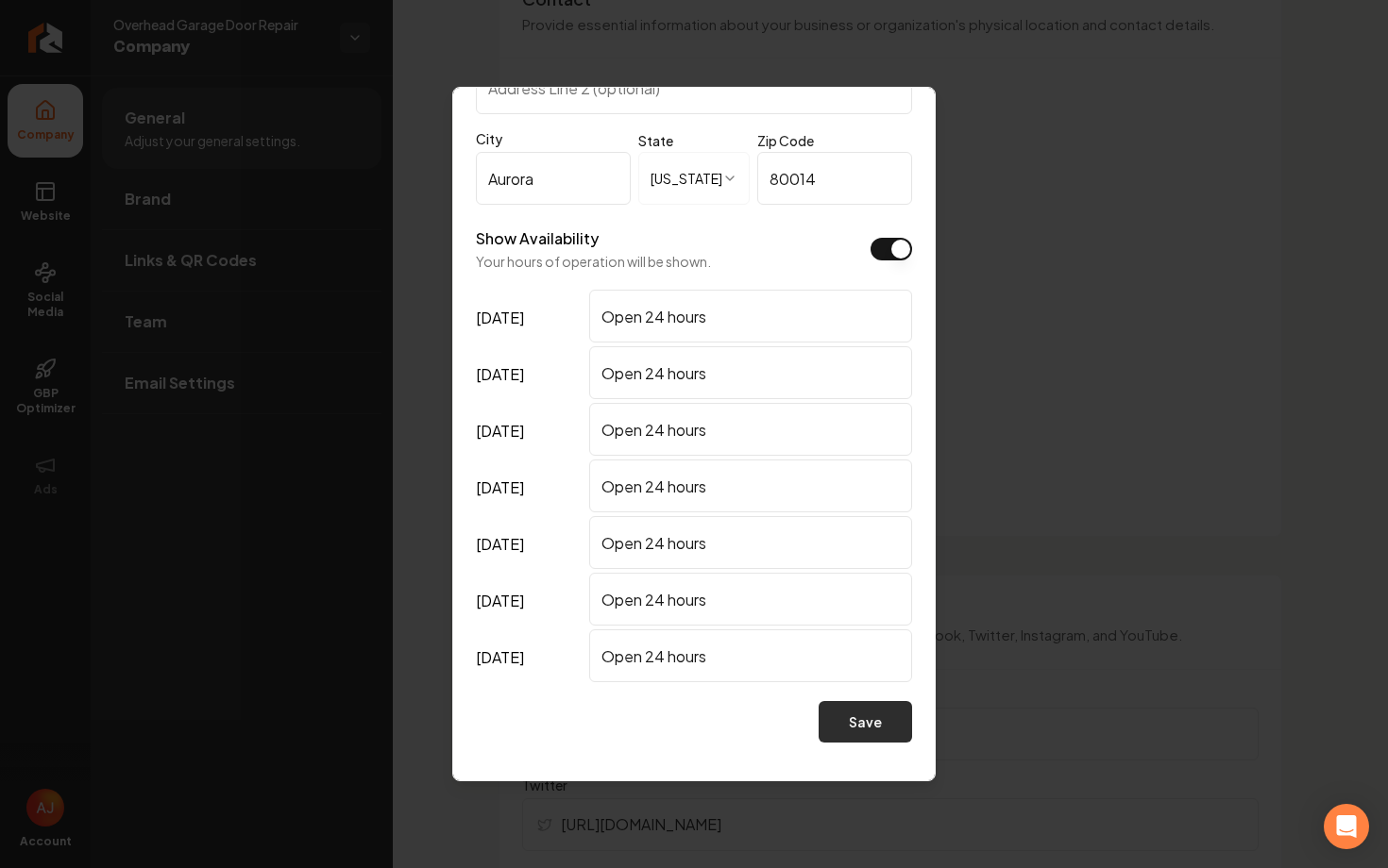
type input "(303) 489-0751"
click at [853, 731] on button "Save" at bounding box center [865, 722] width 94 height 42
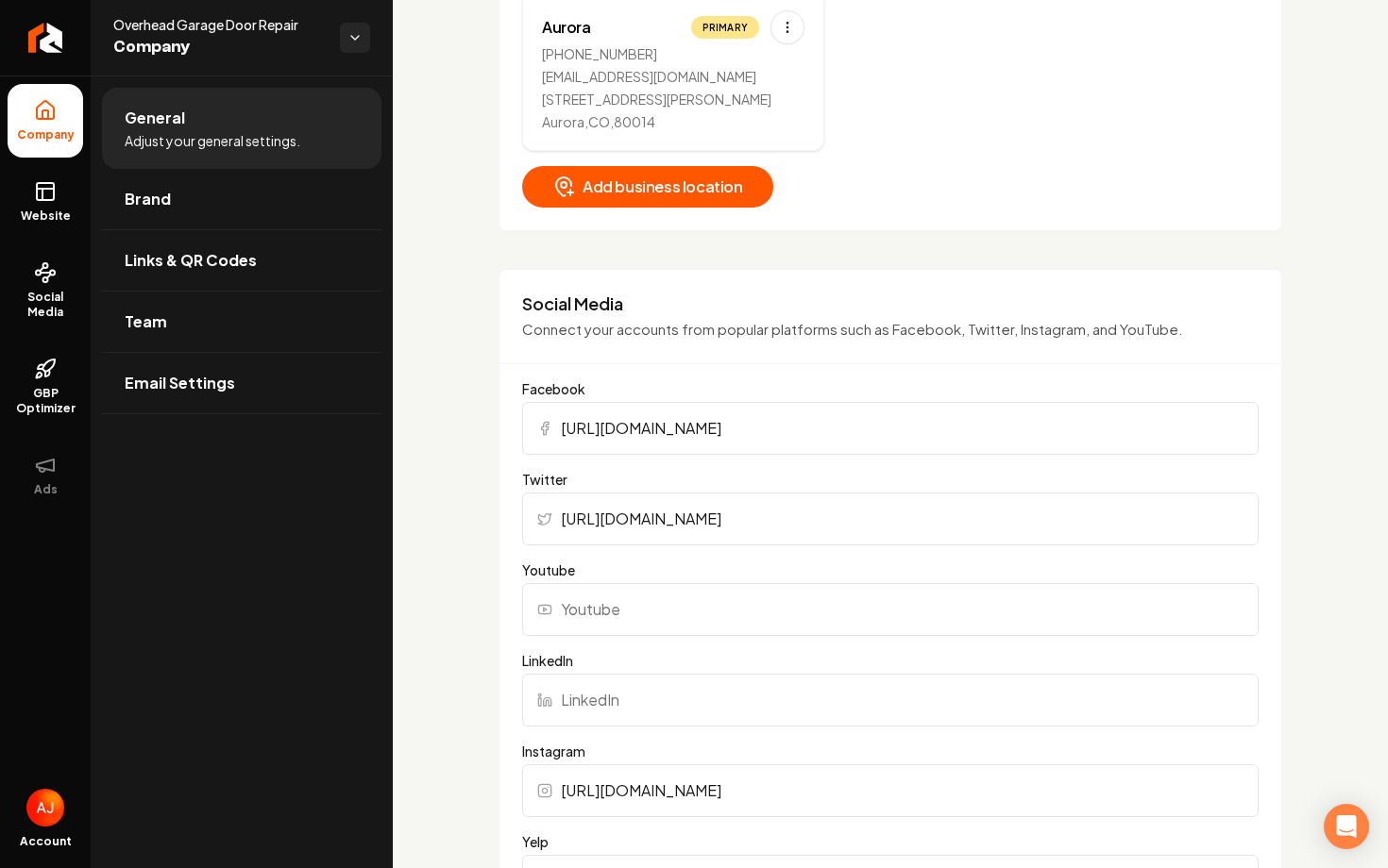
scroll to position [1598, 0]
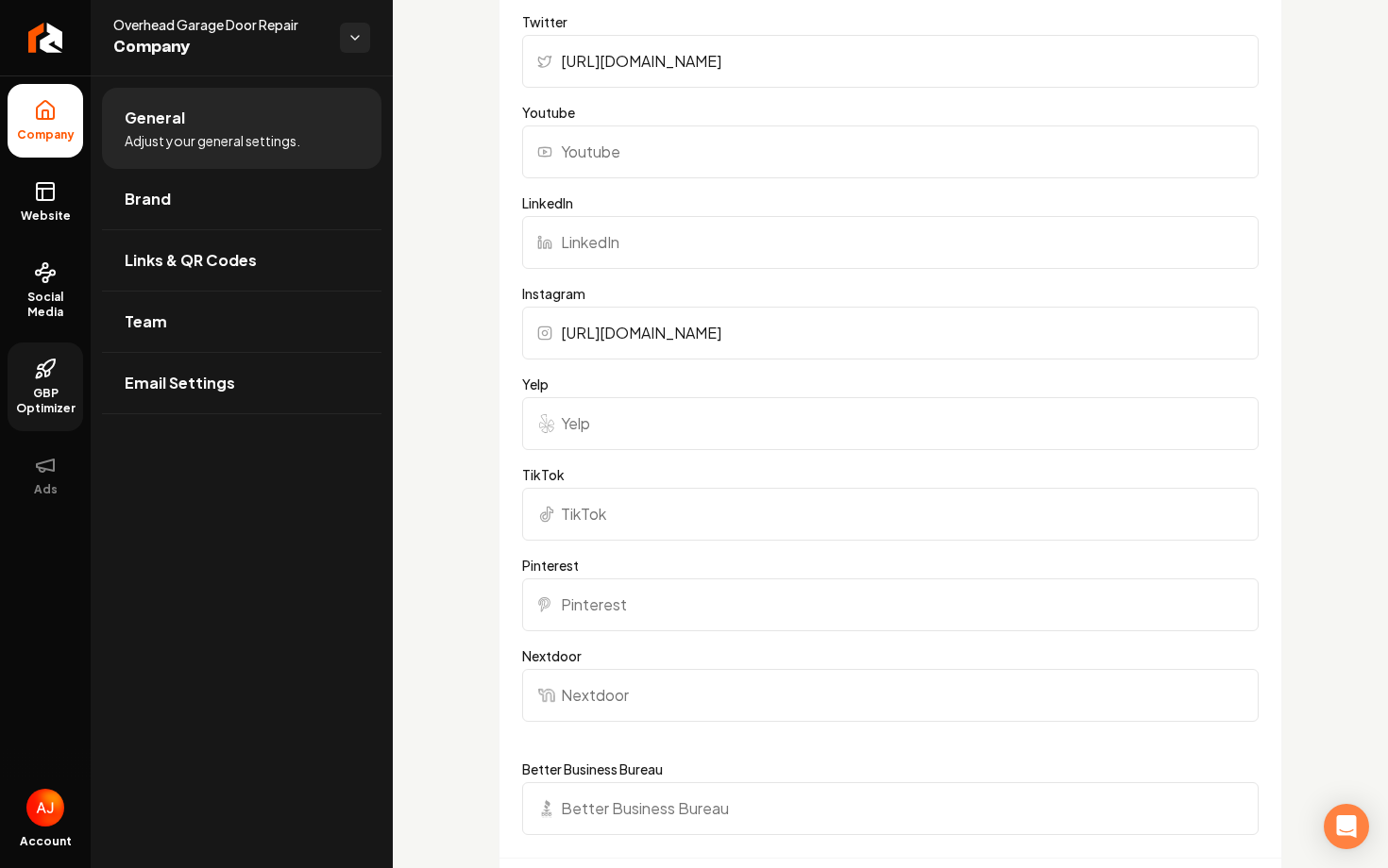
click at [51, 396] on span "GBP Optimizer" at bounding box center [45, 401] width 75 height 30
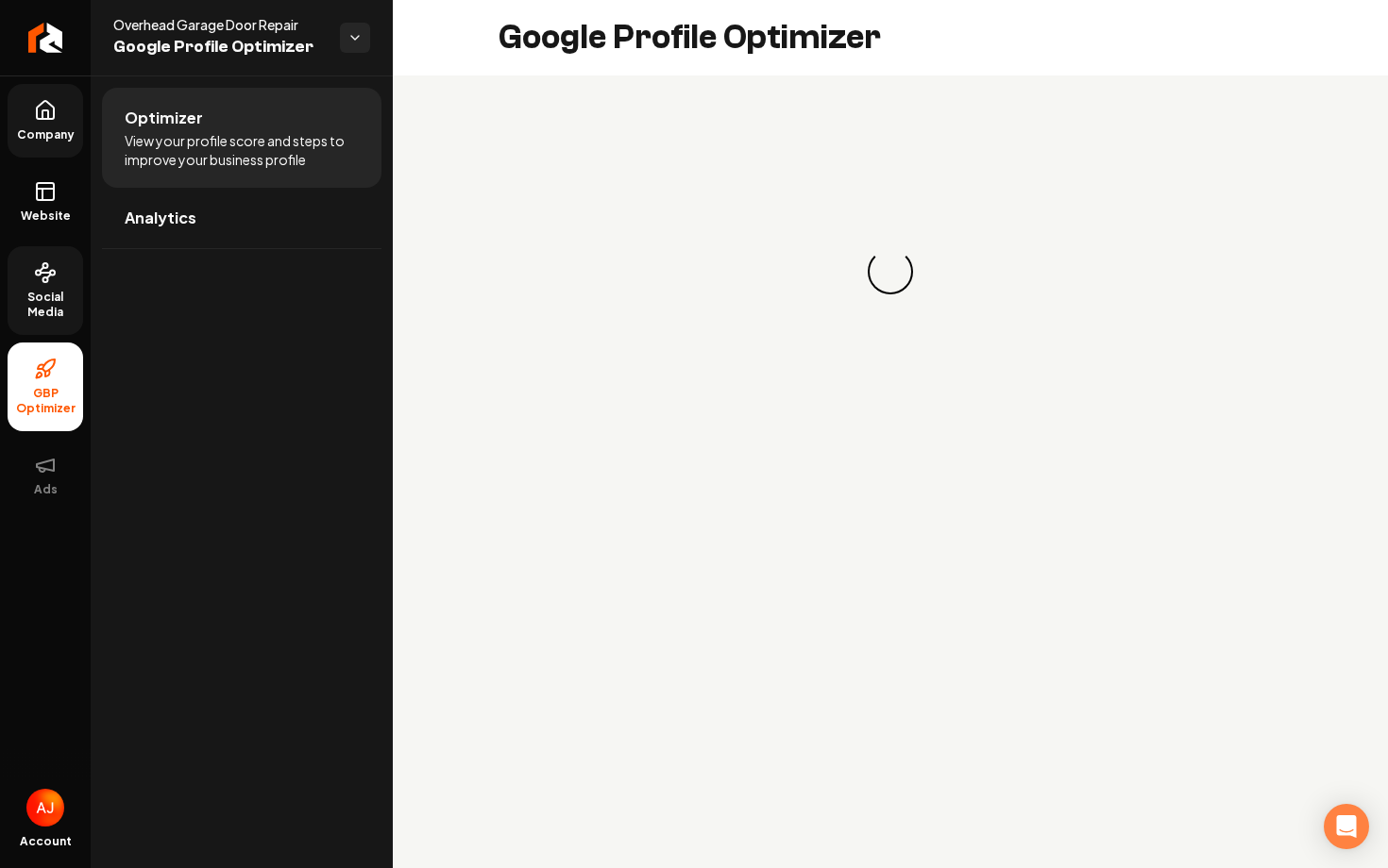
click at [39, 315] on span "Social Media" at bounding box center [45, 304] width 75 height 30
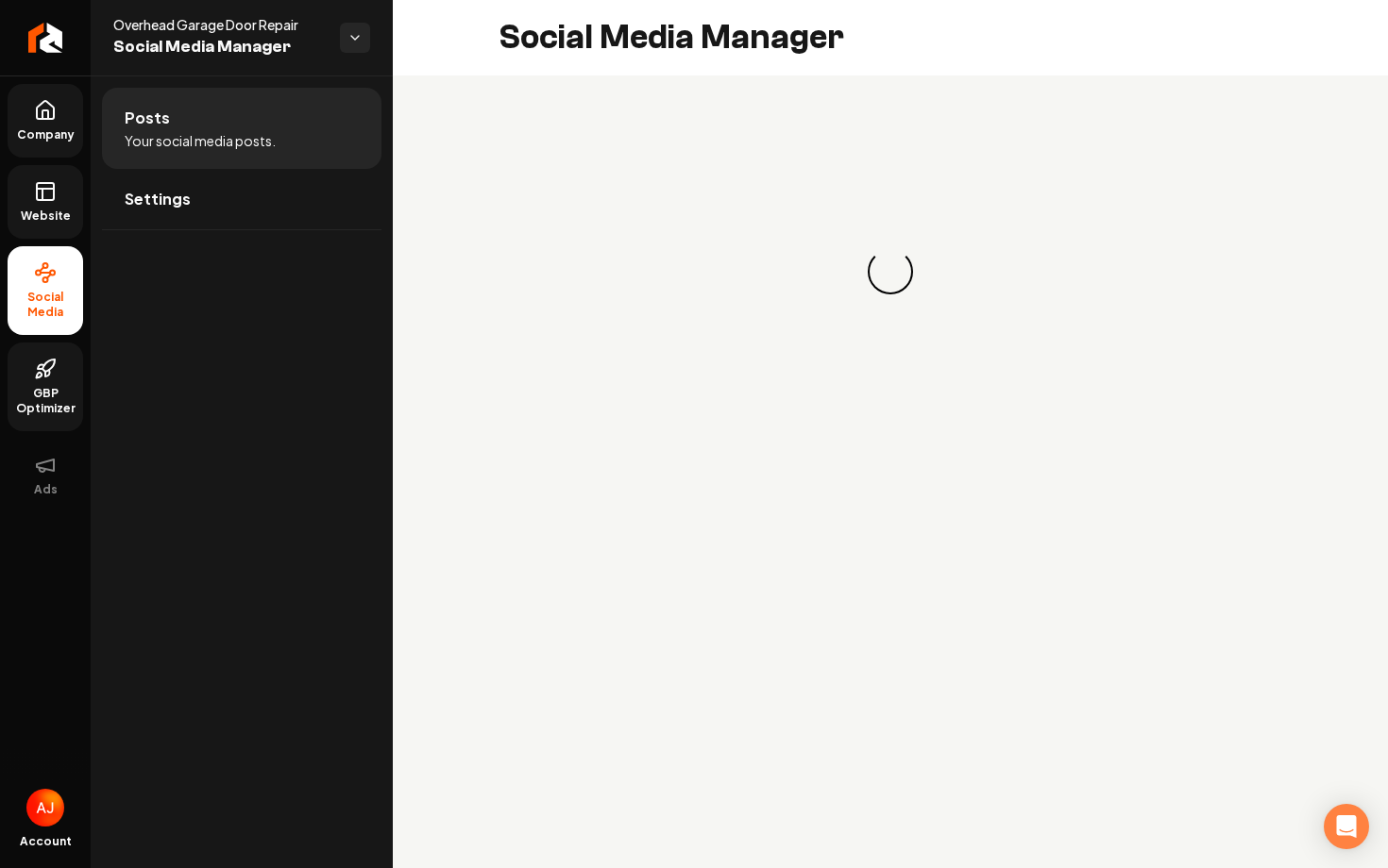
click at [51, 234] on link "Website" at bounding box center [45, 201] width 75 height 73
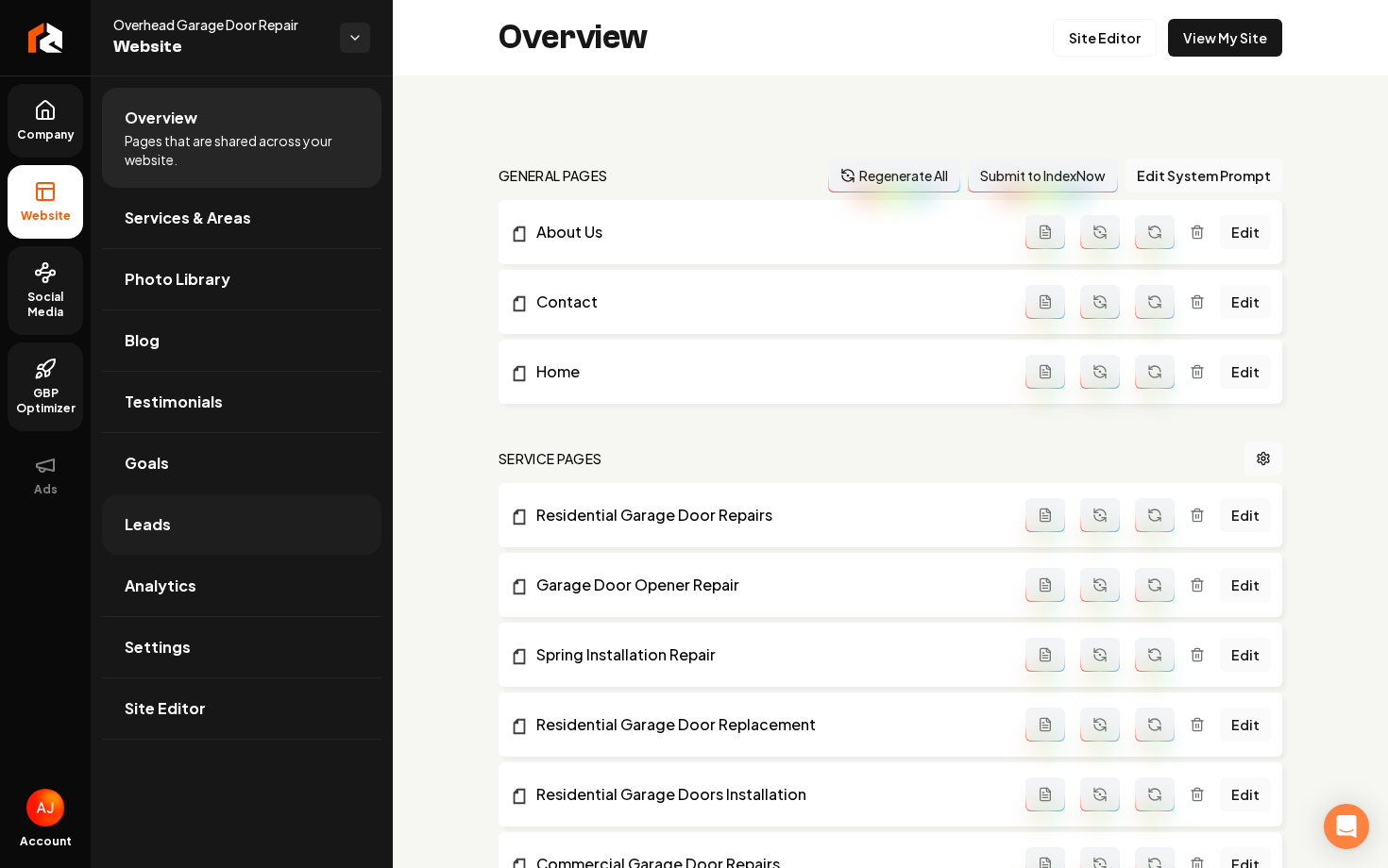
click at [233, 494] on link "Leads" at bounding box center [242, 525] width 279 height 60
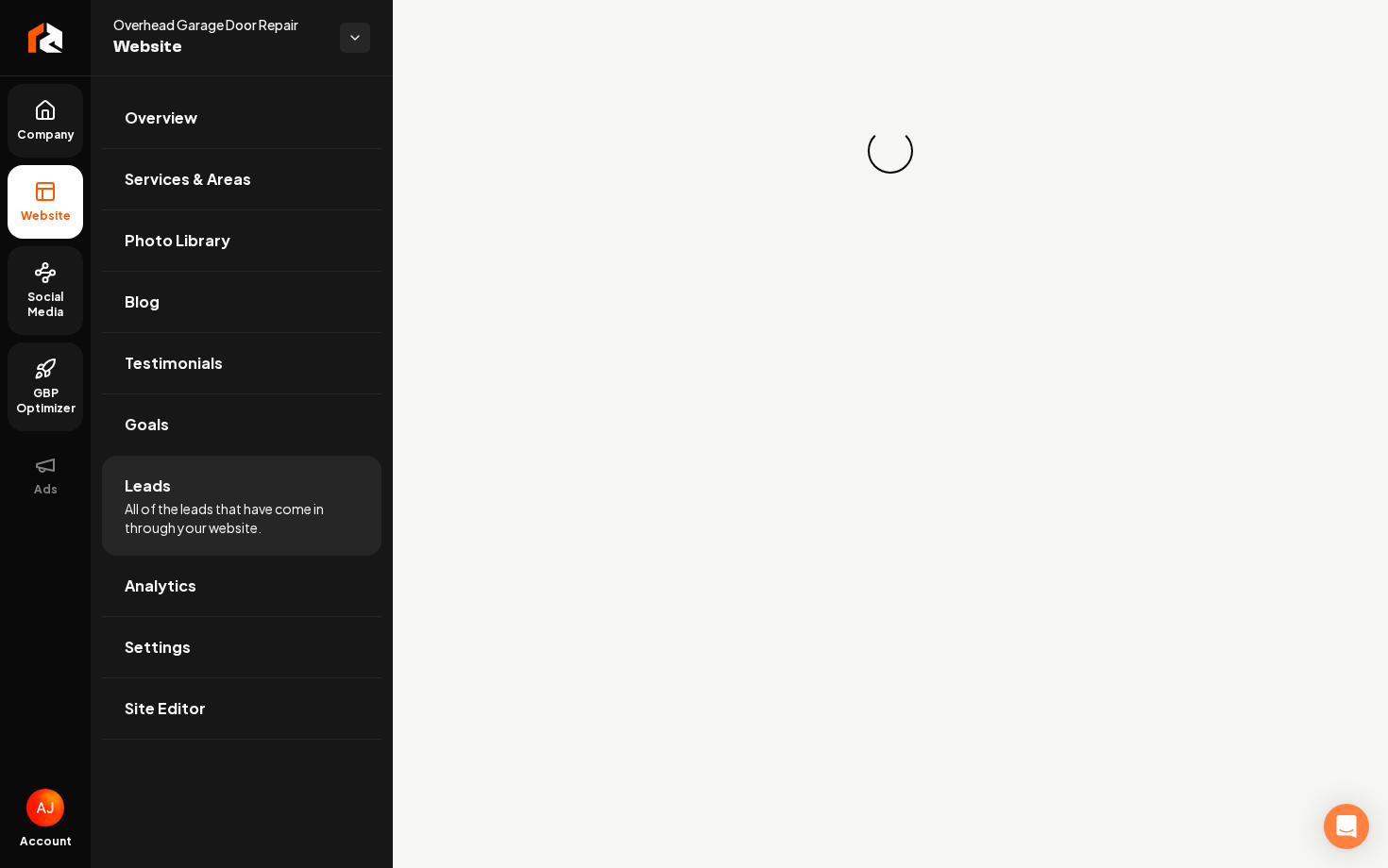
click at [234, 482] on li "Leads All of the leads that have come in through your website." at bounding box center [242, 505] width 279 height 100
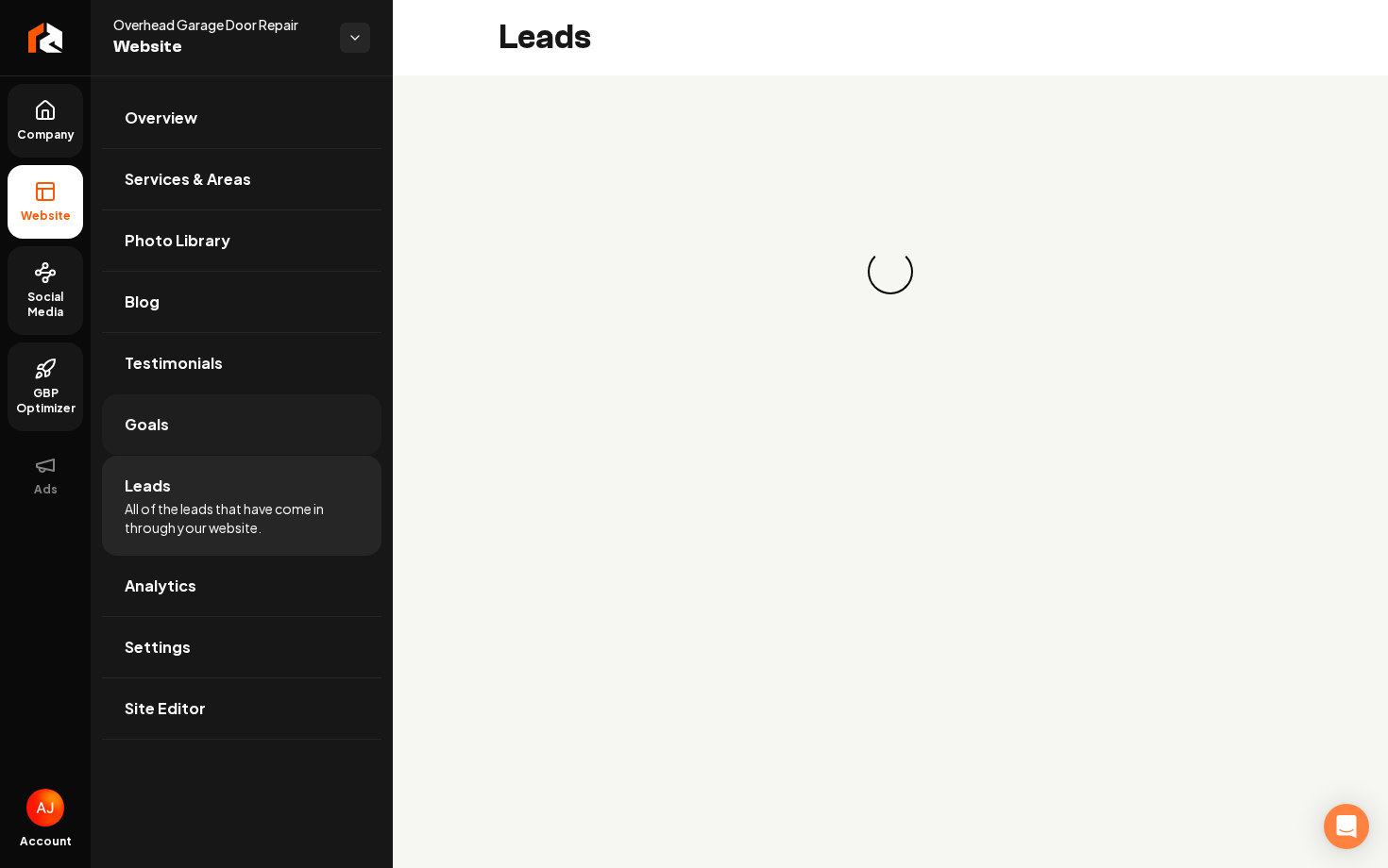
click at [234, 444] on link "Goals" at bounding box center [242, 425] width 279 height 60
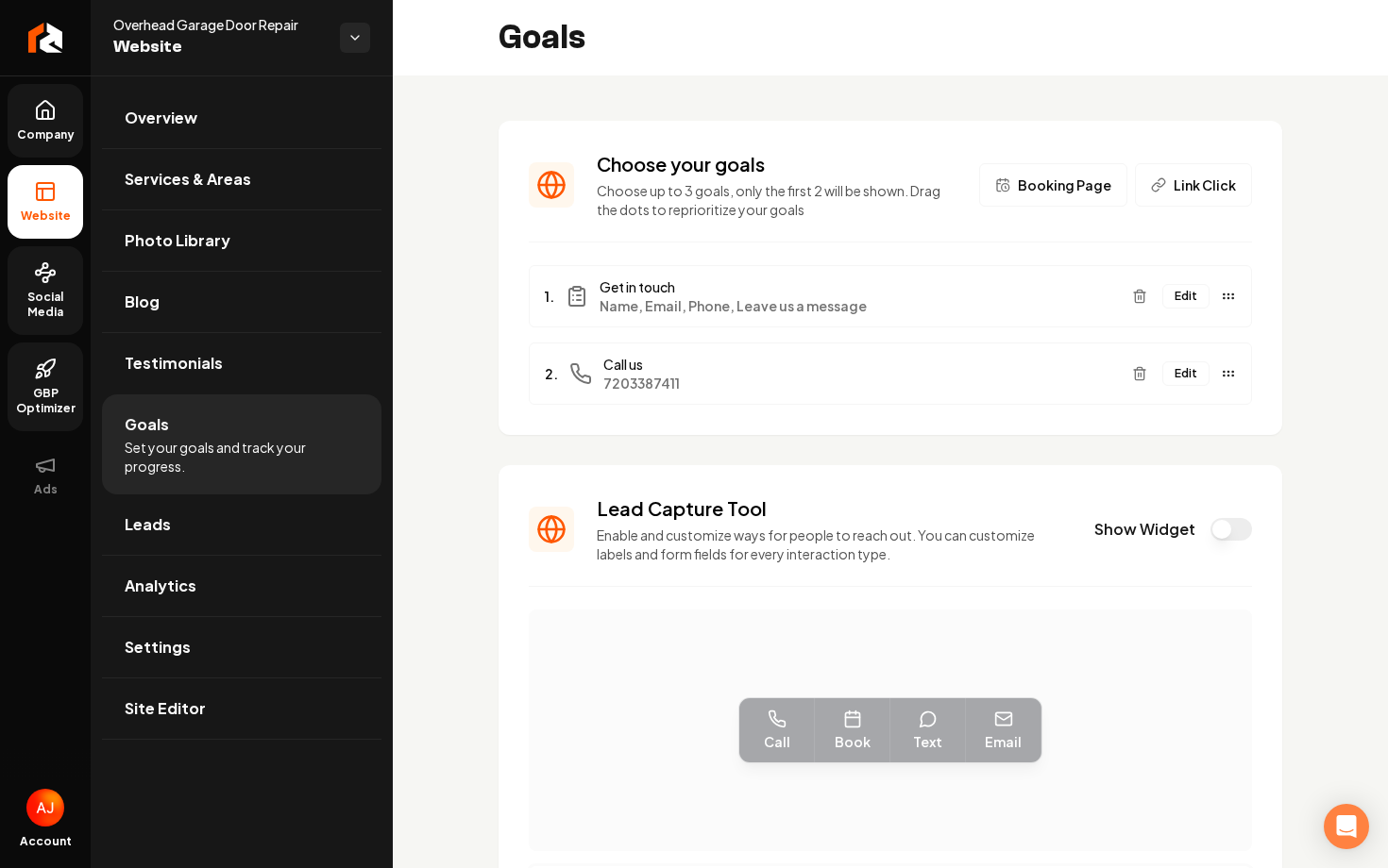
click at [1187, 367] on button "Edit" at bounding box center [1185, 374] width 47 height 24
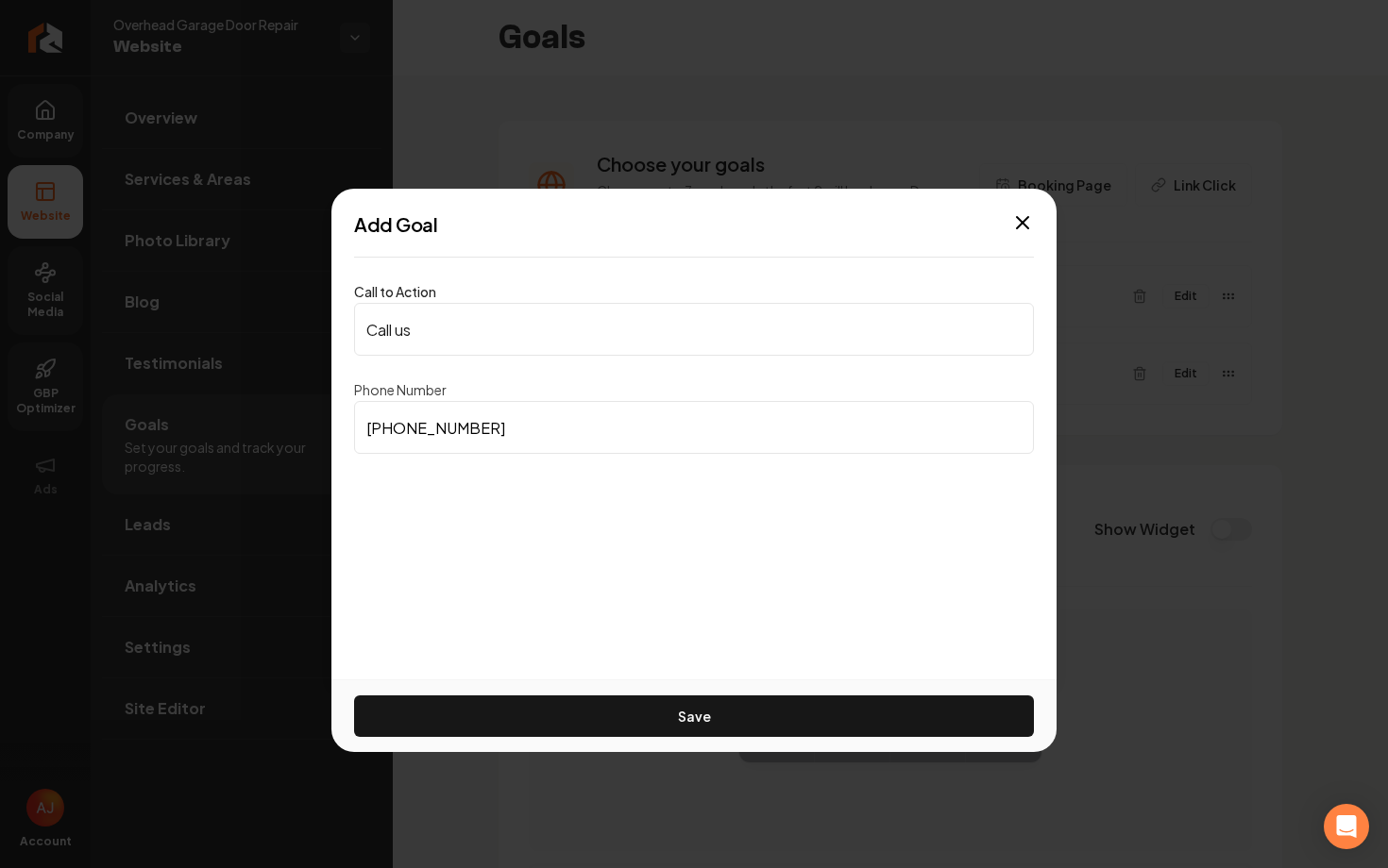
click at [646, 402] on input "(720) 338-7411" at bounding box center [694, 427] width 680 height 53
paste input "303) 489-075"
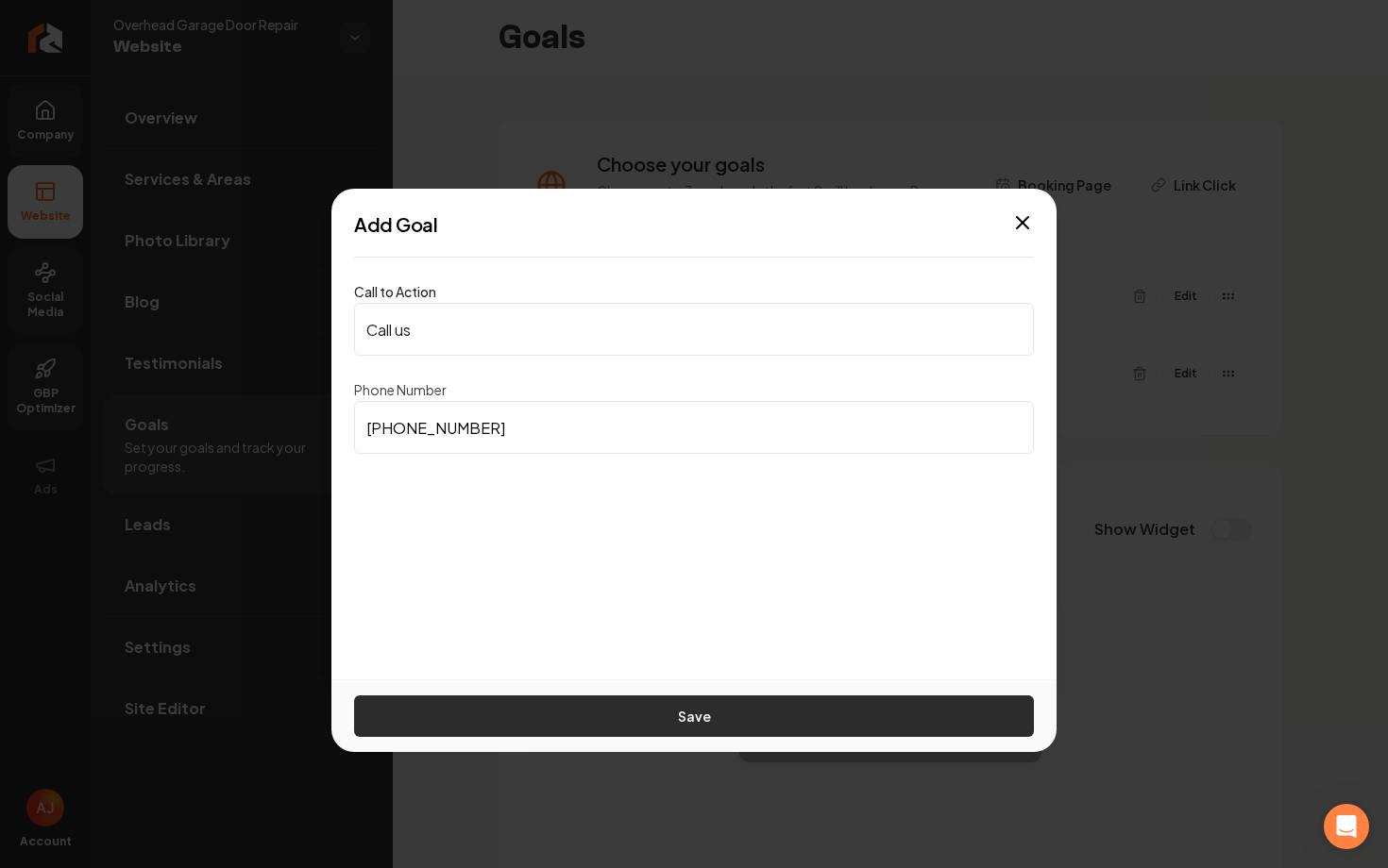
type input "(303) 489-0751"
click at [801, 705] on button "Save" at bounding box center [694, 716] width 680 height 42
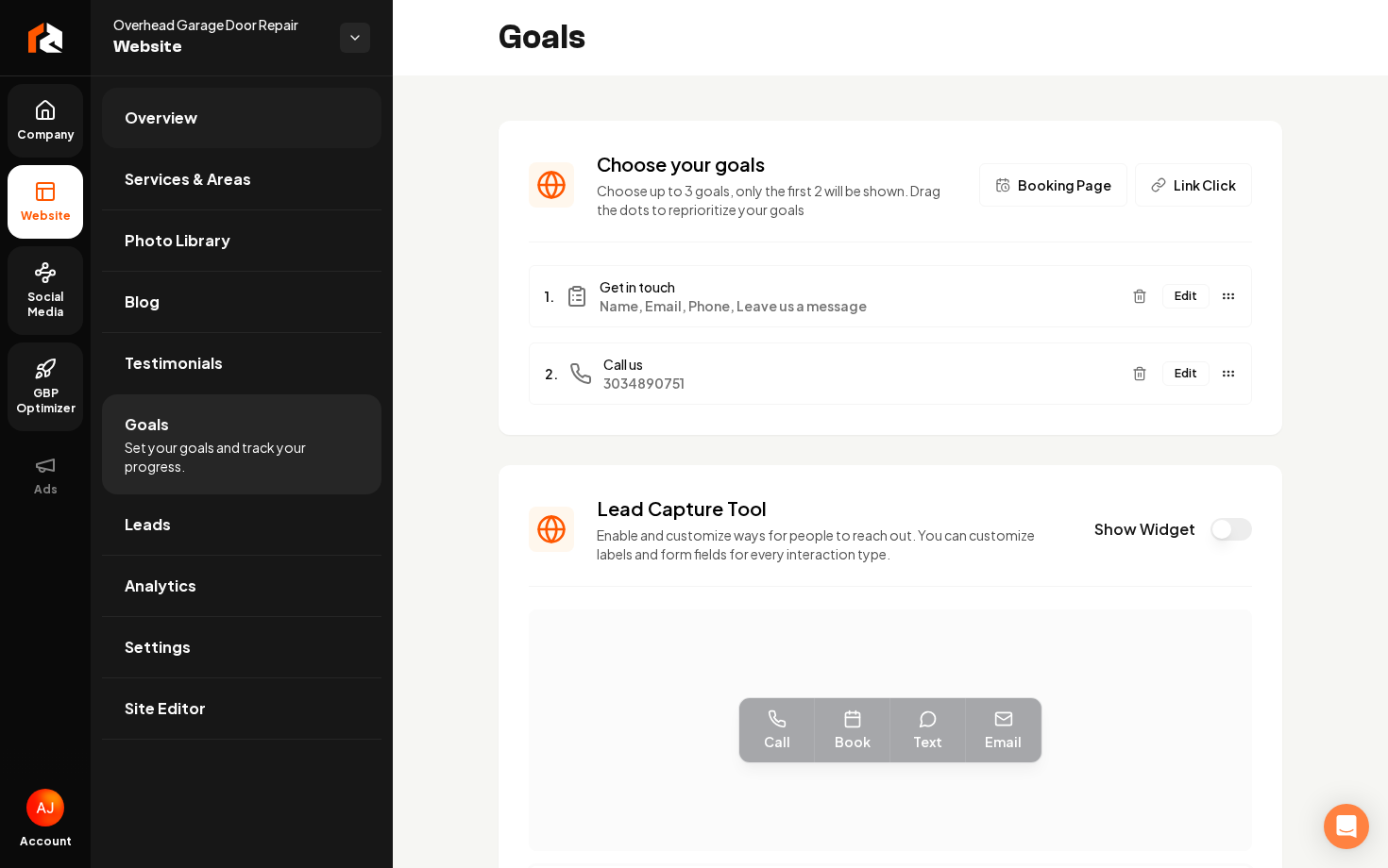
click at [197, 123] on link "Overview" at bounding box center [242, 118] width 279 height 60
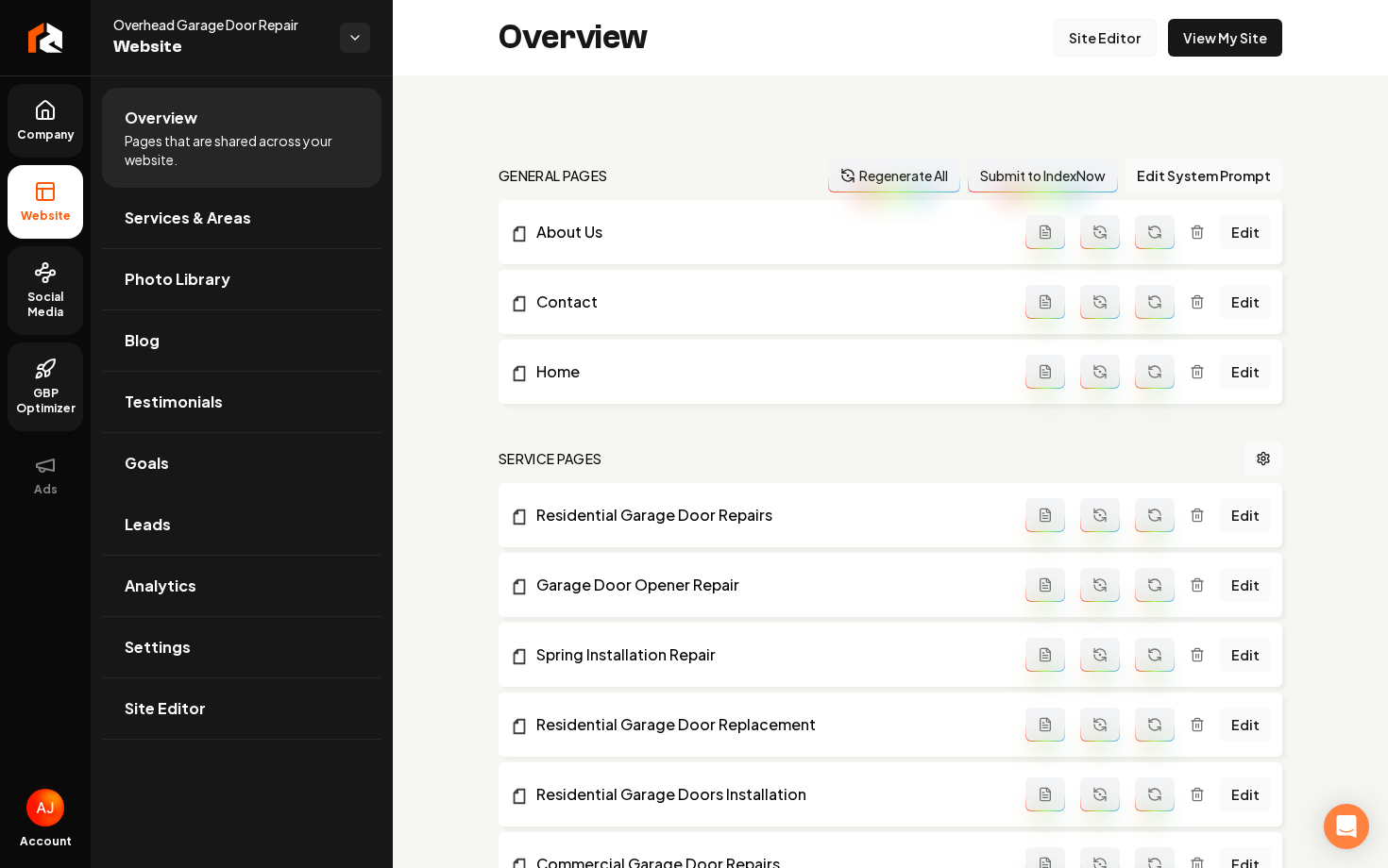
click at [1133, 44] on link "Site Editor" at bounding box center [1104, 37] width 103 height 38
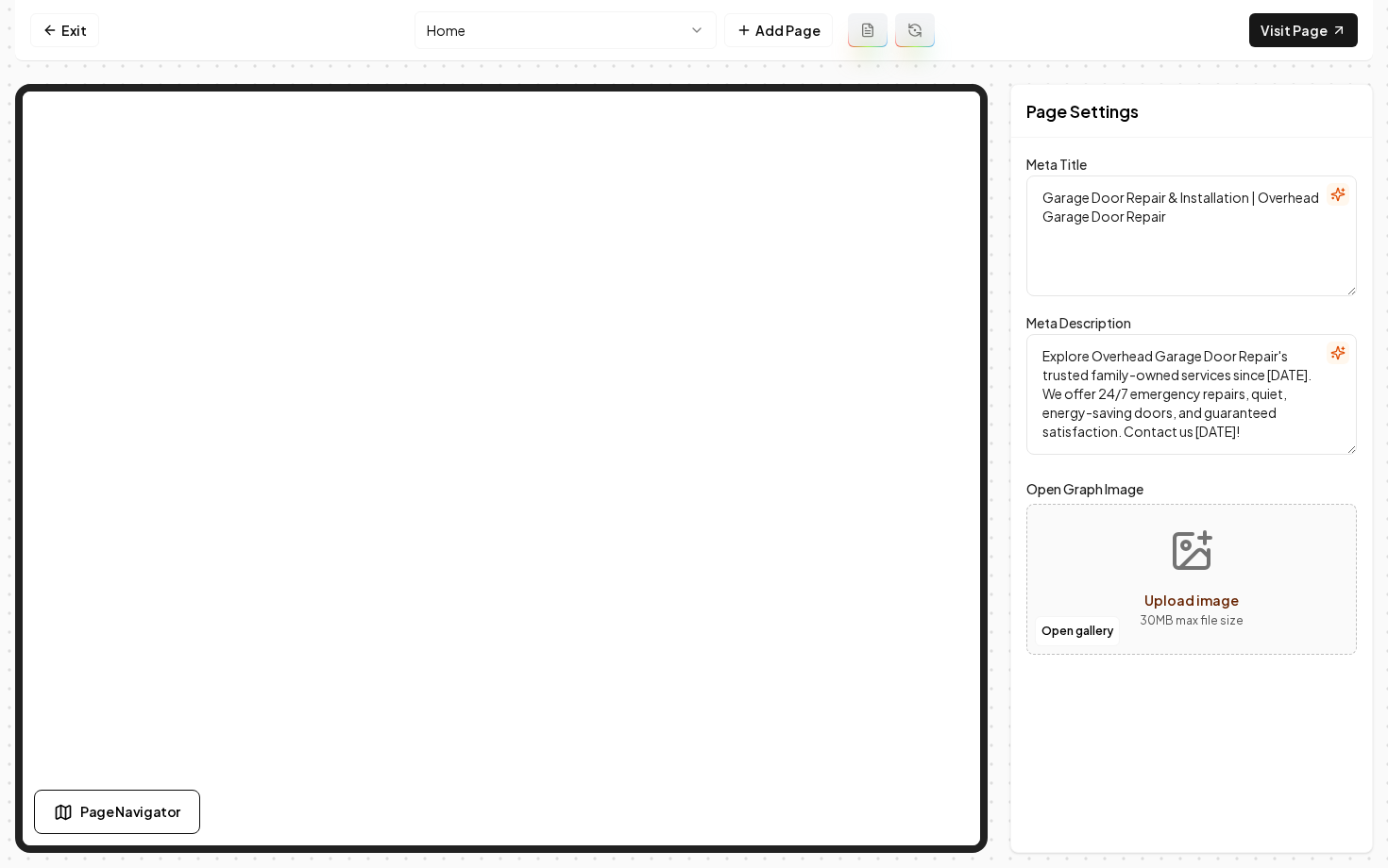
click at [509, 50] on nav "Exit Home Add Page Visit Page" at bounding box center [694, 30] width 1358 height 61
click at [509, 43] on html "Computer Required This feature is only available on a computer. Please switch t…" at bounding box center [694, 434] width 1388 height 868
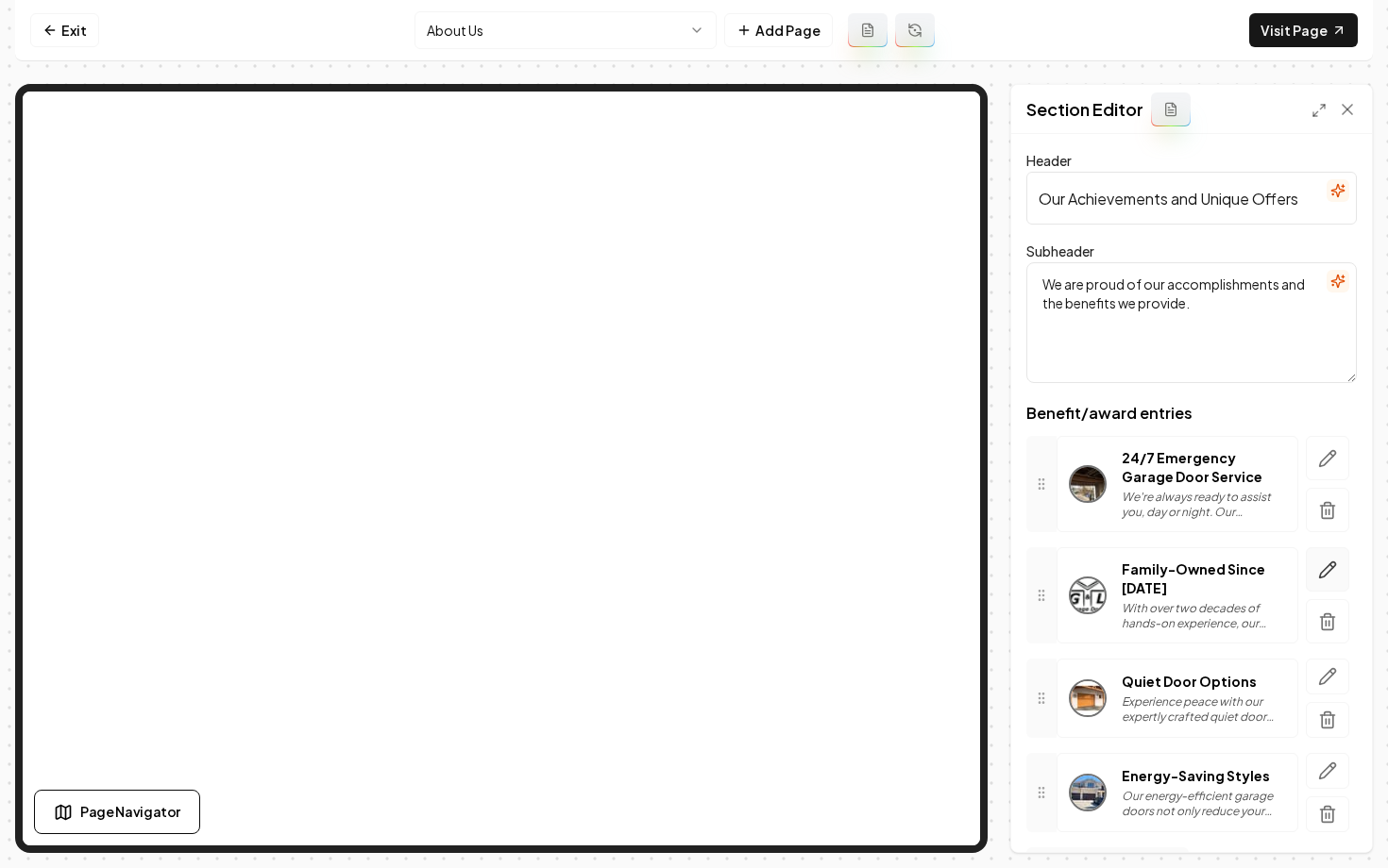
click at [1326, 572] on icon "button" at bounding box center [1327, 570] width 19 height 19
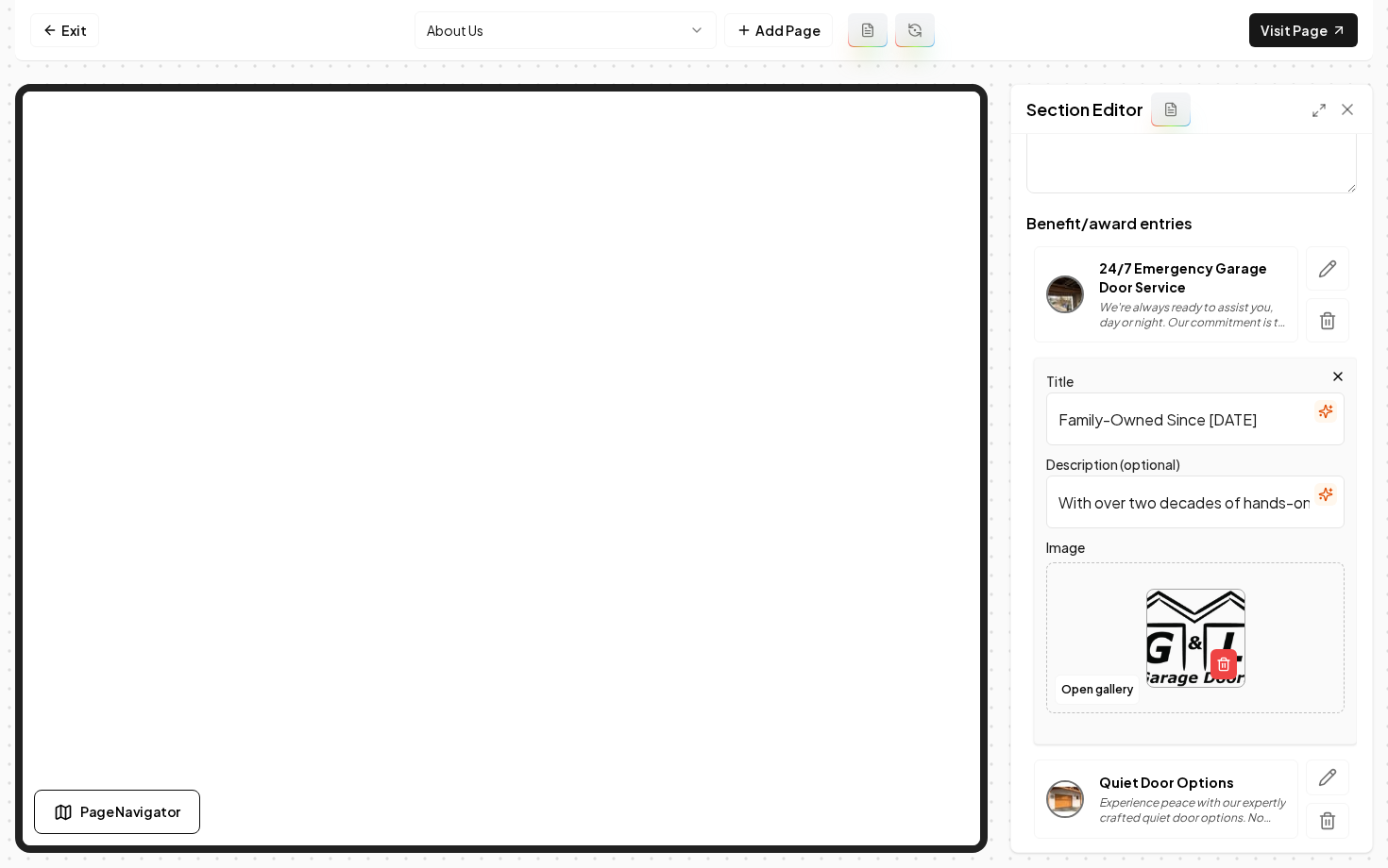
scroll to position [206, 0]
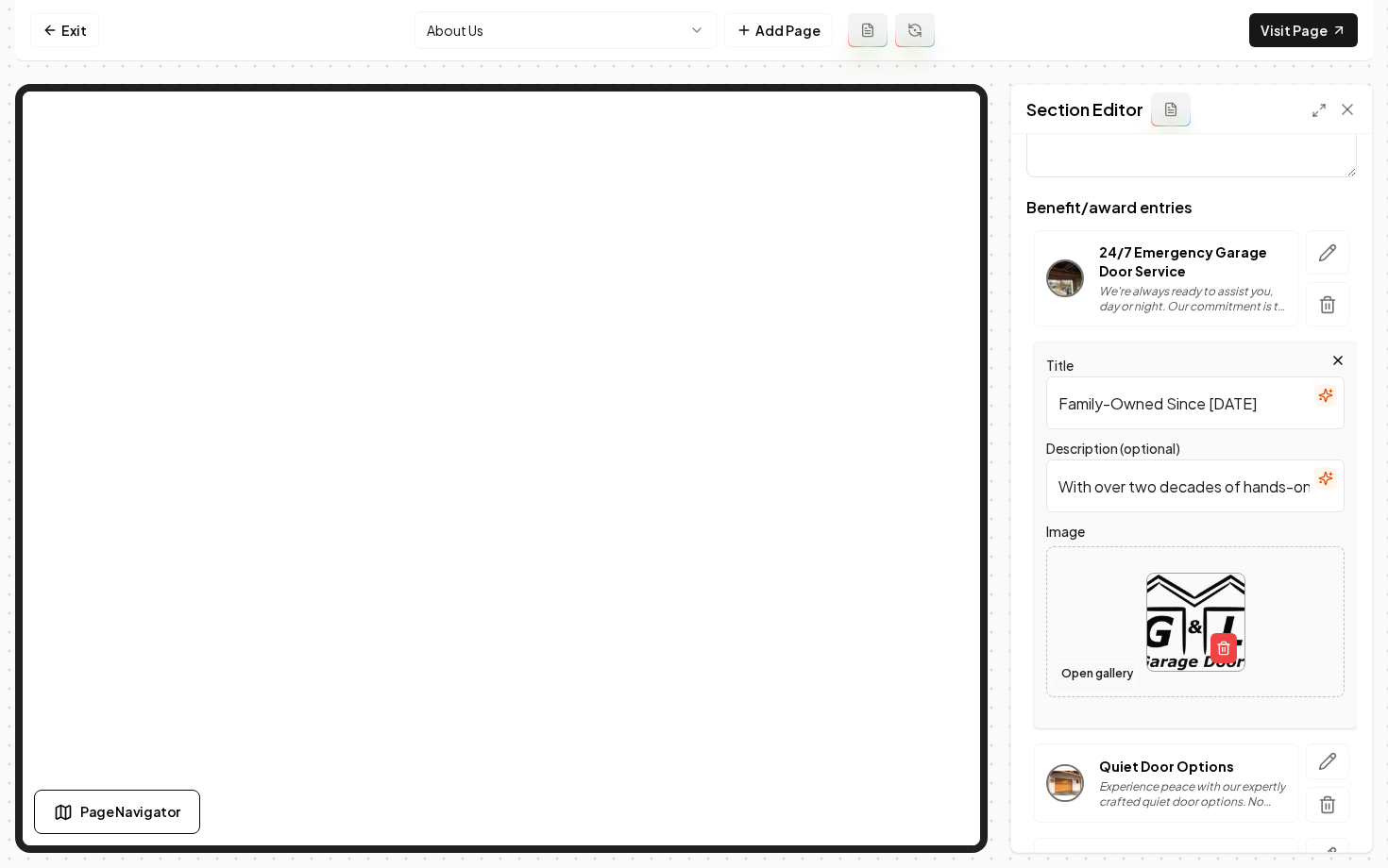
click at [1084, 678] on button "Open gallery" at bounding box center [1096, 673] width 85 height 30
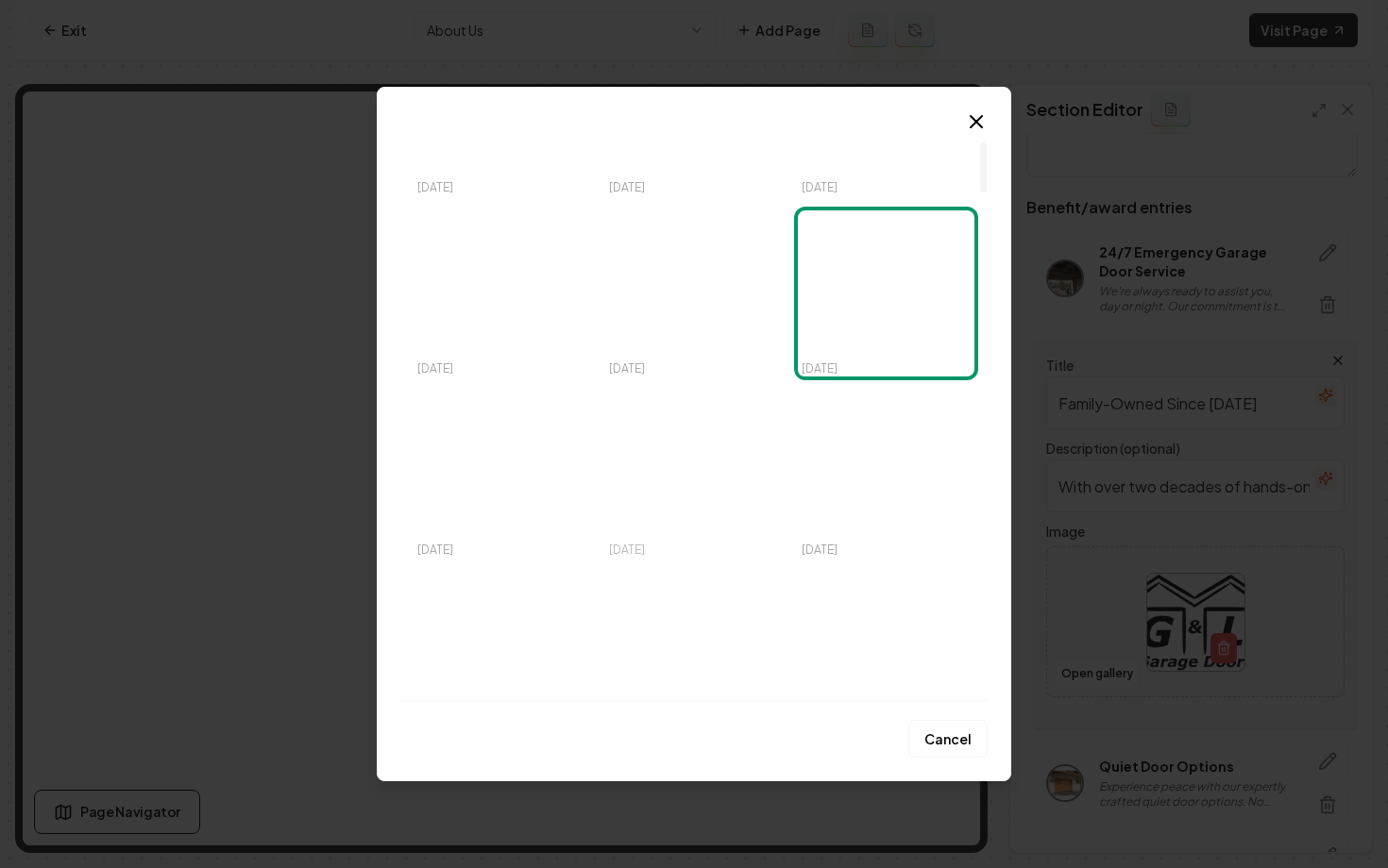
scroll to position [187, 0]
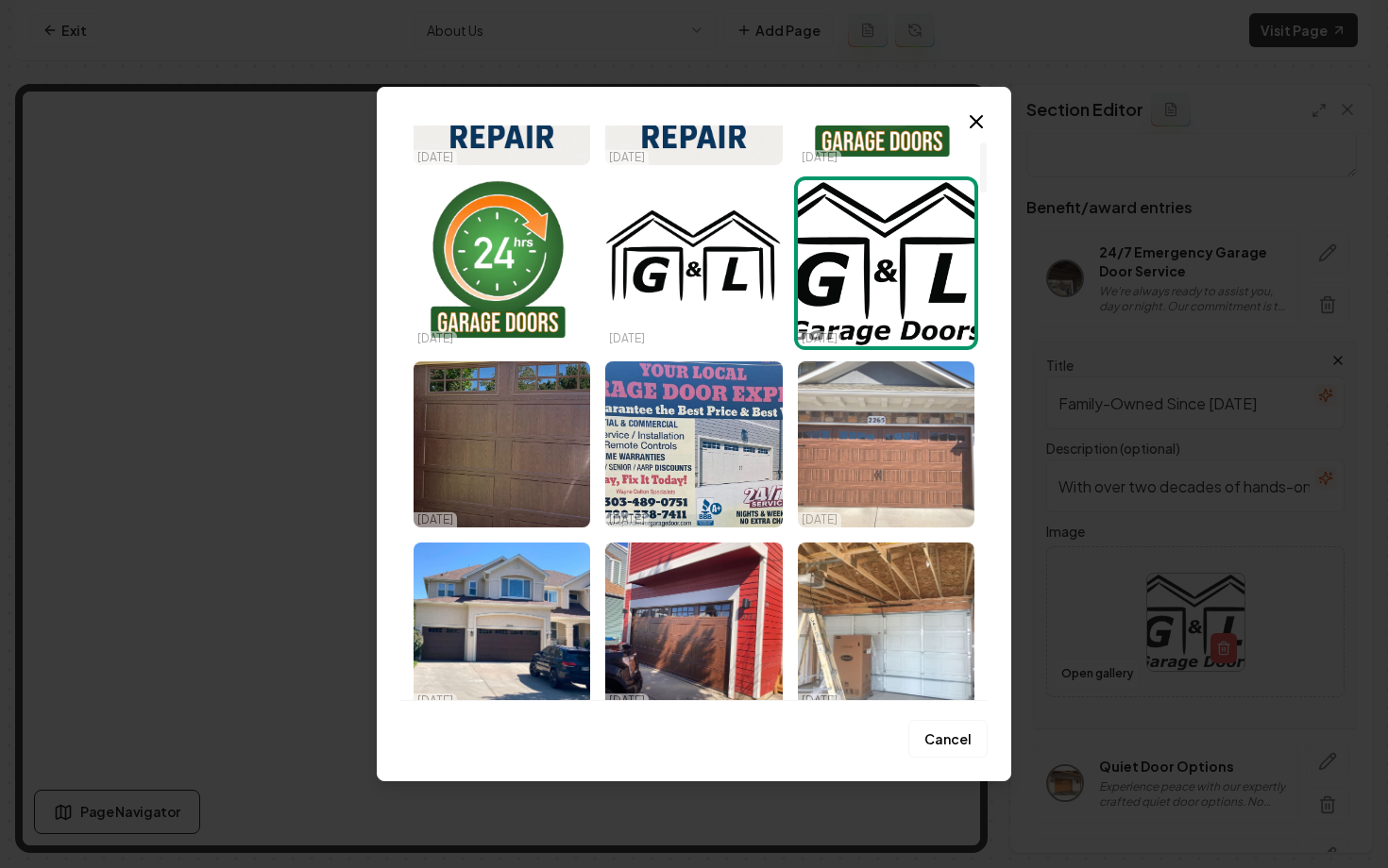
click at [921, 482] on img "Select image image_68420955b13a1025375dc85d.jpeg" at bounding box center [886, 445] width 177 height 166
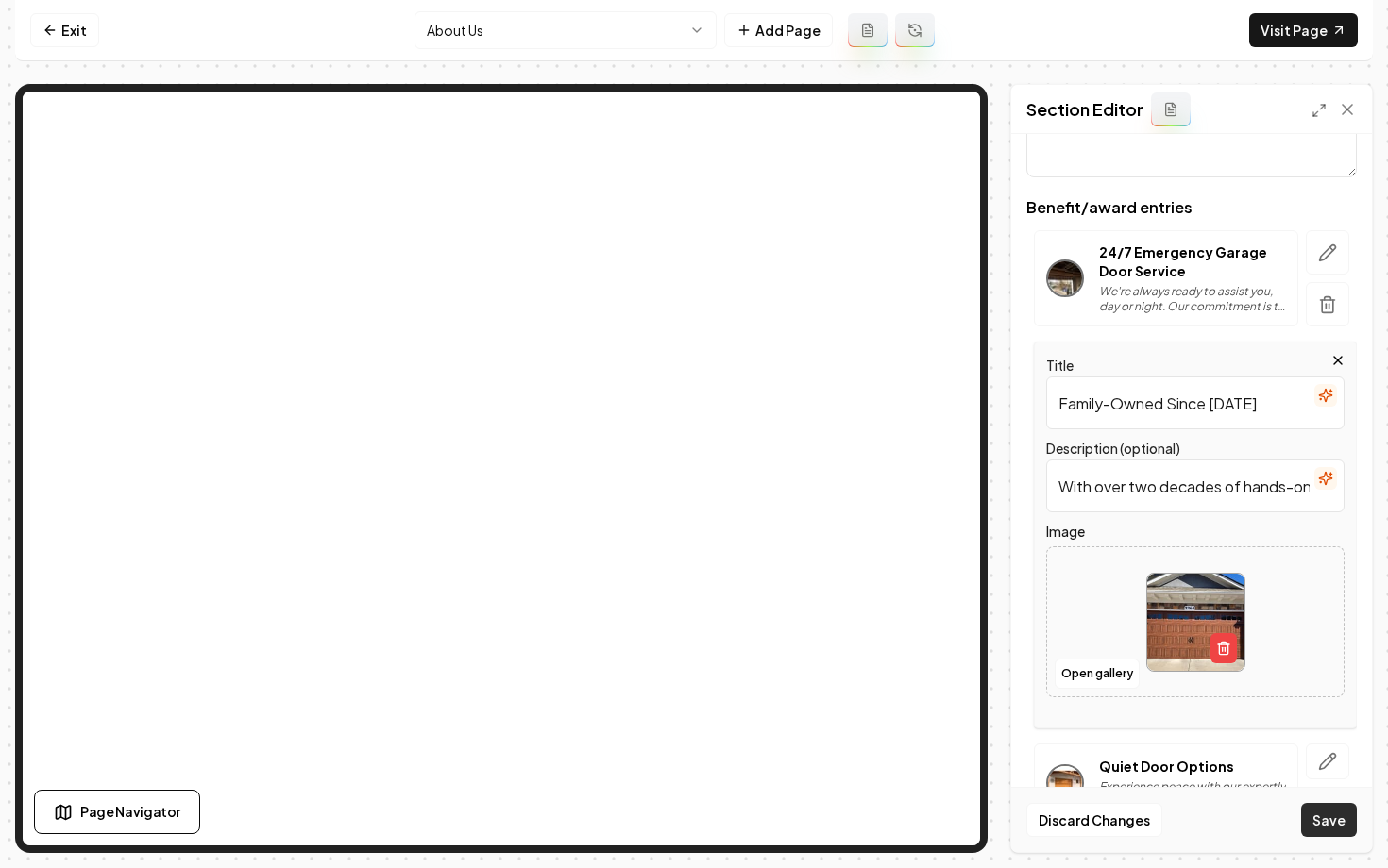
click at [1348, 824] on button "Save" at bounding box center [1328, 820] width 56 height 34
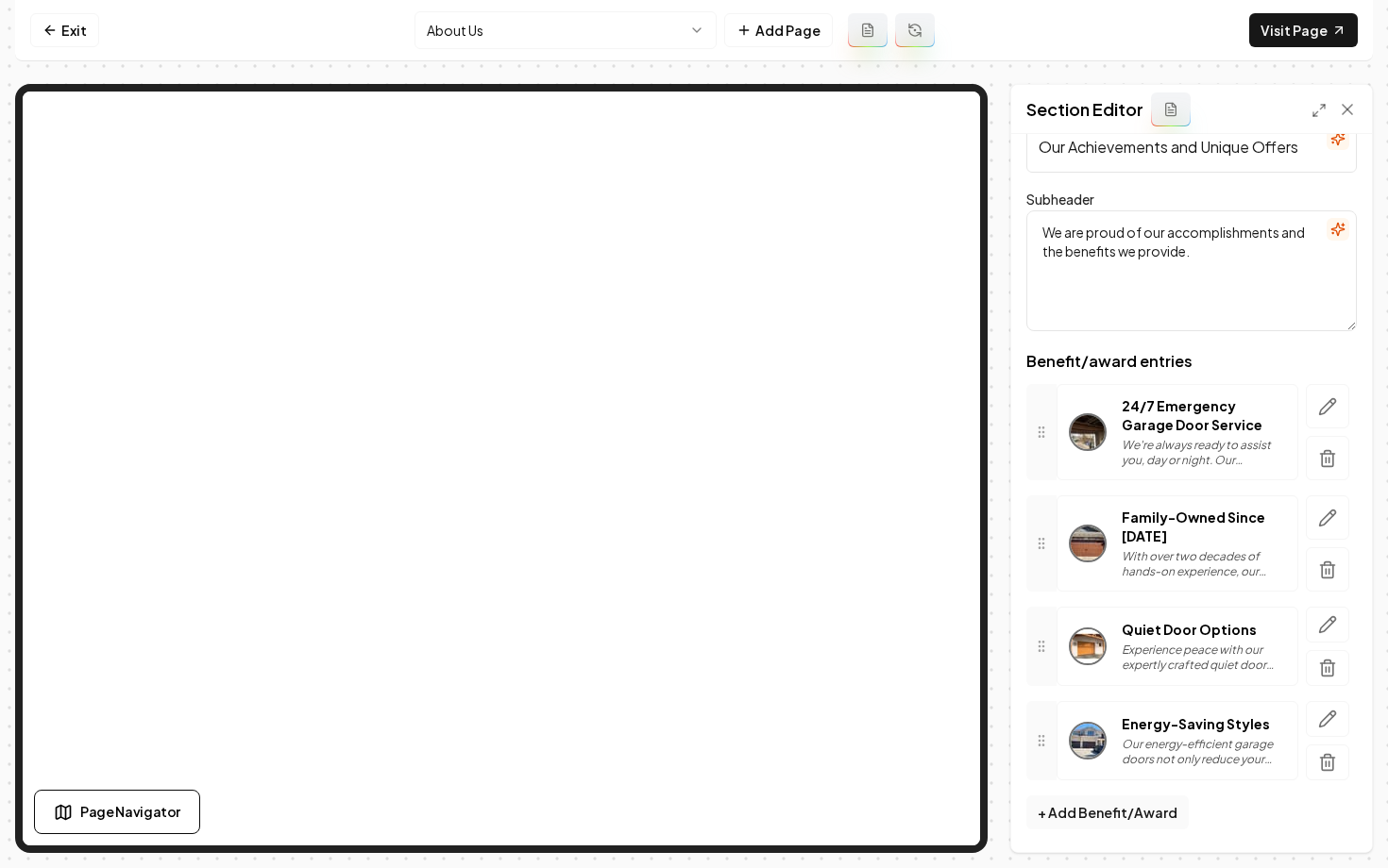
click at [570, 34] on html "Computer Required This feature is only available on a computer. Please switch t…" at bounding box center [694, 434] width 1388 height 868
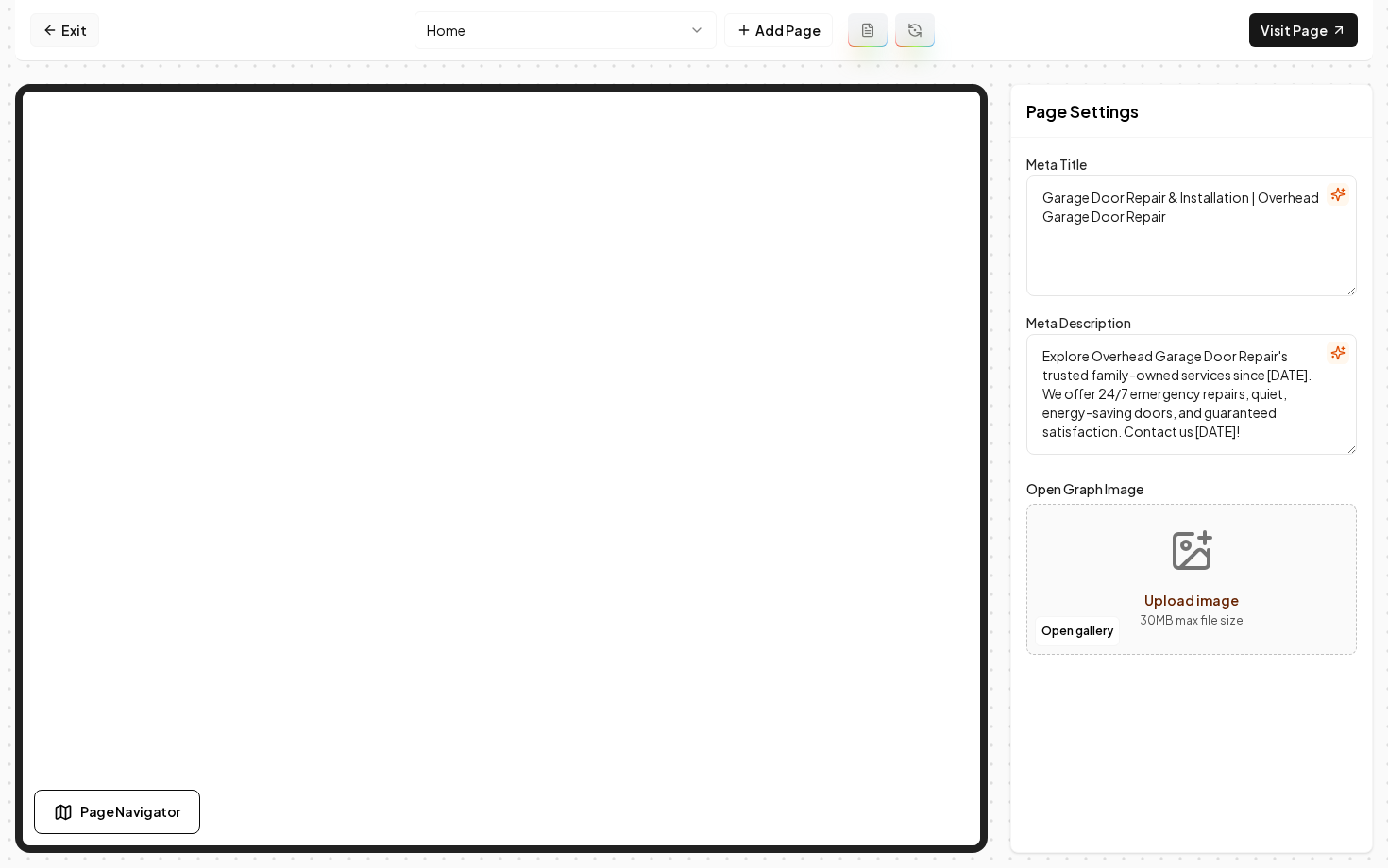
click at [57, 35] on icon at bounding box center [50, 29] width 15 height 15
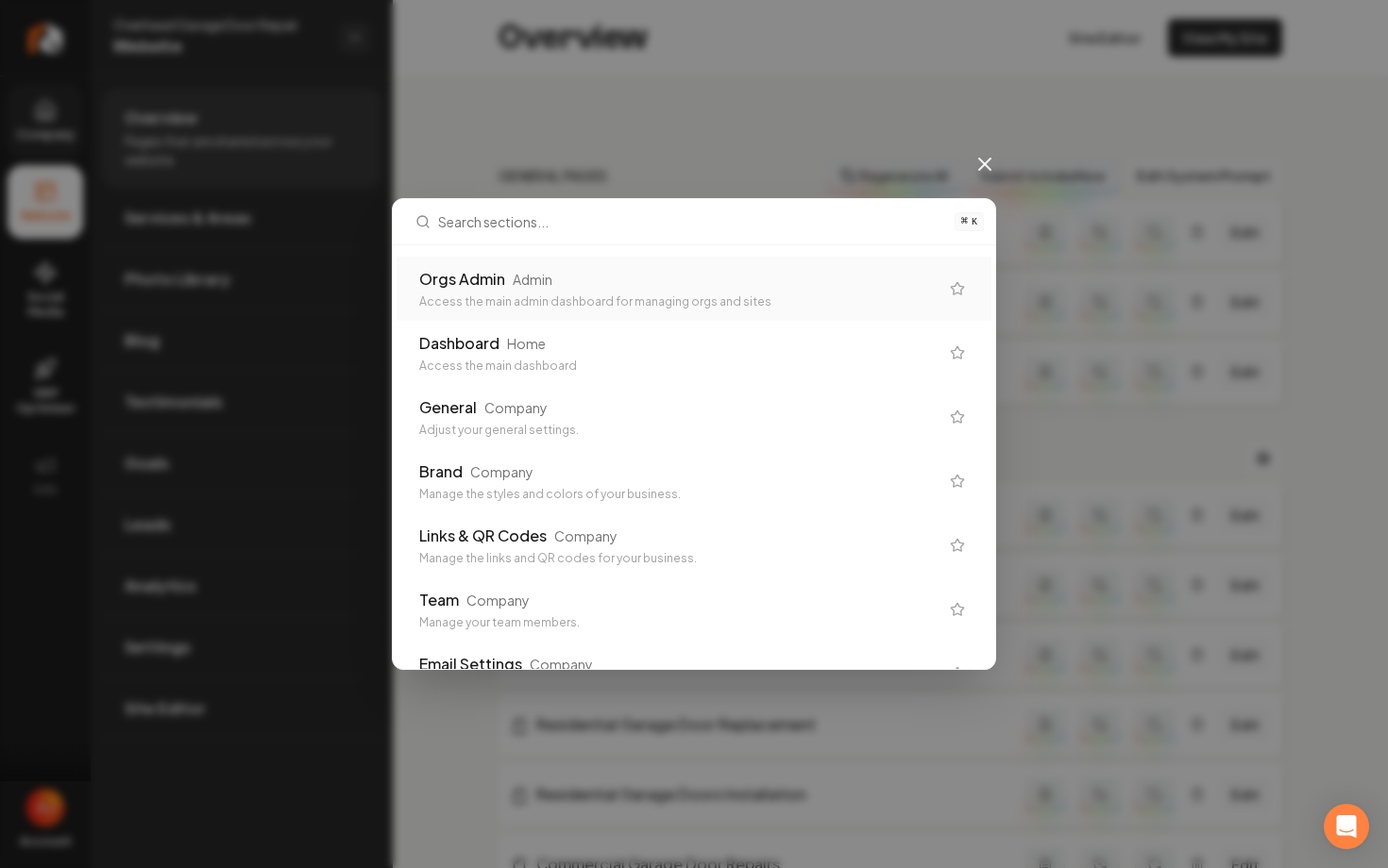
type input "v"
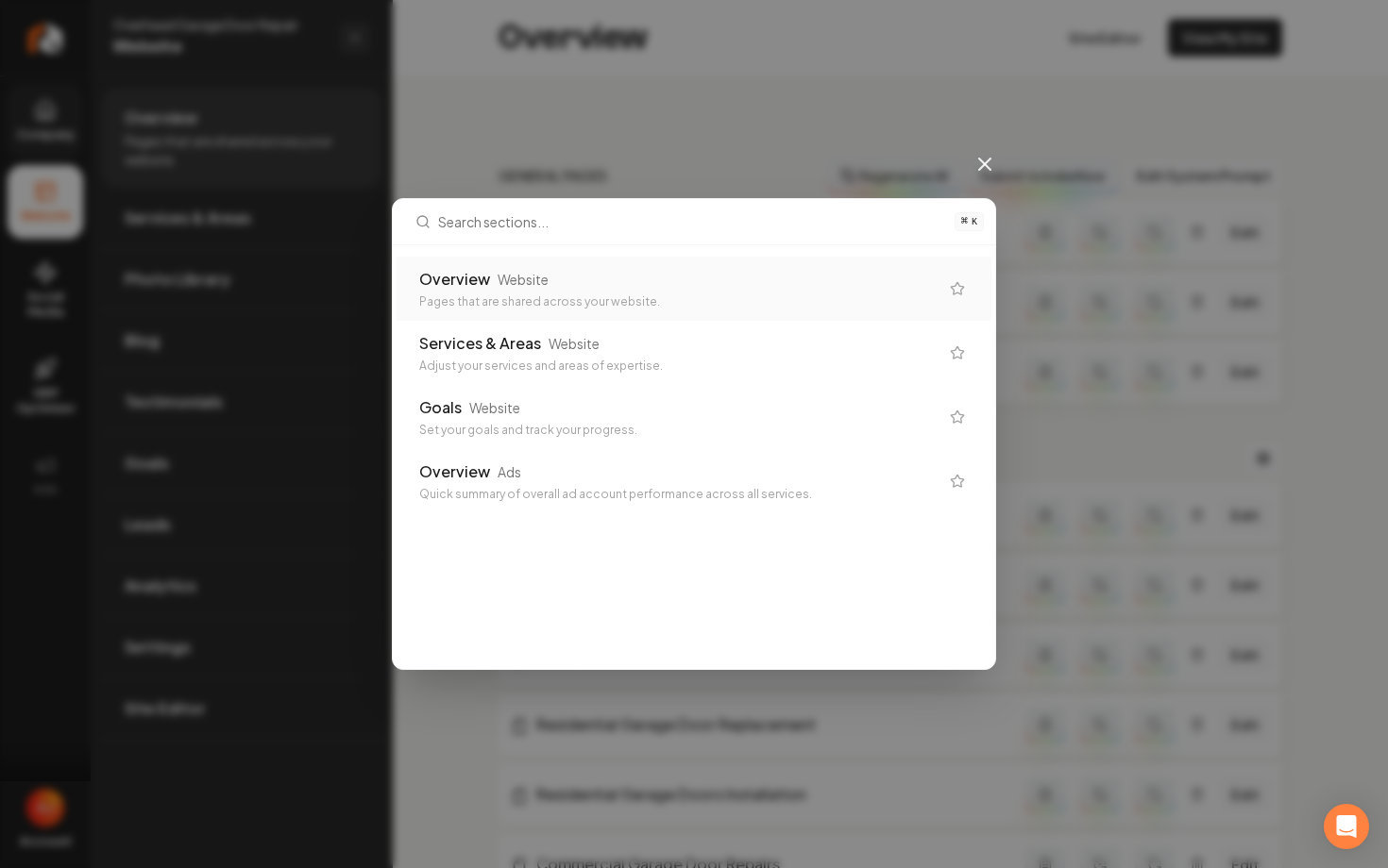
scroll to position [101, 0]
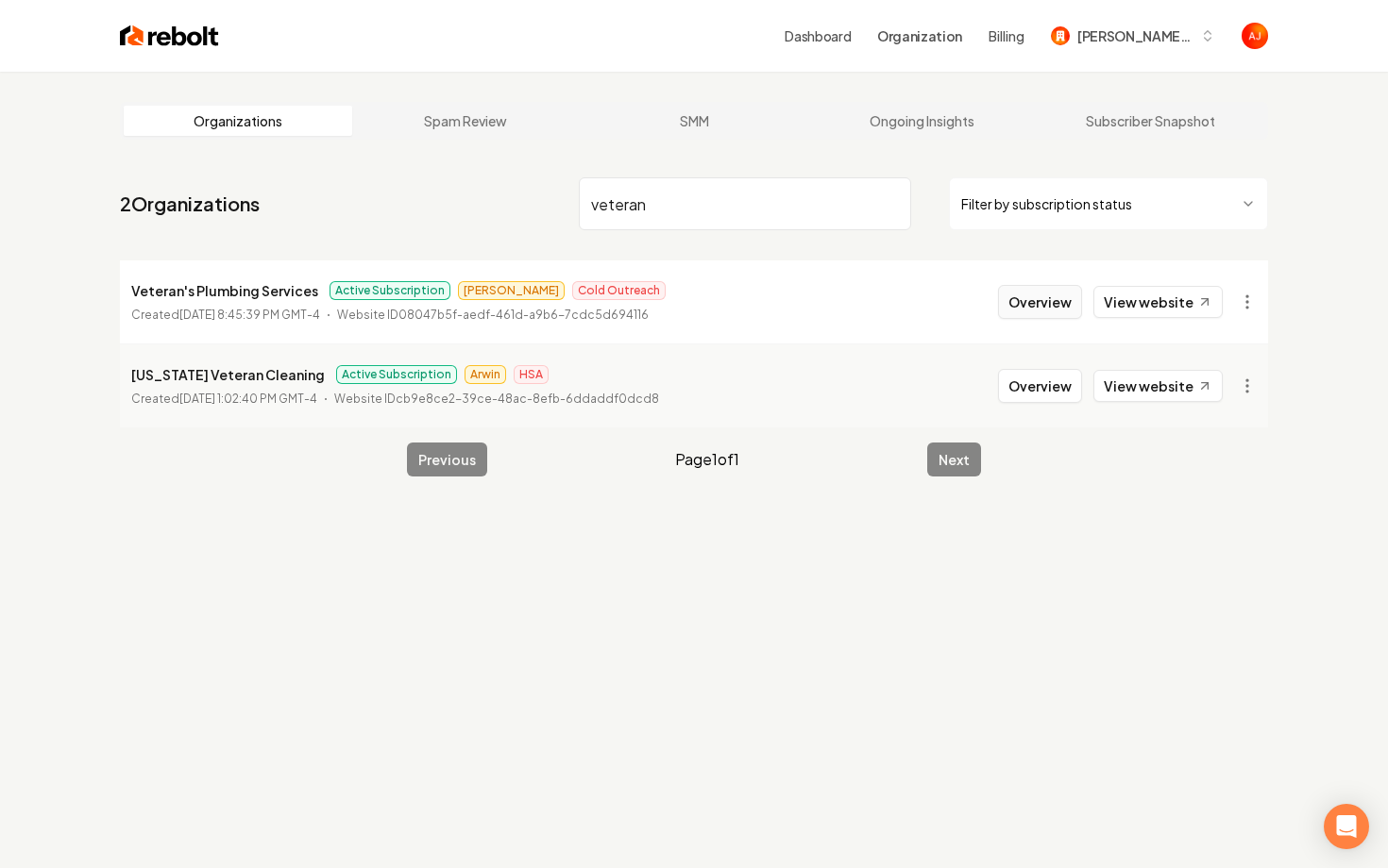
type input "veteran"
click at [1022, 310] on button "Overview" at bounding box center [1040, 301] width 84 height 34
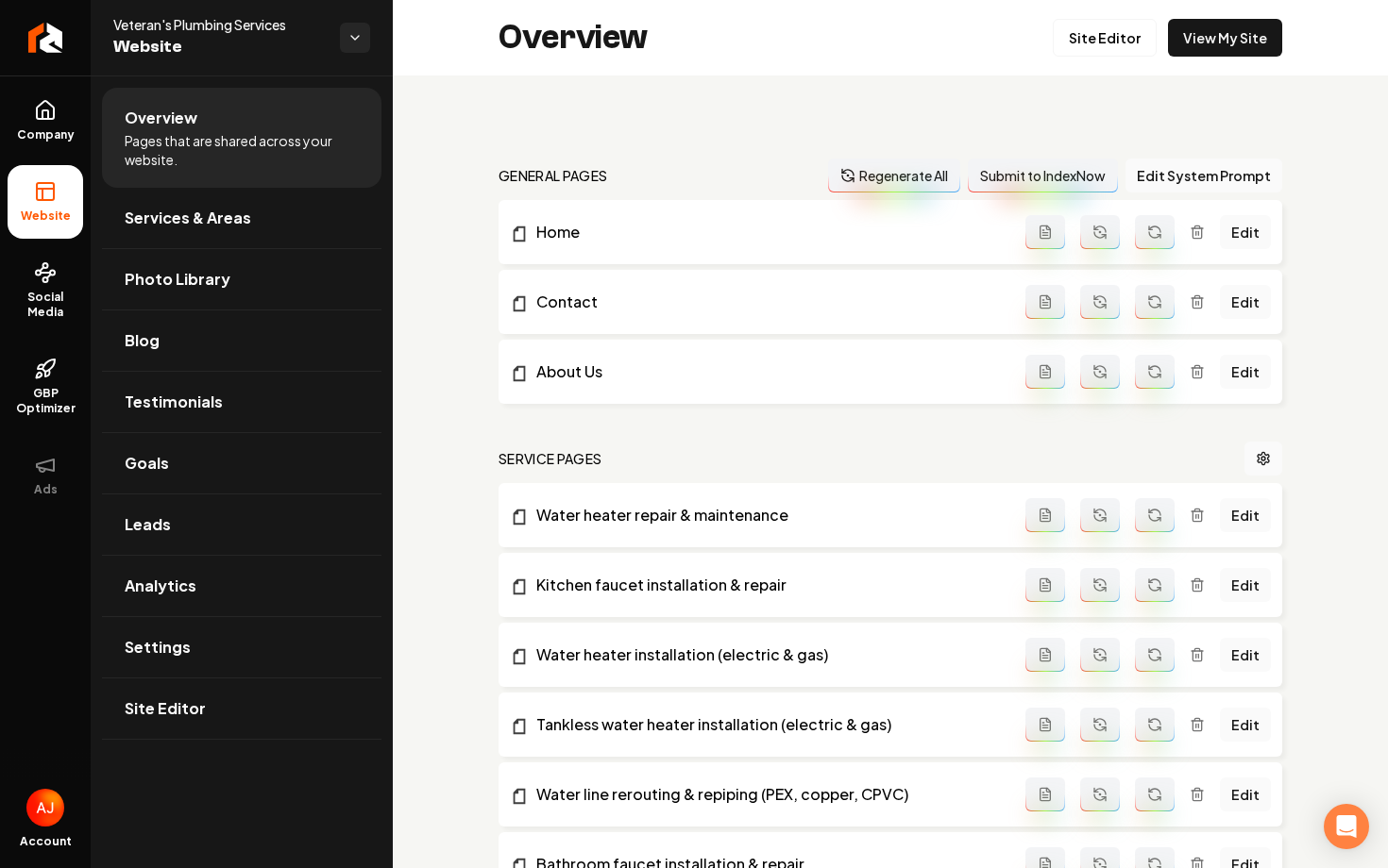
click at [1211, 66] on div "Overview Site Editor View My Site" at bounding box center [891, 37] width 995 height 75
click at [1211, 55] on link "View My Site" at bounding box center [1224, 37] width 114 height 38
click at [172, 412] on span "Testimonials" at bounding box center [174, 402] width 99 height 22
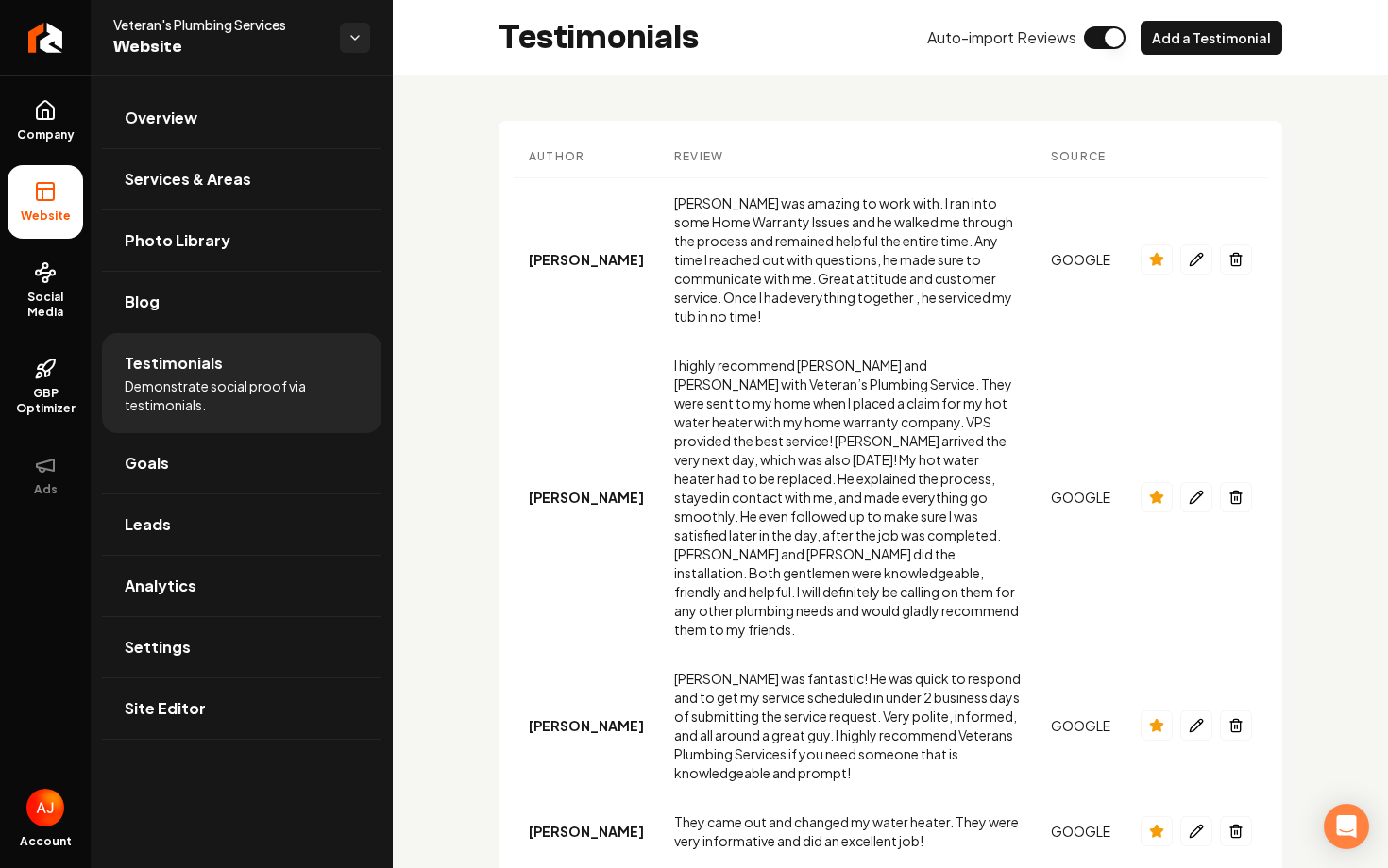
click at [1115, 48] on button "Main content area" at bounding box center [1104, 37] width 42 height 22
click at [1196, 45] on button "Add a Testimonial" at bounding box center [1210, 37] width 141 height 34
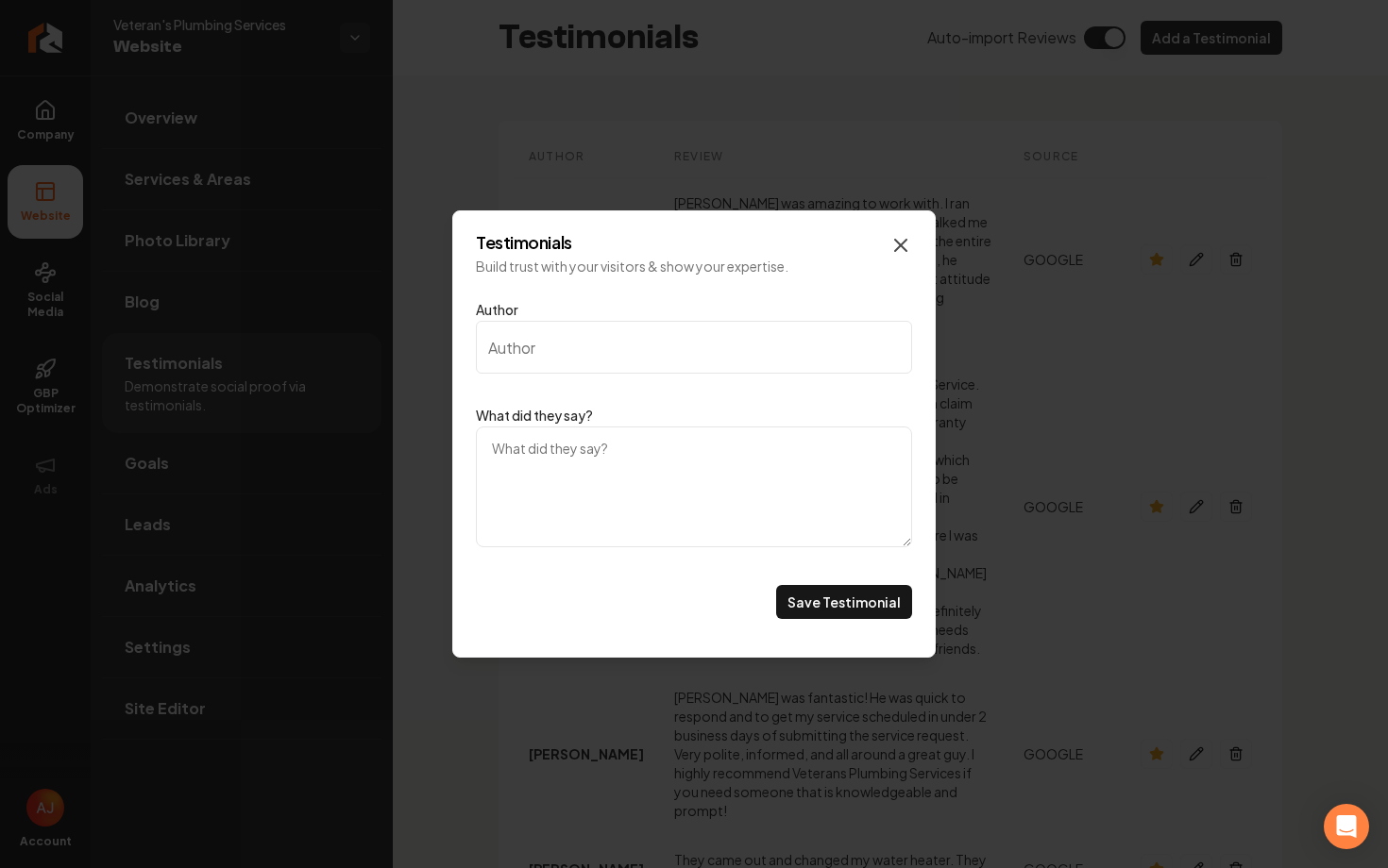
click at [902, 252] on icon "Main content area" at bounding box center [900, 245] width 22 height 22
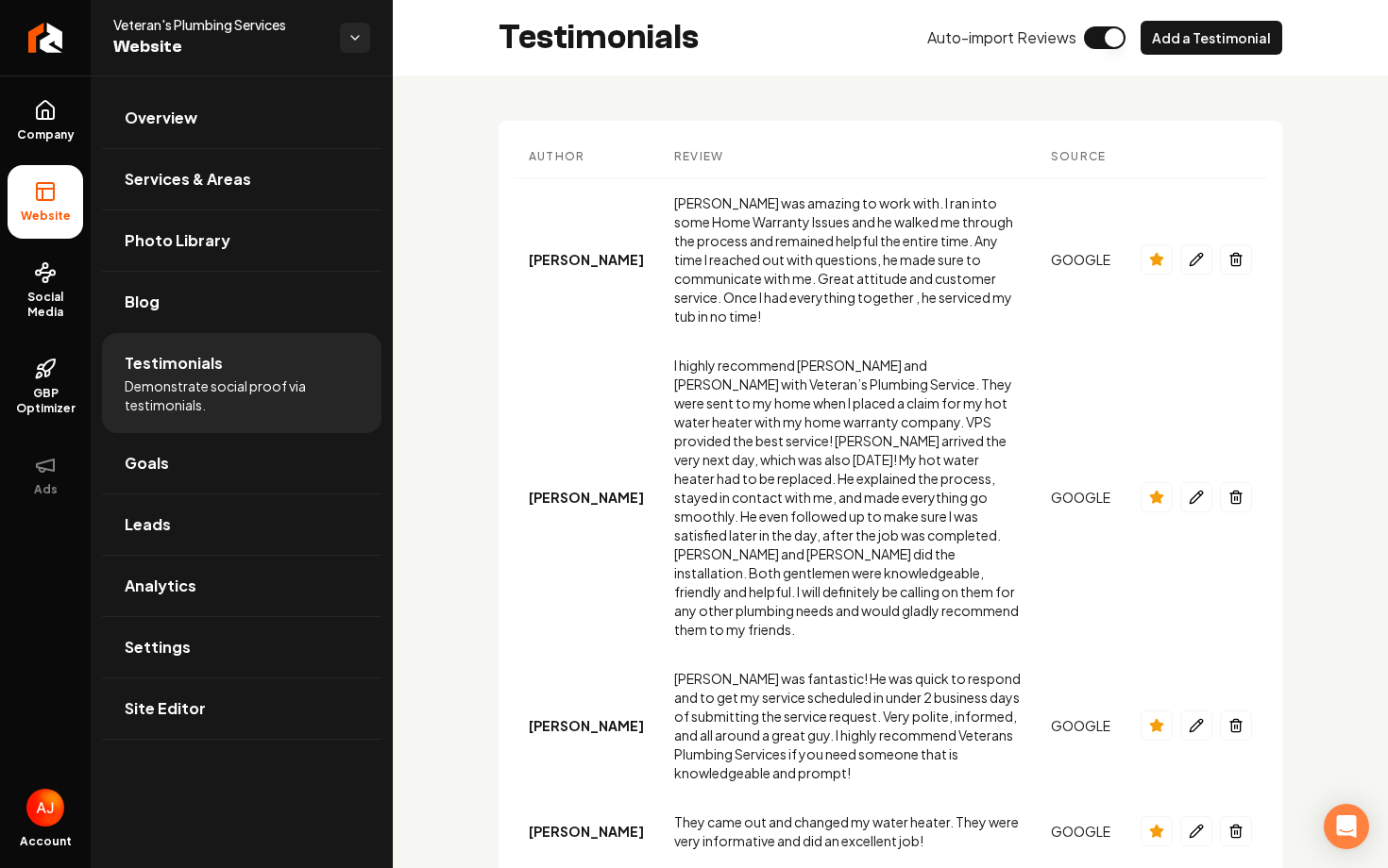
scroll to position [1594, 0]
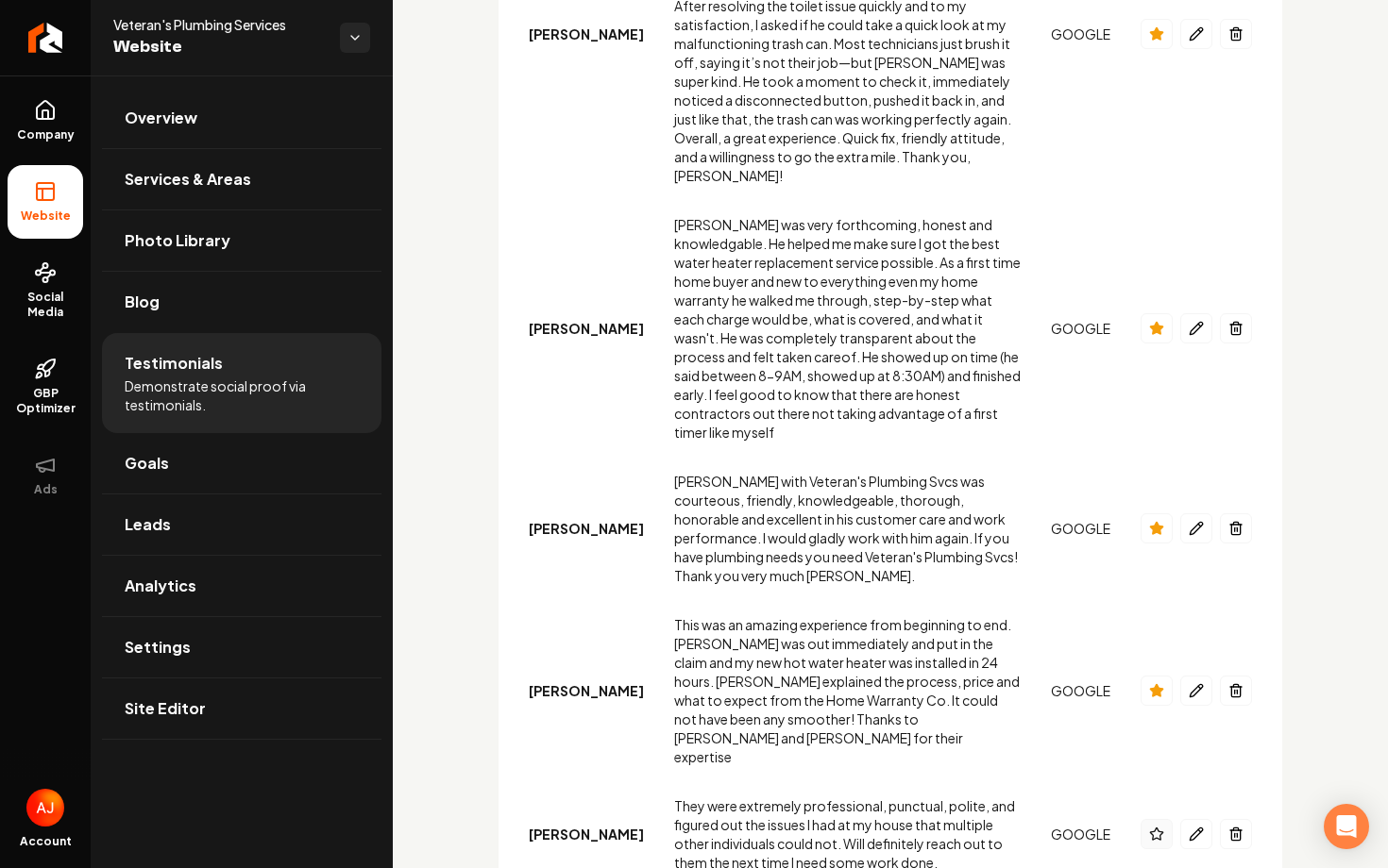
click at [1160, 827] on icon "Main content area" at bounding box center [1156, 834] width 15 height 15
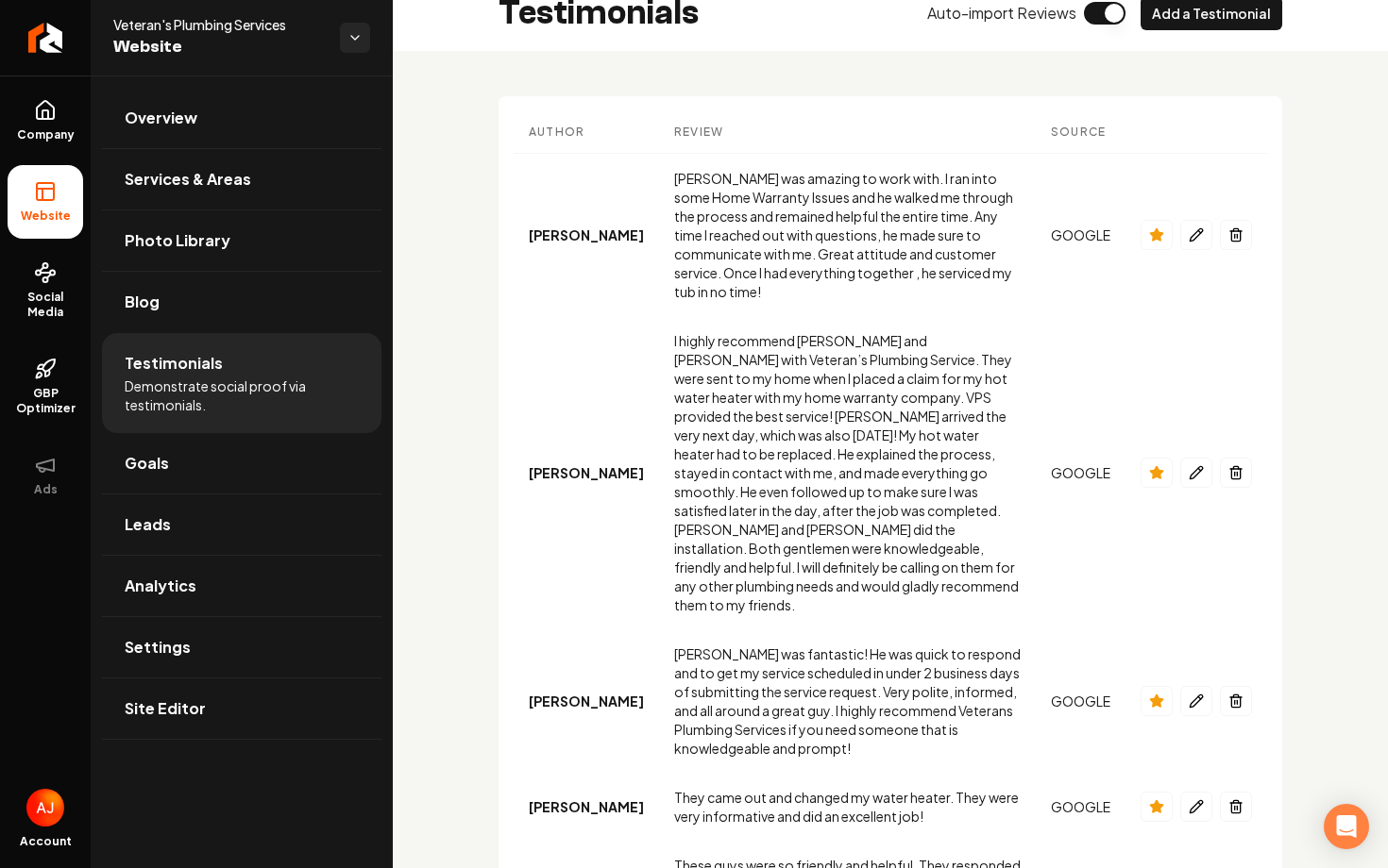
scroll to position [0, 0]
